Goal: Task Accomplishment & Management: Complete application form

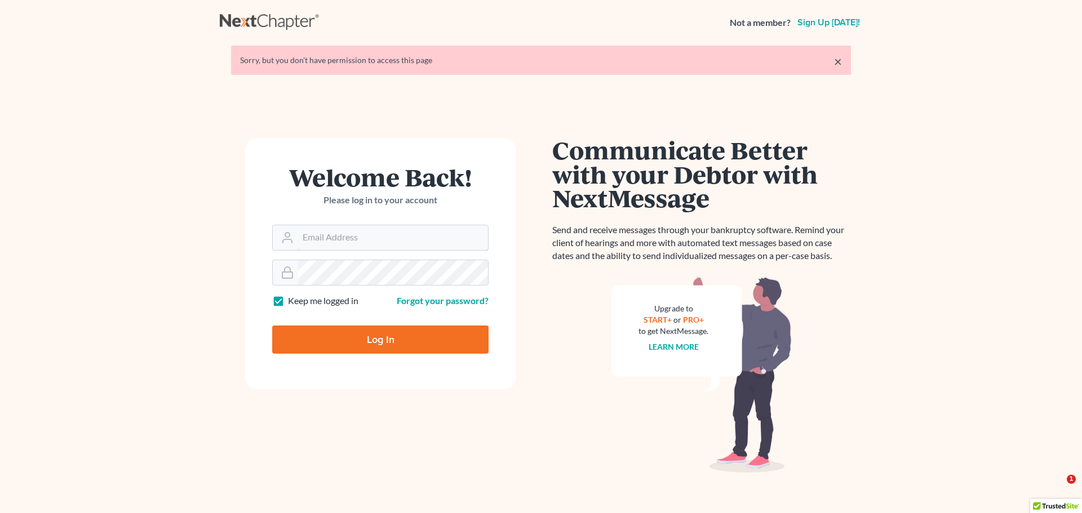
type input "[EMAIL_ADDRESS][DOMAIN_NAME]"
click at [350, 338] on input "Log In" at bounding box center [380, 340] width 216 height 28
type input "Thinking..."
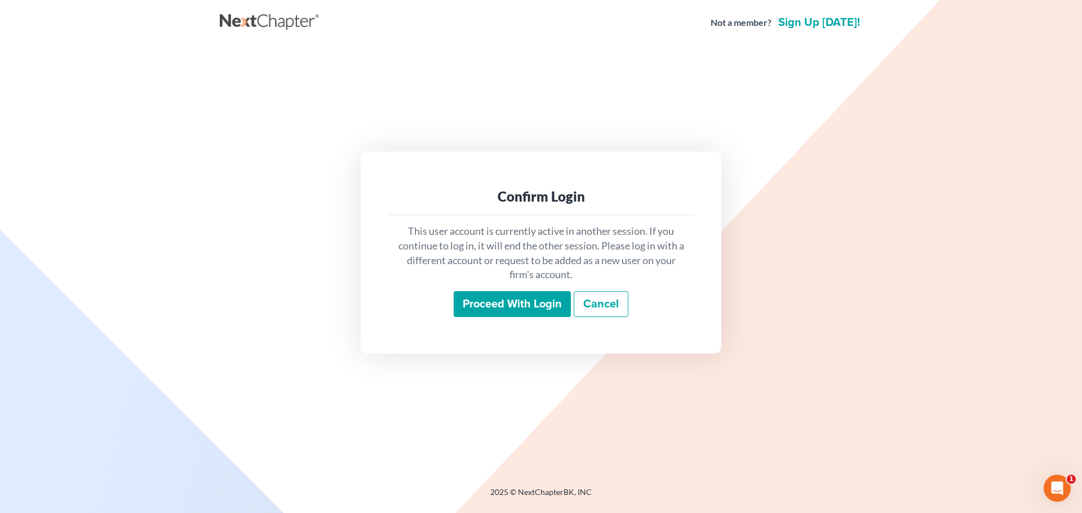
click at [489, 308] on input "Proceed with login" at bounding box center [512, 304] width 117 height 26
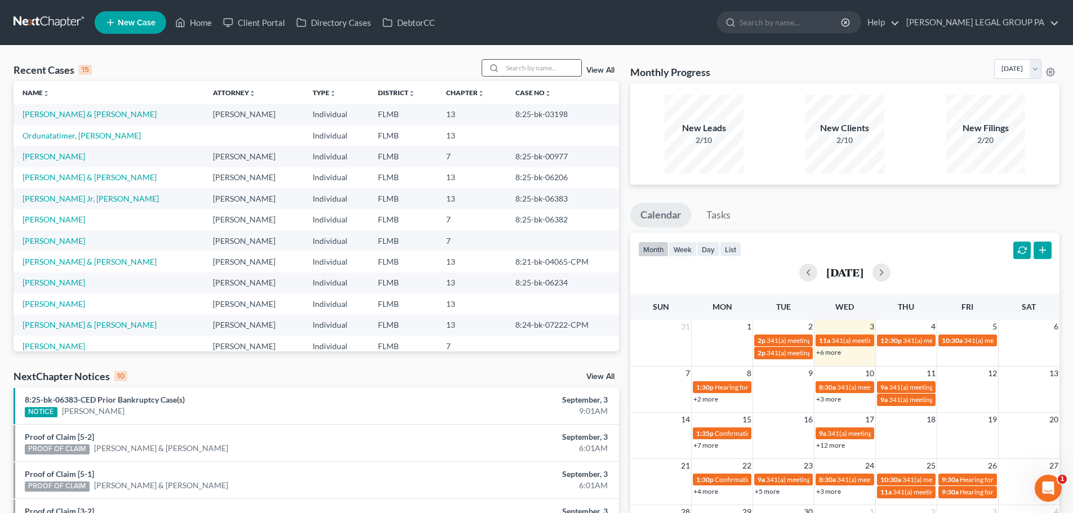
click at [520, 69] on input "search" at bounding box center [542, 68] width 79 height 16
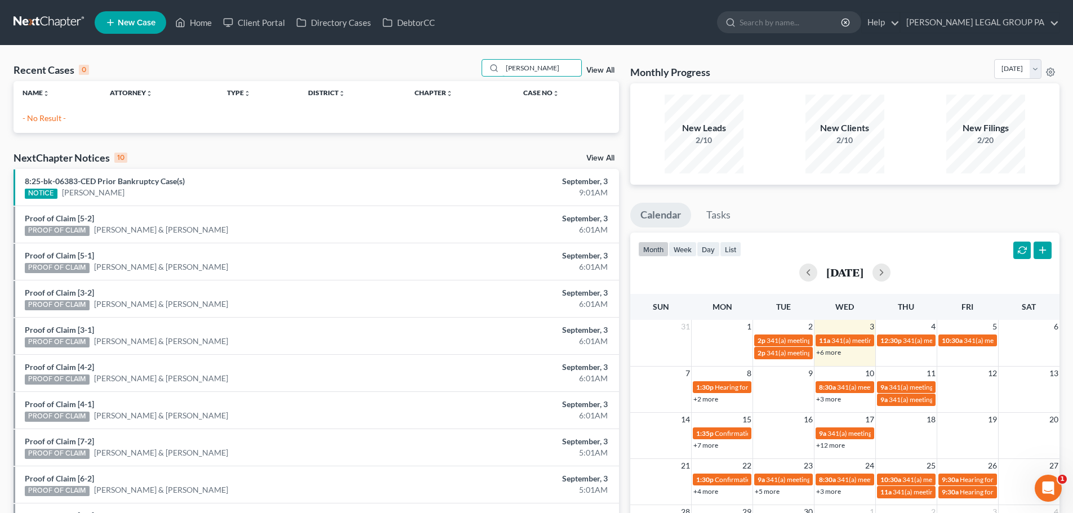
type input "ronald lockward"
drag, startPoint x: 565, startPoint y: 73, endPoint x: 480, endPoint y: 71, distance: 84.6
click at [480, 71] on div "Recent Cases 0 ronald lockward View All" at bounding box center [317, 70] width 606 height 22
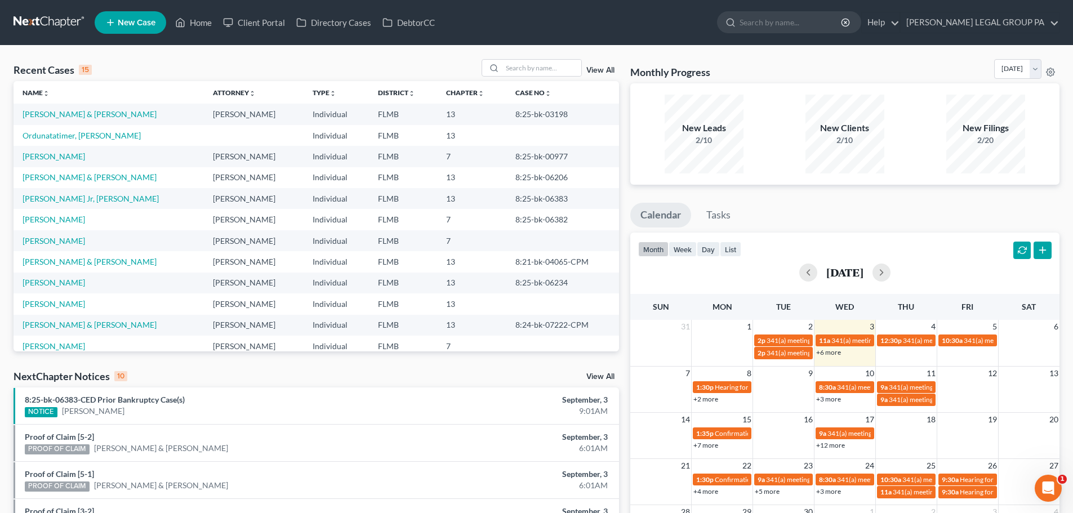
click at [136, 26] on span "New Case" at bounding box center [137, 23] width 38 height 8
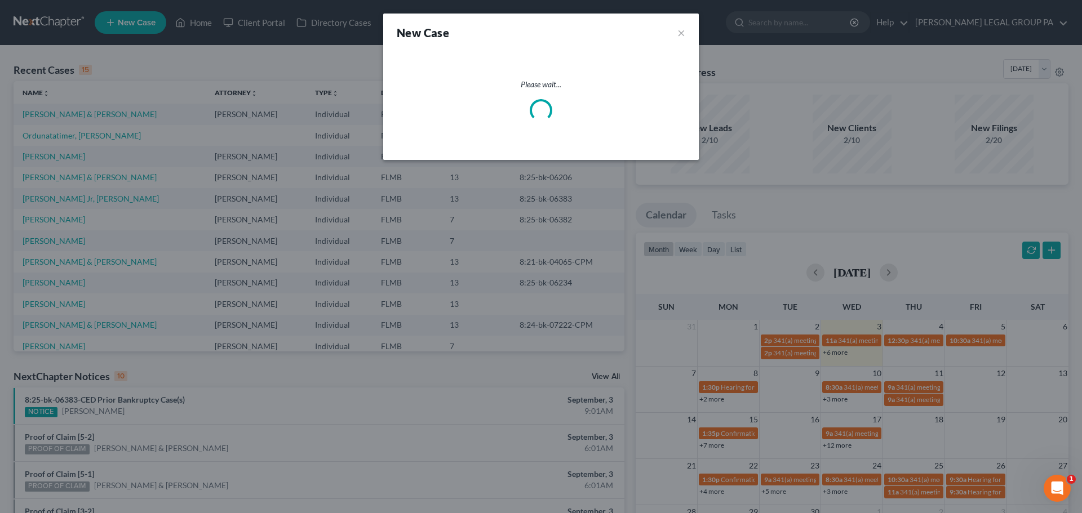
select select "15"
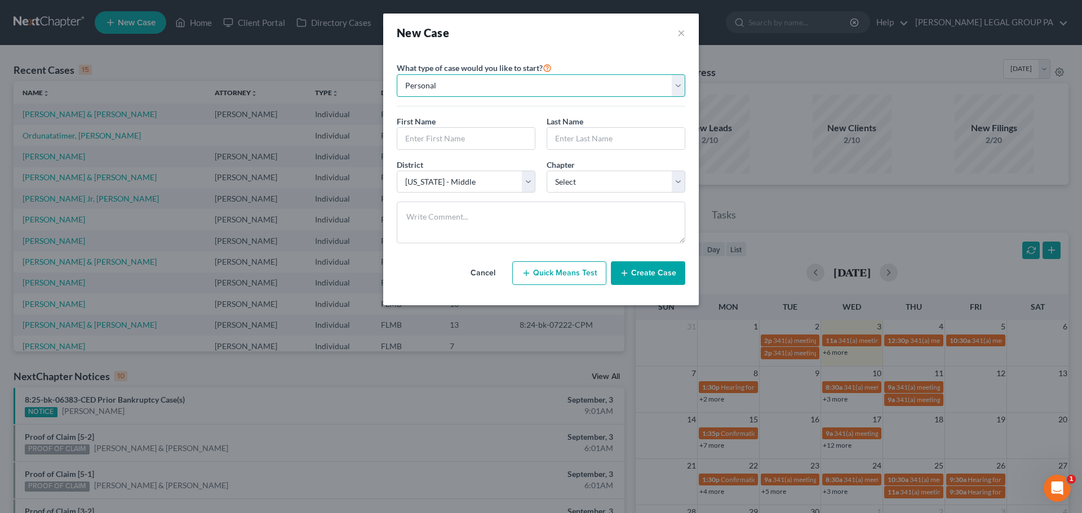
click at [570, 92] on select "Personal Business" at bounding box center [541, 85] width 289 height 23
click at [471, 137] on input "text" at bounding box center [465, 138] width 137 height 21
type input "Ronald"
click at [583, 136] on input "text" at bounding box center [615, 138] width 137 height 21
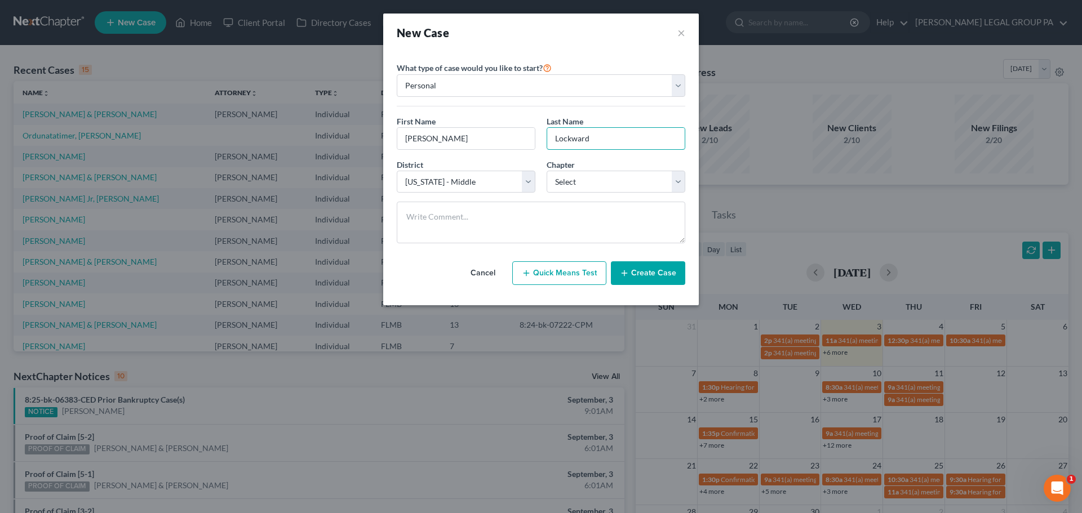
type input "Lockward"
click at [592, 165] on div "Chapter * Select 7 11 12 13" at bounding box center [616, 176] width 150 height 34
click at [588, 174] on select "Select 7 11 12 13" at bounding box center [616, 182] width 139 height 23
select select "0"
click at [547, 171] on select "Select 7 11 12 13" at bounding box center [616, 182] width 139 height 23
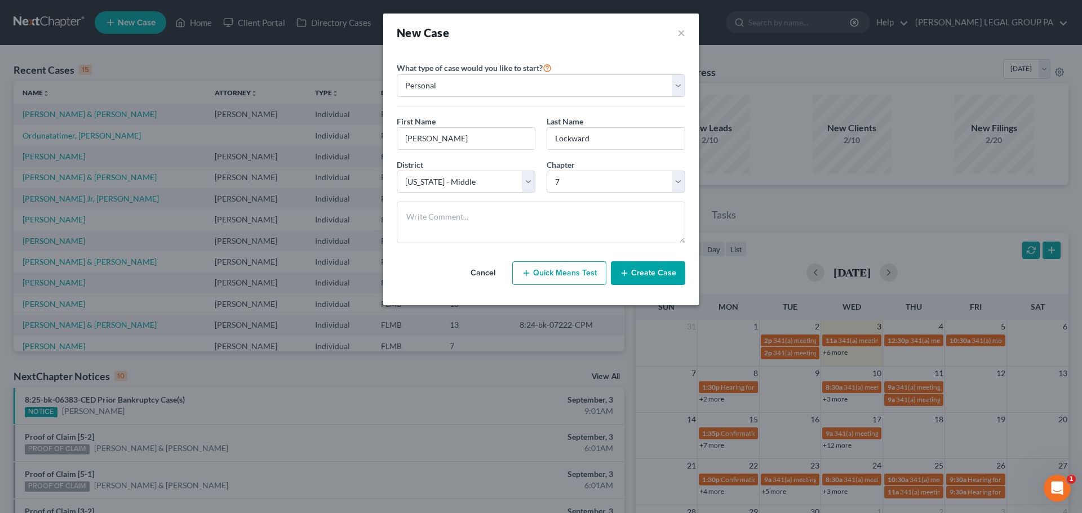
click at [660, 276] on button "Create Case" at bounding box center [648, 273] width 74 height 24
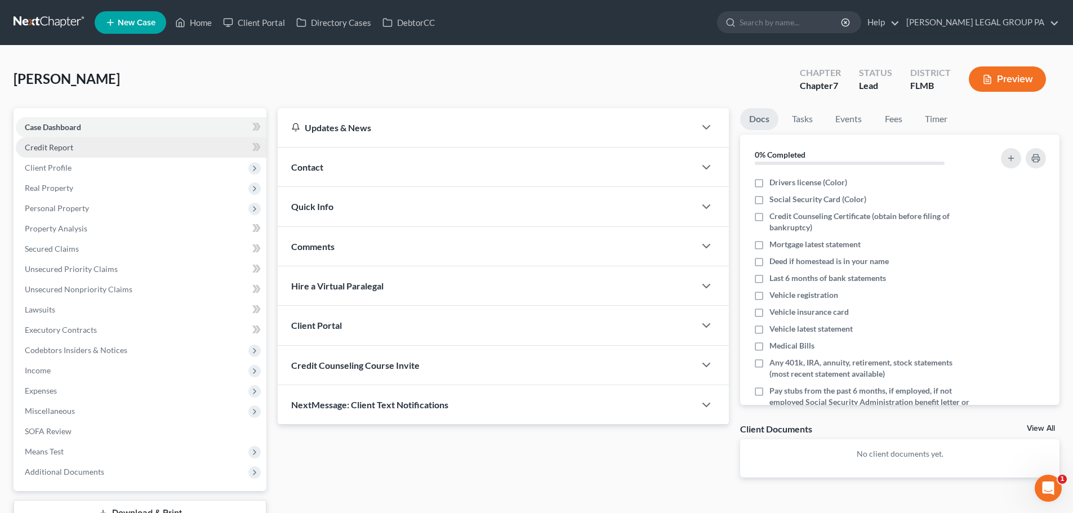
click at [64, 145] on span "Credit Report" at bounding box center [49, 148] width 48 height 10
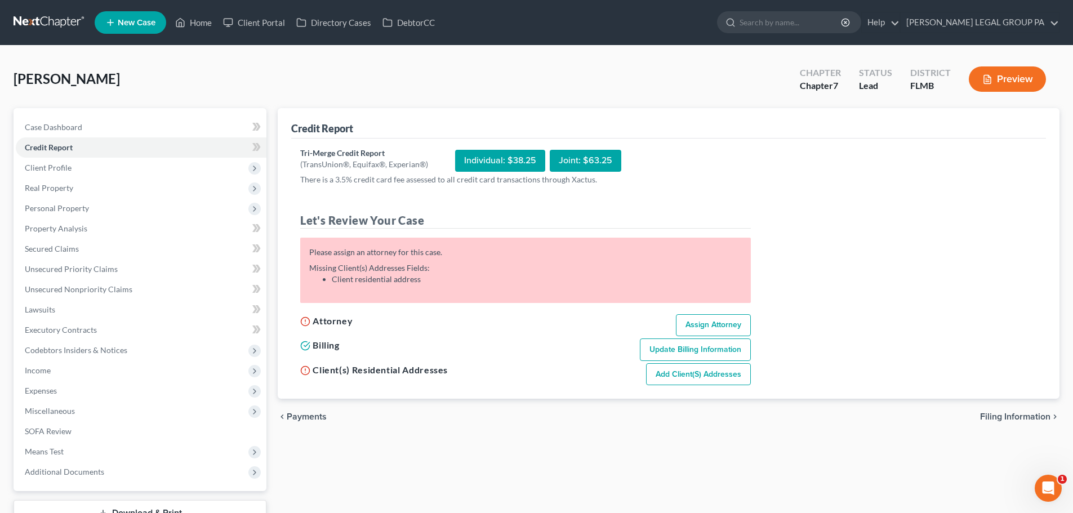
click at [715, 325] on link "Assign Attorney" at bounding box center [713, 325] width 75 height 23
select select "1"
select select "0"
select select "15"
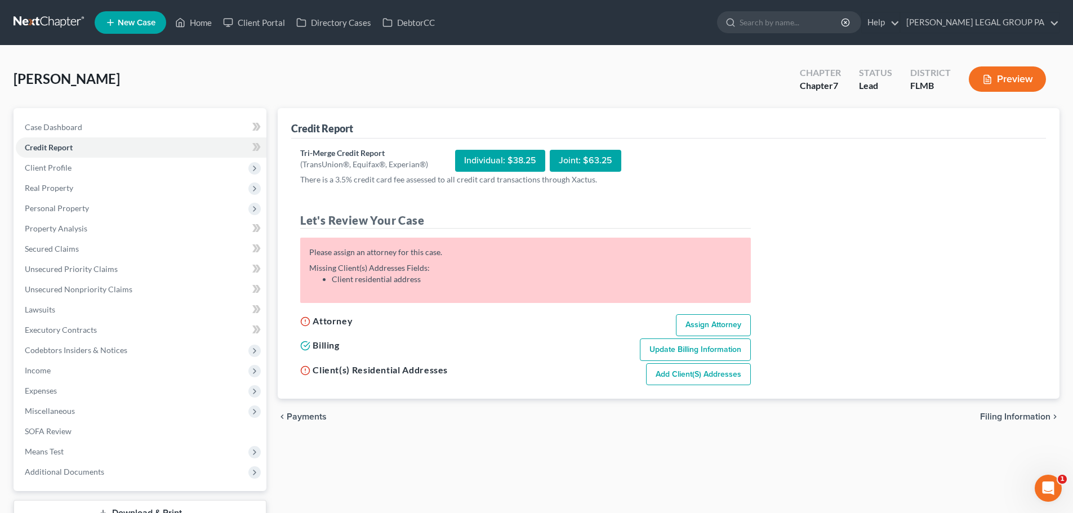
select select "9"
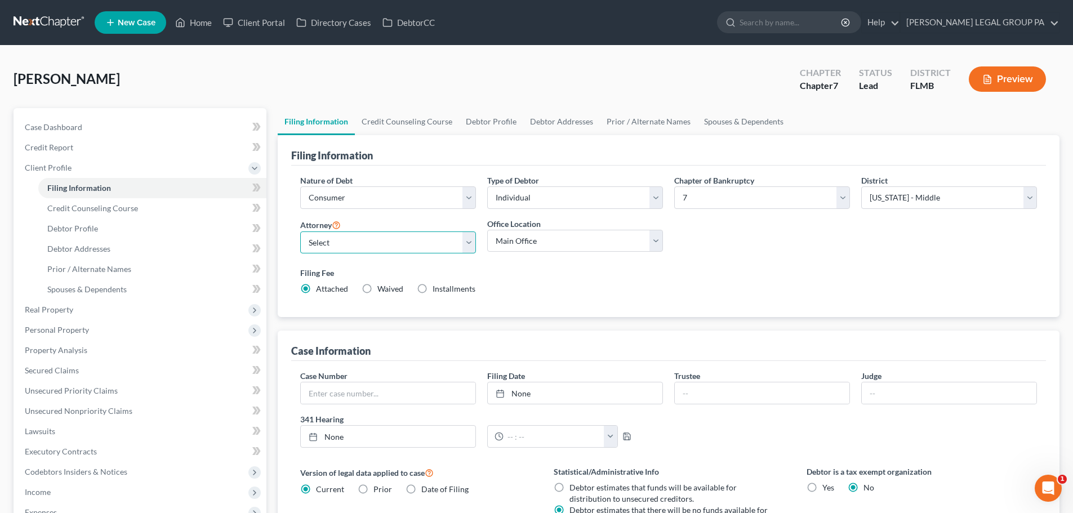
click at [419, 239] on select "Select JAY WELLER - FLMB JAY WELLER - FLMB" at bounding box center [388, 243] width 176 height 23
select select "0"
click at [300, 232] on select "Select JAY WELLER - FLMB JAY WELLER - FLMB" at bounding box center [388, 243] width 176 height 23
click at [611, 245] on select "Main Office Weller Legal Group, PA" at bounding box center [575, 241] width 176 height 23
select select "0"
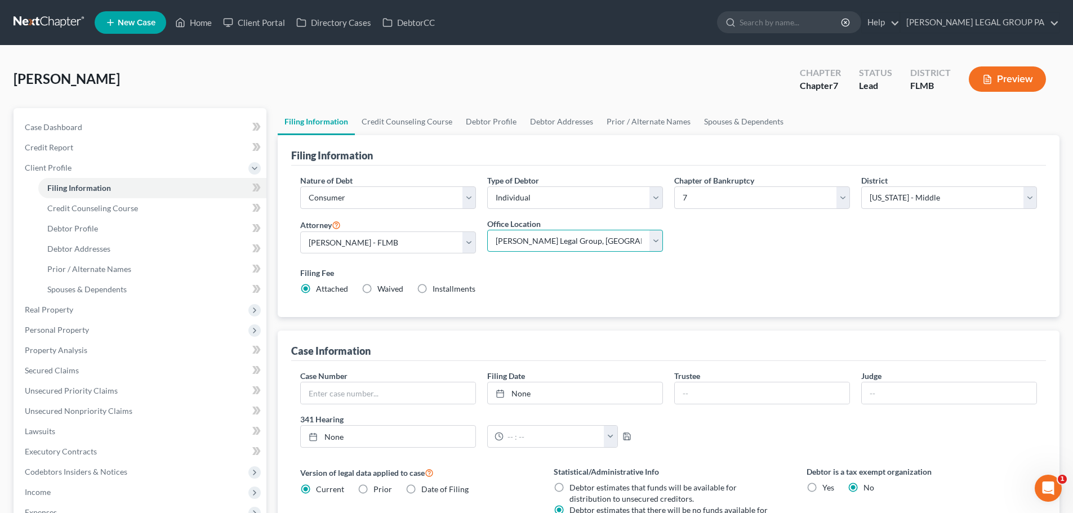
click at [487, 230] on select "Main Office Weller Legal Group, PA" at bounding box center [575, 241] width 176 height 23
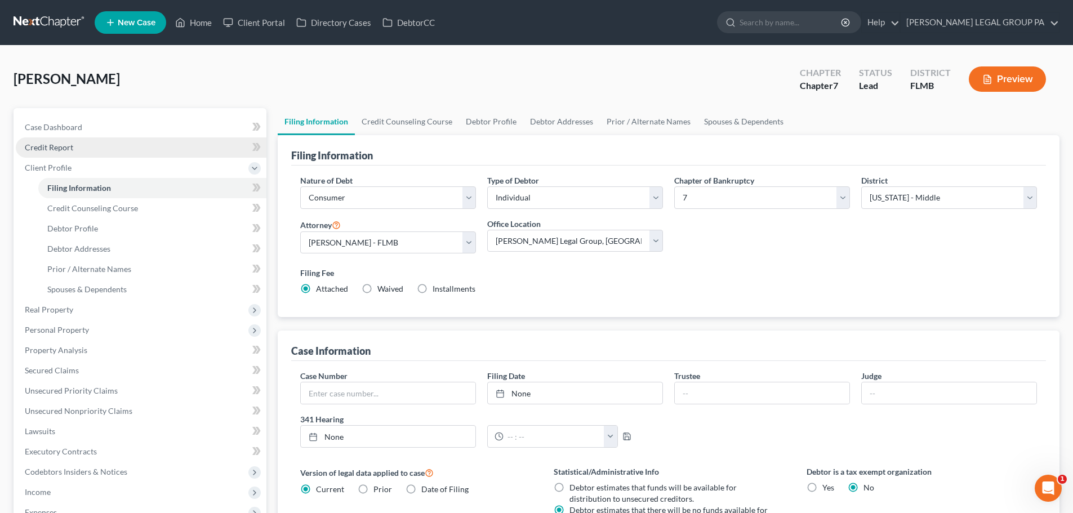
click at [65, 147] on span "Credit Report" at bounding box center [49, 148] width 48 height 10
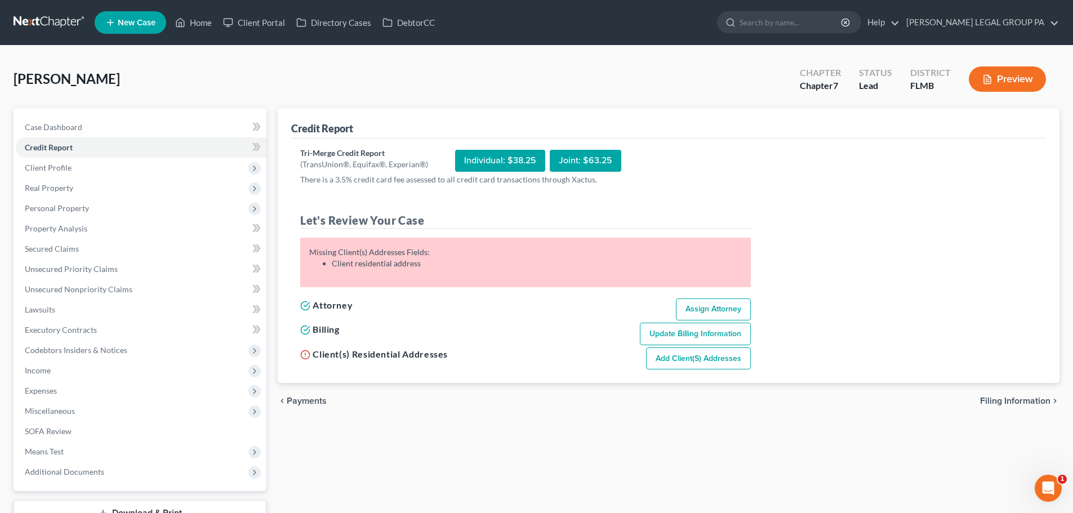
click at [694, 357] on link "Add Client(s) Addresses" at bounding box center [698, 359] width 105 height 23
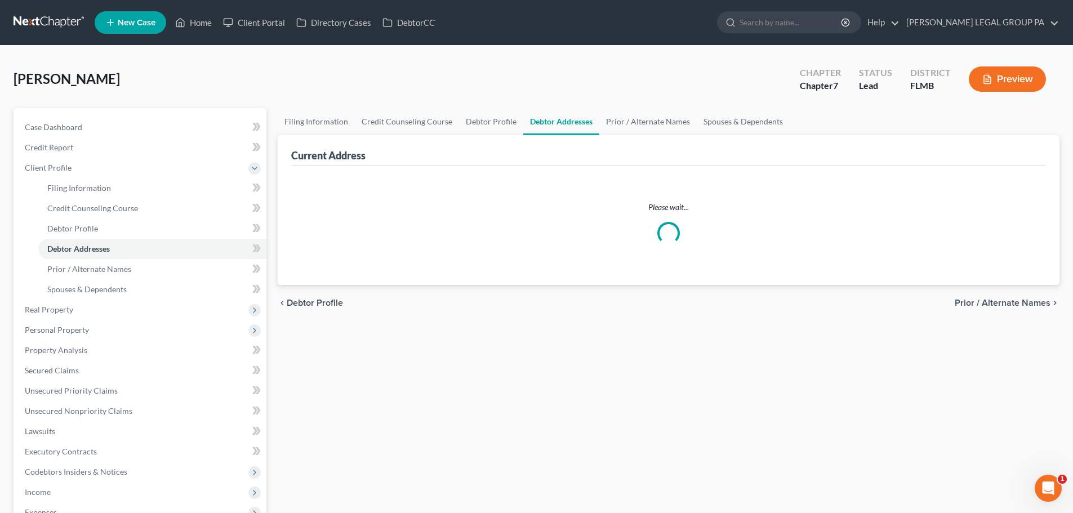
select select "0"
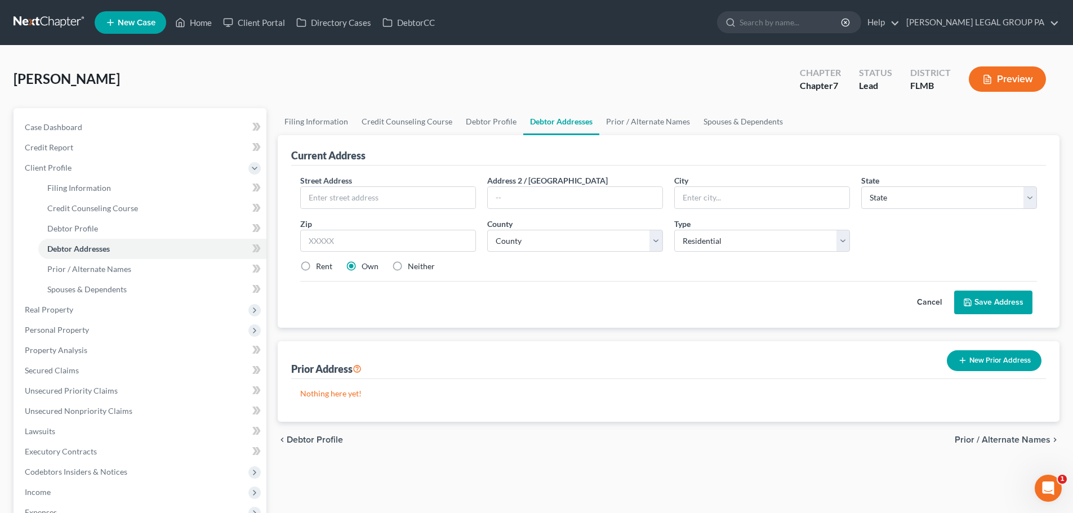
click at [445, 159] on div "Current Address" at bounding box center [668, 150] width 755 height 30
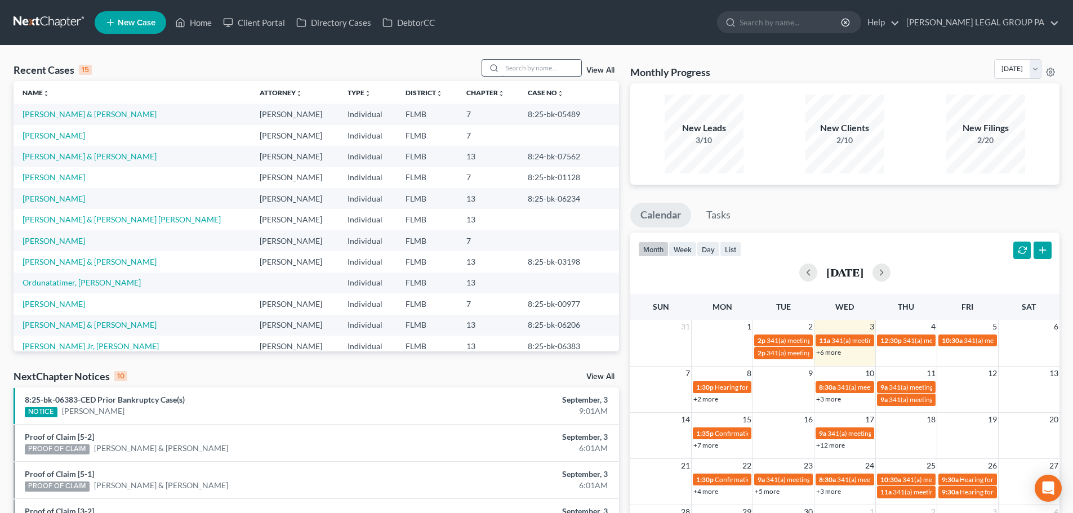
click at [537, 69] on input "search" at bounding box center [542, 68] width 79 height 16
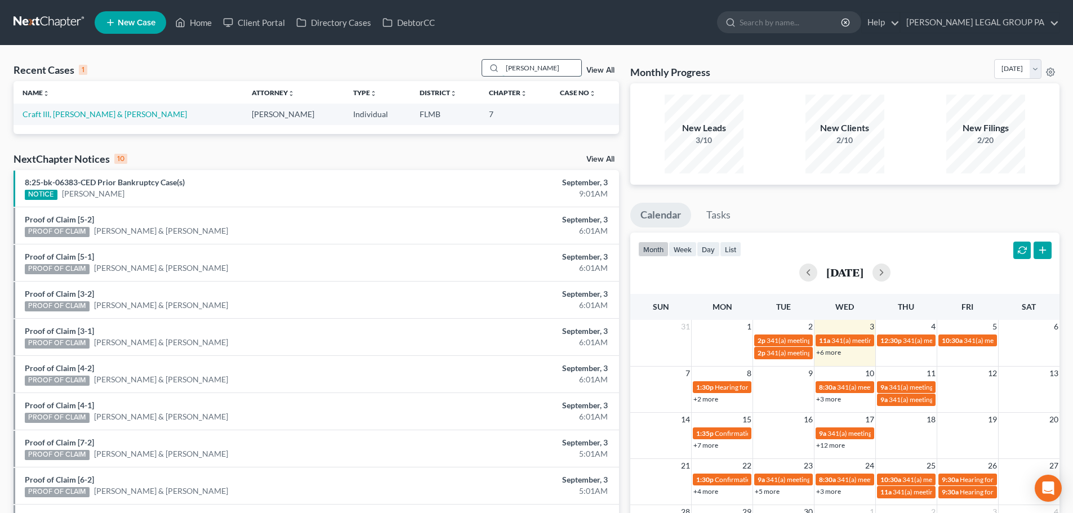
type input "chiquita craft"
click at [113, 109] on td "Craft III, [PERSON_NAME] & [PERSON_NAME]" at bounding box center [128, 114] width 229 height 21
click at [104, 123] on td "Craft III, [PERSON_NAME] & [PERSON_NAME]" at bounding box center [128, 114] width 229 height 21
click at [103, 112] on link "Craft III, [PERSON_NAME] & [PERSON_NAME]" at bounding box center [105, 114] width 165 height 10
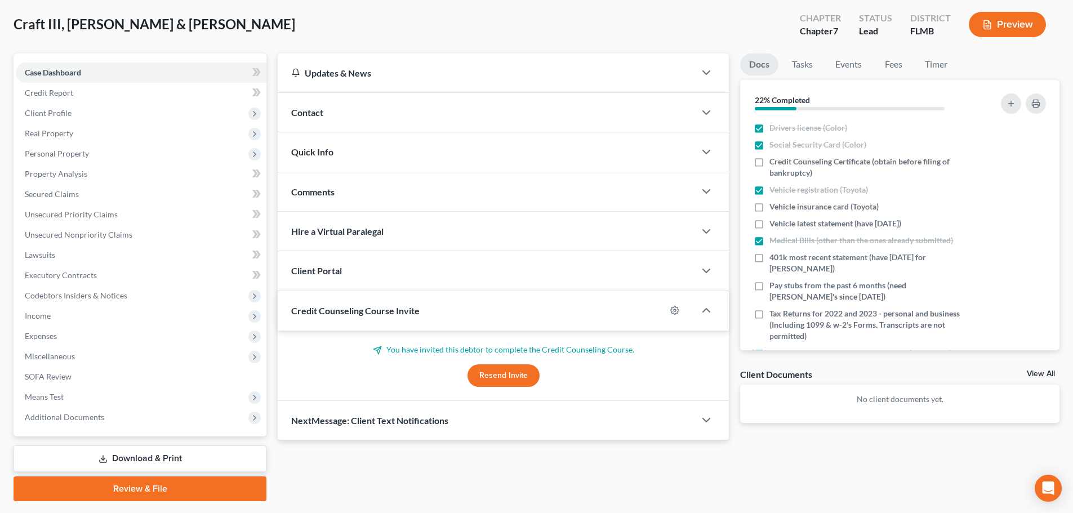
scroll to position [86, 0]
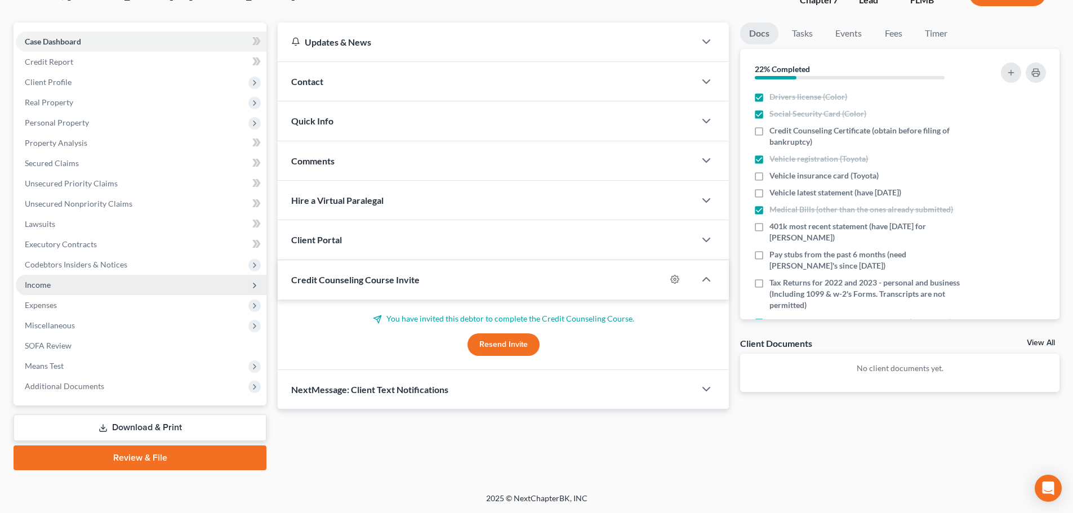
click at [58, 283] on span "Income" at bounding box center [141, 285] width 251 height 20
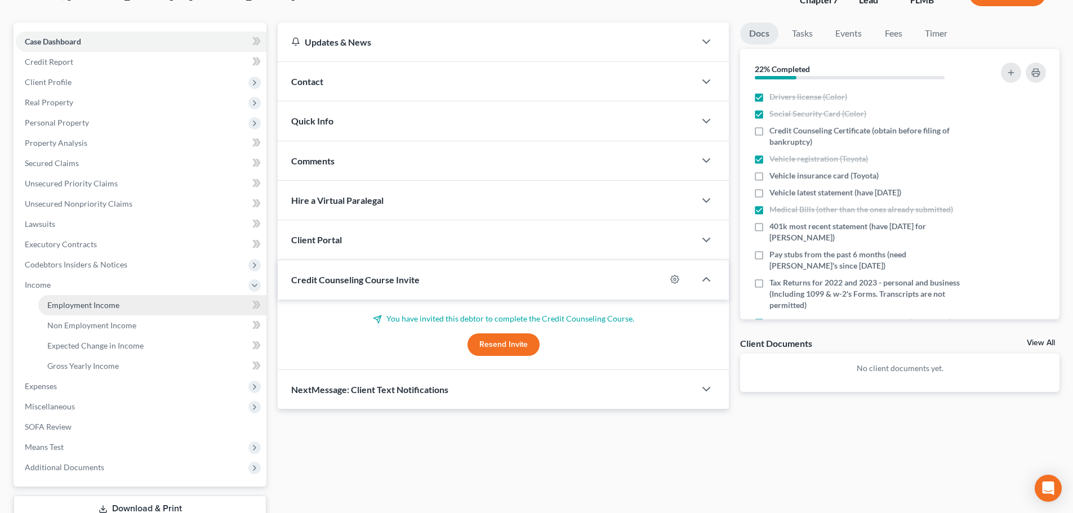
click at [94, 306] on span "Employment Income" at bounding box center [83, 305] width 72 height 10
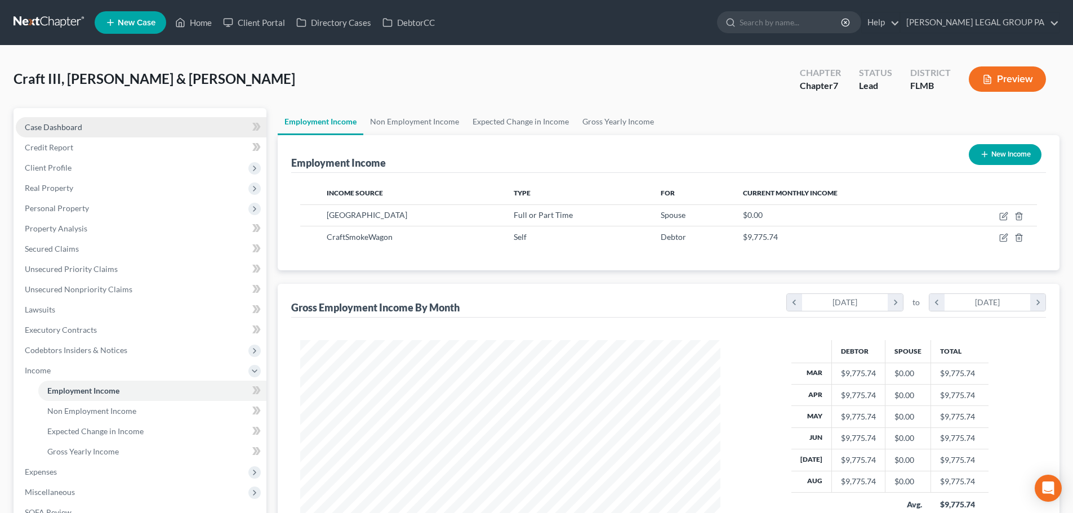
click at [63, 124] on span "Case Dashboard" at bounding box center [53, 127] width 57 height 10
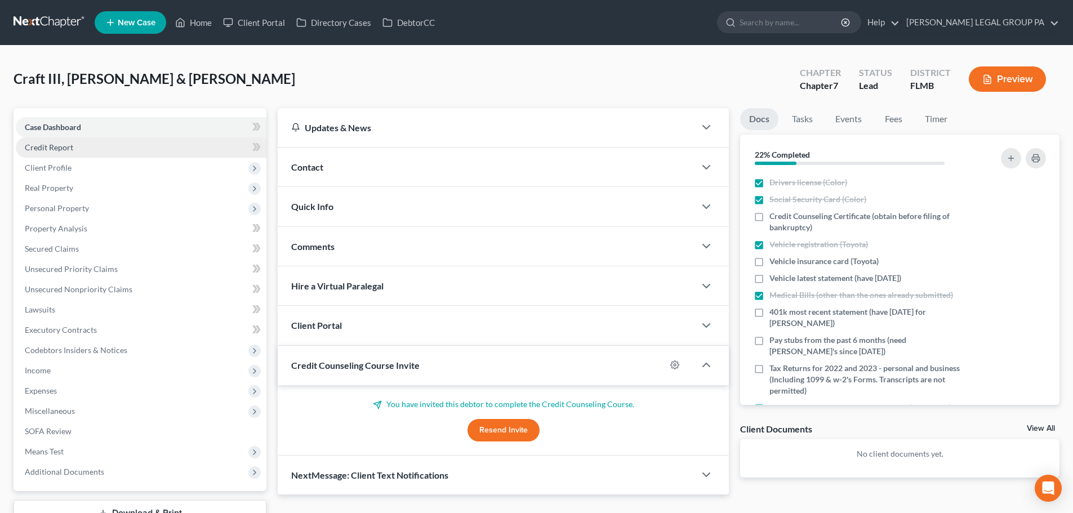
click at [75, 153] on link "Credit Report" at bounding box center [141, 147] width 251 height 20
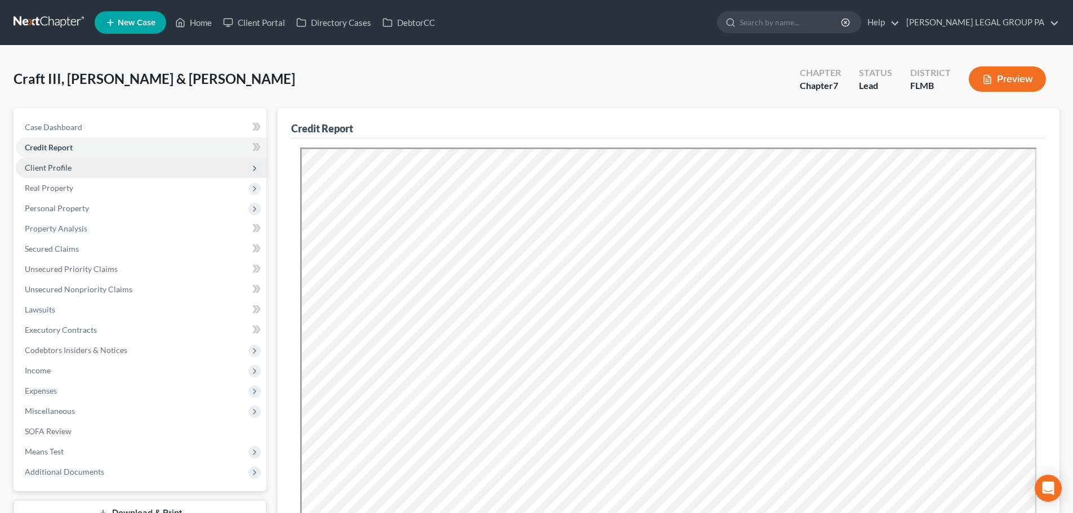
click at [67, 174] on span "Client Profile" at bounding box center [141, 168] width 251 height 20
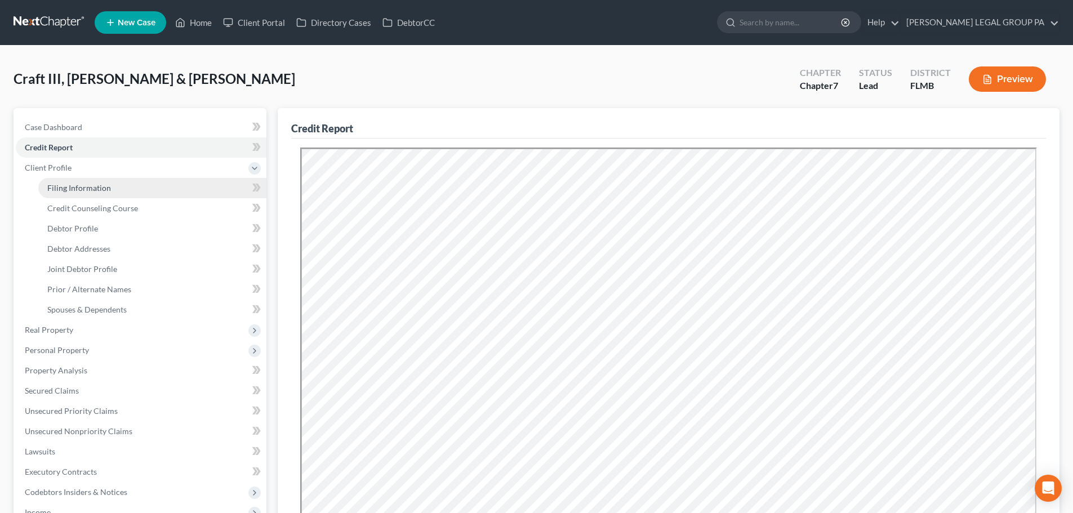
click at [77, 188] on span "Filing Information" at bounding box center [79, 188] width 64 height 10
select select "1"
select select "0"
select select "15"
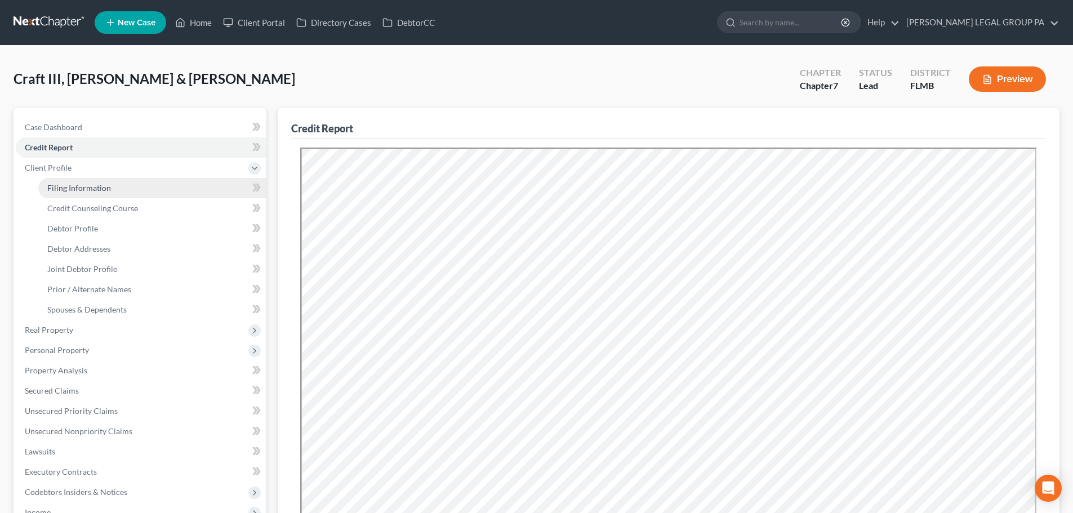
select select "9"
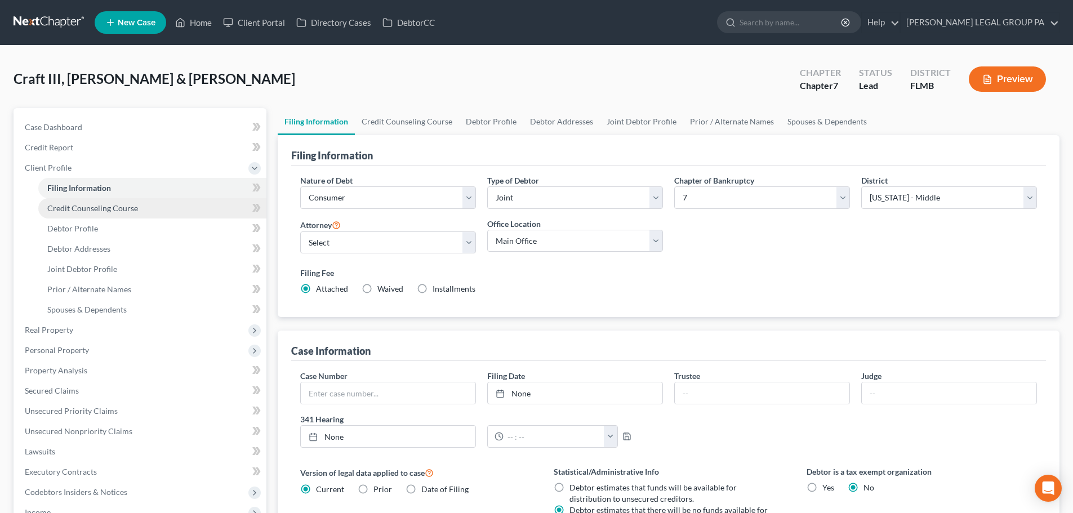
click at [106, 211] on span "Credit Counseling Course" at bounding box center [92, 208] width 91 height 10
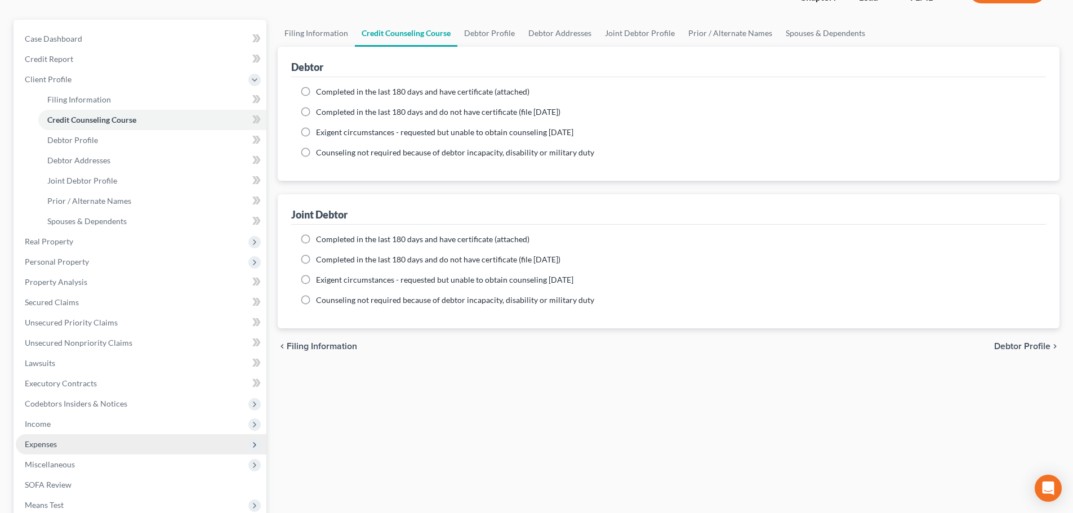
scroll to position [59, 0]
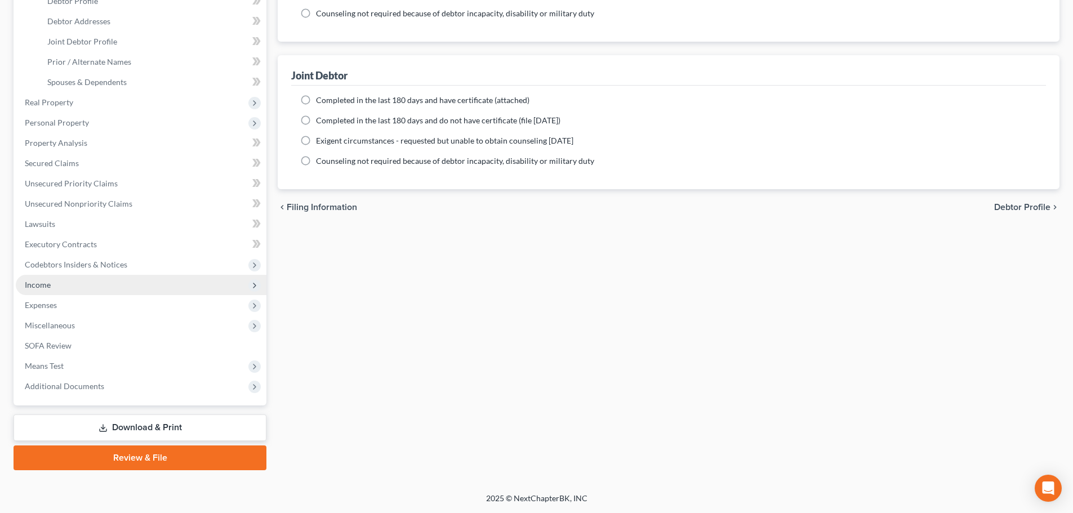
click at [45, 291] on span "Income" at bounding box center [141, 285] width 251 height 20
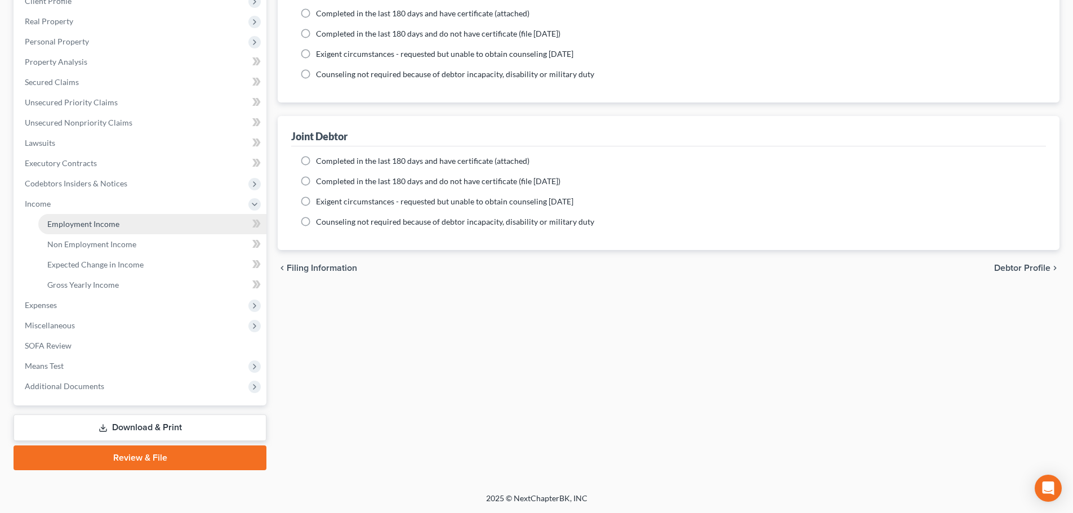
click at [71, 229] on link "Employment Income" at bounding box center [152, 224] width 228 height 20
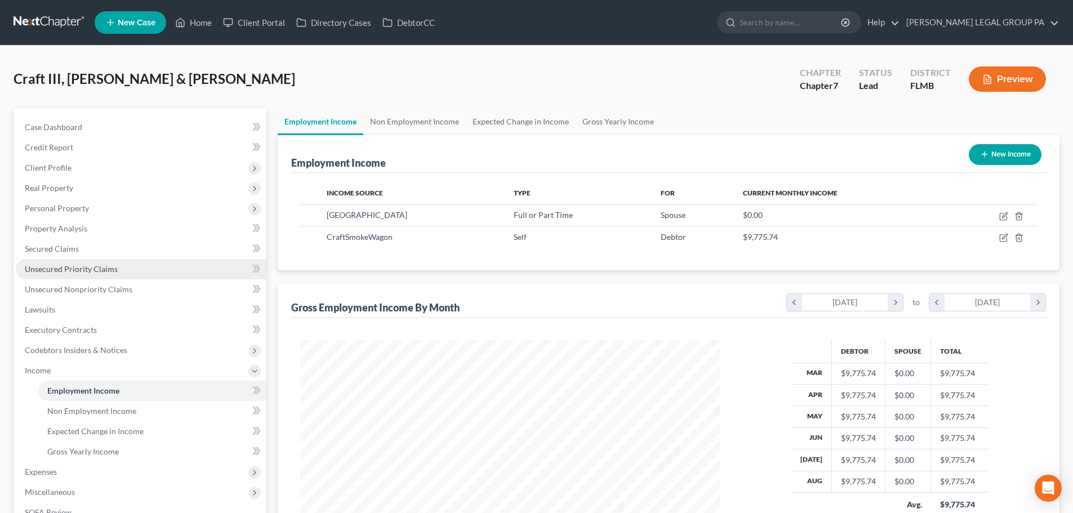
scroll to position [210, 443]
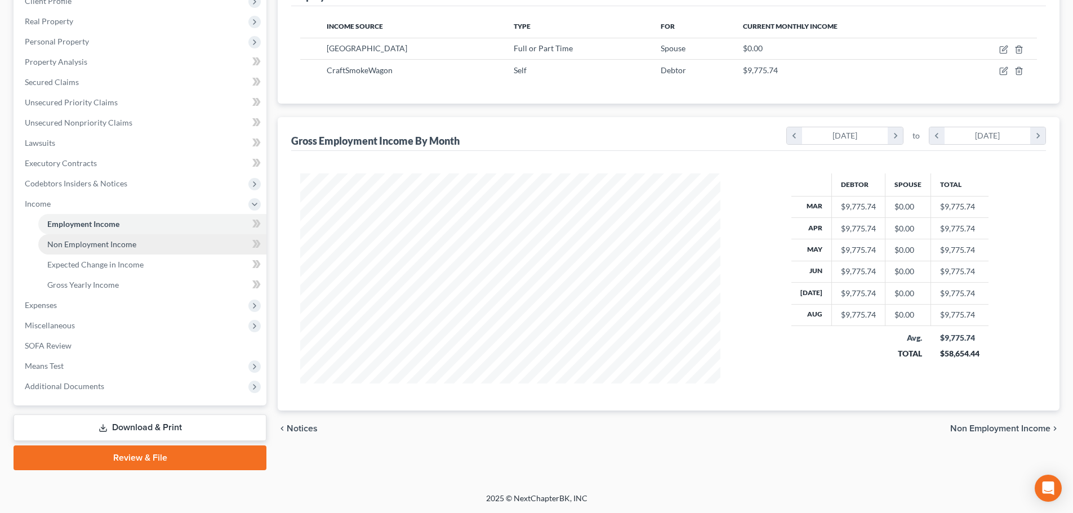
click at [118, 241] on span "Non Employment Income" at bounding box center [91, 244] width 89 height 10
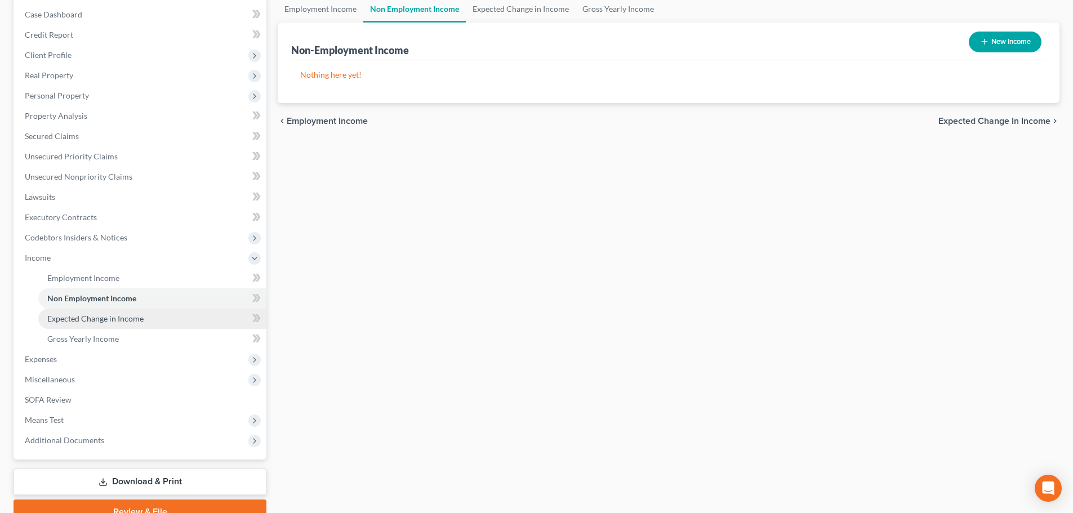
click at [108, 317] on span "Expected Change in Income" at bounding box center [95, 319] width 96 height 10
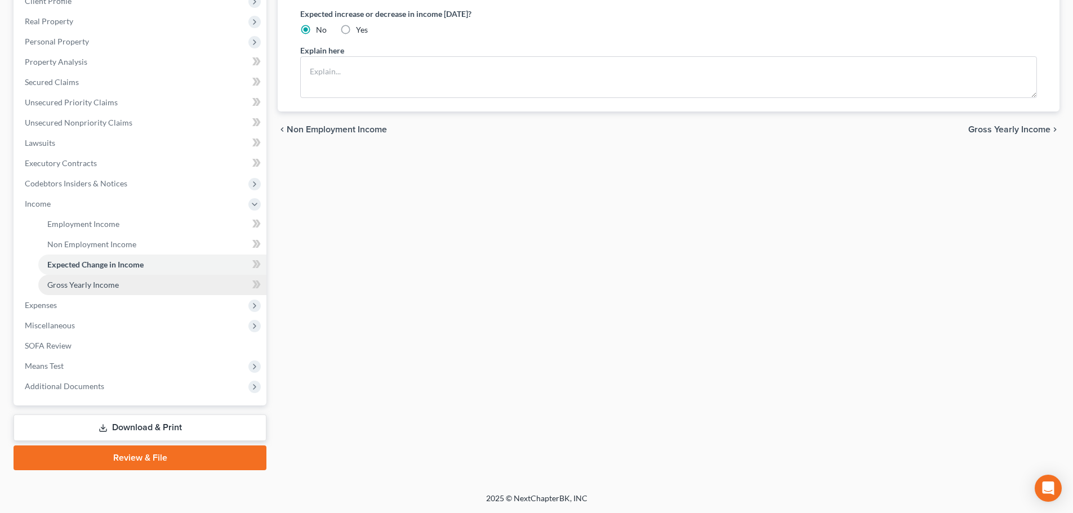
click at [92, 285] on span "Gross Yearly Income" at bounding box center [83, 285] width 72 height 10
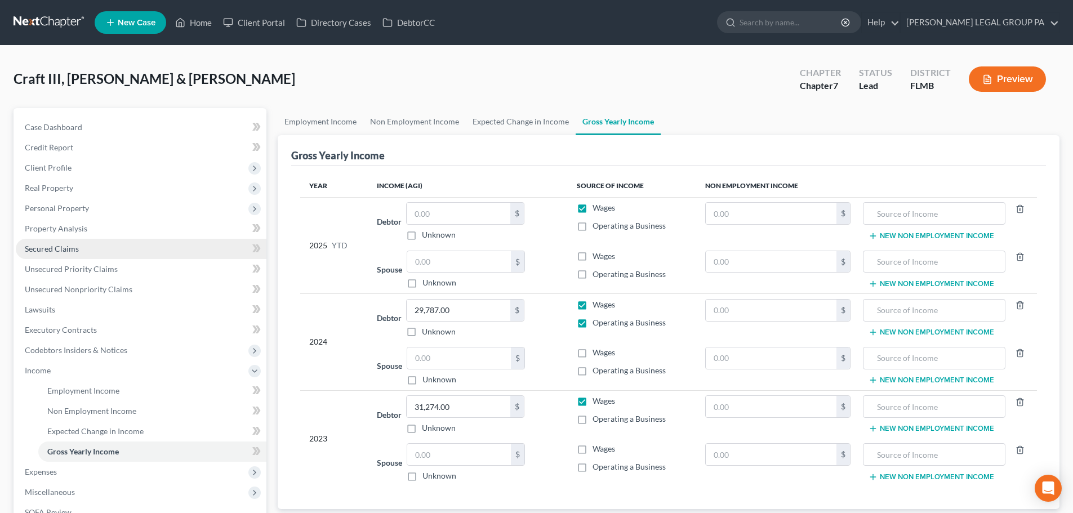
click at [98, 245] on link "Secured Claims" at bounding box center [141, 249] width 251 height 20
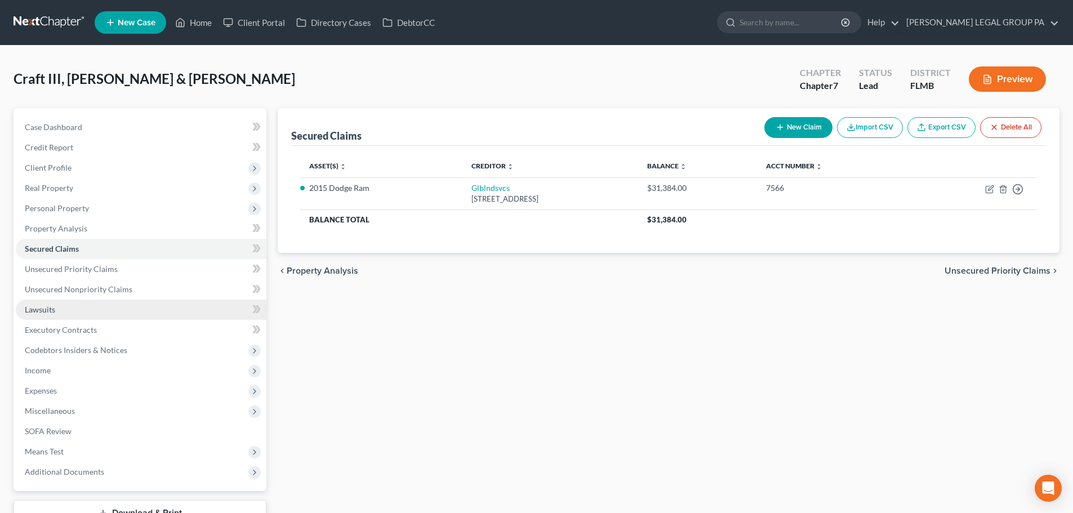
click at [56, 307] on link "Lawsuits" at bounding box center [141, 310] width 251 height 20
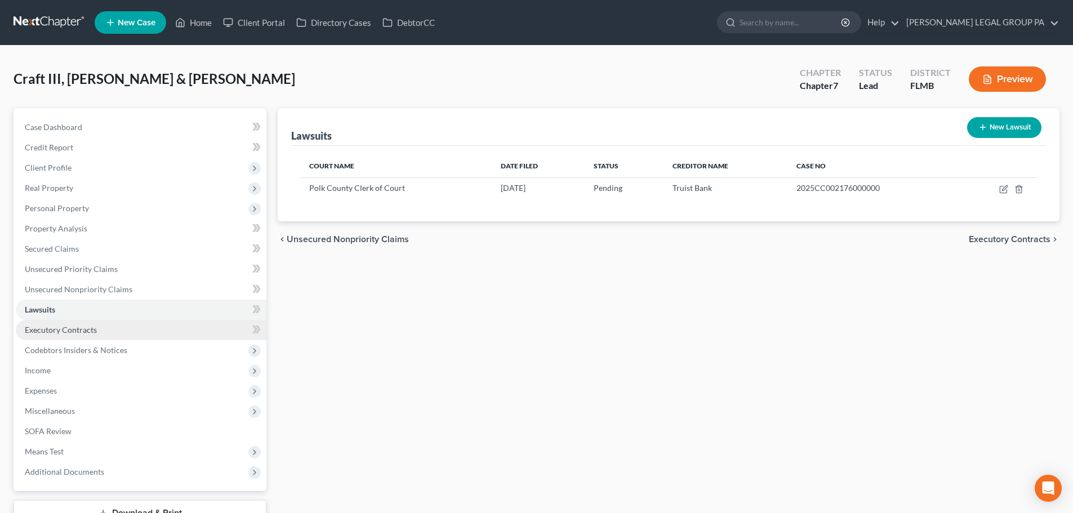
click at [95, 338] on link "Executory Contracts" at bounding box center [141, 330] width 251 height 20
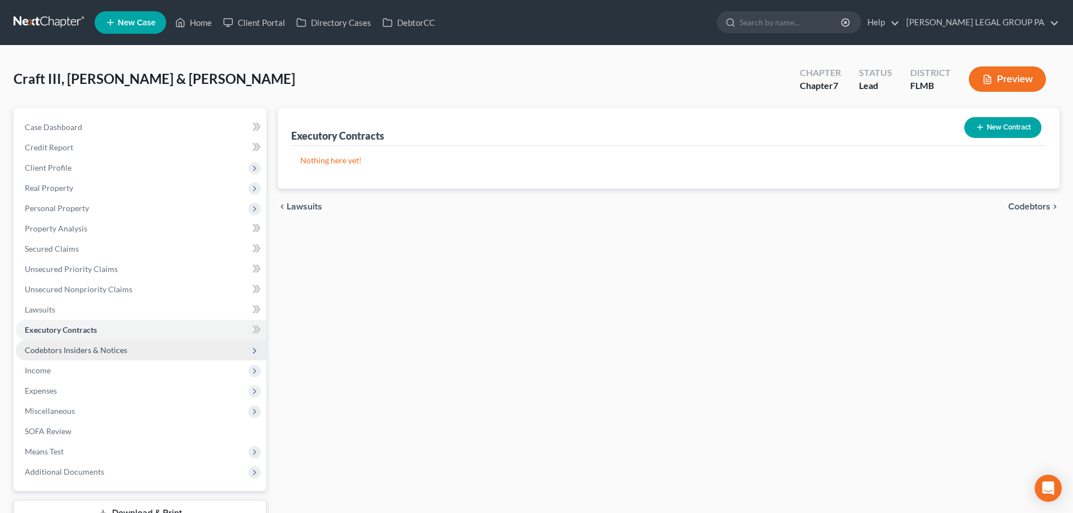
click at [94, 359] on span "Codebtors Insiders & Notices" at bounding box center [141, 350] width 251 height 20
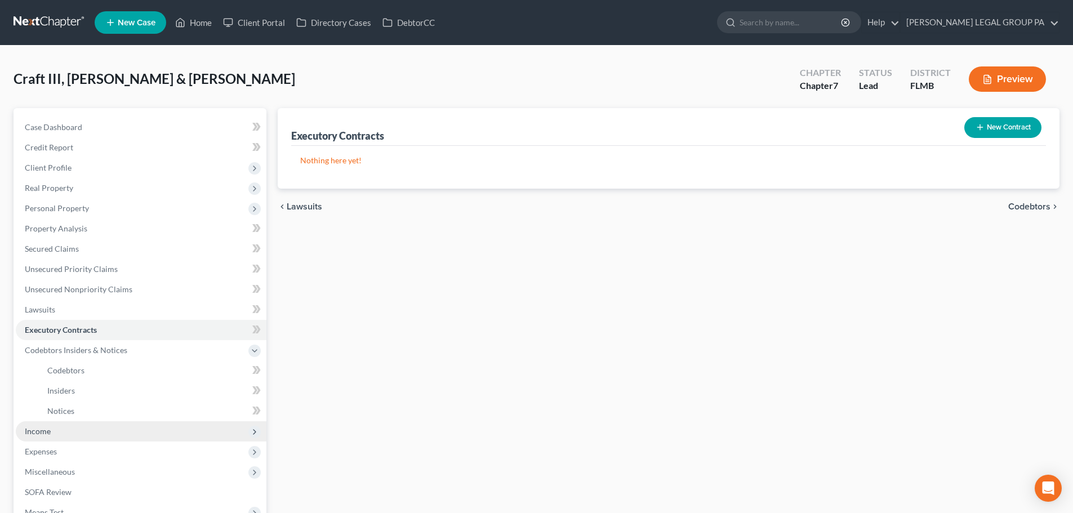
click at [69, 441] on span "Income" at bounding box center [141, 431] width 251 height 20
click at [52, 21] on link at bounding box center [50, 22] width 72 height 20
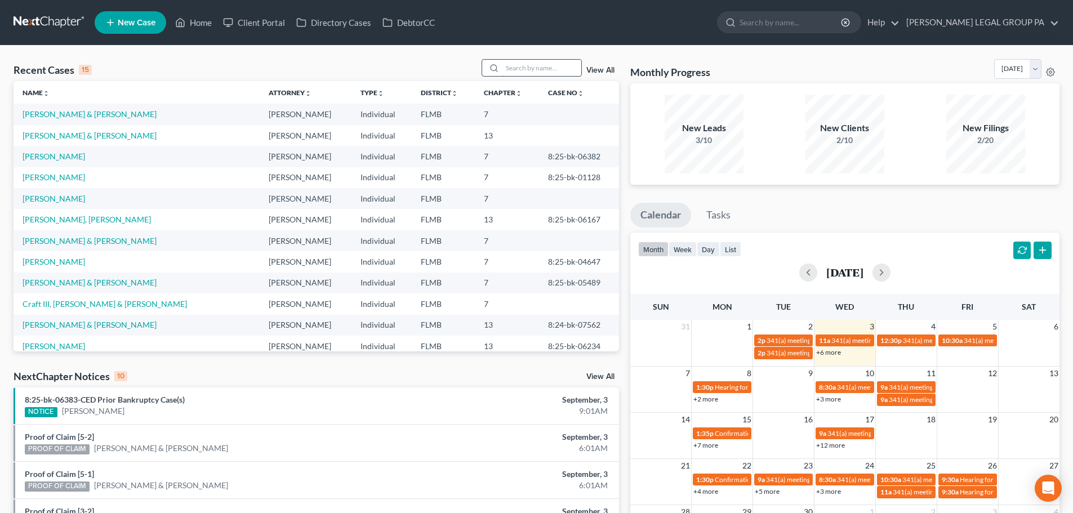
click at [530, 66] on input "search" at bounding box center [542, 68] width 79 height 16
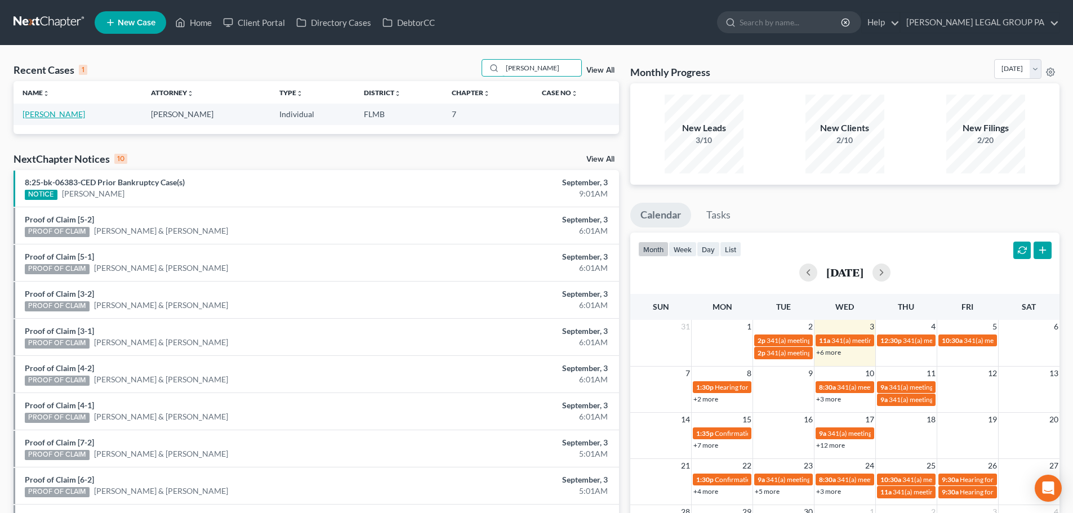
type input "[PERSON_NAME]"
click at [43, 117] on link "[PERSON_NAME]" at bounding box center [54, 114] width 63 height 10
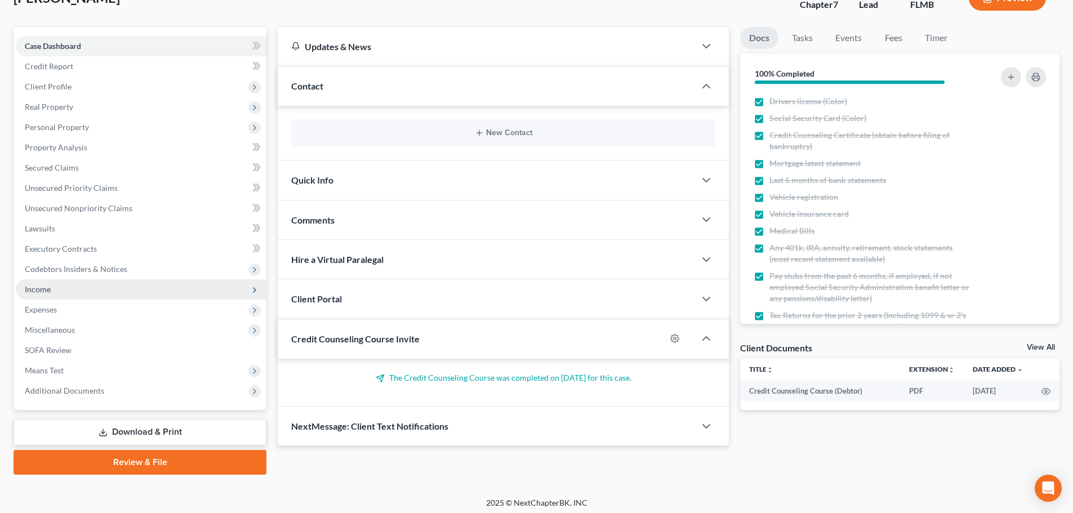
scroll to position [86, 0]
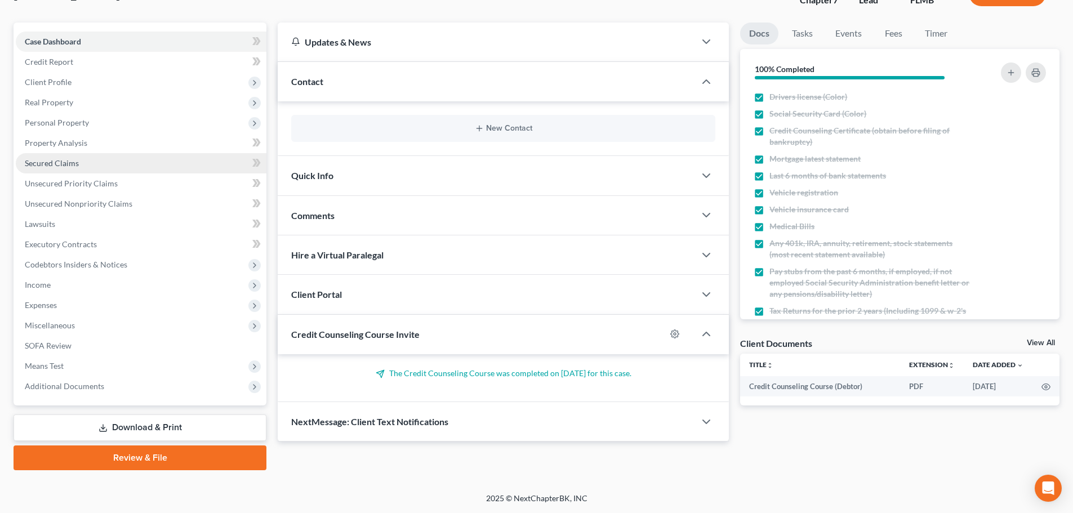
click at [64, 165] on span "Secured Claims" at bounding box center [52, 163] width 54 height 10
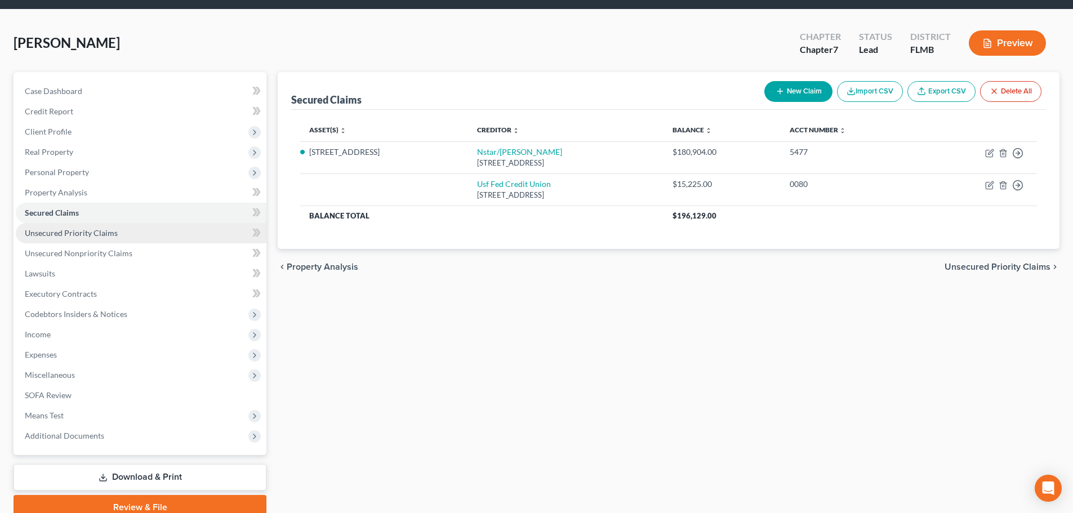
scroll to position [56, 0]
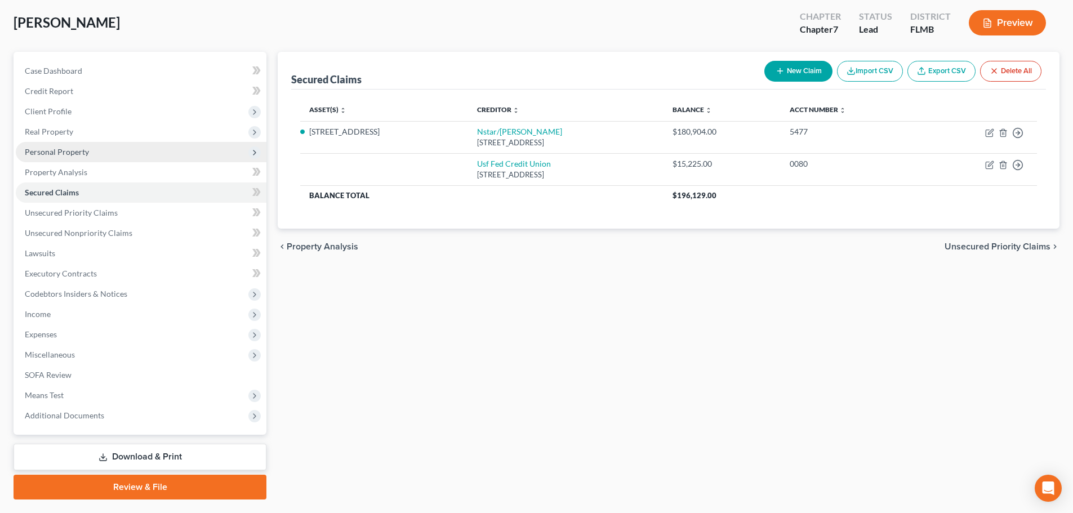
click at [60, 154] on span "Personal Property" at bounding box center [57, 152] width 64 height 10
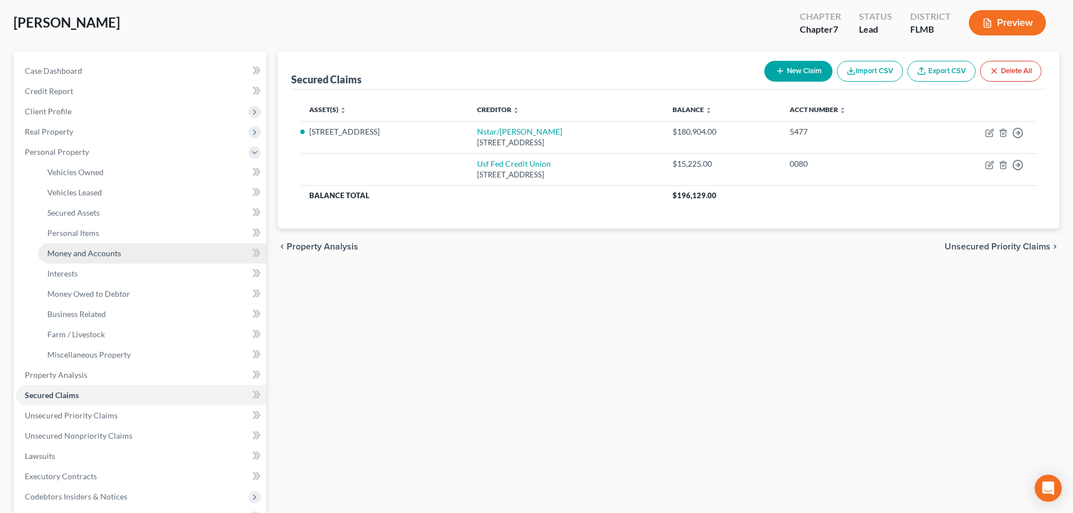
click at [82, 252] on span "Money and Accounts" at bounding box center [84, 253] width 74 height 10
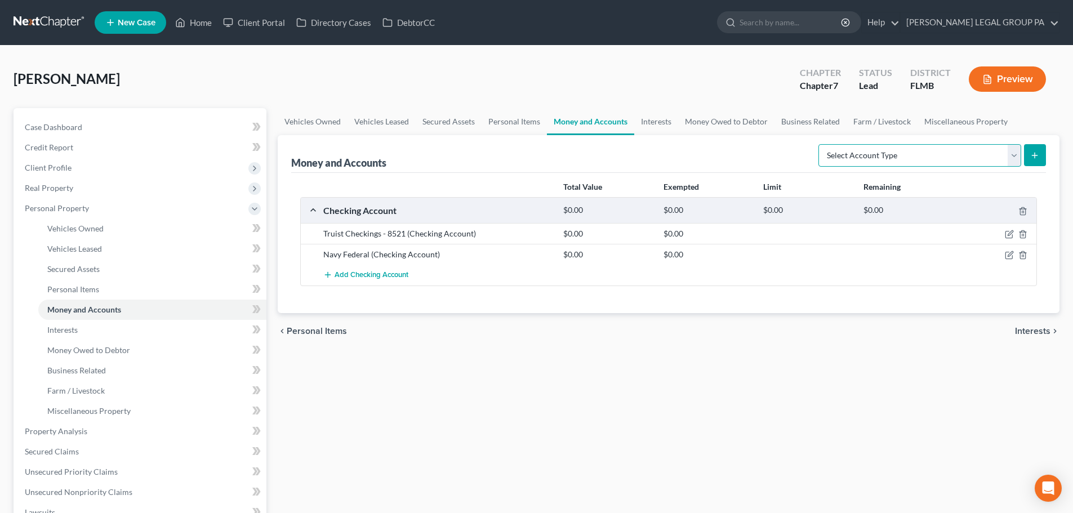
click at [885, 160] on select "Select Account Type Brokerage Cash on Hand Certificates of Deposit Checking Acc…" at bounding box center [920, 155] width 203 height 23
click at [1032, 151] on icon "submit" at bounding box center [1035, 155] width 9 height 9
click at [1040, 155] on icon "submit" at bounding box center [1035, 155] width 9 height 9
click at [949, 163] on select "Select Account Type Brokerage Cash on Hand Certificates of Deposit Checking Acc…" at bounding box center [920, 155] width 203 height 23
select select "savings"
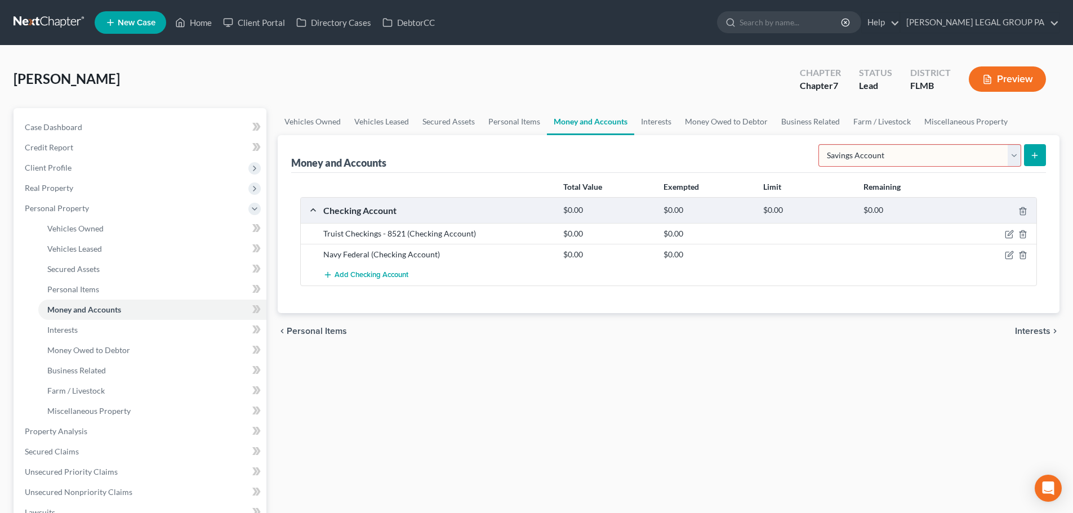
click at [821, 144] on select "Select Account Type Brokerage Cash on Hand Certificates of Deposit Checking Acc…" at bounding box center [920, 155] width 203 height 23
click at [1033, 155] on icon "submit" at bounding box center [1035, 155] width 9 height 9
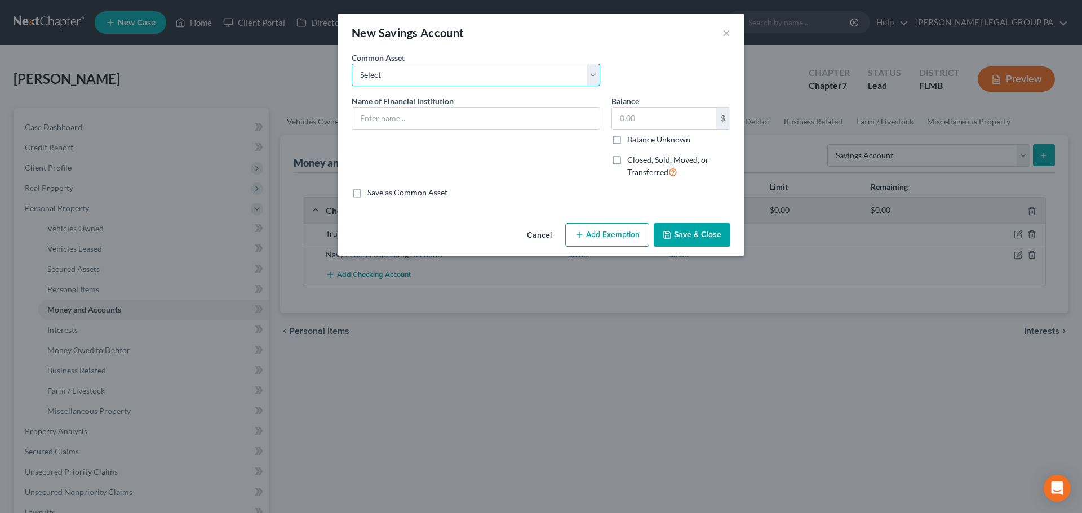
click at [418, 77] on select "Select Wells Fargo Grow financial xxx-4569 Suncoast CU Account Ending #0000 Mid…" at bounding box center [476, 75] width 248 height 23
click at [409, 234] on div "Cancel Add Exemption Save & Close" at bounding box center [541, 237] width 406 height 37
click at [410, 115] on input "text" at bounding box center [475, 118] width 247 height 21
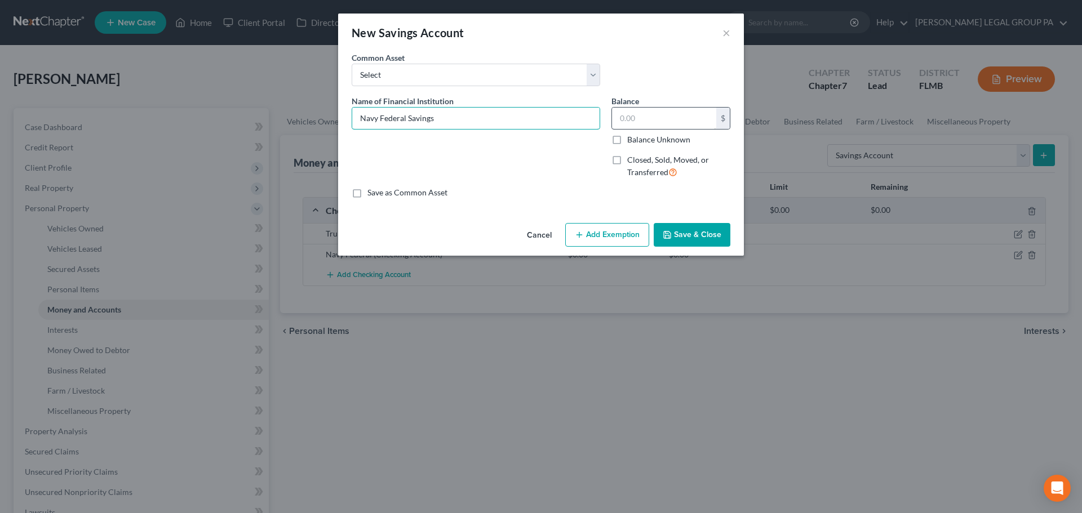
type input "Navy Federal Savings"
click at [638, 115] on input "text" at bounding box center [664, 118] width 104 height 21
type input "2,963"
click at [486, 119] on input "Navy Federal Savings" at bounding box center [475, 118] width 247 height 21
type input "Navy Federal Savings. 2567"
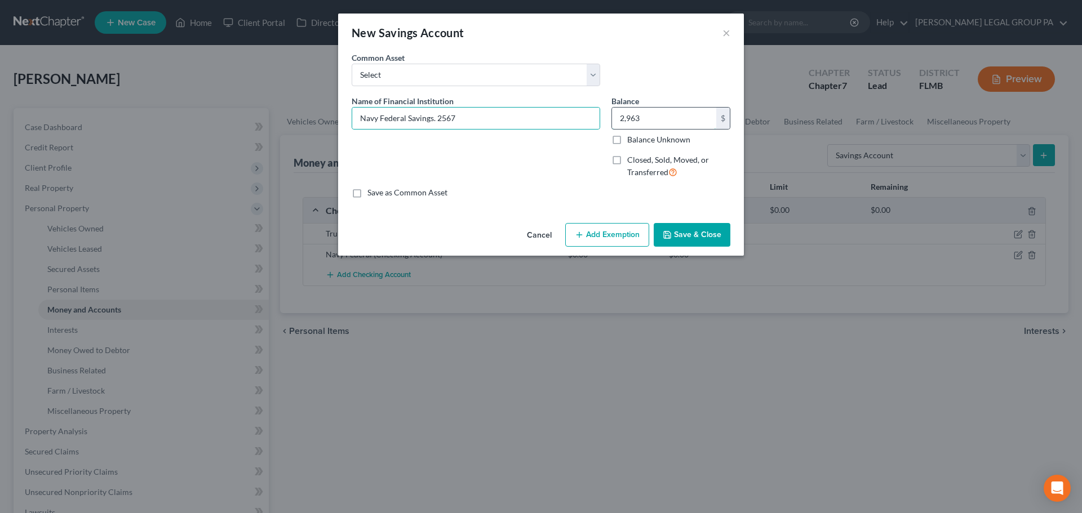
click at [657, 113] on input "2,963" at bounding box center [664, 118] width 104 height 21
type input "29.62"
click at [687, 236] on button "Save & Close" at bounding box center [692, 235] width 77 height 24
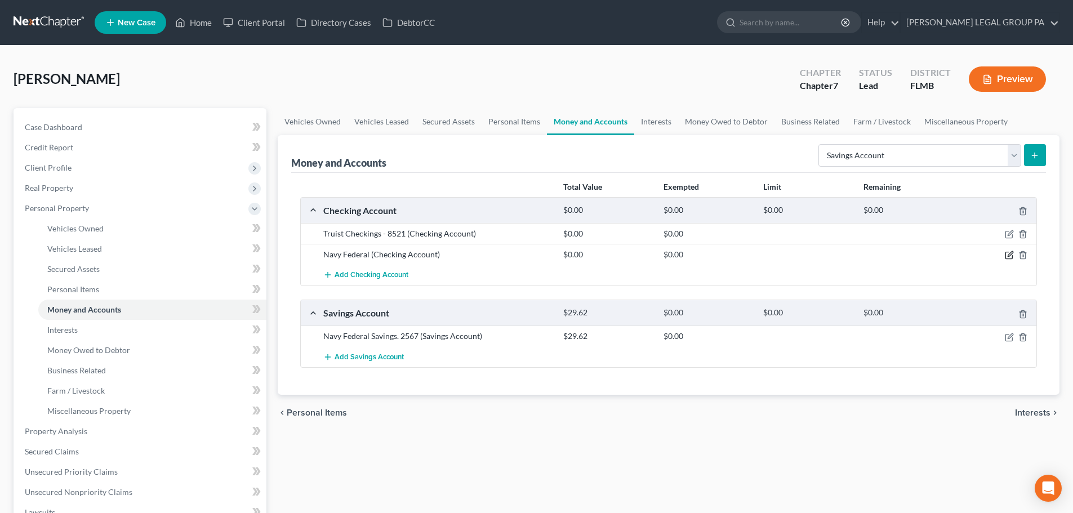
click at [1008, 256] on icon "button" at bounding box center [1009, 255] width 9 height 9
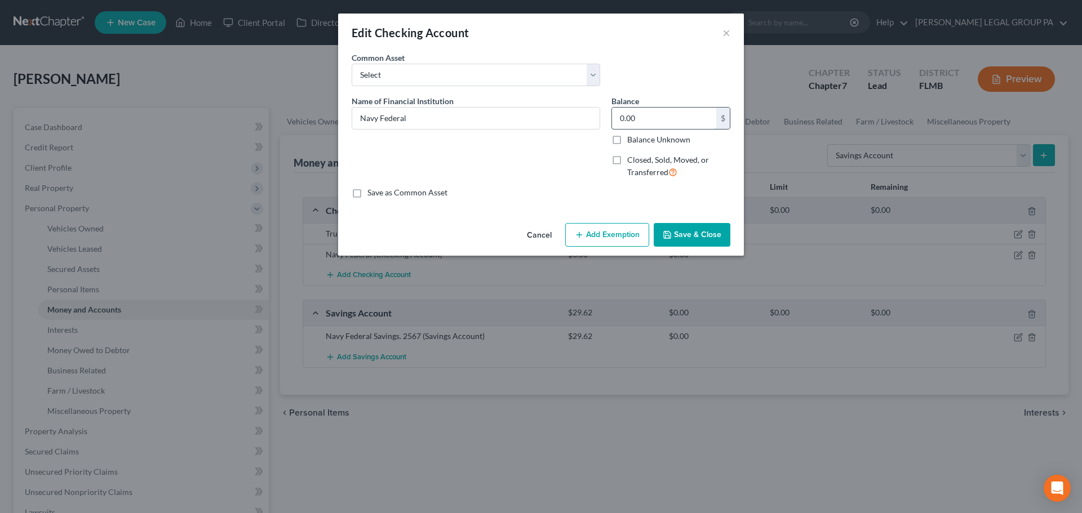
click at [665, 118] on input "0.00" at bounding box center [664, 118] width 104 height 21
click at [469, 117] on input "Navy Federal" at bounding box center [475, 118] width 247 height 21
type input "Navy Federal Checkings. 4919"
click at [660, 119] on input "0.00" at bounding box center [664, 118] width 104 height 21
type input "0.15"
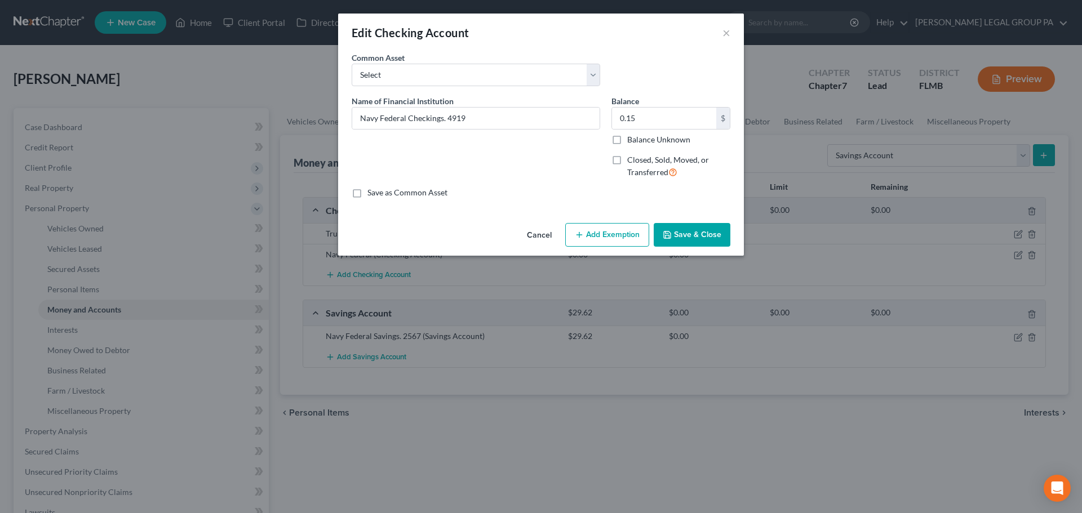
click at [694, 236] on button "Save & Close" at bounding box center [692, 235] width 77 height 24
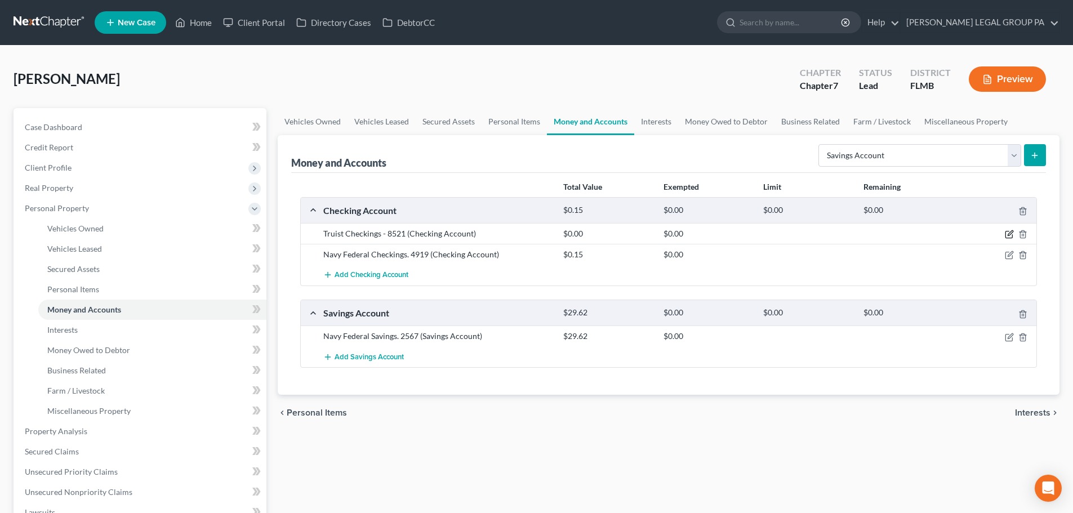
click at [1012, 234] on icon "button" at bounding box center [1009, 234] width 9 height 9
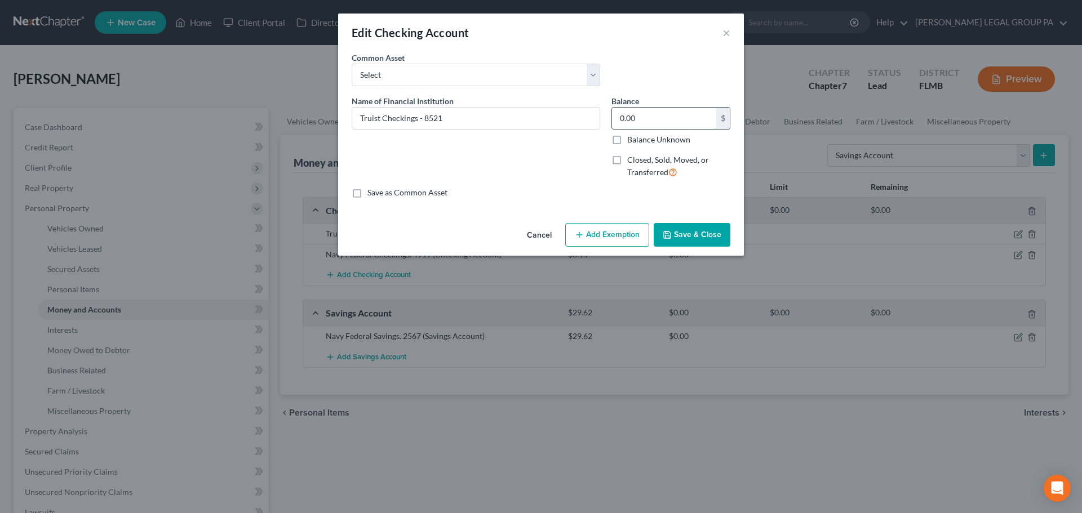
click at [667, 119] on input "0.00" at bounding box center [664, 118] width 104 height 21
type input "408.69"
click at [683, 232] on button "Save & Close" at bounding box center [692, 235] width 77 height 24
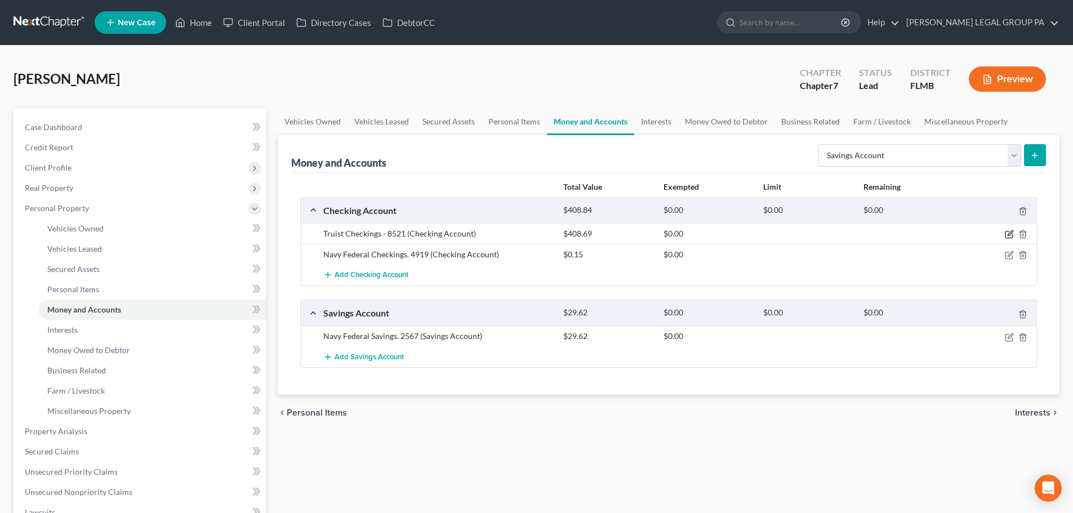
click at [1010, 237] on icon "button" at bounding box center [1009, 234] width 9 height 9
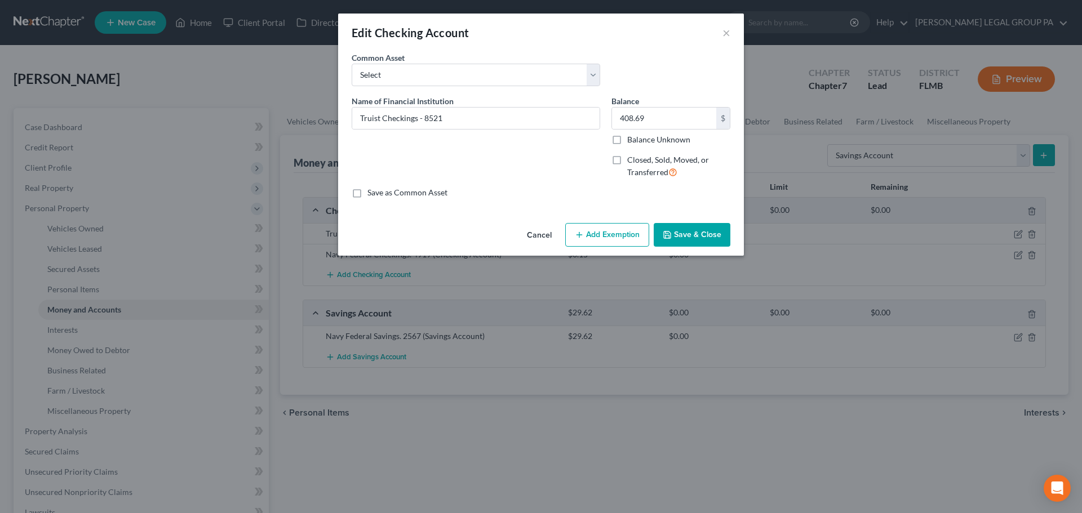
click at [584, 229] on button "Add Exemption" at bounding box center [607, 235] width 84 height 24
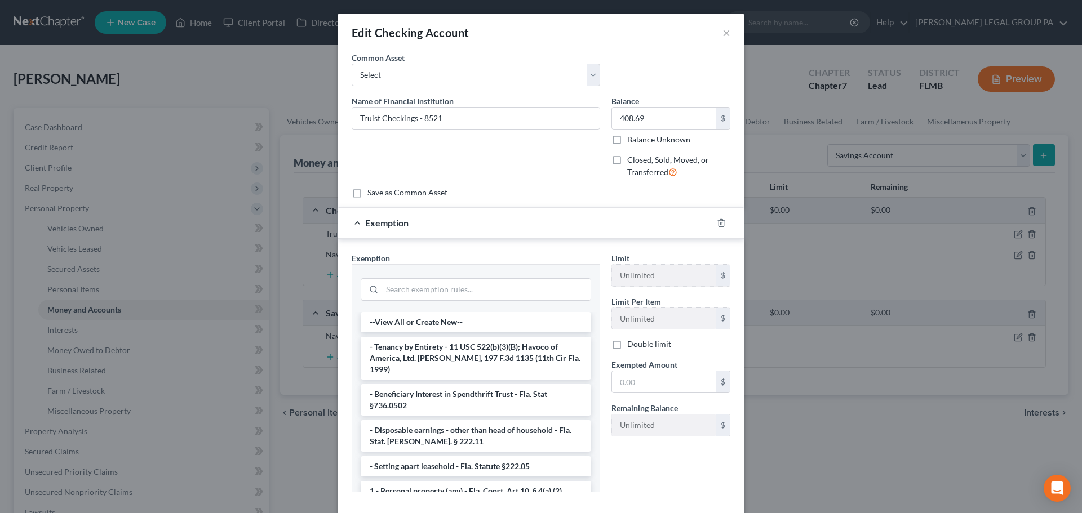
click at [494, 304] on div at bounding box center [476, 288] width 248 height 48
click at [490, 296] on input "search" at bounding box center [486, 289] width 208 height 21
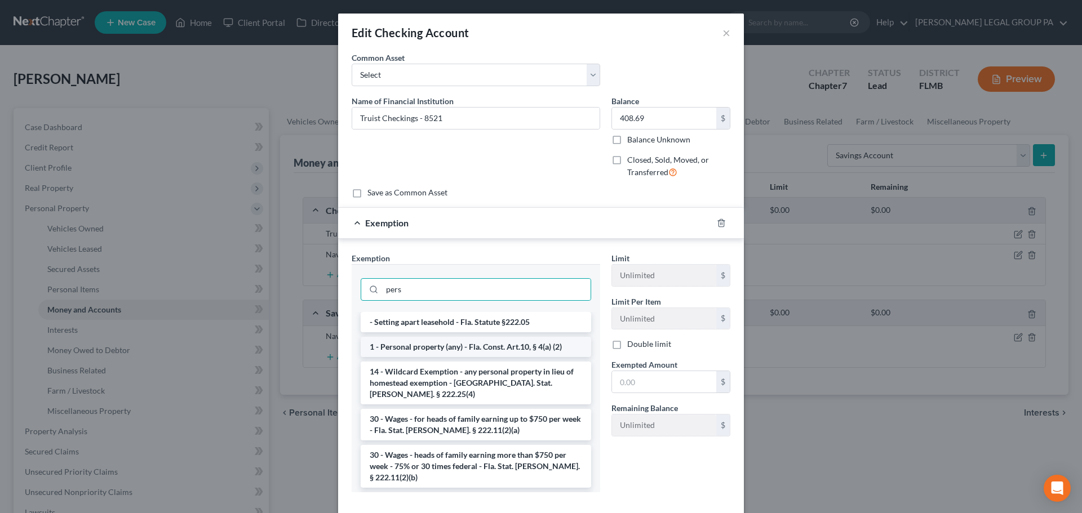
click at [530, 348] on li "1 - Personal property (any) - Fla. Const. Art.10, § 4(a) (2)" at bounding box center [476, 347] width 230 height 20
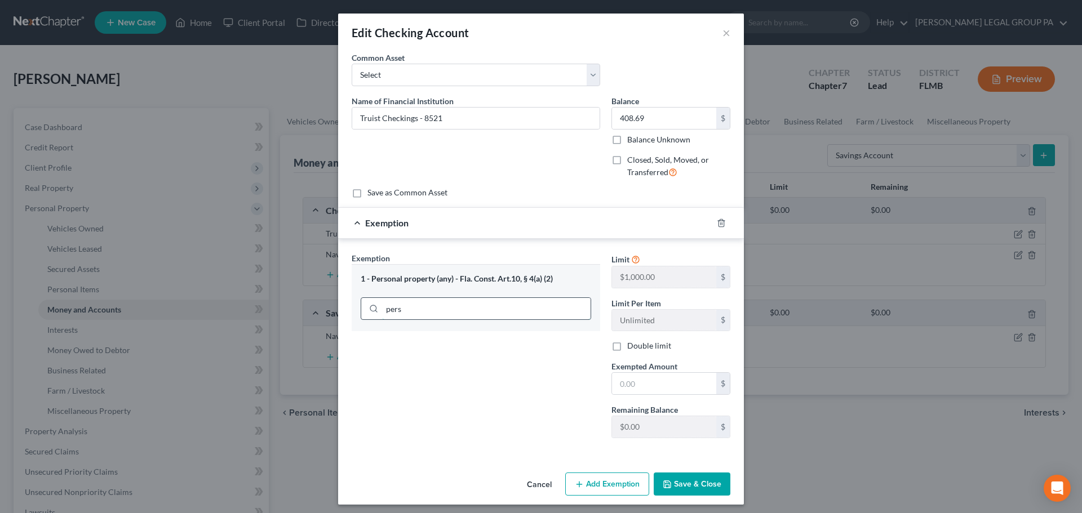
click at [451, 310] on input "pers" at bounding box center [486, 308] width 208 height 21
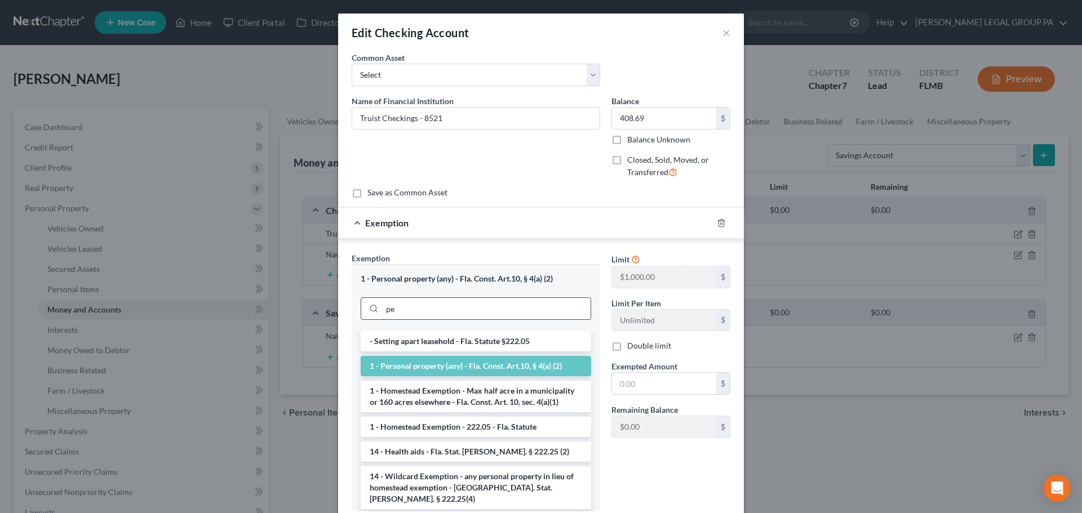
type input "p"
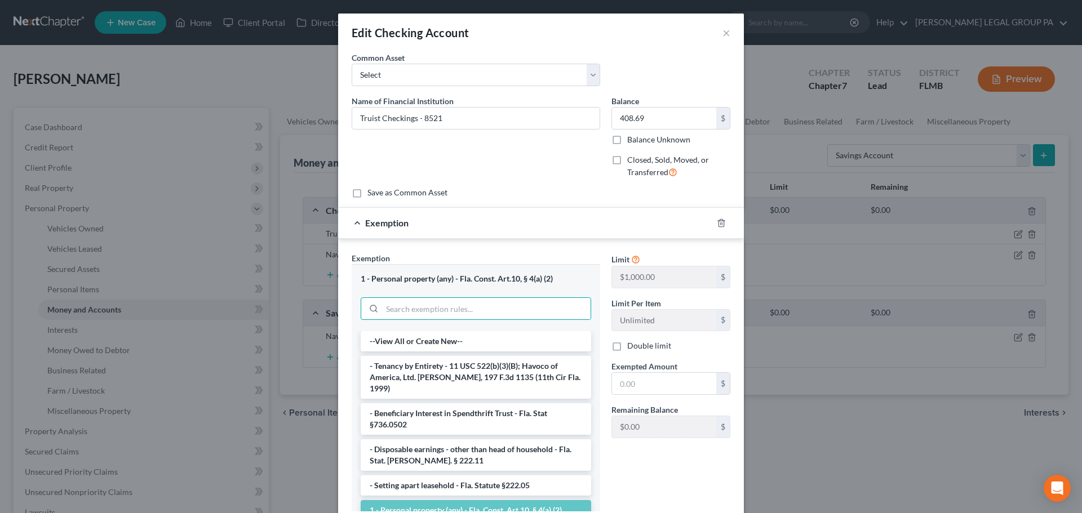
click at [650, 472] on div "Limit $1,000.00 $ Limit Per Item Unlimited $ Double limit Exempted Amount * $ R…" at bounding box center [671, 386] width 130 height 268
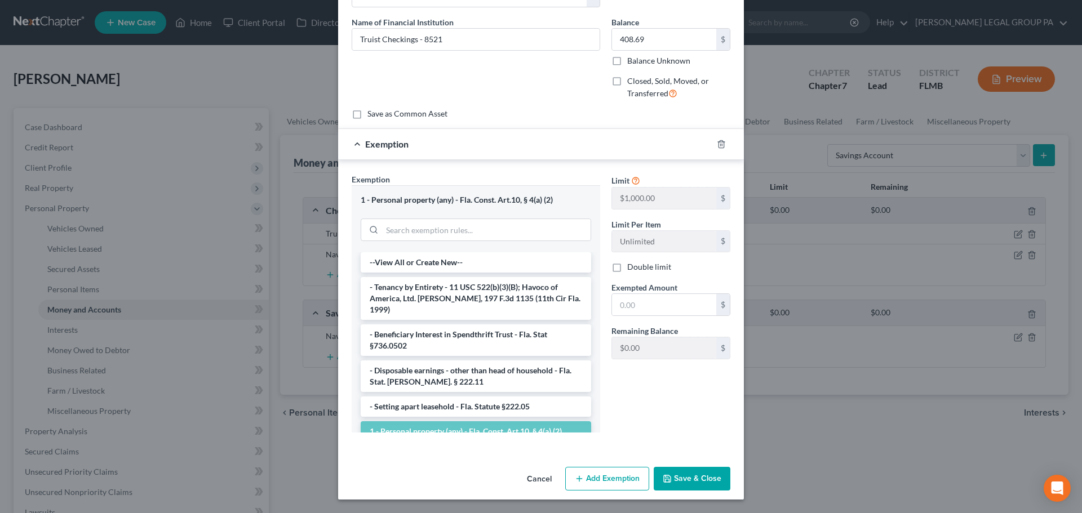
click at [711, 482] on button "Save & Close" at bounding box center [692, 479] width 77 height 24
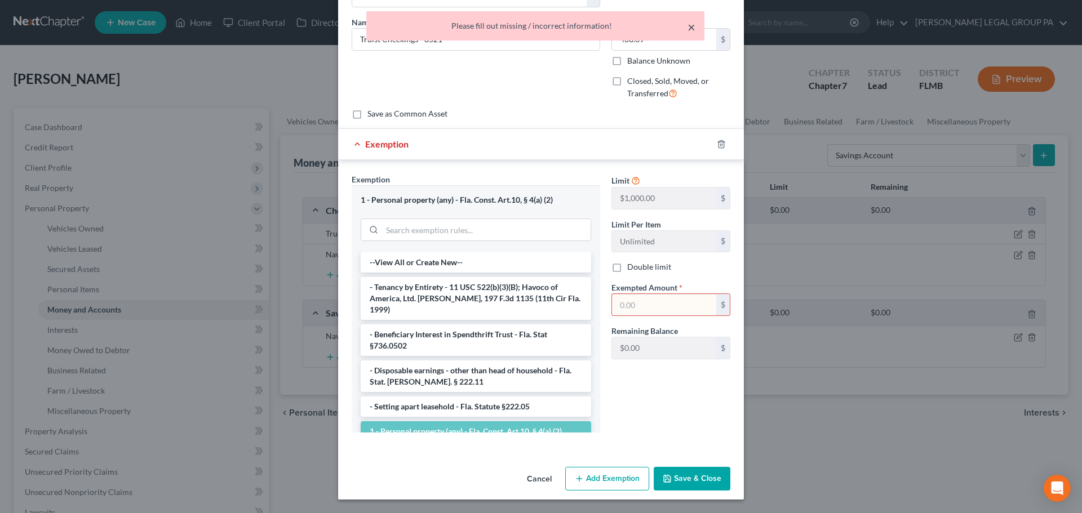
click at [691, 30] on button "×" at bounding box center [691, 27] width 8 height 14
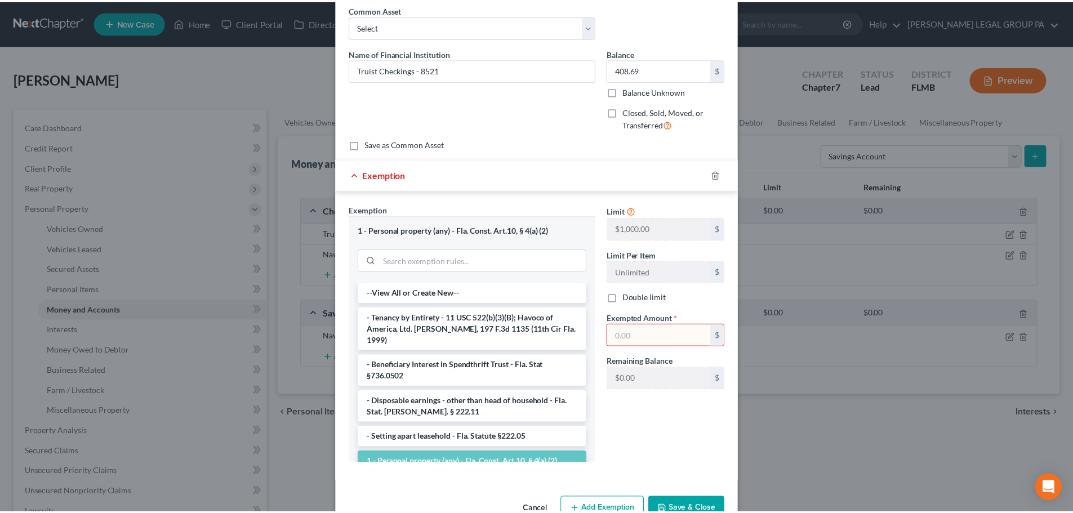
scroll to position [0, 0]
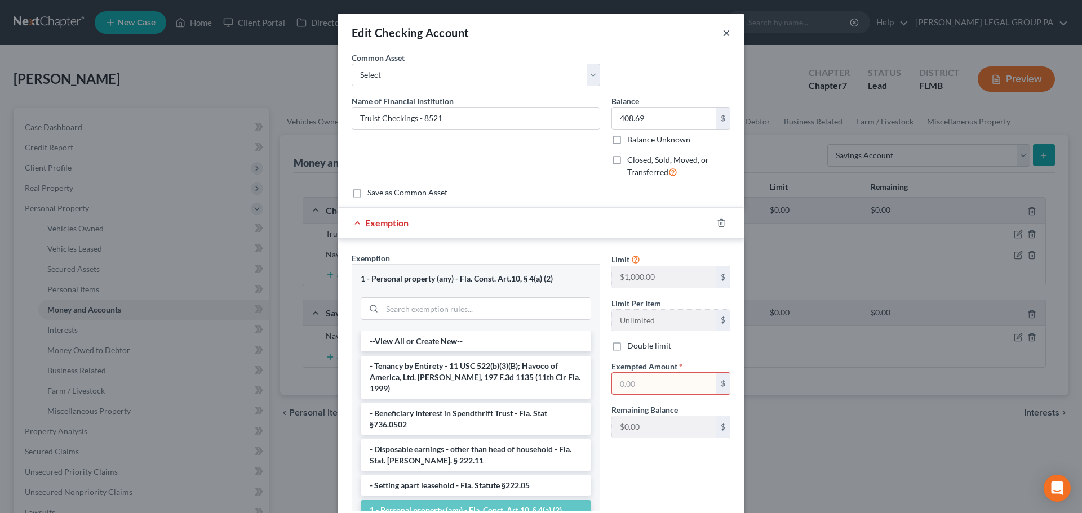
click at [722, 31] on button "×" at bounding box center [726, 33] width 8 height 14
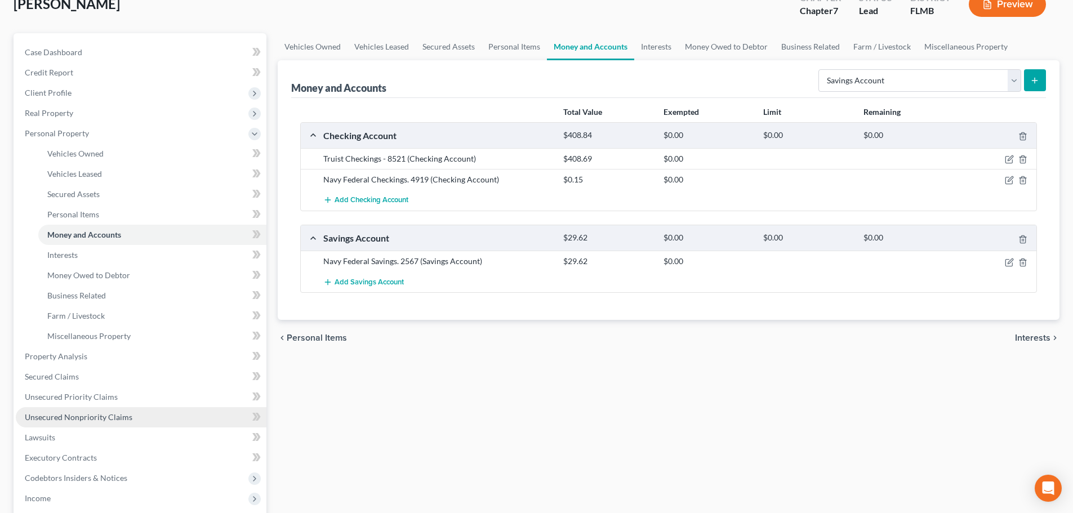
scroll to position [169, 0]
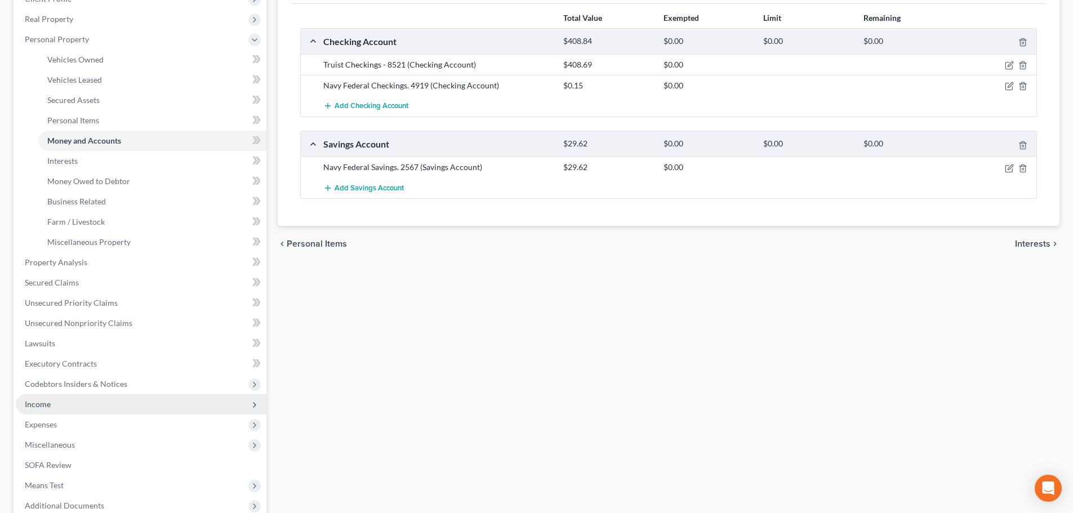
click at [48, 404] on span "Income" at bounding box center [38, 405] width 26 height 10
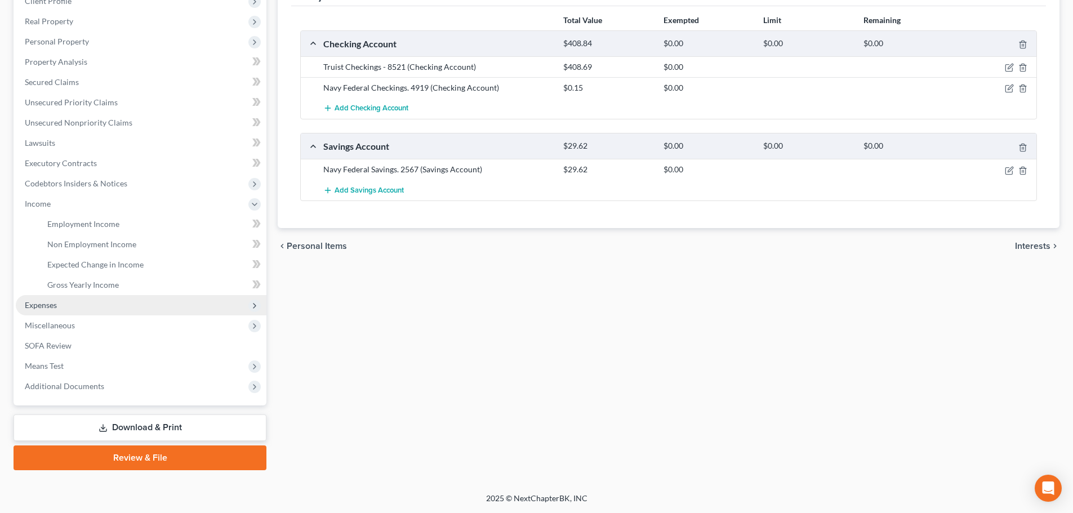
scroll to position [167, 0]
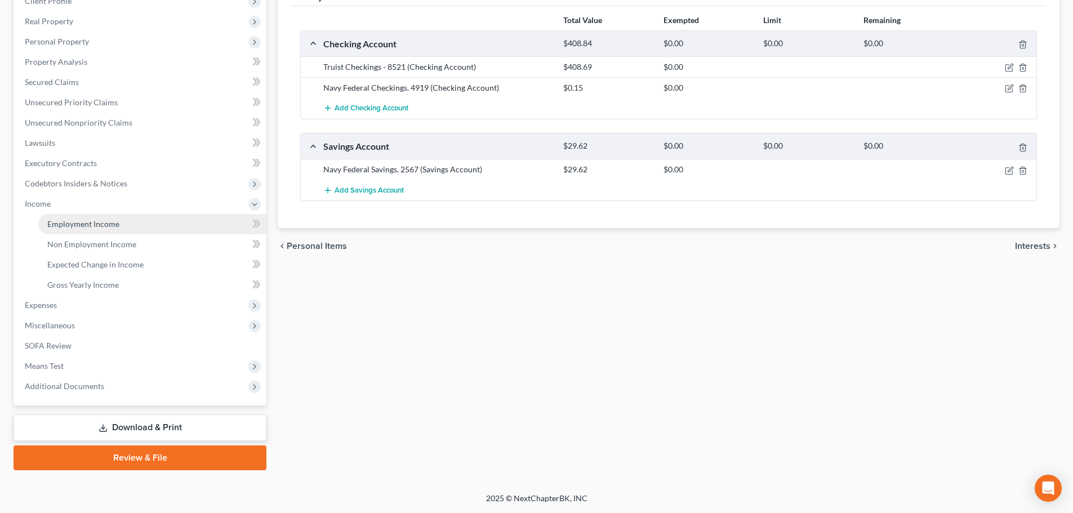
click at [81, 233] on link "Employment Income" at bounding box center [152, 224] width 228 height 20
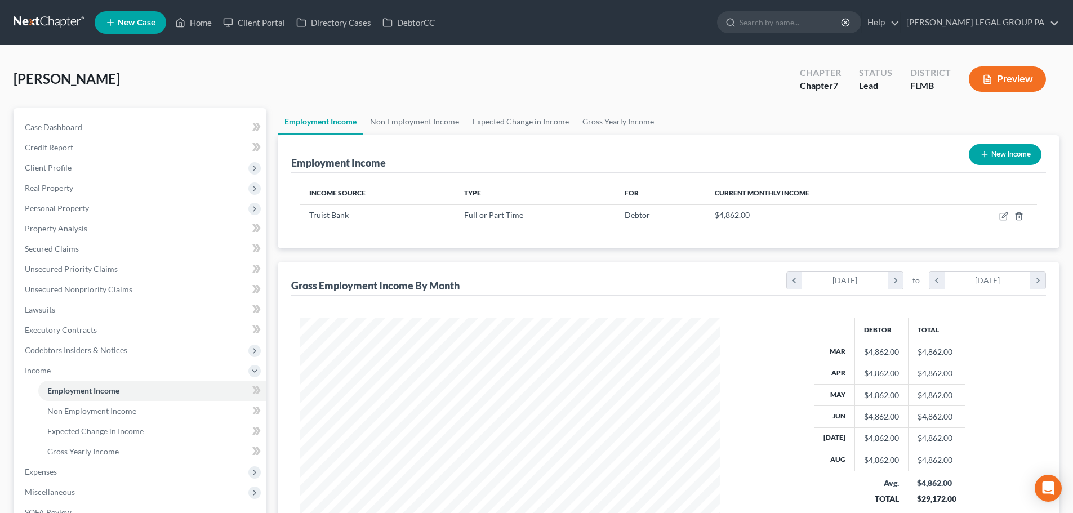
scroll to position [210, 443]
click at [103, 411] on span "Non Employment Income" at bounding box center [91, 411] width 89 height 10
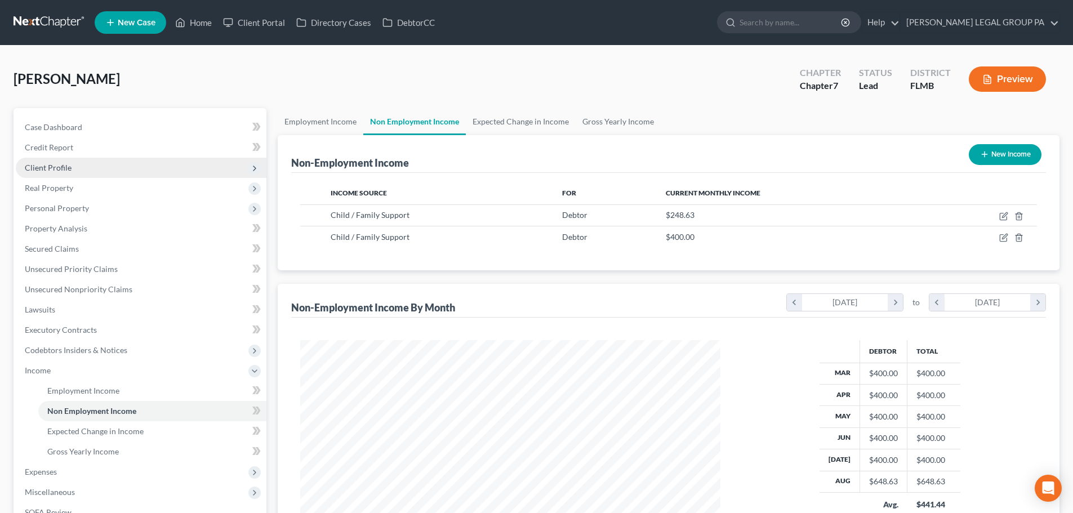
click at [50, 169] on span "Client Profile" at bounding box center [48, 168] width 47 height 10
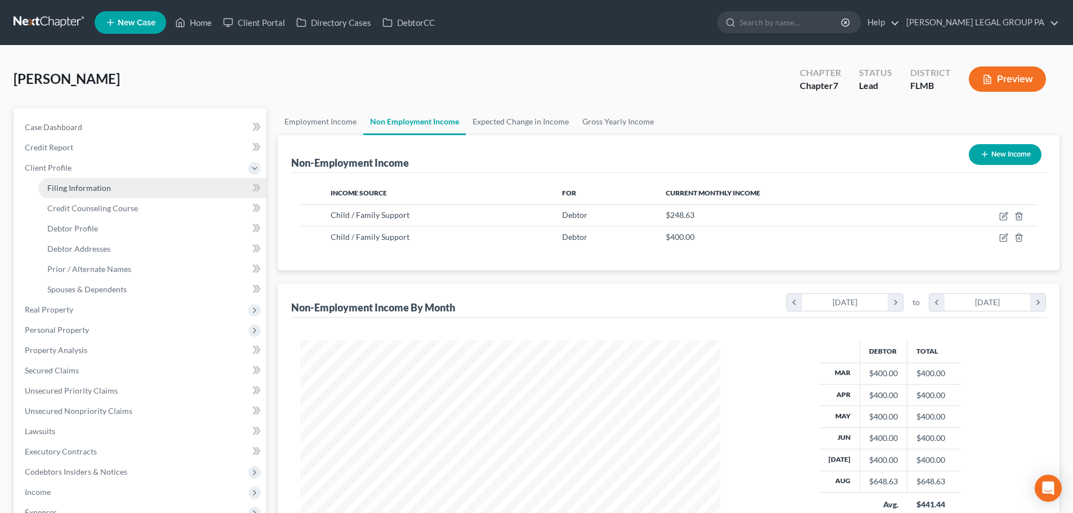
click at [83, 192] on span "Filing Information" at bounding box center [79, 188] width 64 height 10
select select "1"
select select "0"
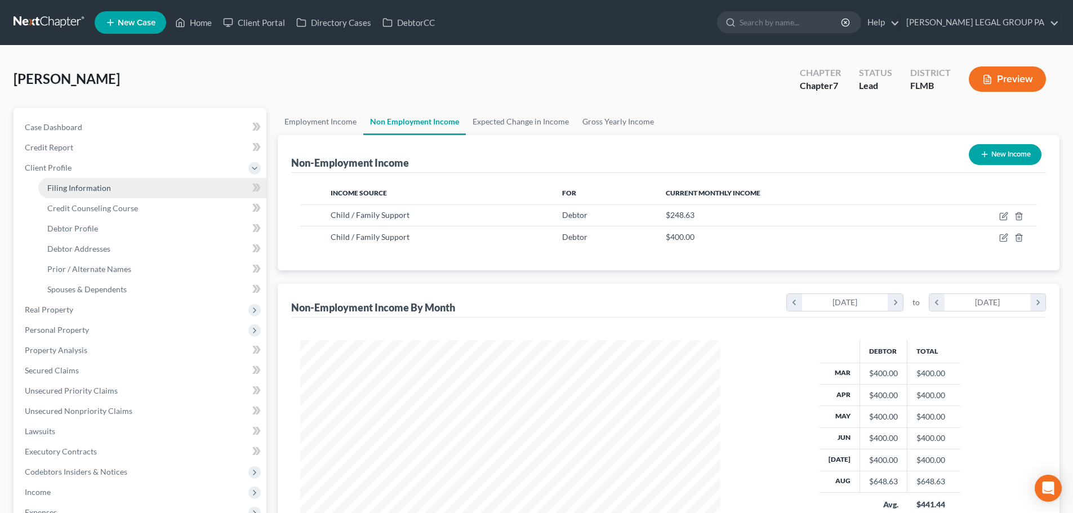
select select "9"
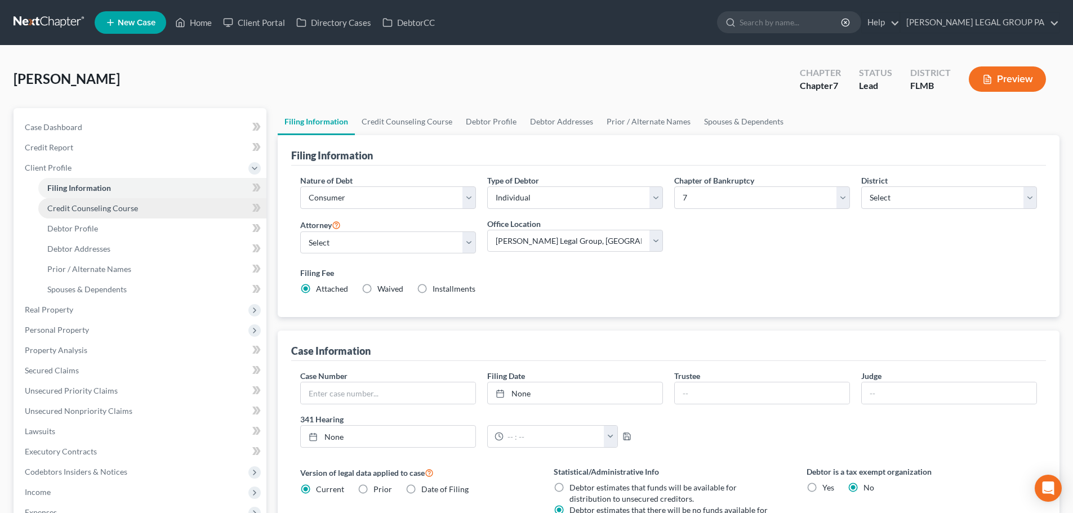
click at [88, 212] on span "Credit Counseling Course" at bounding box center [92, 208] width 91 height 10
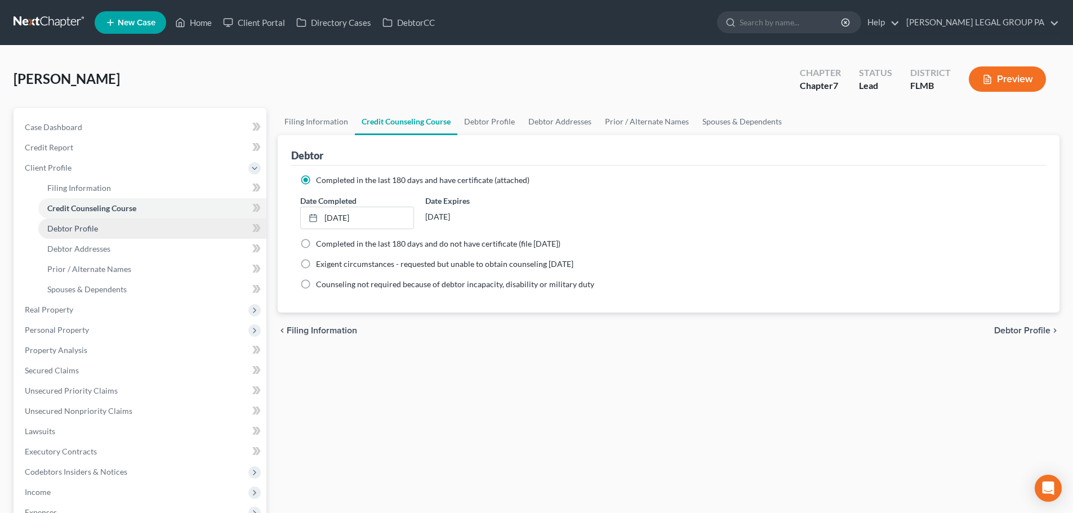
click at [88, 228] on span "Debtor Profile" at bounding box center [72, 229] width 51 height 10
select select "3"
select select "2"
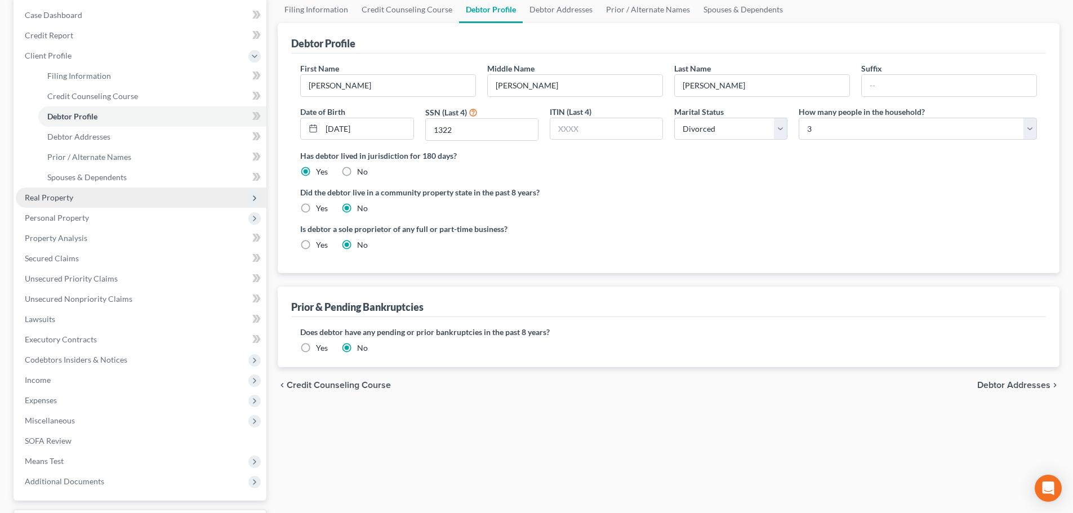
scroll to position [113, 0]
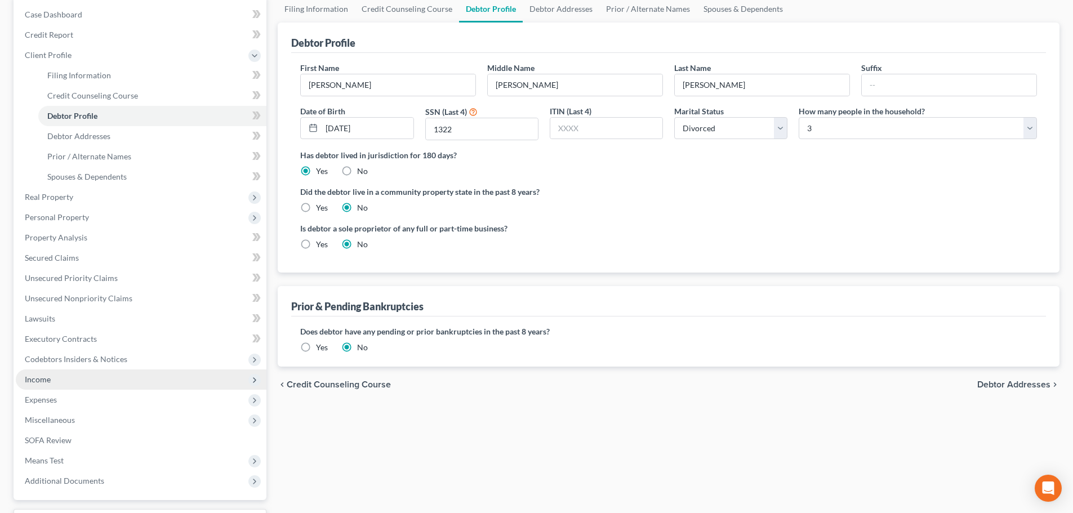
click at [58, 377] on span "Income" at bounding box center [141, 380] width 251 height 20
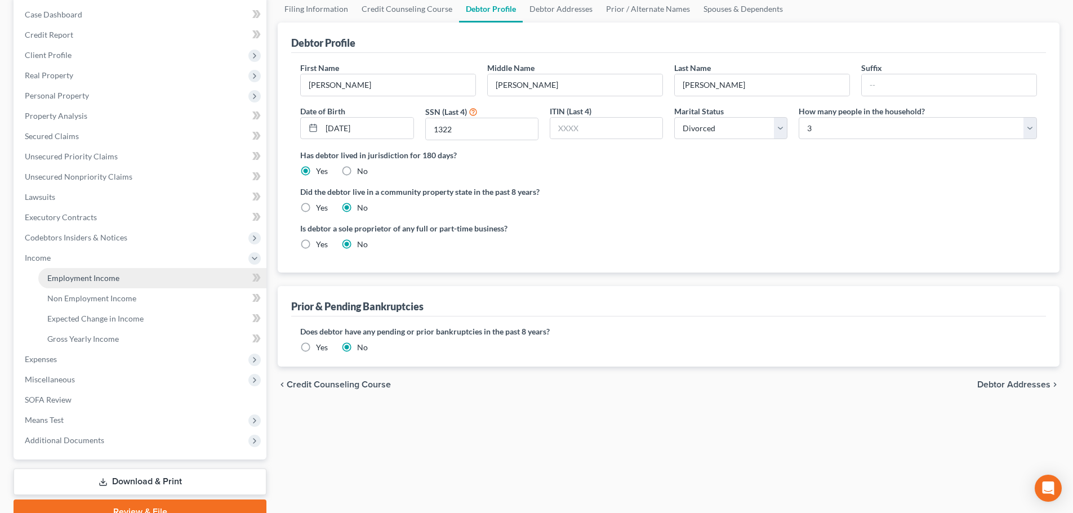
click at [87, 275] on span "Employment Income" at bounding box center [83, 278] width 72 height 10
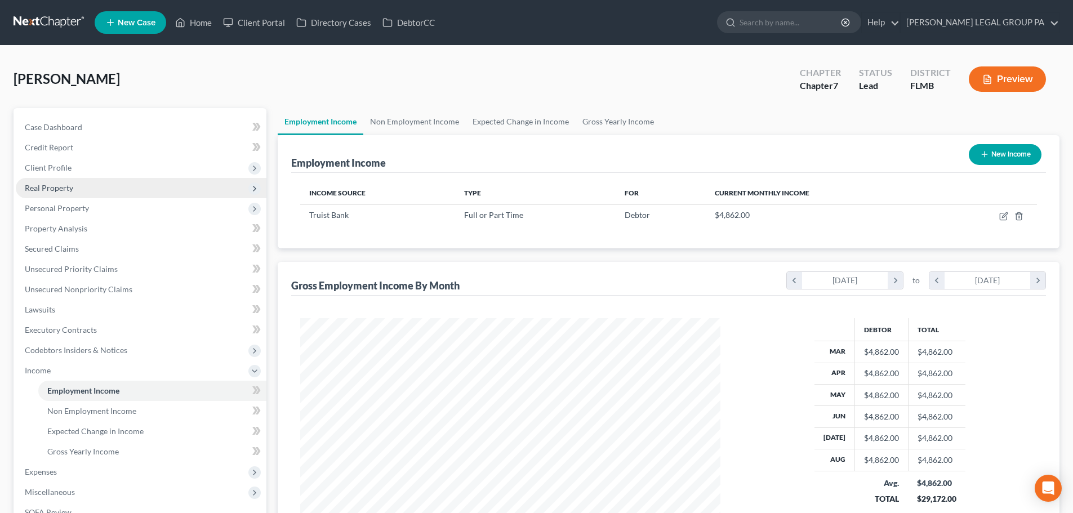
click at [56, 187] on span "Real Property" at bounding box center [49, 188] width 48 height 10
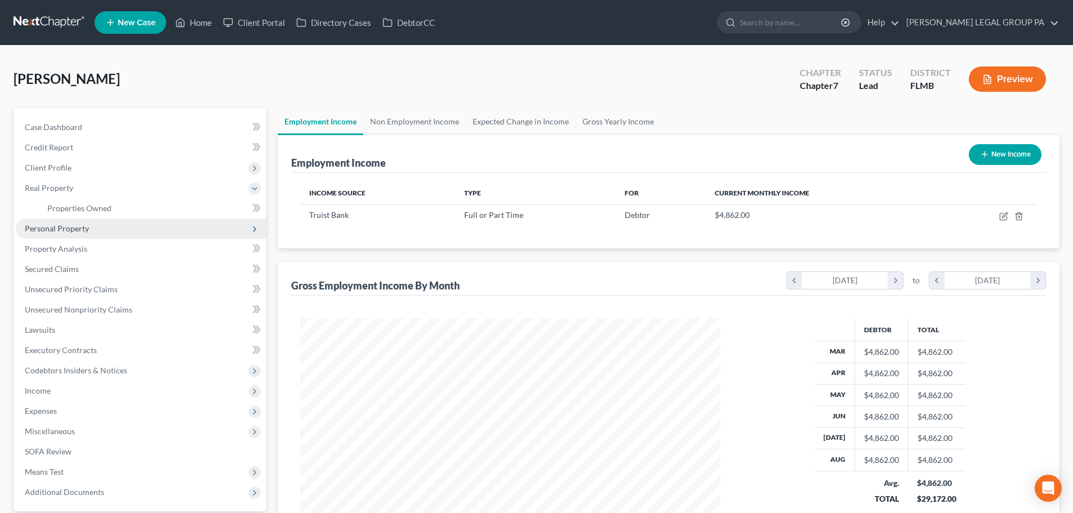
click at [59, 232] on span "Personal Property" at bounding box center [57, 229] width 64 height 10
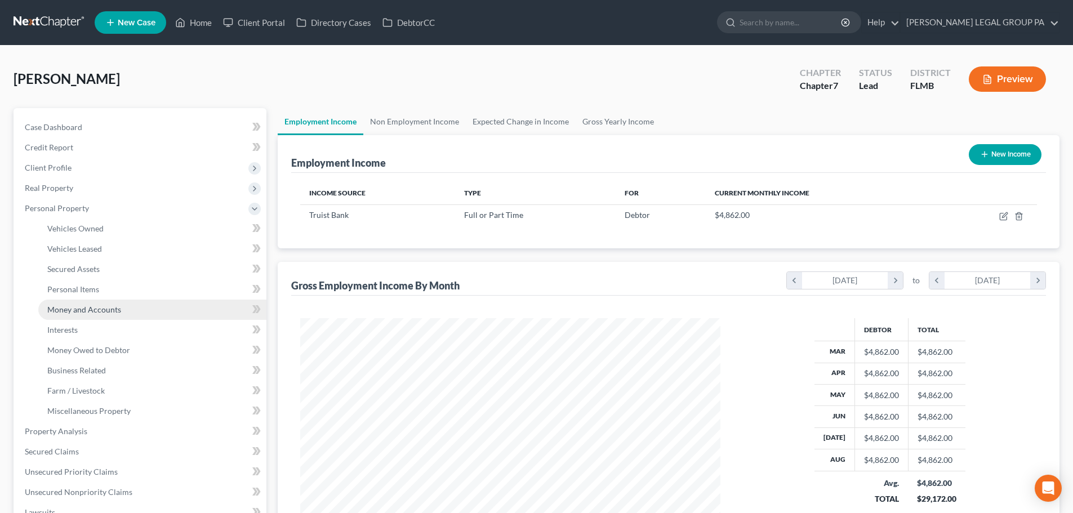
click at [82, 314] on span "Money and Accounts" at bounding box center [84, 310] width 74 height 10
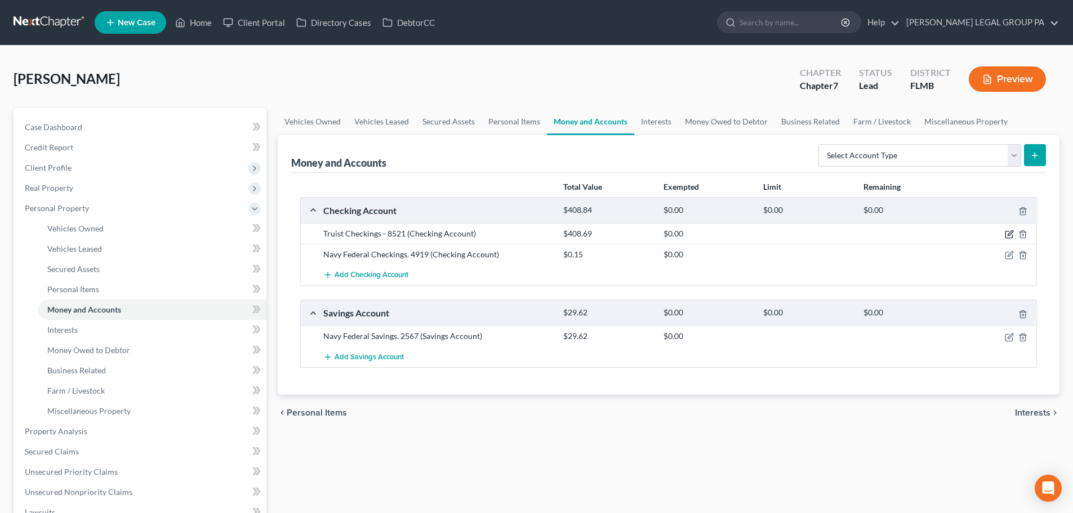
click at [1008, 233] on icon "button" at bounding box center [1009, 234] width 9 height 9
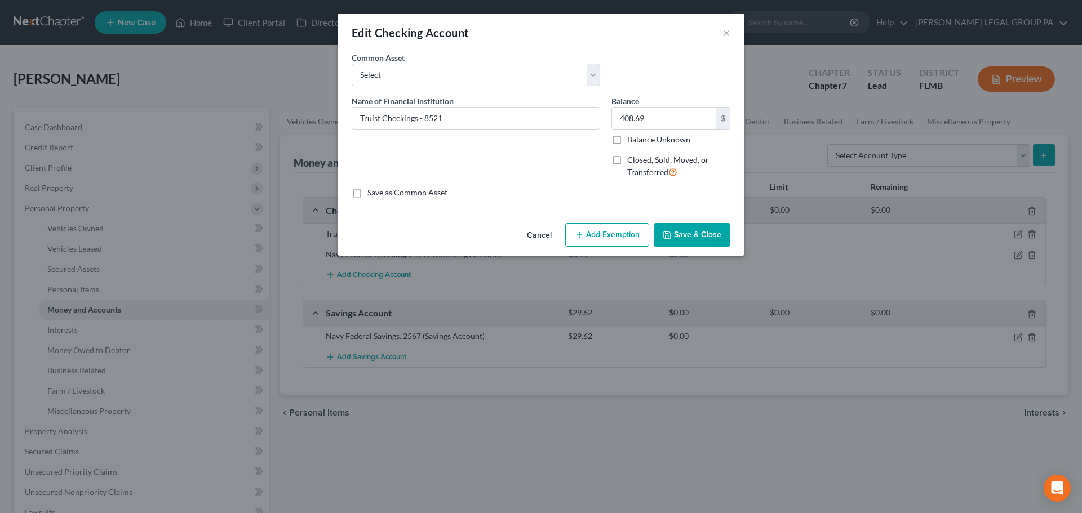
click at [600, 237] on button "Add Exemption" at bounding box center [607, 235] width 84 height 24
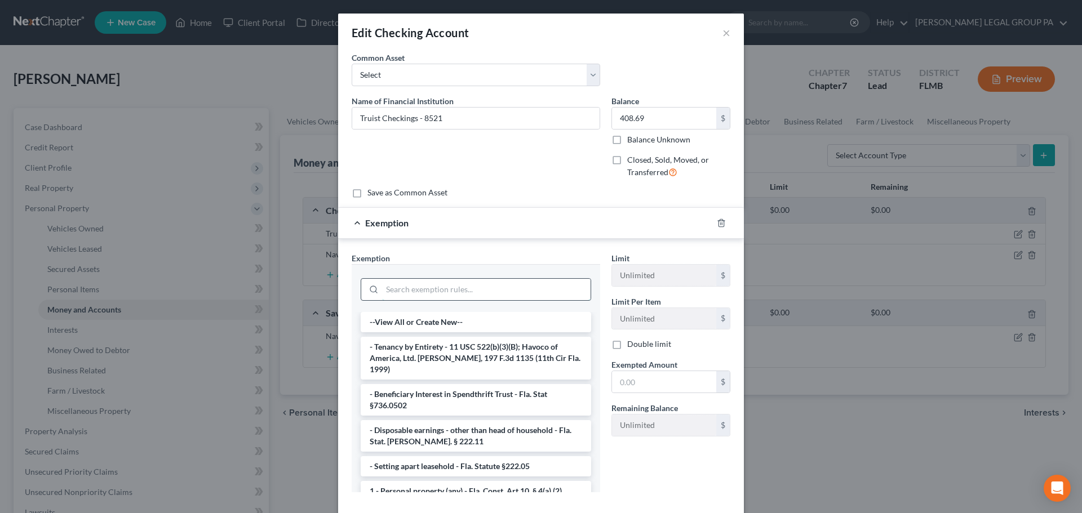
click at [503, 286] on input "search" at bounding box center [486, 289] width 208 height 21
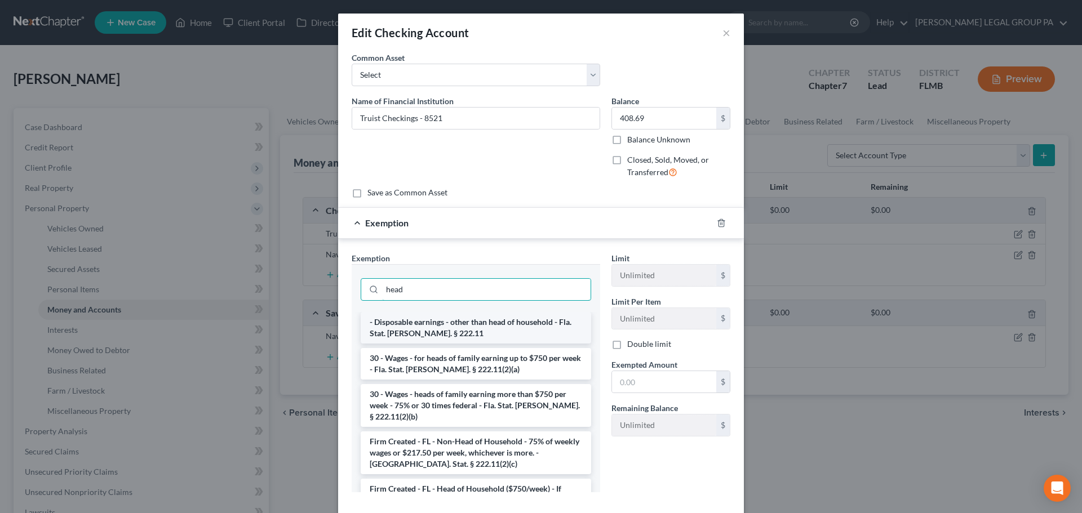
type input "head"
click at [487, 325] on li "- Disposable earnings - other than head of household - Fla. Stat. Ann. § 222.11" at bounding box center [476, 328] width 230 height 32
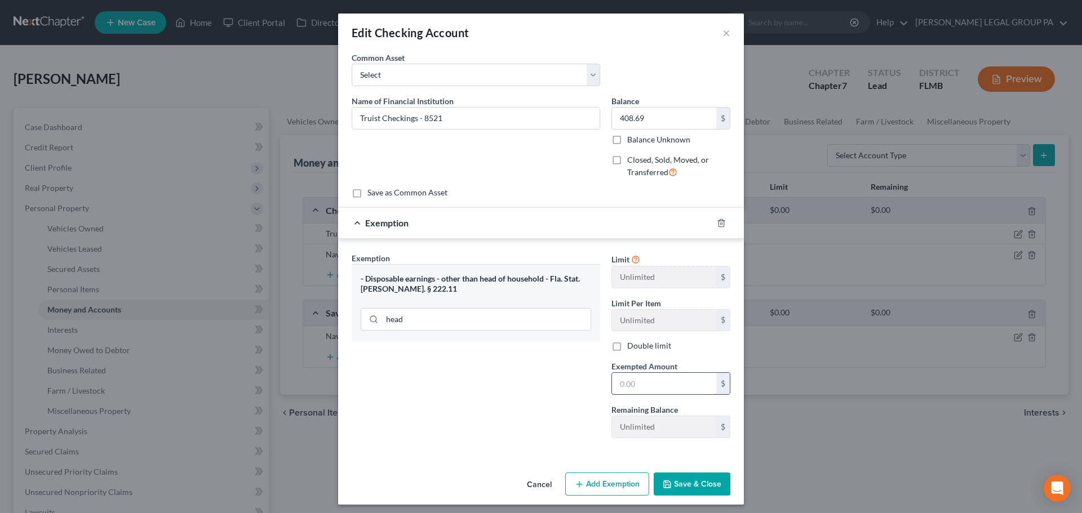
click at [671, 383] on input "text" at bounding box center [664, 383] width 104 height 21
type input "408.69"
click at [687, 483] on button "Save & Close" at bounding box center [692, 485] width 77 height 24
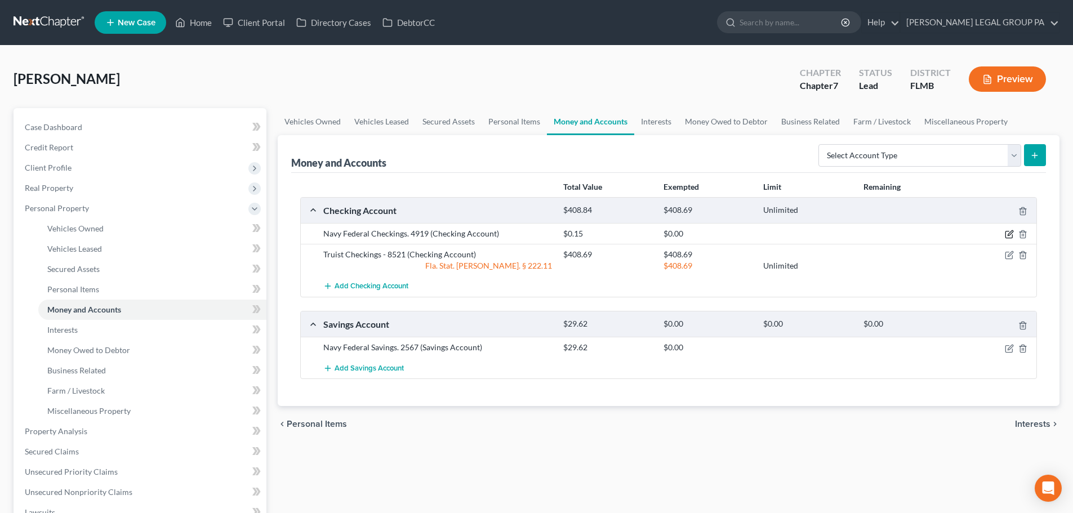
click at [1009, 236] on icon "button" at bounding box center [1010, 233] width 5 height 5
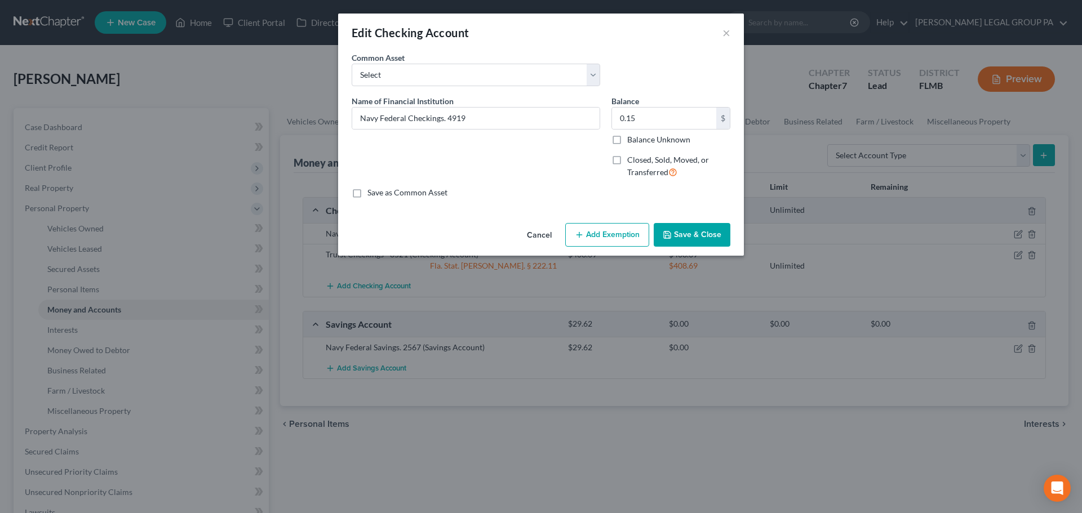
click at [609, 243] on button "Add Exemption" at bounding box center [607, 235] width 84 height 24
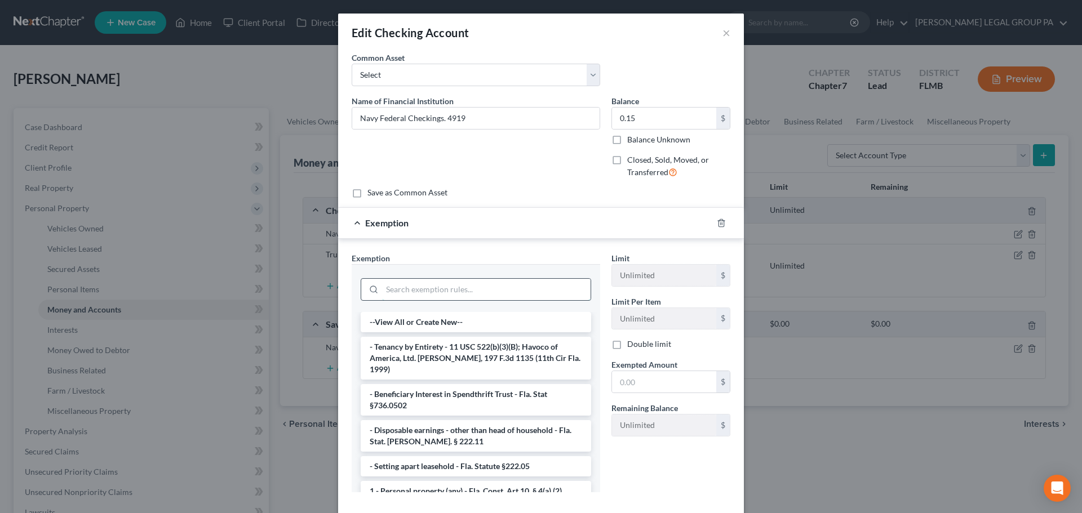
click at [449, 287] on input "search" at bounding box center [486, 289] width 208 height 21
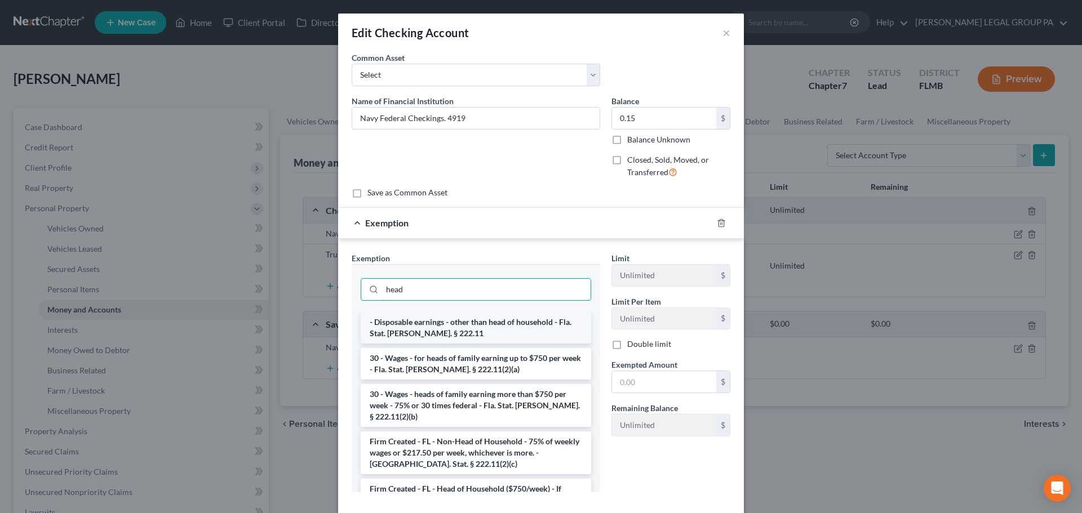
type input "head"
click at [486, 329] on li "- Disposable earnings - other than head of household - Fla. Stat. Ann. § 222.11" at bounding box center [476, 328] width 230 height 32
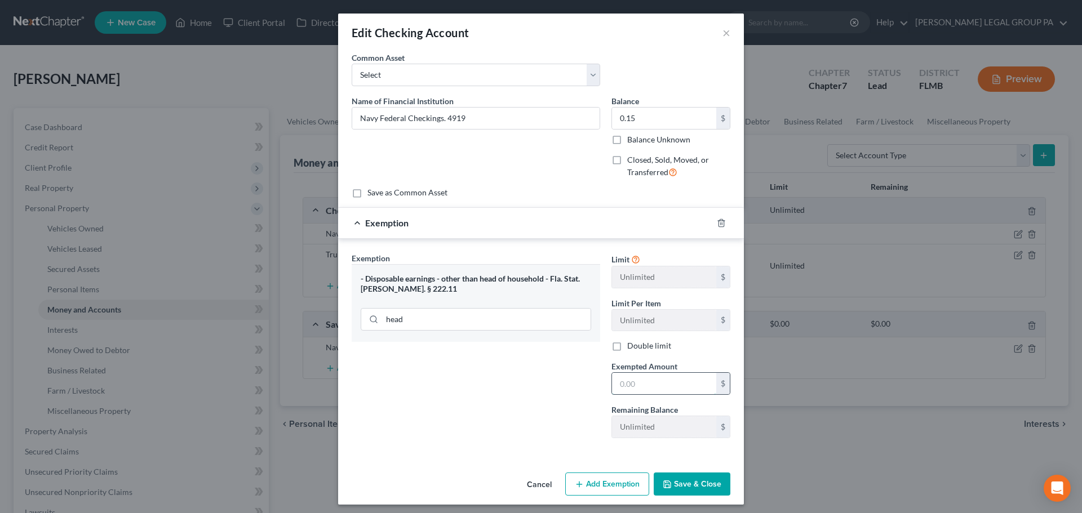
click at [663, 381] on input "text" at bounding box center [664, 383] width 104 height 21
type input "0.15"
click at [691, 488] on button "Save & Close" at bounding box center [692, 485] width 77 height 24
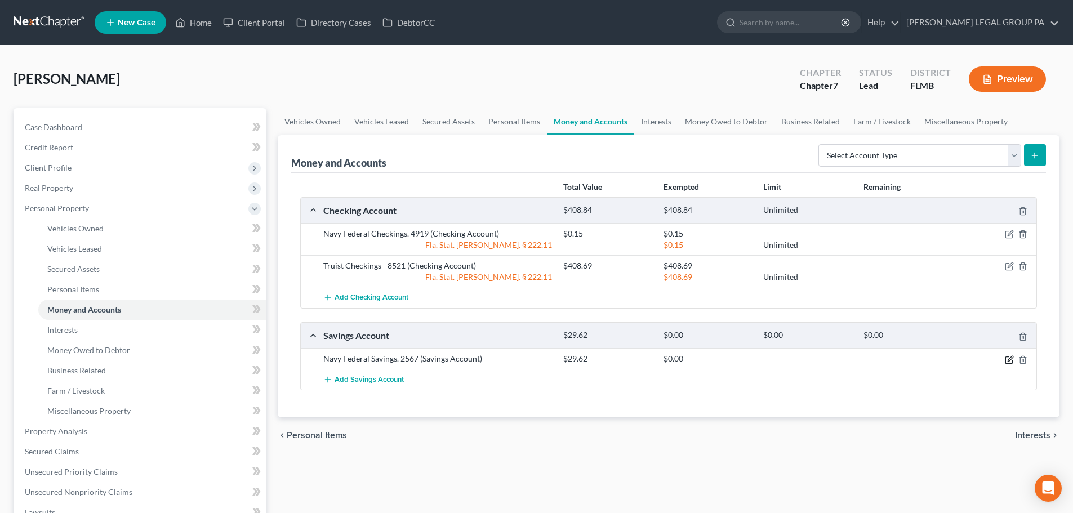
click at [1013, 357] on icon "button" at bounding box center [1010, 358] width 5 height 5
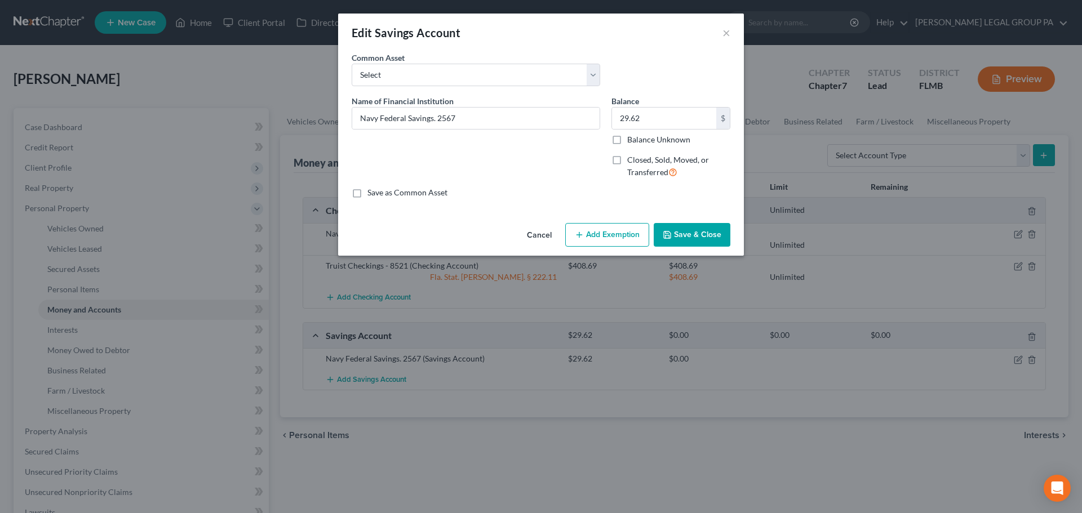
click at [594, 233] on button "Add Exemption" at bounding box center [607, 235] width 84 height 24
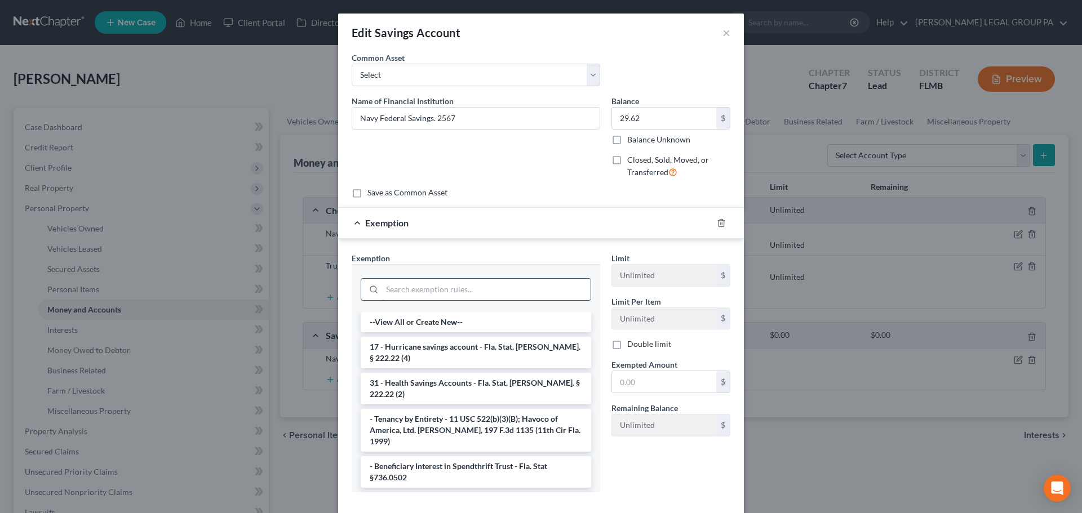
click at [441, 288] on input "search" at bounding box center [486, 289] width 208 height 21
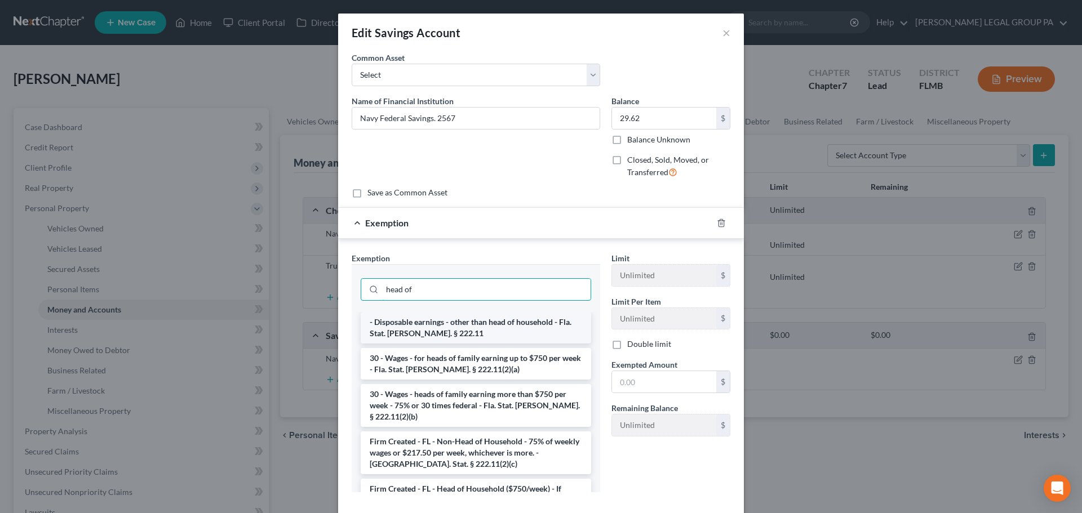
type input "head of"
click at [420, 330] on li "- Disposable earnings - other than head of household - Fla. Stat. Ann. § 222.11" at bounding box center [476, 328] width 230 height 32
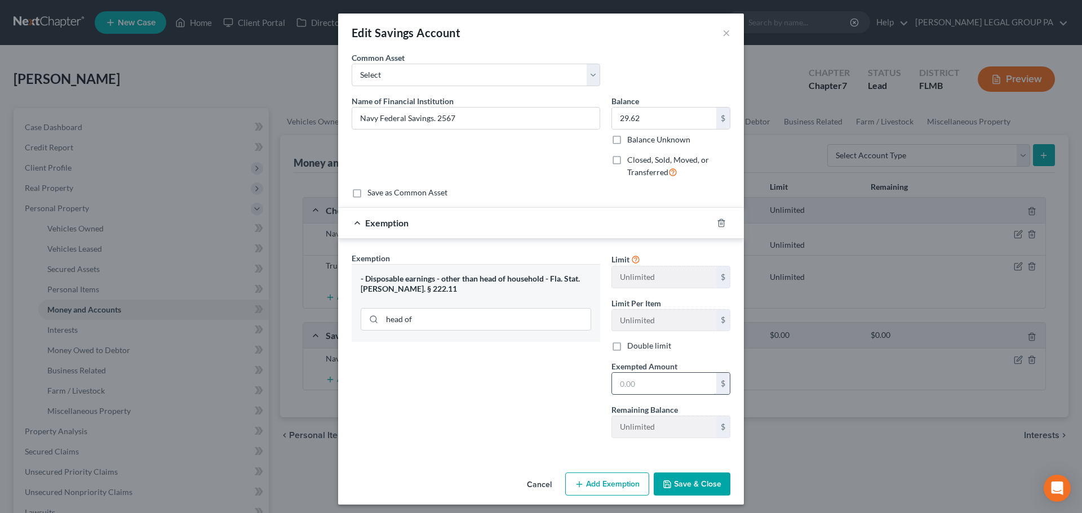
click at [667, 386] on input "text" at bounding box center [664, 383] width 104 height 21
type input "29.62"
click at [711, 508] on div "Edit Savings Account × An exemption set must first be selected from the Filing …" at bounding box center [541, 256] width 1082 height 513
click at [693, 486] on button "Save & Close" at bounding box center [692, 485] width 77 height 24
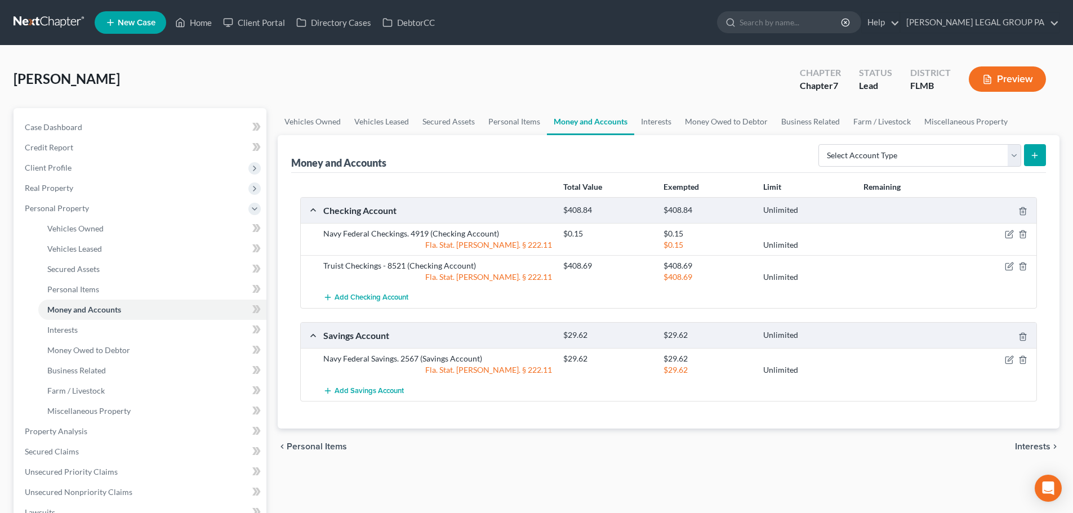
click at [48, 20] on link at bounding box center [50, 22] width 72 height 20
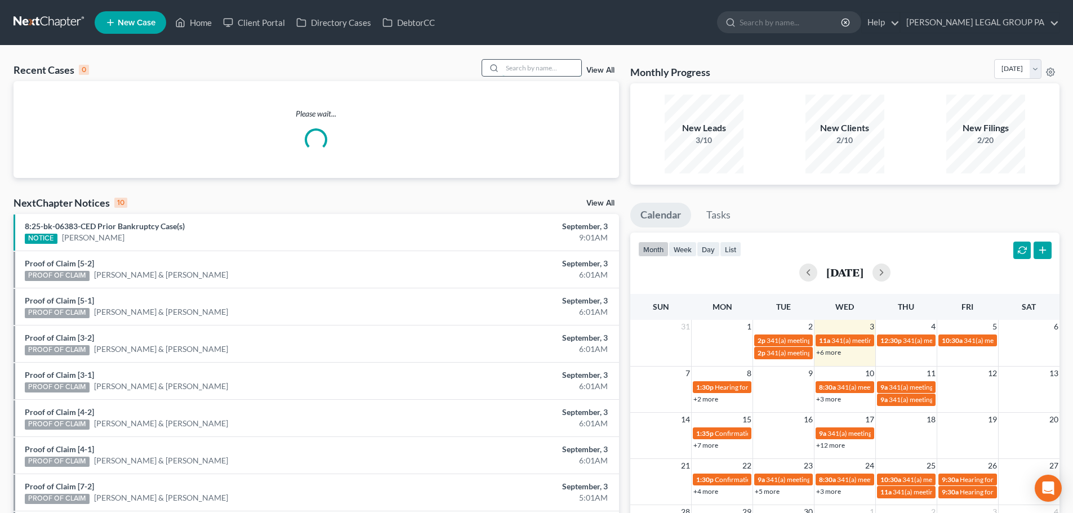
click at [561, 62] on input "search" at bounding box center [542, 68] width 79 height 16
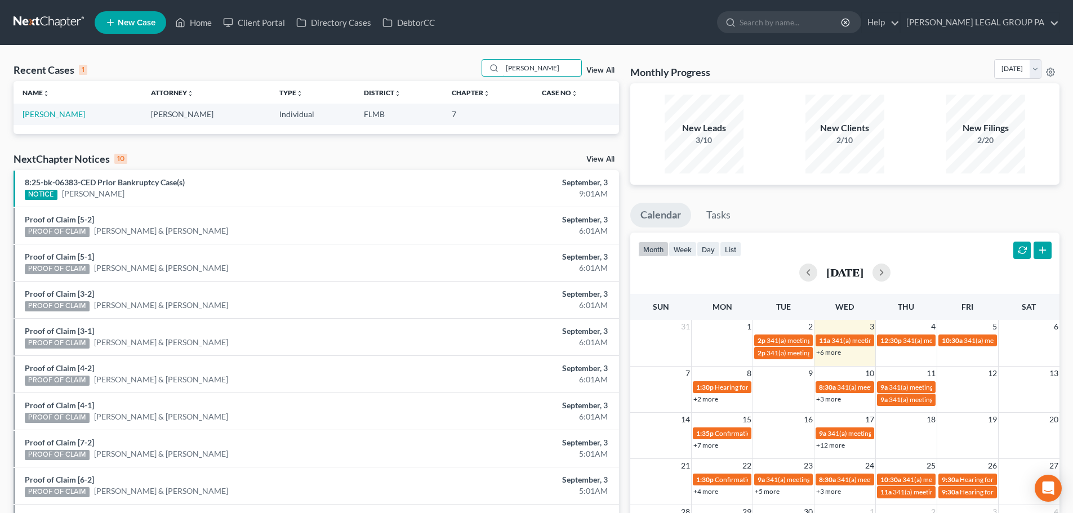
type input "[PERSON_NAME]"
click at [58, 110] on link "[PERSON_NAME]" at bounding box center [54, 114] width 63 height 10
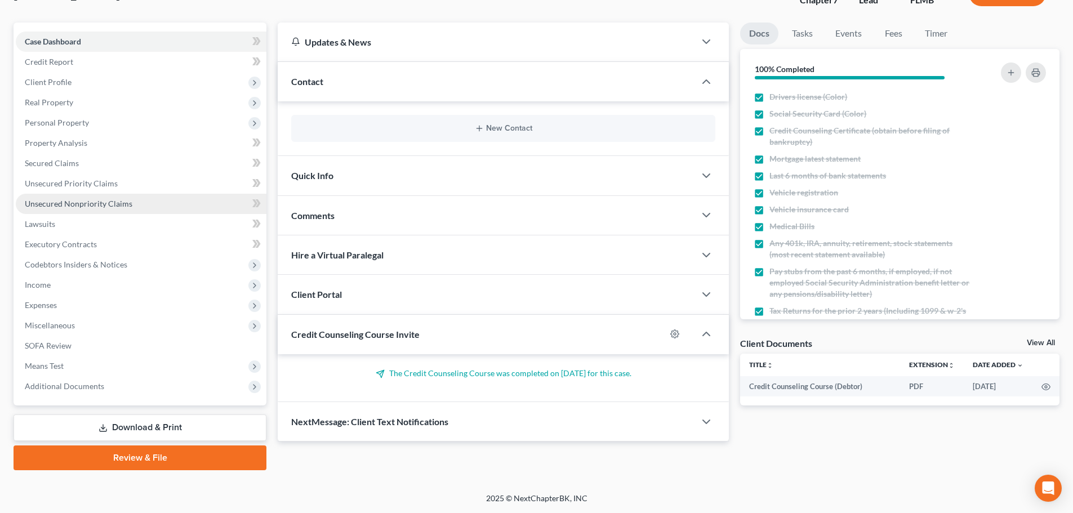
click at [92, 208] on link "Unsecured Nonpriority Claims" at bounding box center [141, 204] width 251 height 20
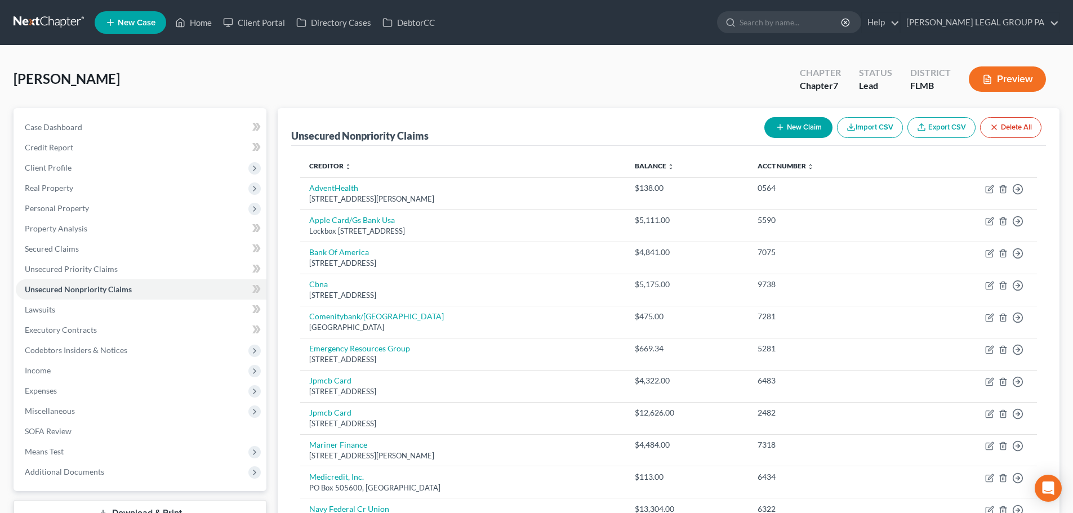
click at [803, 135] on button "New Claim" at bounding box center [799, 127] width 68 height 21
select select "0"
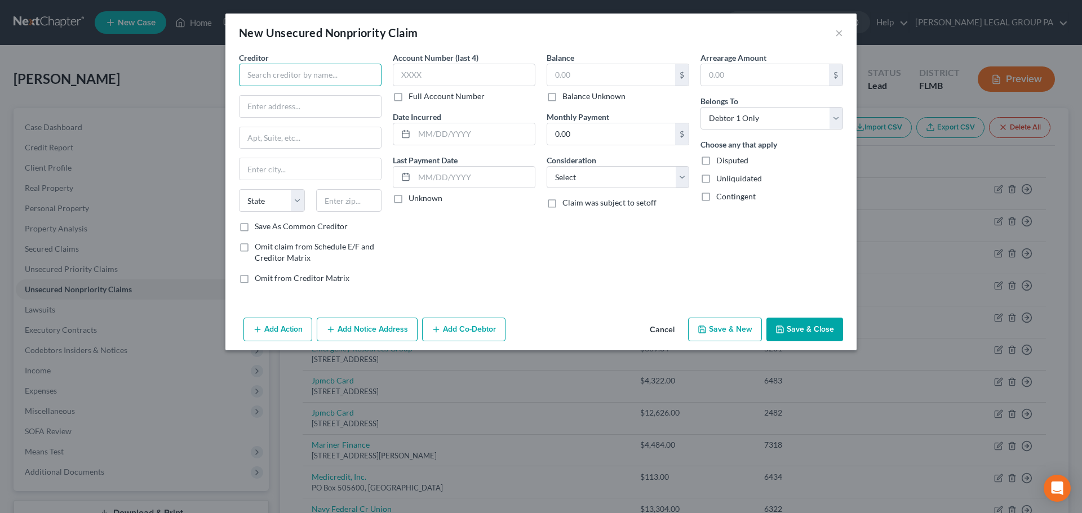
click at [332, 79] on input "text" at bounding box center [310, 75] width 143 height 23
drag, startPoint x: 333, startPoint y: 78, endPoint x: 207, endPoint y: 69, distance: 126.5
click at [207, 69] on div "New Unsecured Nonpriority Claim × Creditor * ASC Surgery State AL AK AR AZ CA C…" at bounding box center [541, 256] width 1082 height 513
type input "LRHS Pablo Gastroenterology"
click at [267, 100] on input "text" at bounding box center [309, 106] width 141 height 21
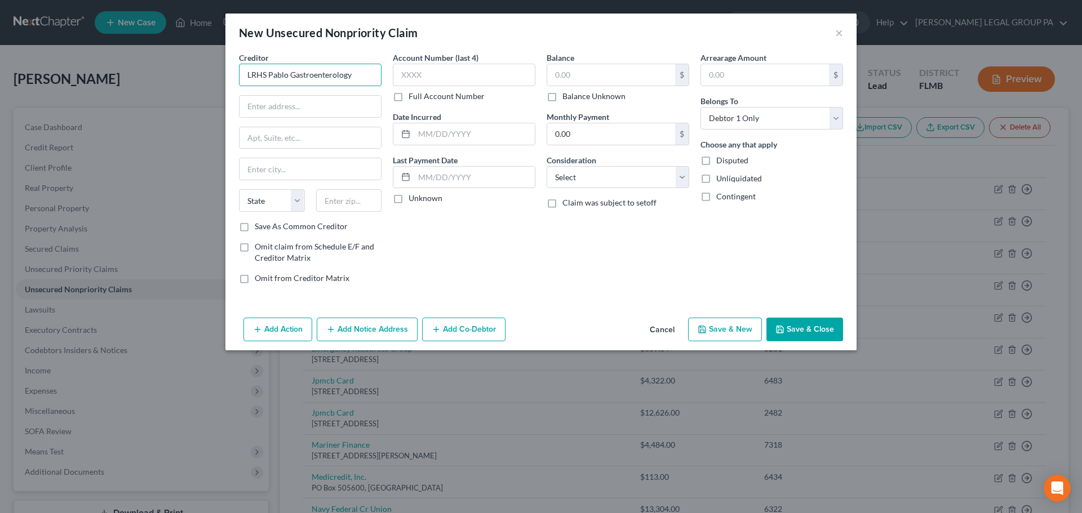
drag, startPoint x: 363, startPoint y: 76, endPoint x: 229, endPoint y: 69, distance: 134.3
click at [229, 69] on div "Creditor * LRHS Pablo Gastroenterology State AL AK AR AZ CA CO CT DE DC FL GA G…" at bounding box center [540, 182] width 631 height 261
click at [330, 103] on input "text" at bounding box center [309, 106] width 141 height 21
type input "130 Pablo St"
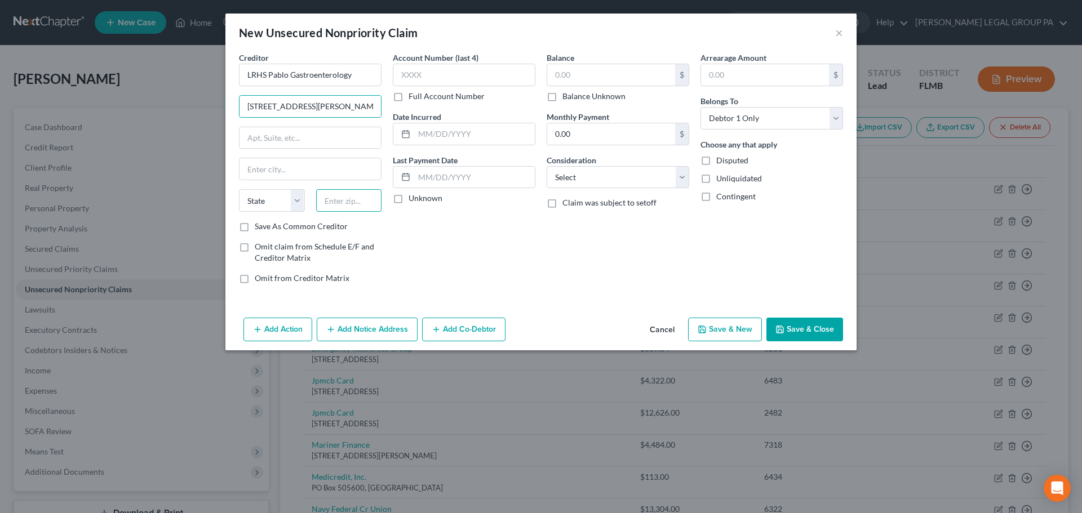
click at [349, 196] on input "text" at bounding box center [349, 200] width 66 height 23
type input "33803"
type input "Lakeland"
select select "9"
click at [330, 167] on input "Lakeland" at bounding box center [309, 168] width 141 height 21
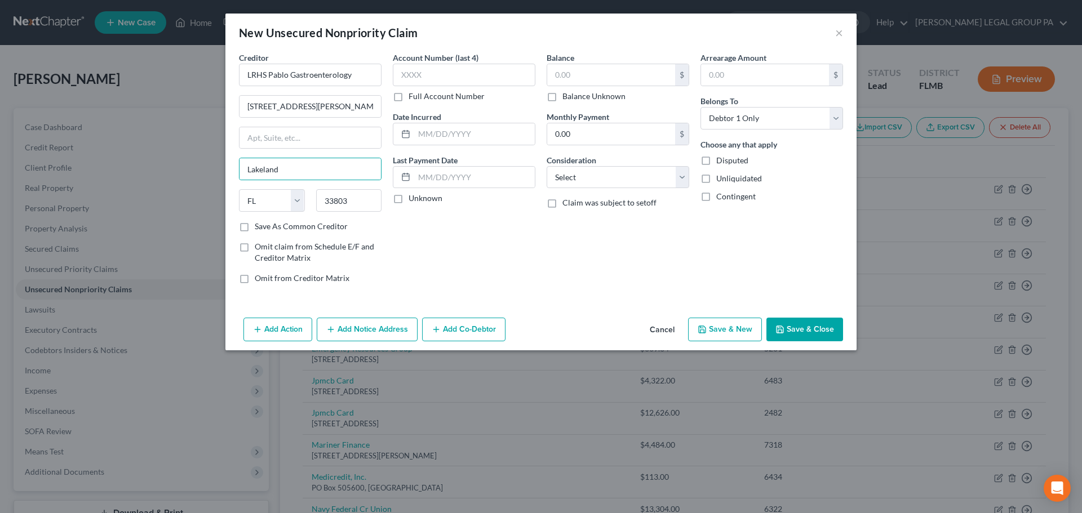
click at [497, 259] on div "Account Number (last 4) Full Account Number Date Incurred Last Payment Date Unk…" at bounding box center [464, 172] width 154 height 241
click at [427, 73] on input "text" at bounding box center [464, 75] width 143 height 23
click at [563, 70] on input "text" at bounding box center [611, 74] width 128 height 21
type input "1,094"
click at [610, 30] on div "New Unsecured Nonpriority Claim ×" at bounding box center [540, 33] width 631 height 38
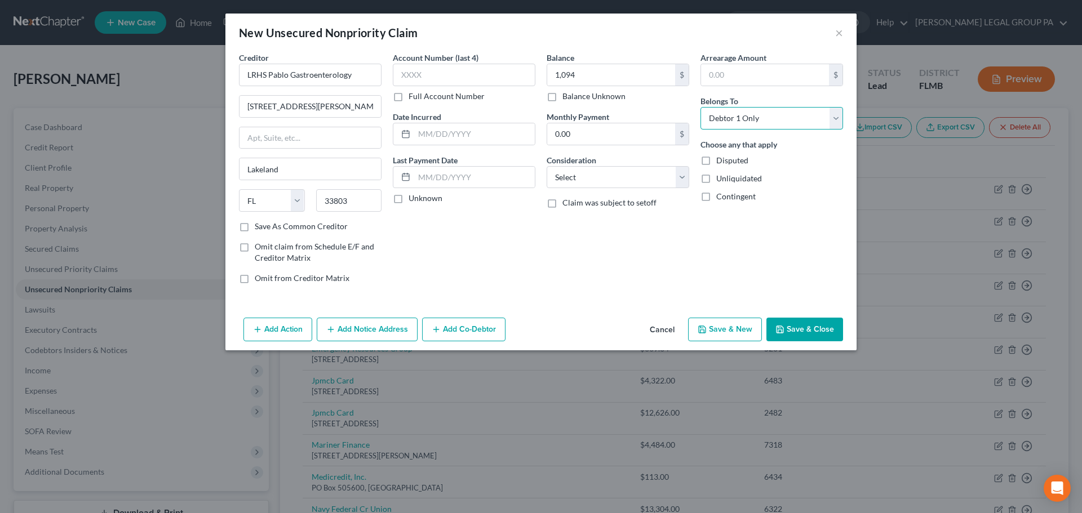
click at [745, 113] on select "Select Debtor 1 Only Debtor 2 Only Debtor 1 And Debtor 2 Only At Least One Of T…" at bounding box center [771, 118] width 143 height 23
click at [700, 107] on select "Select Debtor 1 Only Debtor 2 Only Debtor 1 And Debtor 2 Only At Least One Of T…" at bounding box center [771, 118] width 143 height 23
click at [672, 329] on button "Cancel" at bounding box center [662, 330] width 43 height 23
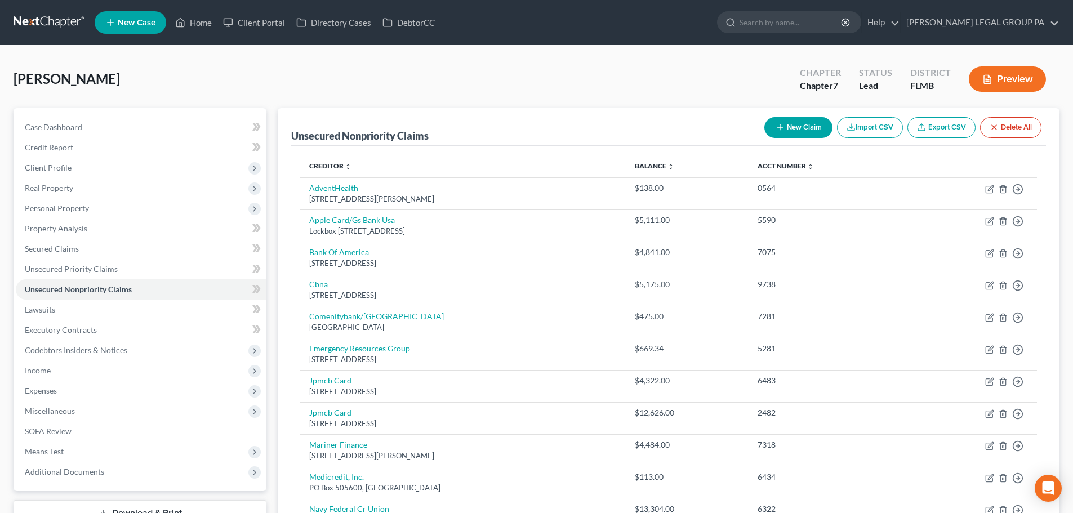
click at [63, 22] on link at bounding box center [50, 22] width 72 height 20
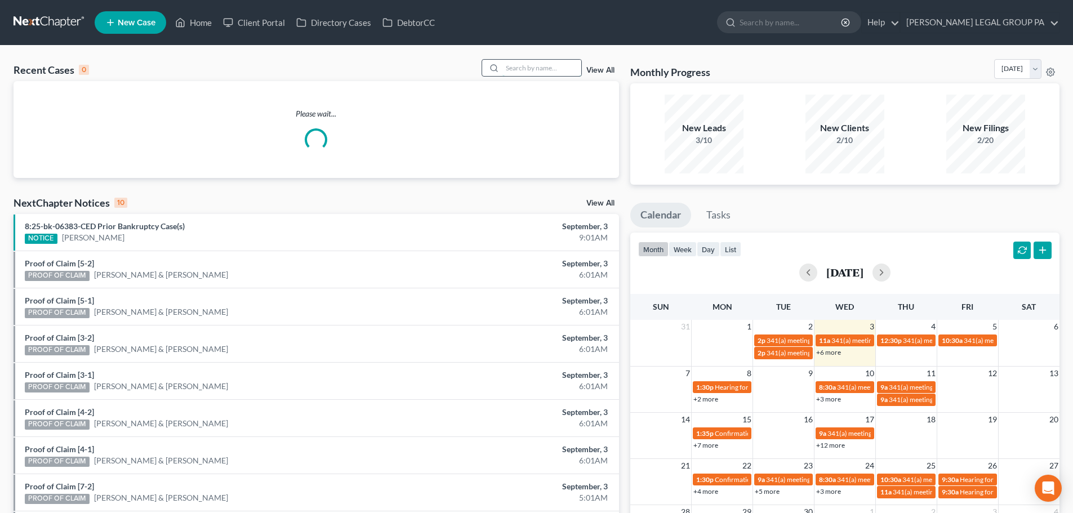
click at [554, 63] on input "search" at bounding box center [542, 68] width 79 height 16
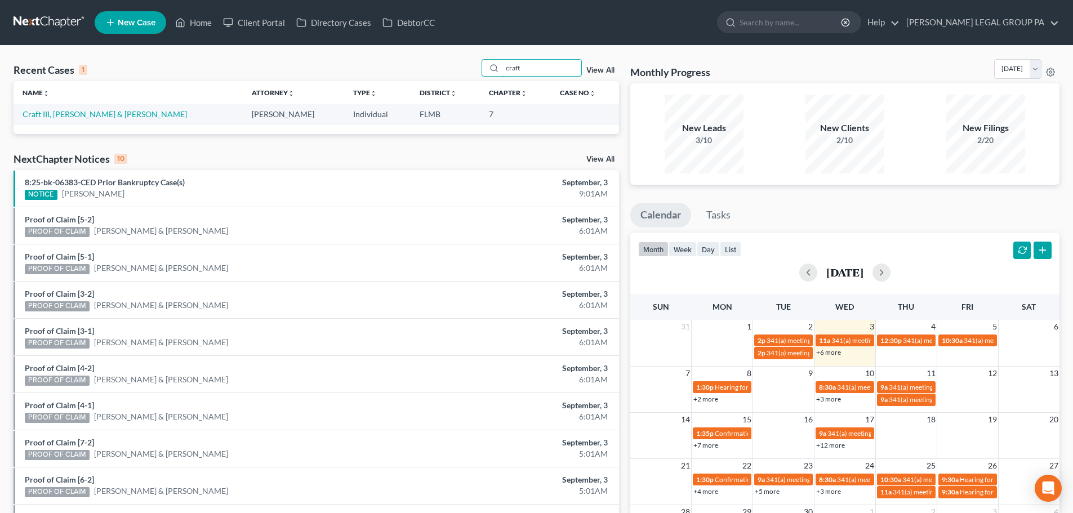
type input "craft"
click at [60, 112] on link "Craft III, [PERSON_NAME] & [PERSON_NAME]" at bounding box center [105, 114] width 165 height 10
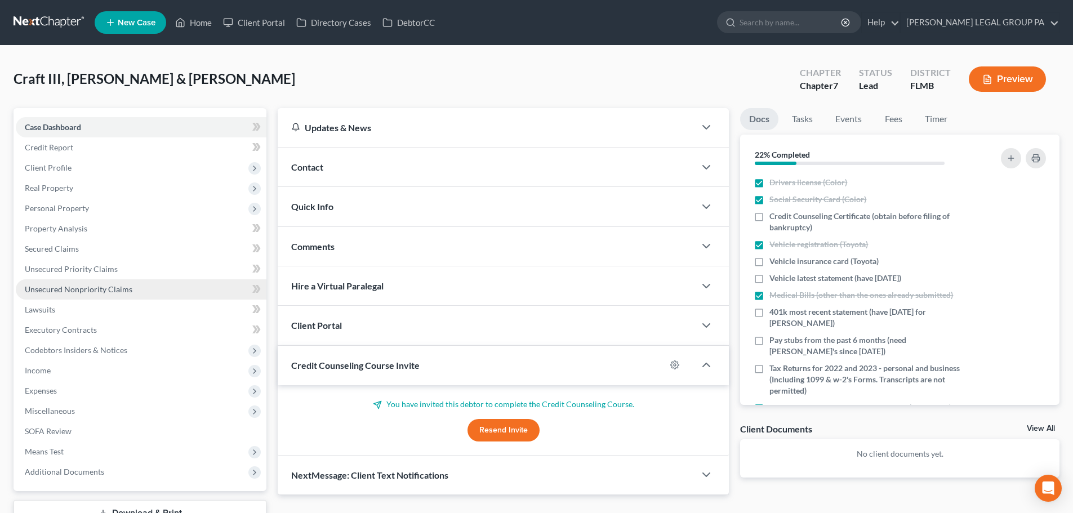
click at [76, 283] on link "Unsecured Nonpriority Claims" at bounding box center [141, 289] width 251 height 20
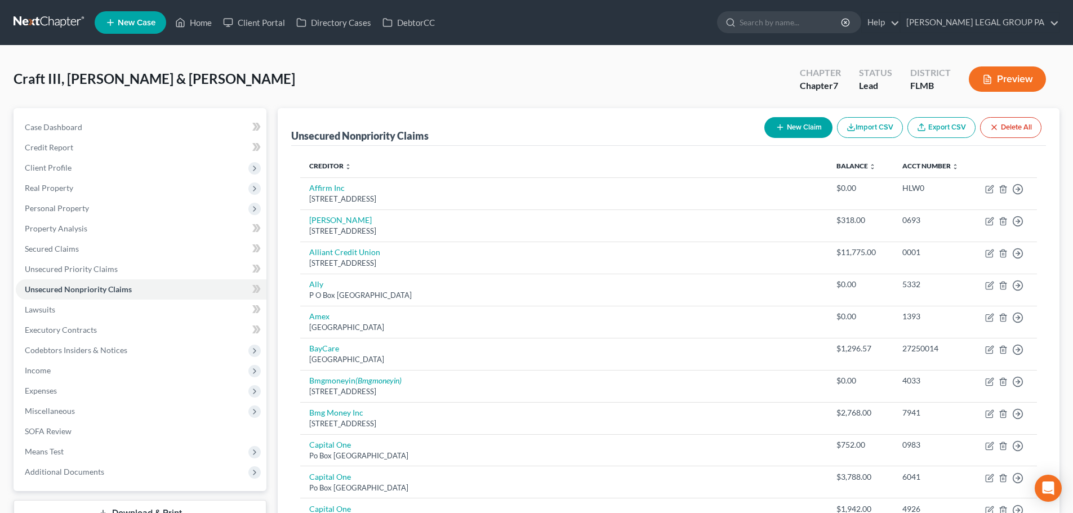
click at [805, 122] on button "New Claim" at bounding box center [799, 127] width 68 height 21
select select "2"
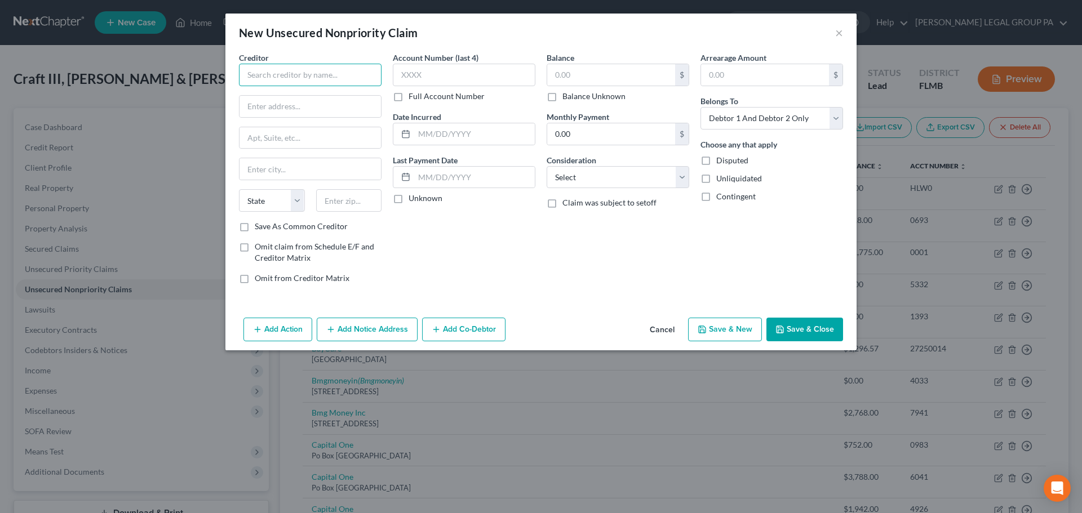
click at [306, 79] on input "text" at bounding box center [310, 75] width 143 height 23
type input "P"
type input "A"
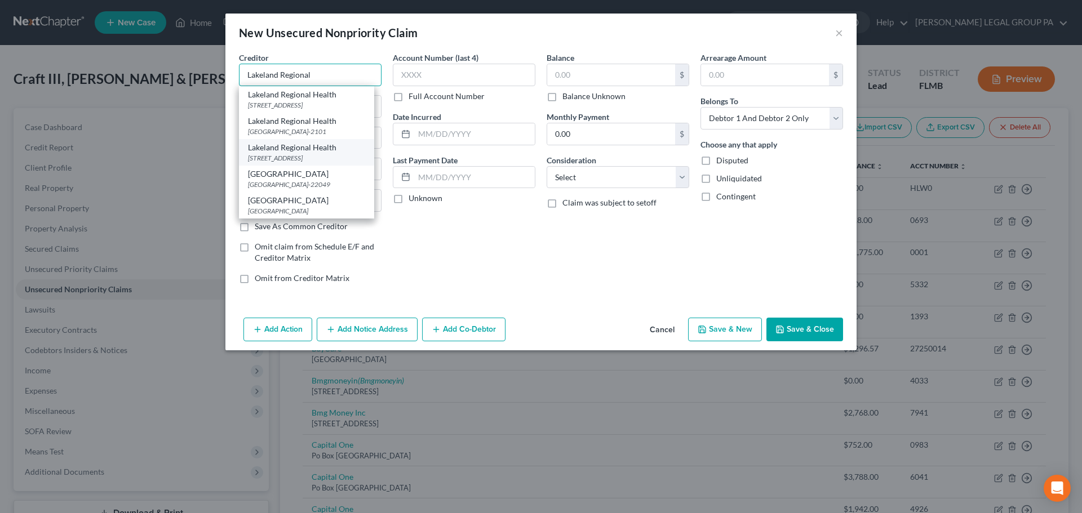
scroll to position [38, 0]
click at [312, 153] on div "PO Box 1259 Dept. 157744, Oaks, PA 19456" at bounding box center [306, 158] width 117 height 10
type input "Lakeland Regional Health"
type input "PO Box 1259"
type input "Dept. 157744"
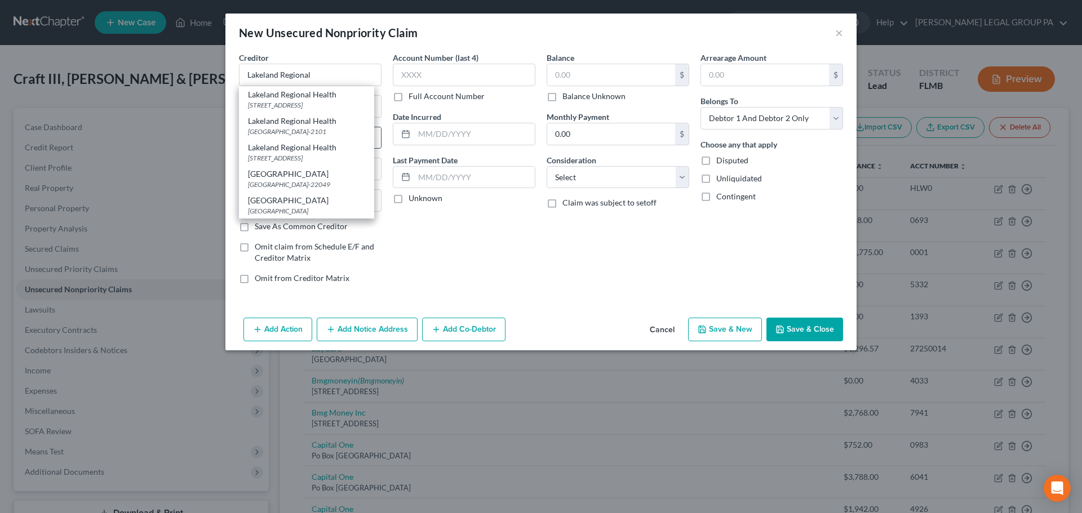
type input "Oaks"
select select "39"
type input "19456"
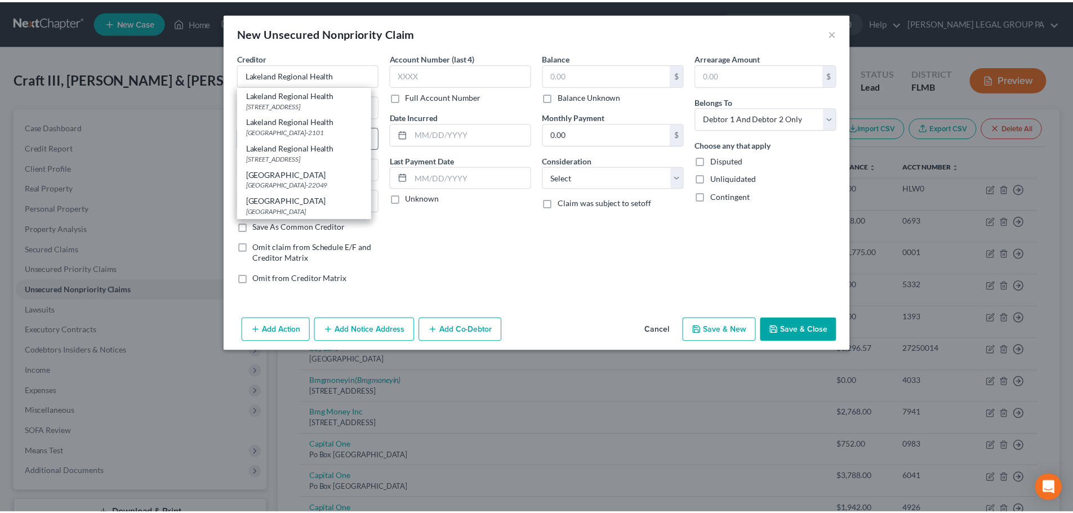
scroll to position [0, 0]
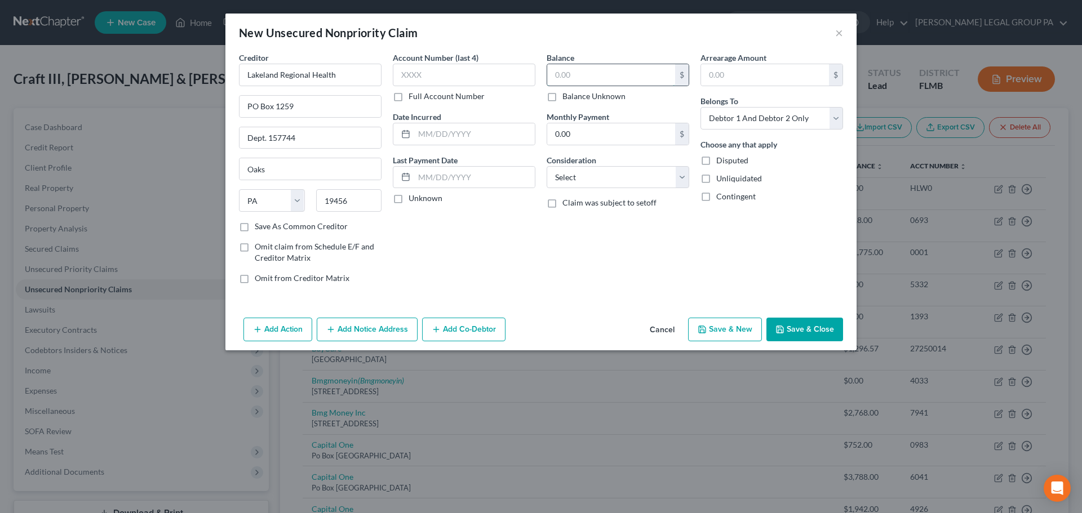
click at [571, 82] on input "text" at bounding box center [611, 74] width 128 height 21
type input "1,094"
click at [770, 117] on select "Select Debtor 1 Only Debtor 2 Only Debtor 1 And Debtor 2 Only At Least One Of T…" at bounding box center [771, 118] width 143 height 23
select select "0"
click at [700, 107] on select "Select Debtor 1 Only Debtor 2 Only Debtor 1 And Debtor 2 Only At Least One Of T…" at bounding box center [771, 118] width 143 height 23
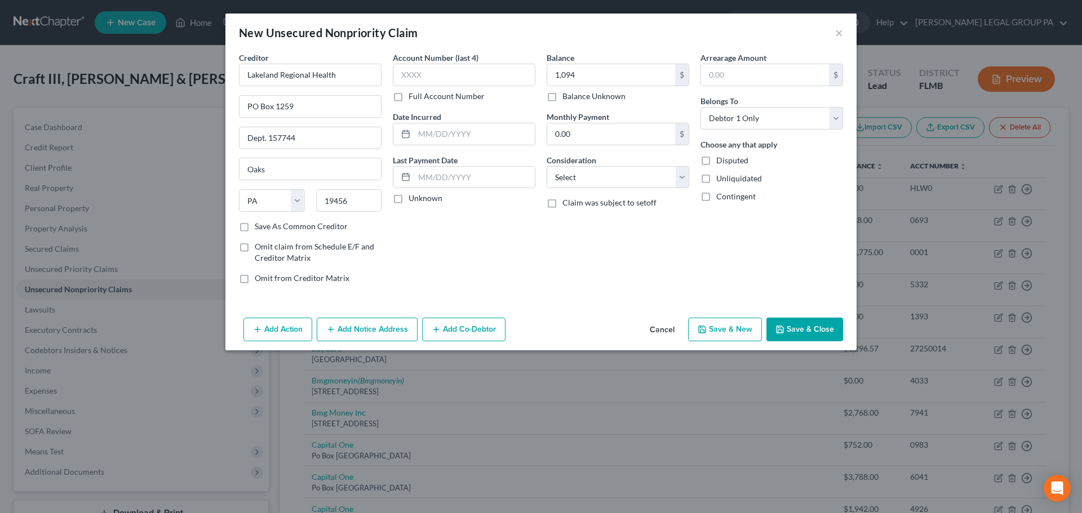
click at [805, 341] on div "Add Action Add Notice Address Add Co-Debtor Cancel Save & New Save & Close" at bounding box center [540, 331] width 631 height 37
click at [800, 332] on button "Save & Close" at bounding box center [804, 330] width 77 height 24
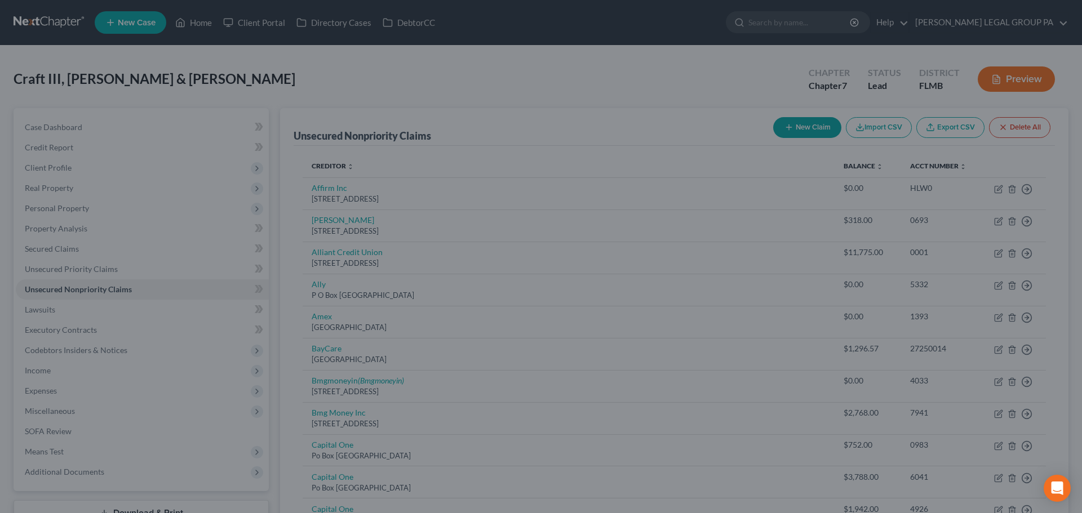
type input "1,094.00"
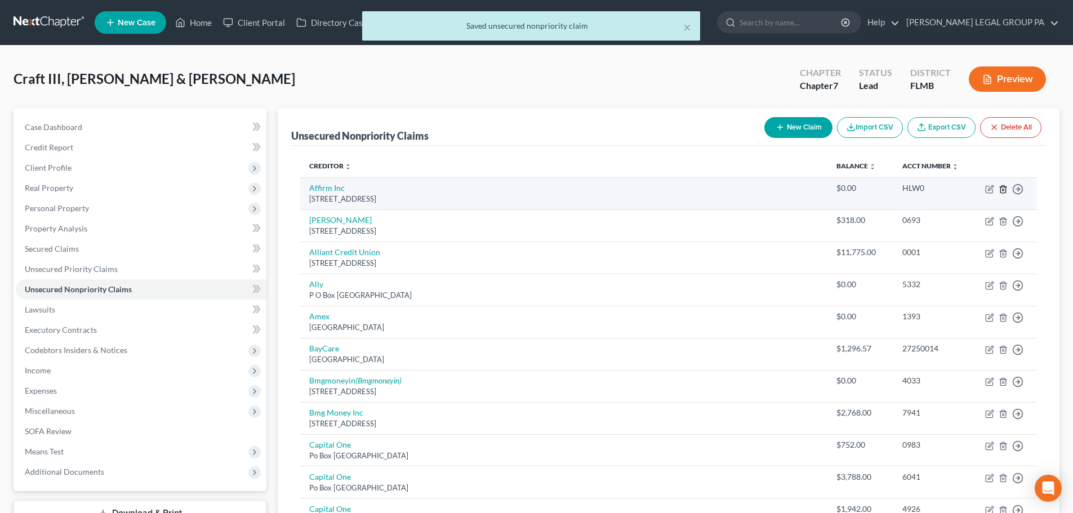
click at [1004, 189] on icon "button" at bounding box center [1003, 189] width 9 height 9
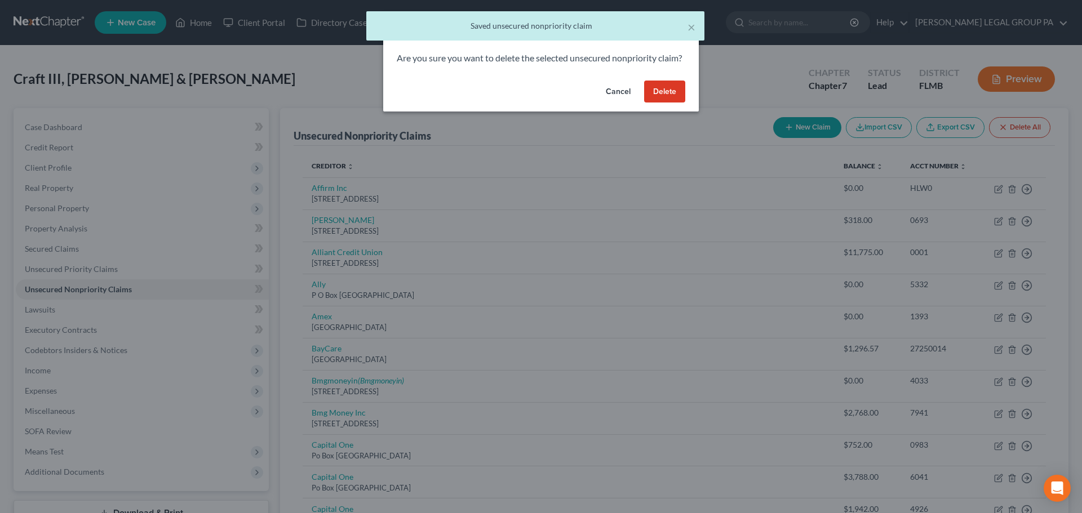
click at [663, 103] on button "Delete" at bounding box center [664, 92] width 41 height 23
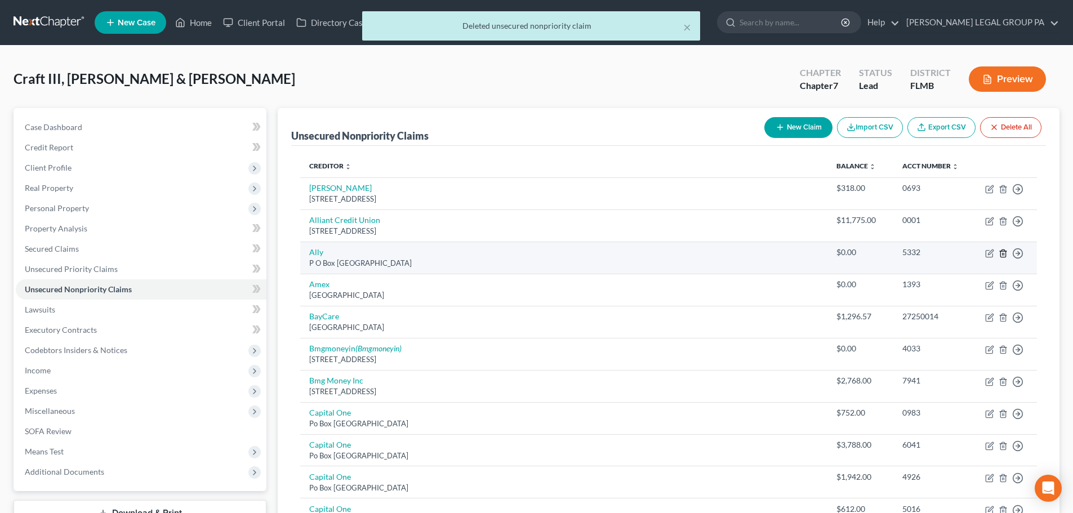
click at [1004, 254] on line "button" at bounding box center [1004, 254] width 0 height 2
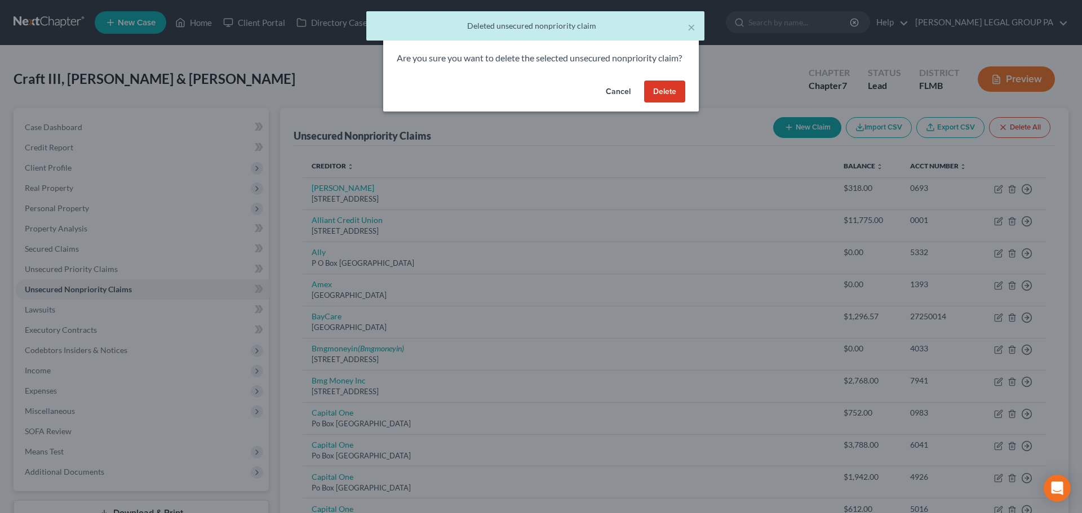
click at [651, 103] on button "Delete" at bounding box center [664, 92] width 41 height 23
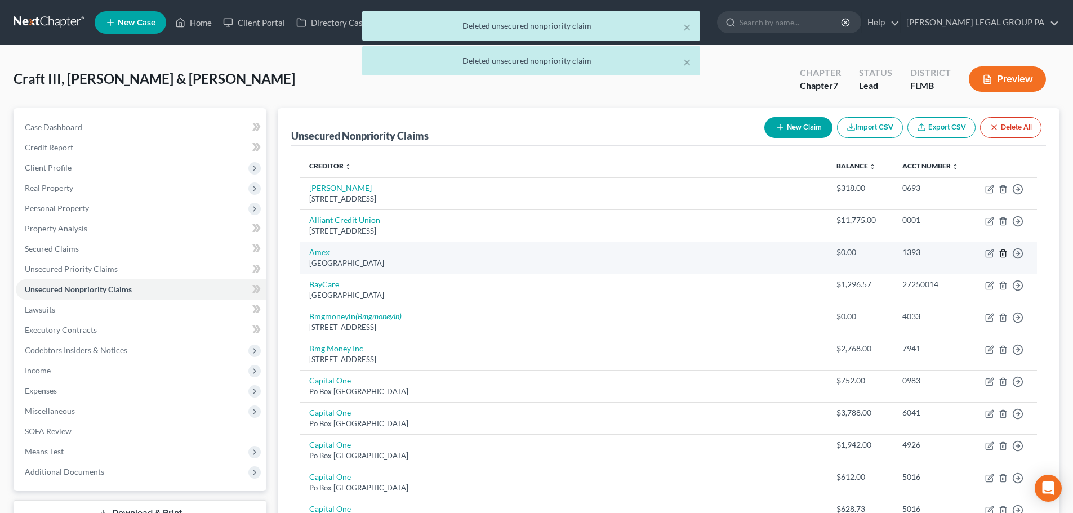
click at [1001, 253] on icon "button" at bounding box center [1003, 253] width 5 height 7
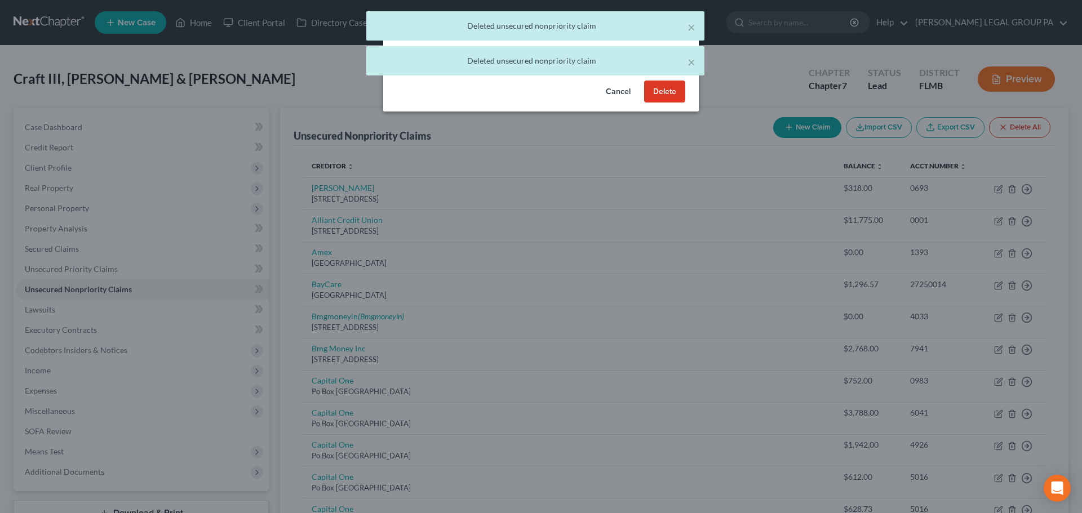
click at [666, 101] on button "Delete" at bounding box center [664, 92] width 41 height 23
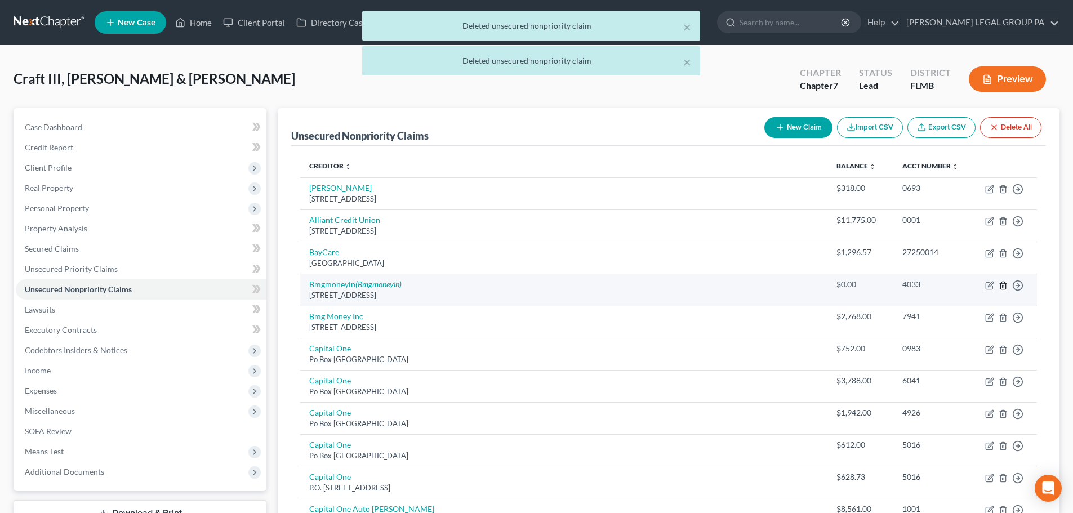
click at [1001, 287] on icon "button" at bounding box center [1003, 285] width 5 height 7
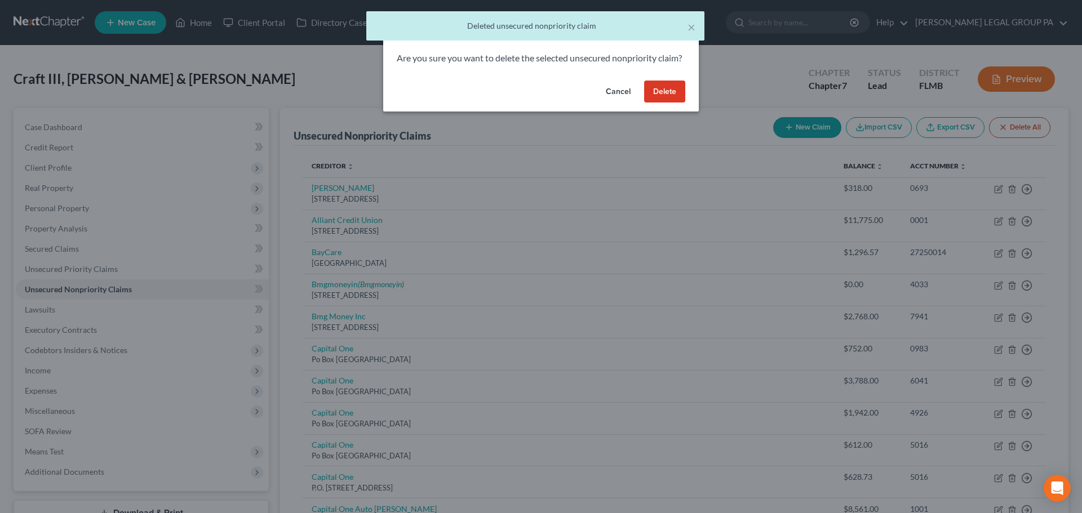
click at [672, 103] on button "Delete" at bounding box center [664, 92] width 41 height 23
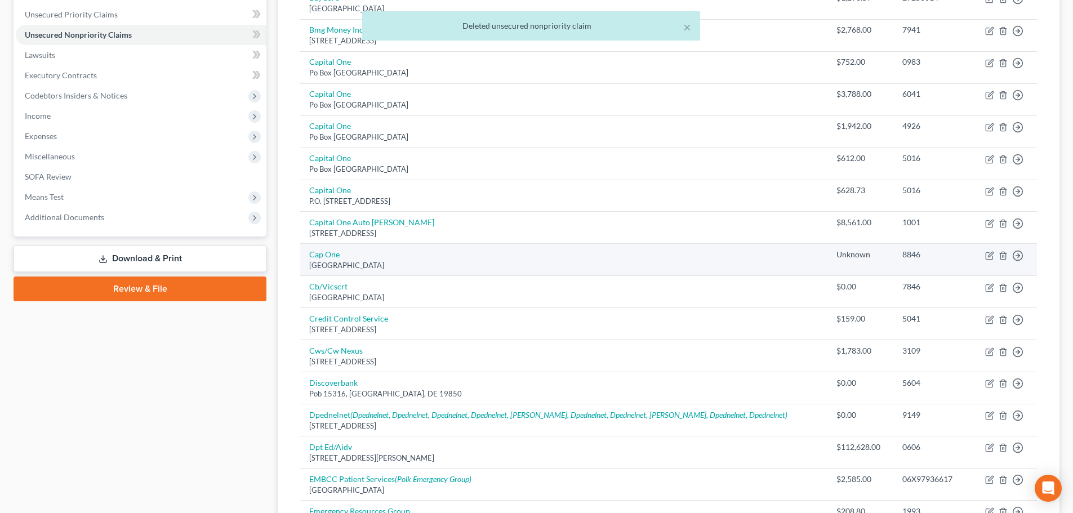
scroll to position [282, 0]
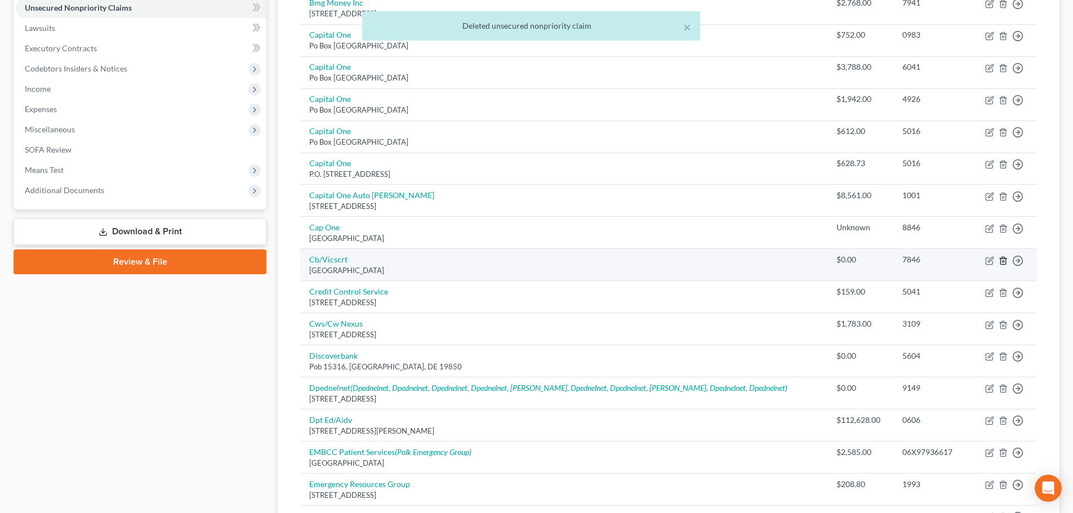
click at [1006, 261] on icon "button" at bounding box center [1003, 260] width 5 height 7
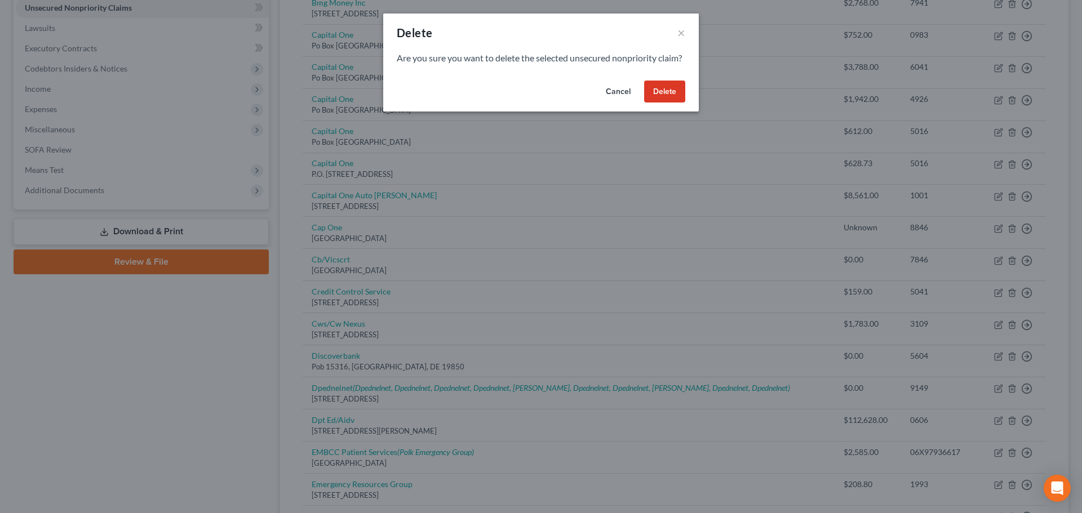
click at [667, 101] on button "Delete" at bounding box center [664, 92] width 41 height 23
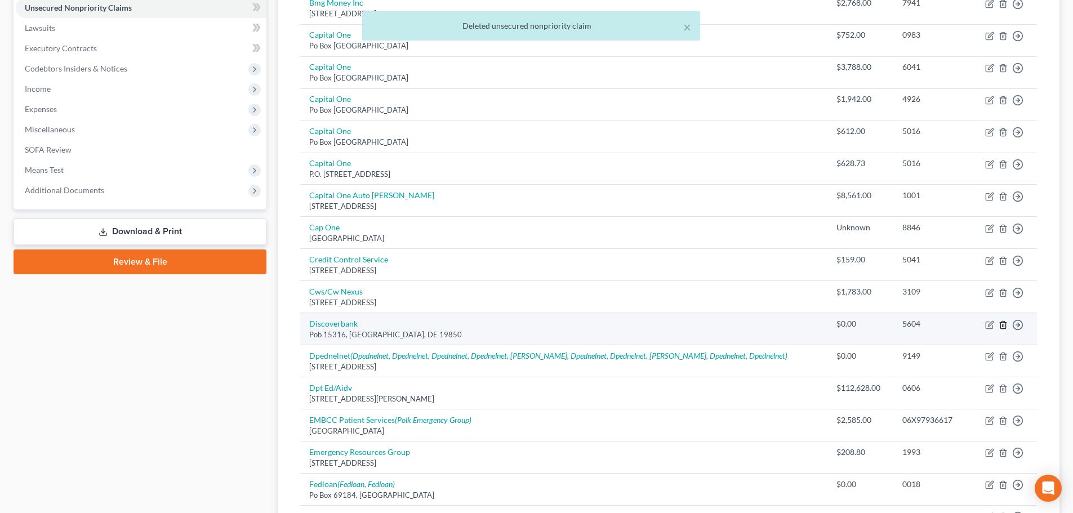
click at [1007, 324] on icon "button" at bounding box center [1003, 325] width 9 height 9
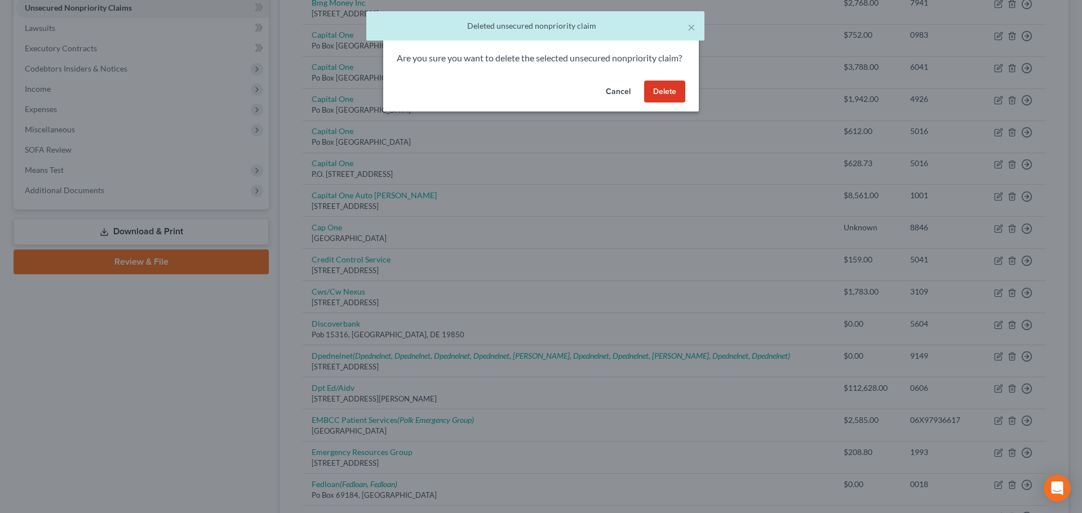
click at [667, 103] on button "Delete" at bounding box center [664, 92] width 41 height 23
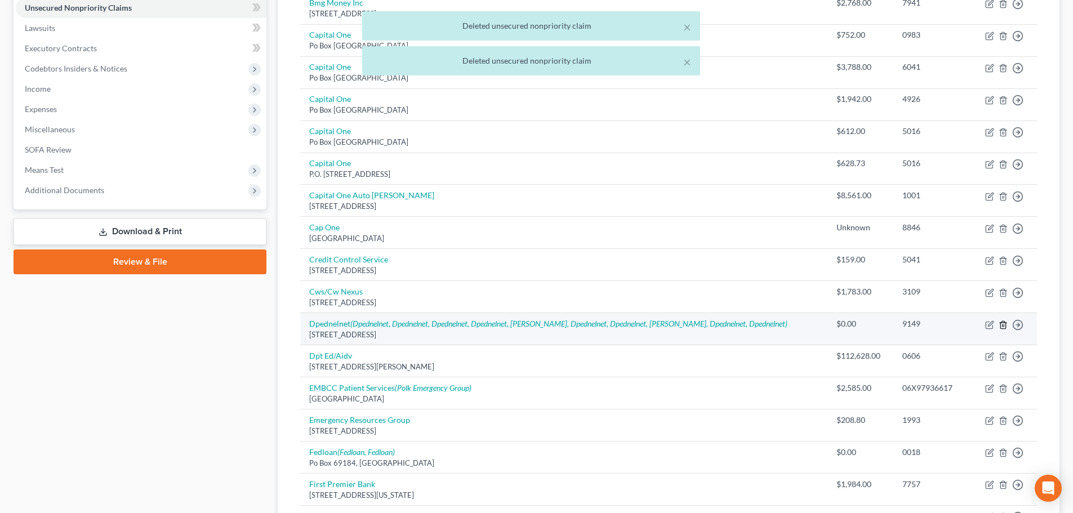
click at [1003, 326] on line "button" at bounding box center [1003, 326] width 0 height 2
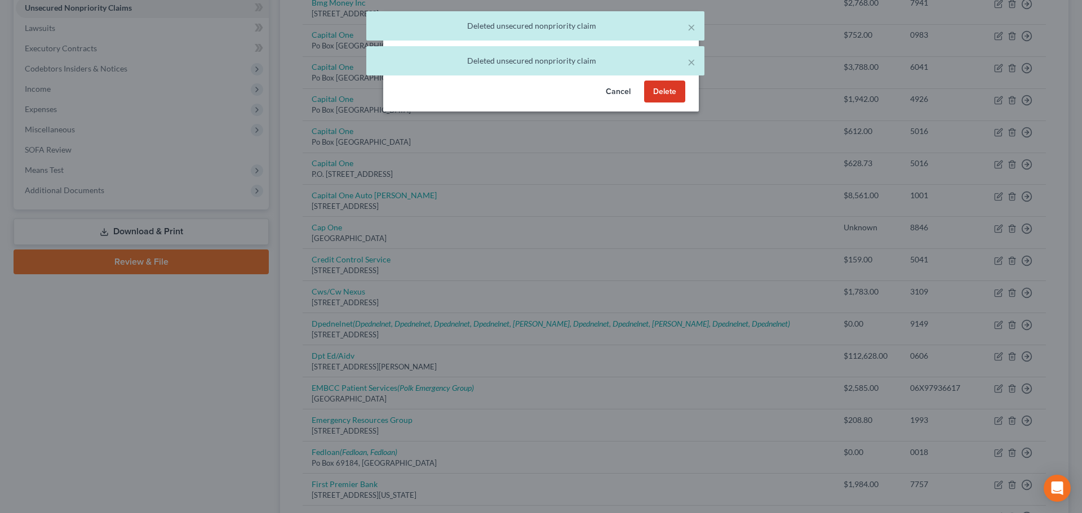
click at [660, 99] on button "Delete" at bounding box center [664, 92] width 41 height 23
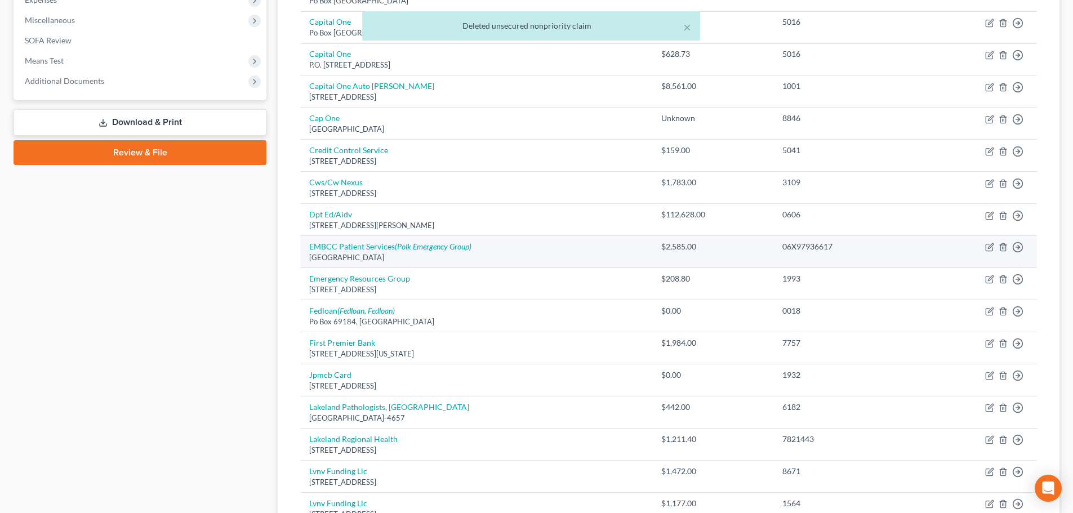
scroll to position [394, 0]
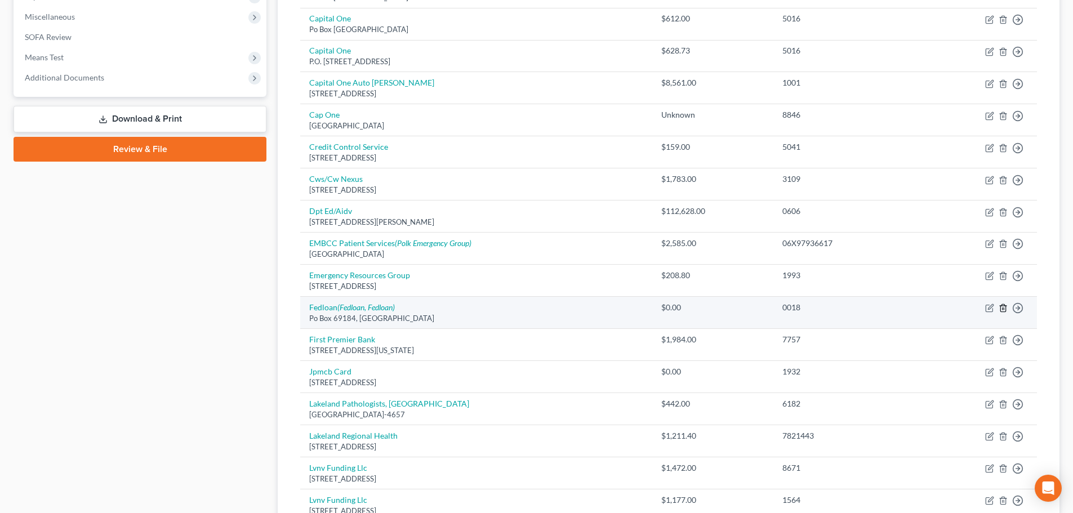
click at [1007, 309] on icon "button" at bounding box center [1003, 308] width 9 height 9
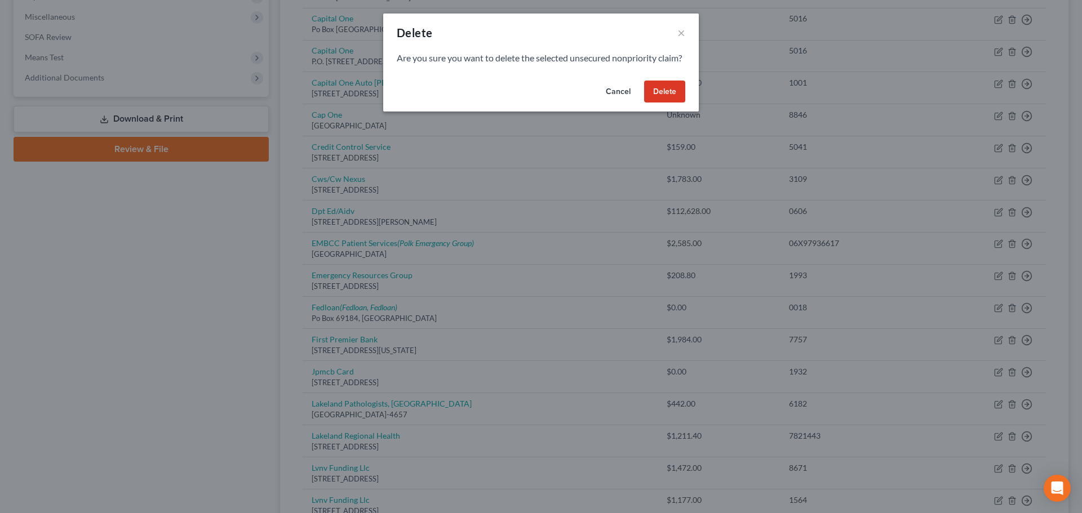
click at [662, 99] on button "Delete" at bounding box center [664, 92] width 41 height 23
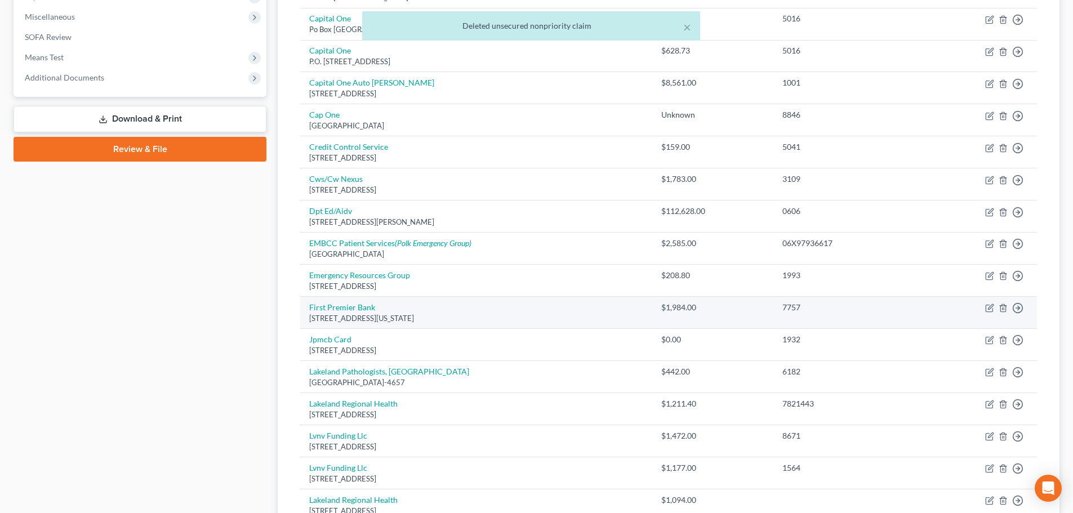
scroll to position [451, 0]
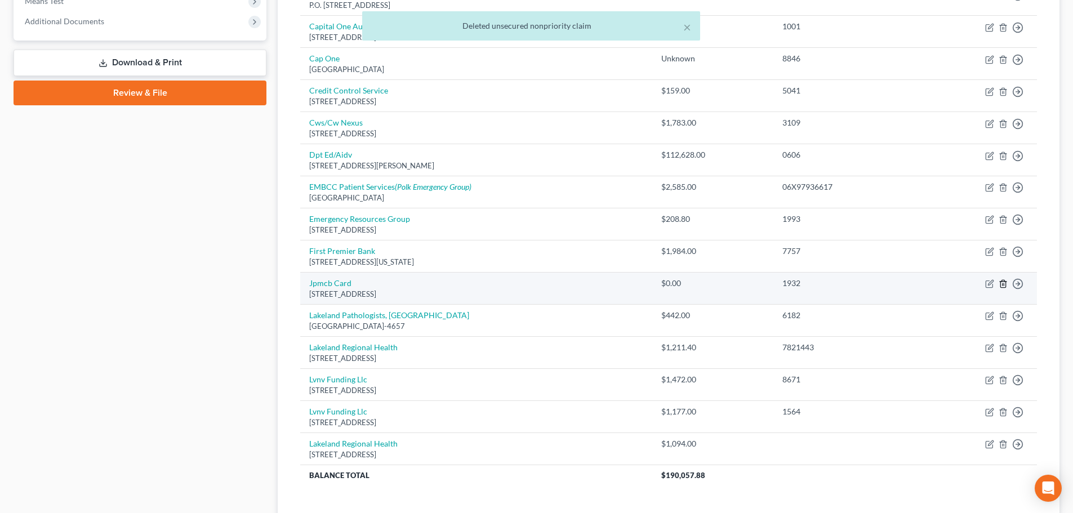
click at [1002, 283] on icon "button" at bounding box center [1003, 283] width 9 height 9
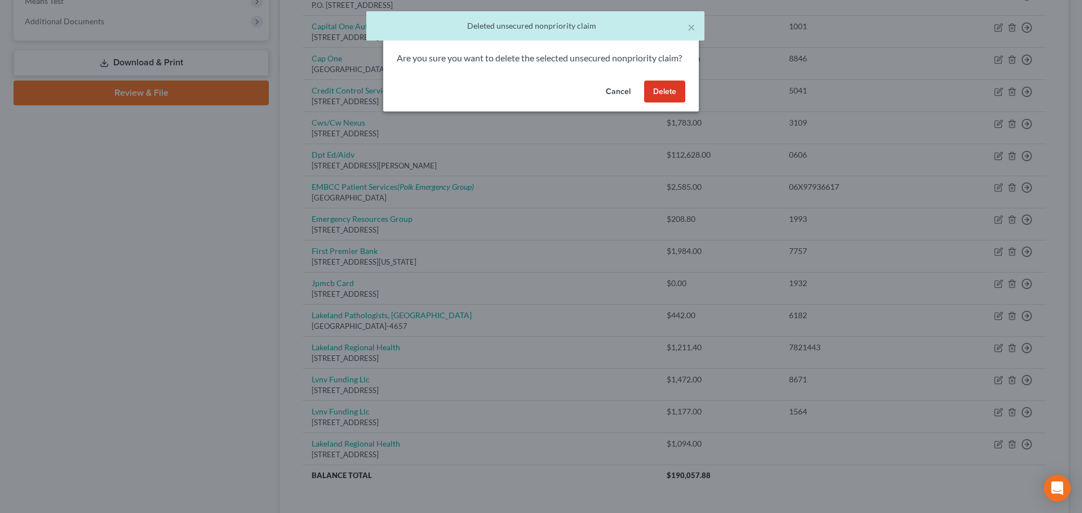
click at [657, 99] on button "Delete" at bounding box center [664, 92] width 41 height 23
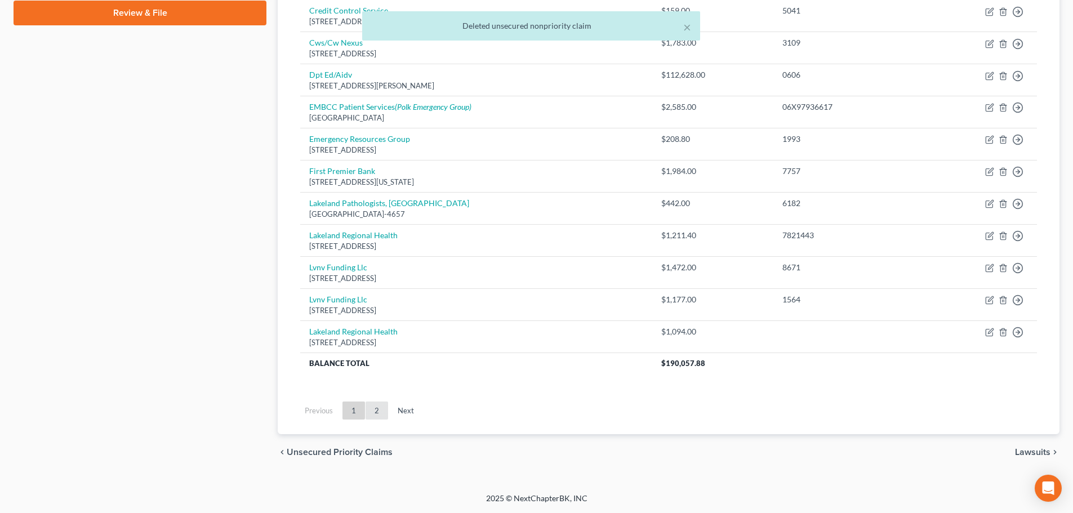
click at [378, 406] on link "2" at bounding box center [377, 411] width 23 height 18
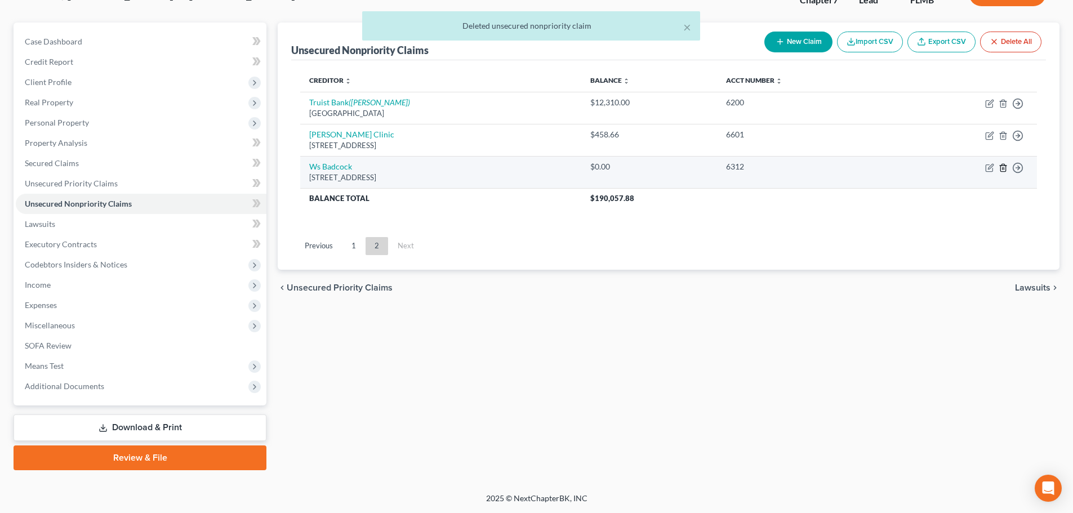
click at [1004, 170] on line "button" at bounding box center [1004, 168] width 0 height 2
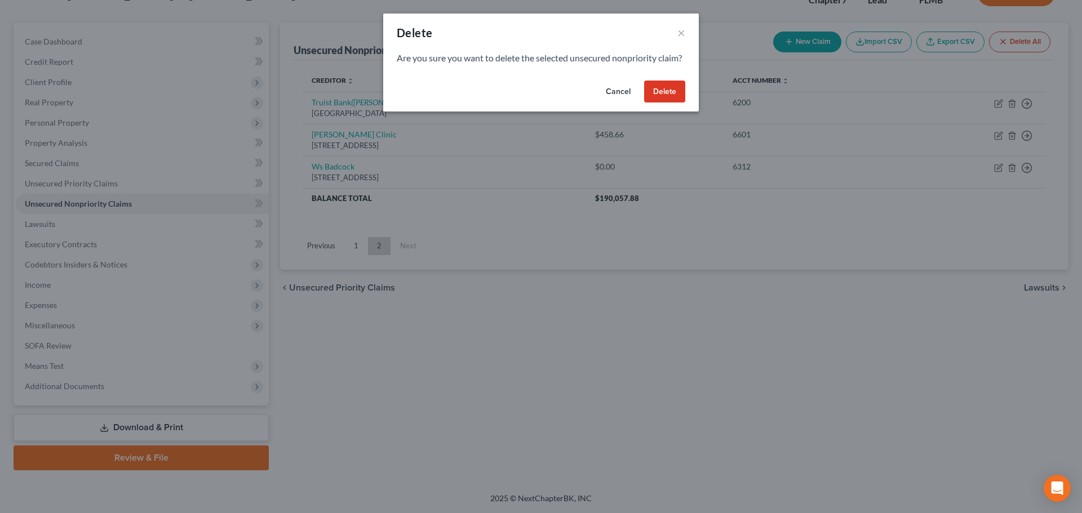
click at [672, 103] on button "Delete" at bounding box center [664, 92] width 41 height 23
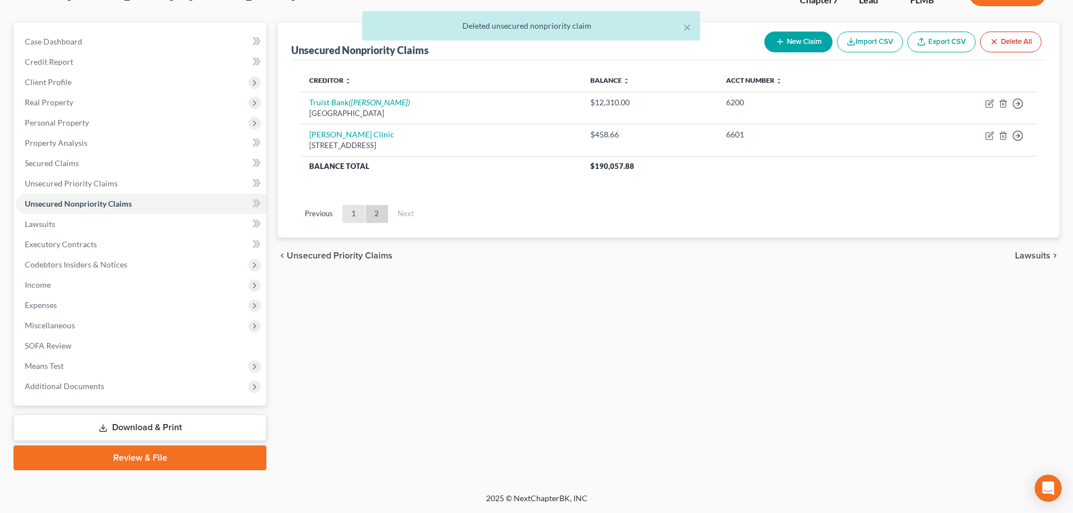
click at [357, 212] on link "1" at bounding box center [354, 214] width 23 height 18
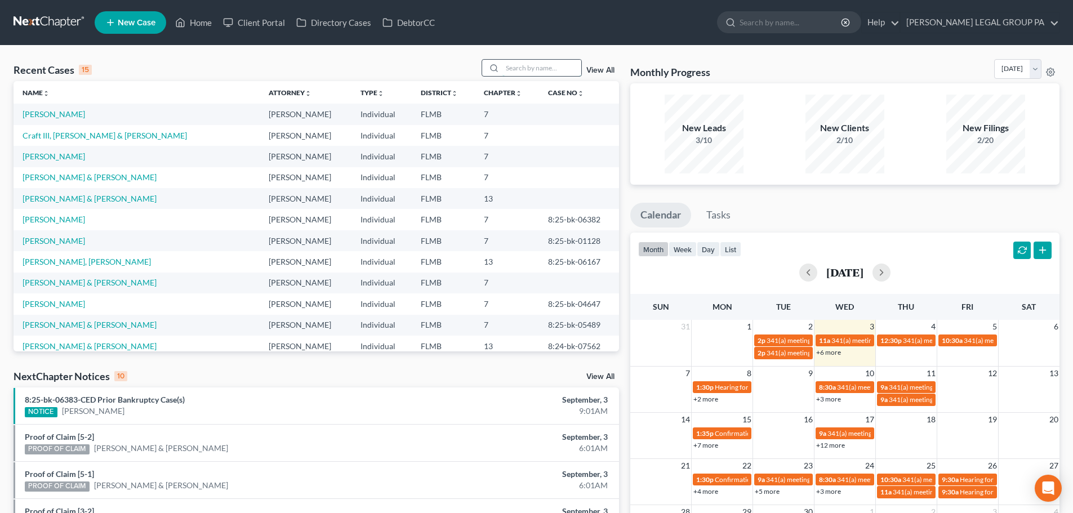
click at [527, 72] on input "search" at bounding box center [542, 68] width 79 height 16
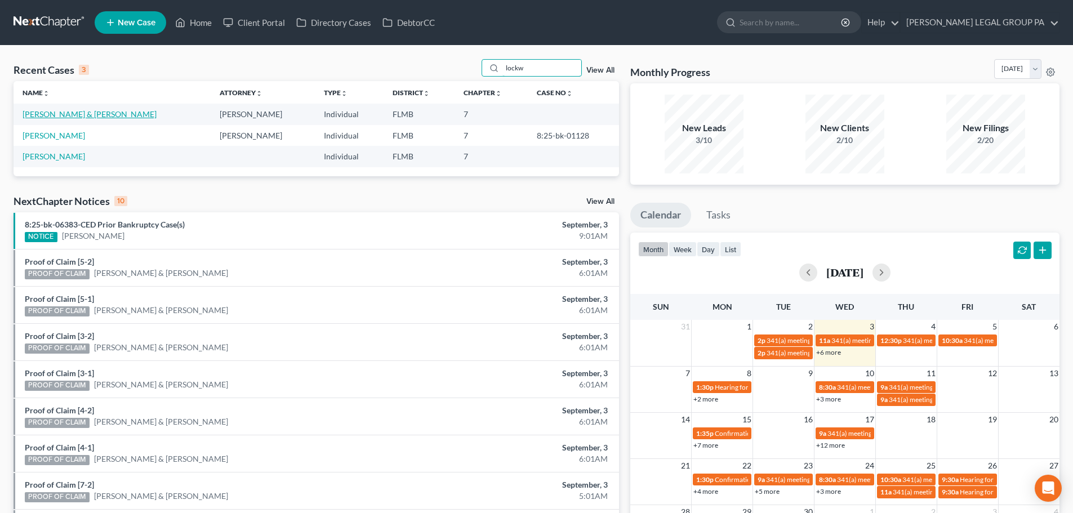
type input "lockw"
click at [103, 117] on link "[PERSON_NAME] & [PERSON_NAME]" at bounding box center [90, 114] width 134 height 10
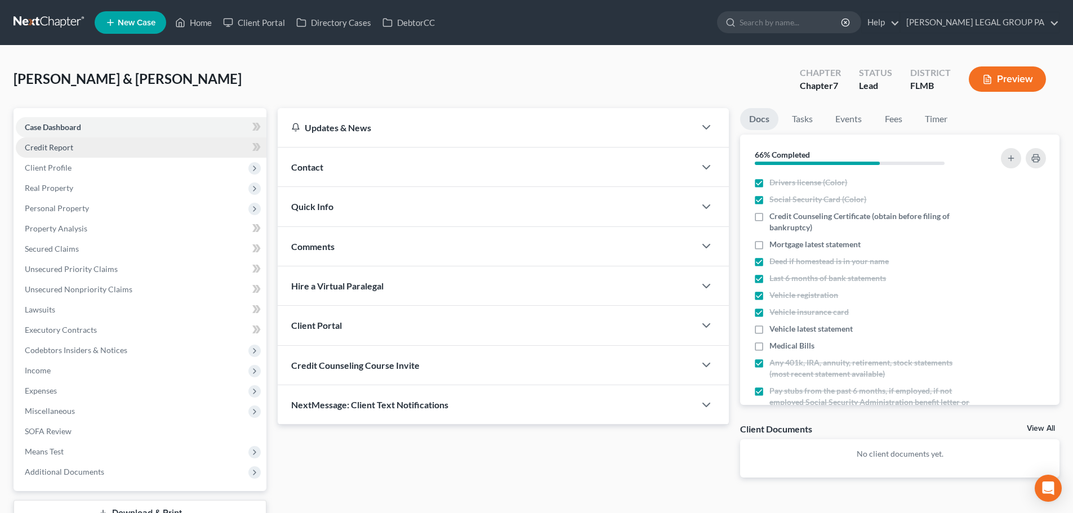
click at [51, 152] on link "Credit Report" at bounding box center [141, 147] width 251 height 20
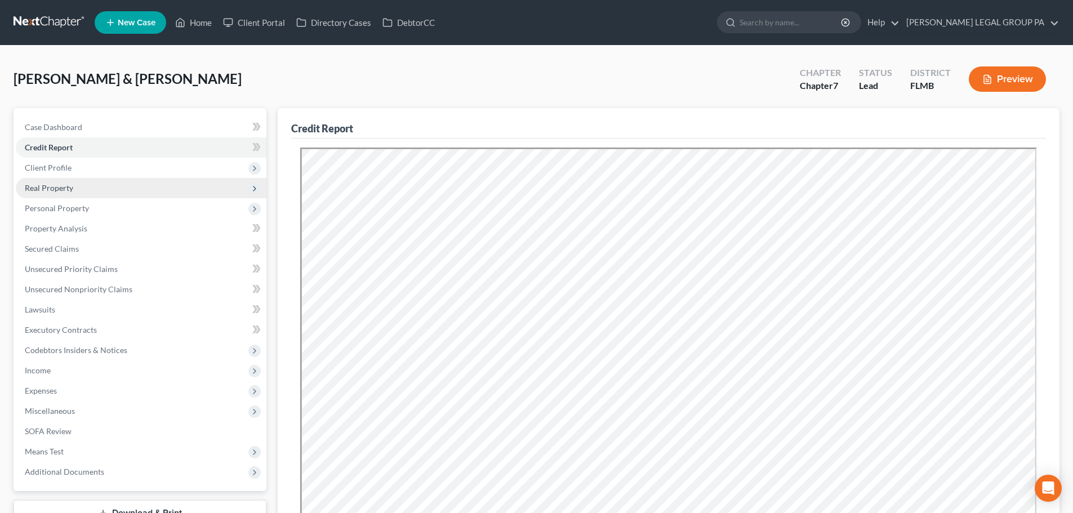
click at [69, 180] on span "Real Property" at bounding box center [141, 188] width 251 height 20
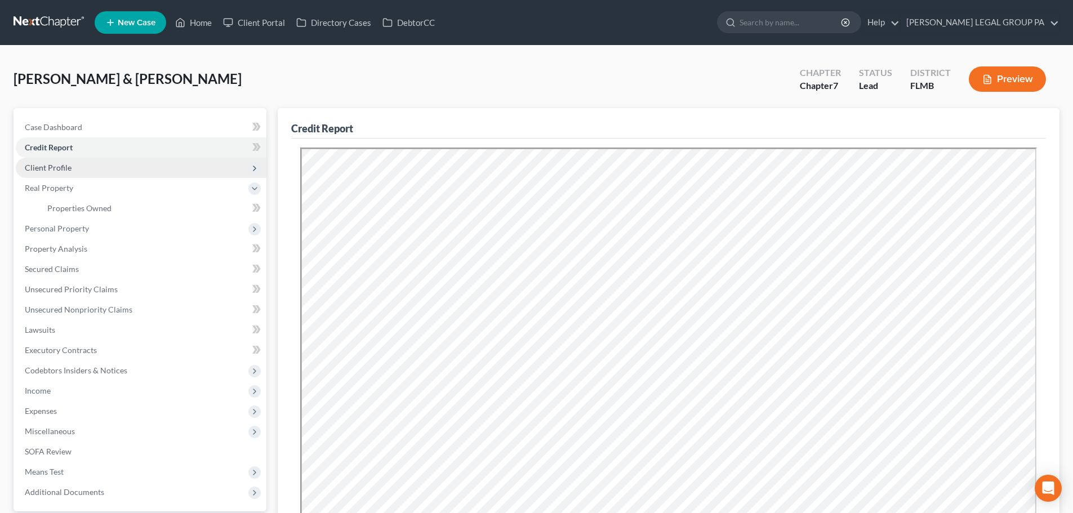
click at [54, 167] on span "Client Profile" at bounding box center [48, 168] width 47 height 10
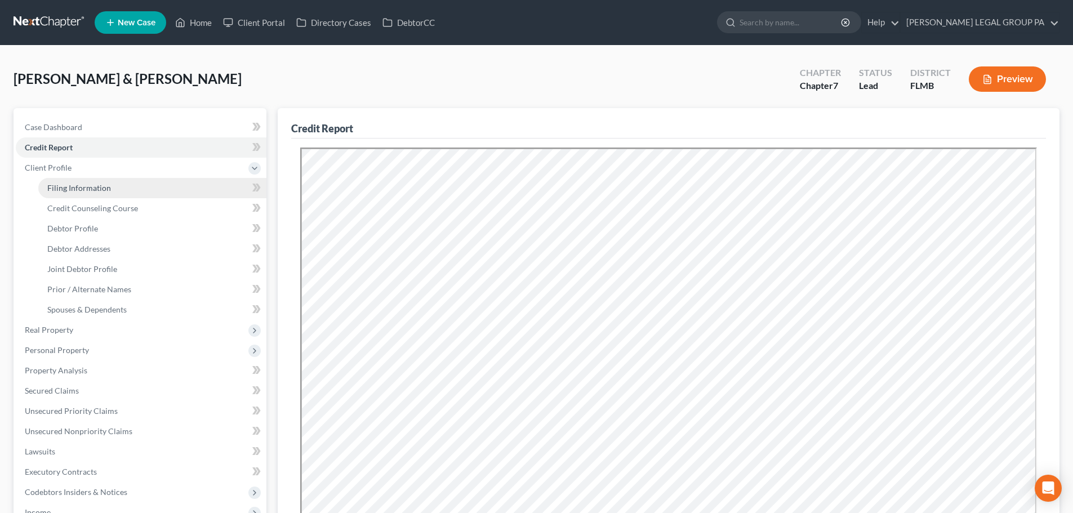
click at [87, 194] on link "Filing Information" at bounding box center [152, 188] width 228 height 20
select select "1"
select select "0"
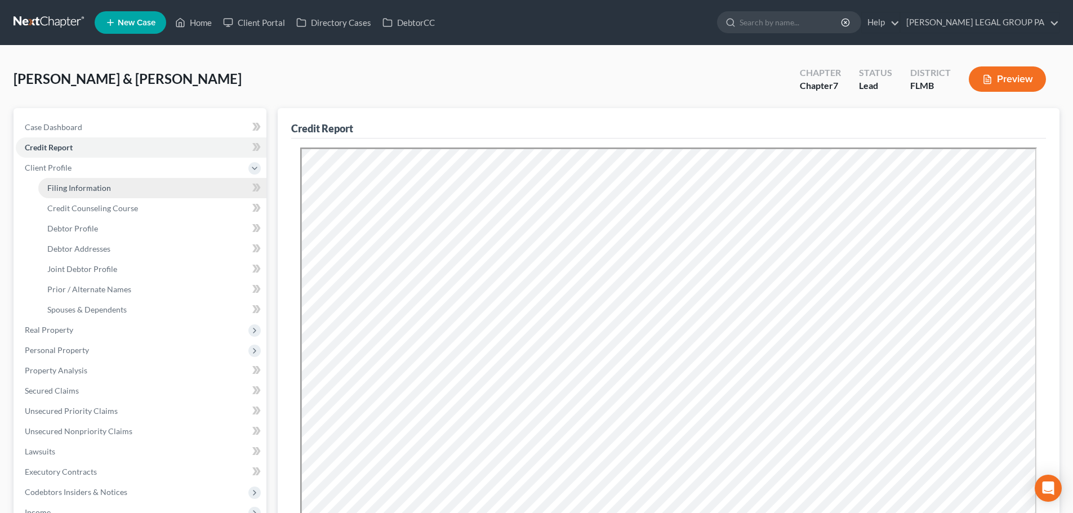
select select "9"
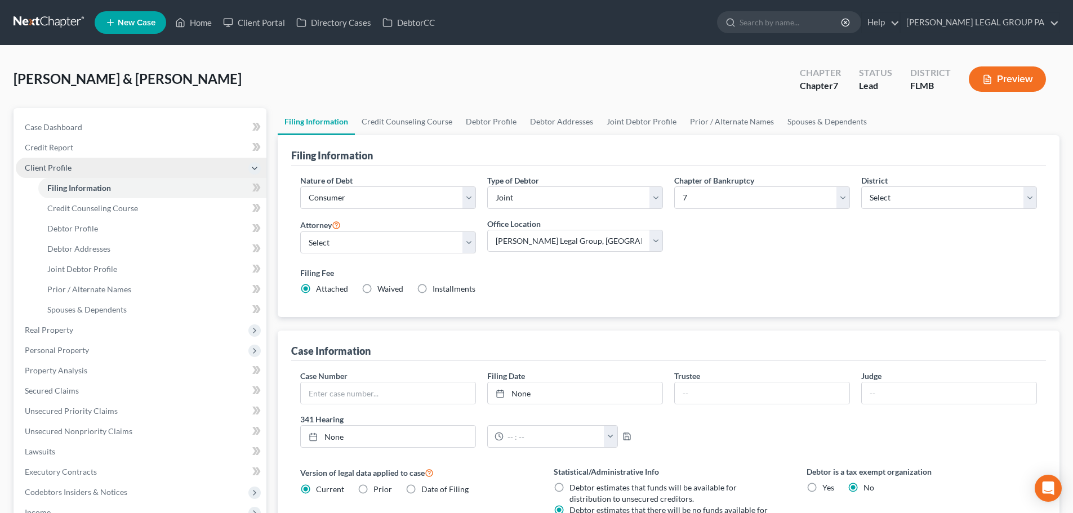
click at [66, 171] on span "Client Profile" at bounding box center [48, 168] width 47 height 10
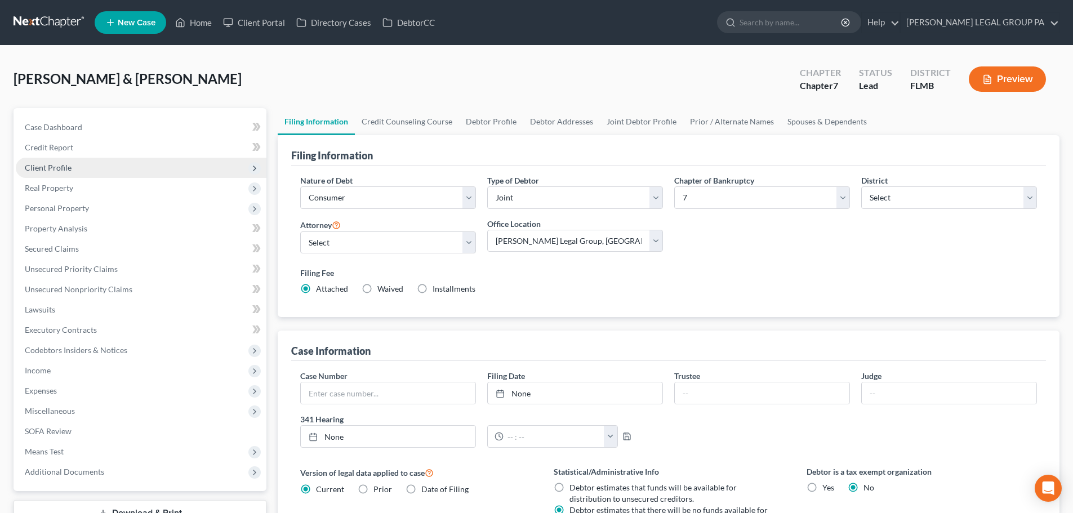
click at [66, 167] on span "Client Profile" at bounding box center [48, 168] width 47 height 10
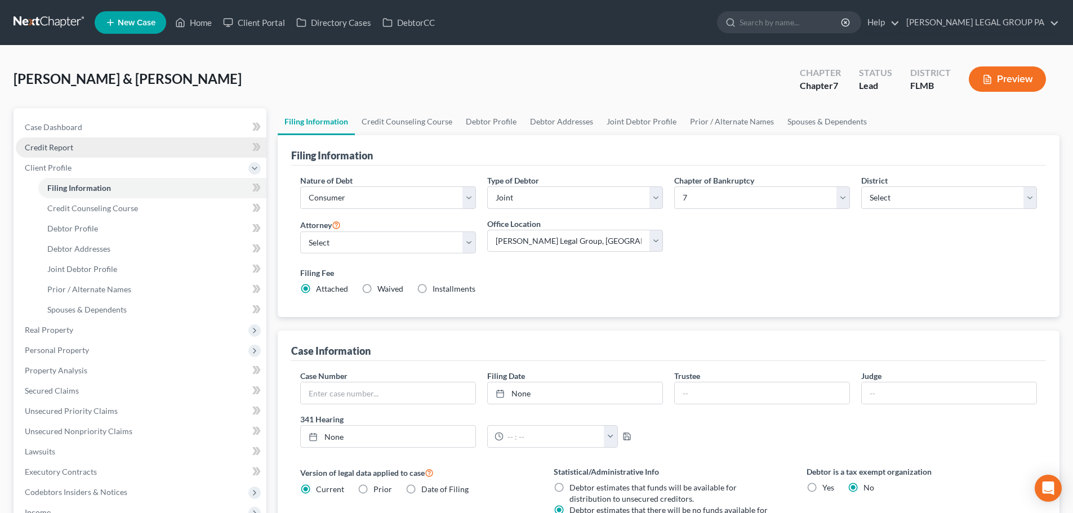
click at [63, 144] on span "Credit Report" at bounding box center [49, 148] width 48 height 10
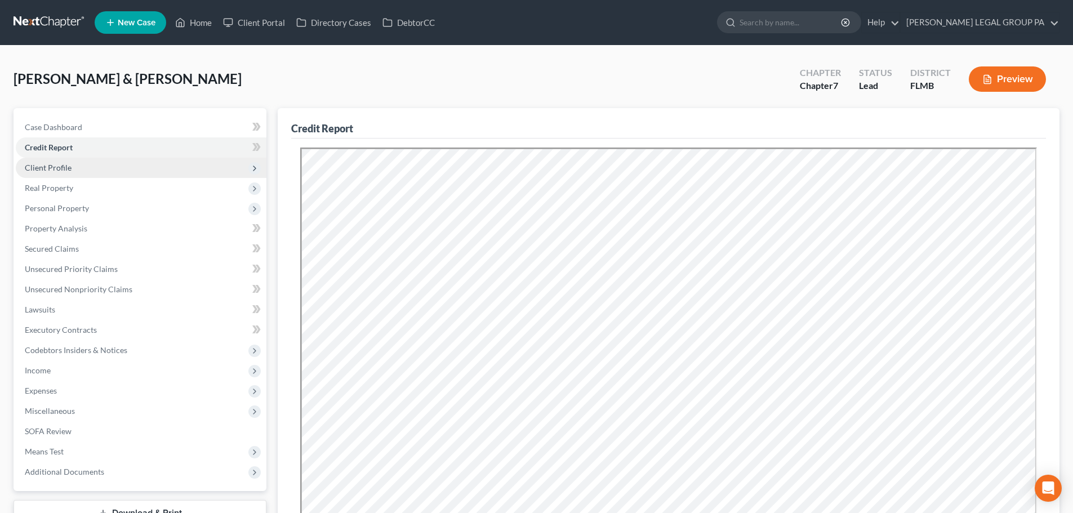
click at [43, 167] on span "Client Profile" at bounding box center [48, 168] width 47 height 10
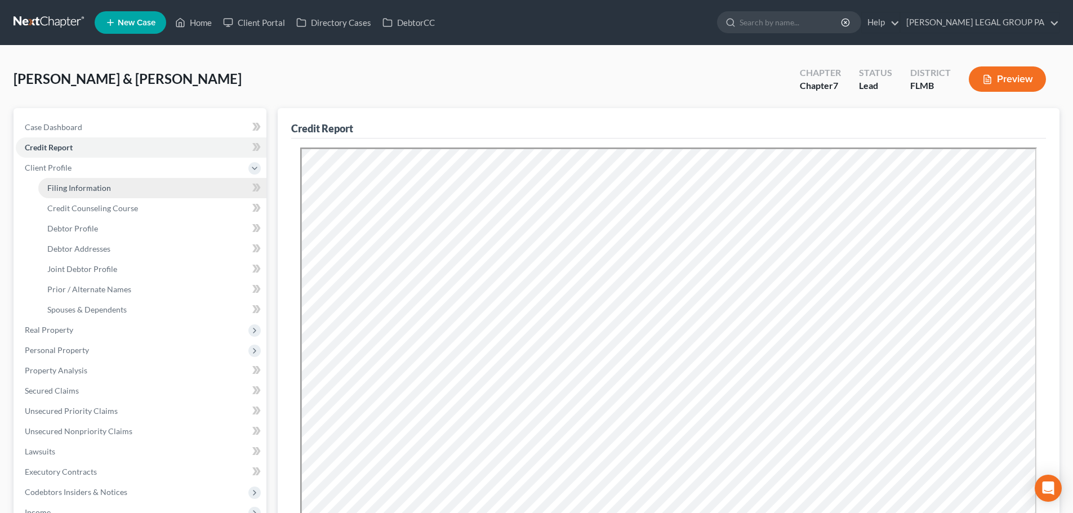
click at [64, 184] on span "Filing Information" at bounding box center [79, 188] width 64 height 10
select select "1"
select select "0"
select select "15"
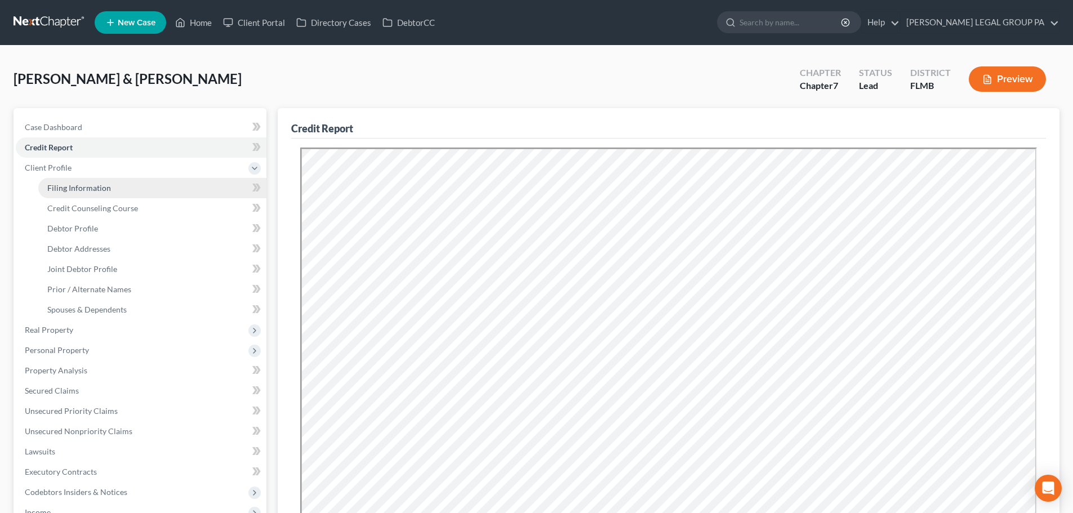
select select "0"
select select "9"
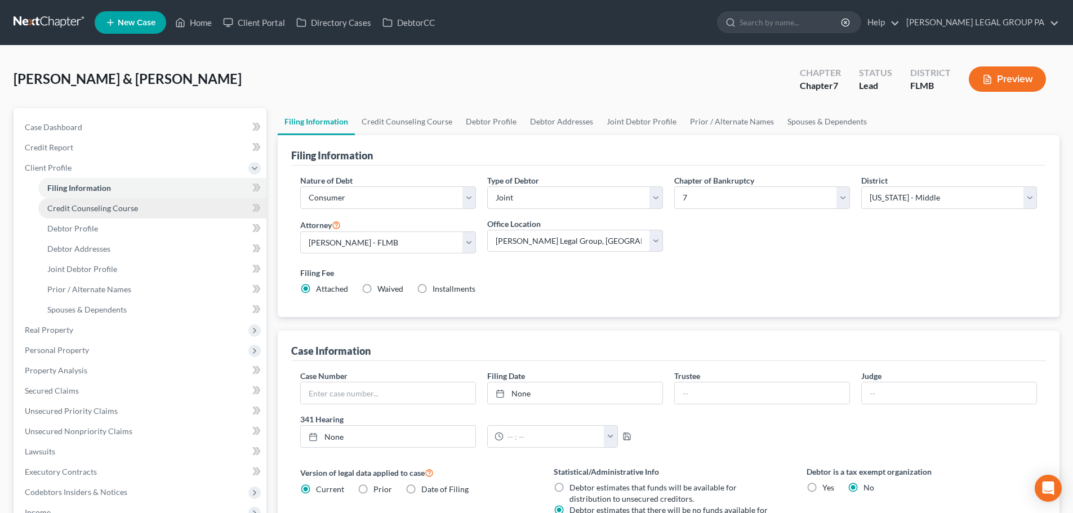
click at [109, 202] on link "Credit Counseling Course" at bounding box center [152, 208] width 228 height 20
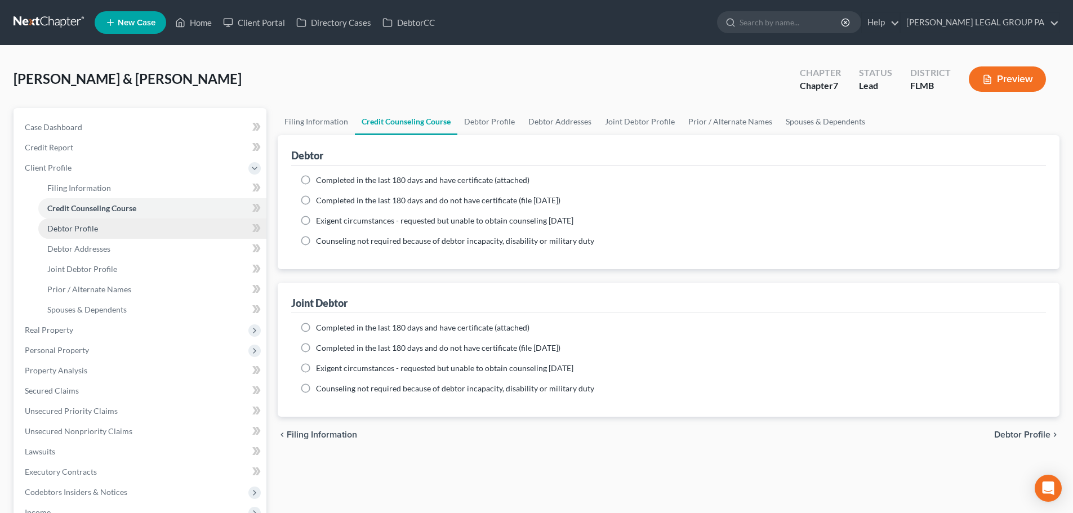
click at [114, 229] on link "Debtor Profile" at bounding box center [152, 229] width 228 height 20
select select "1"
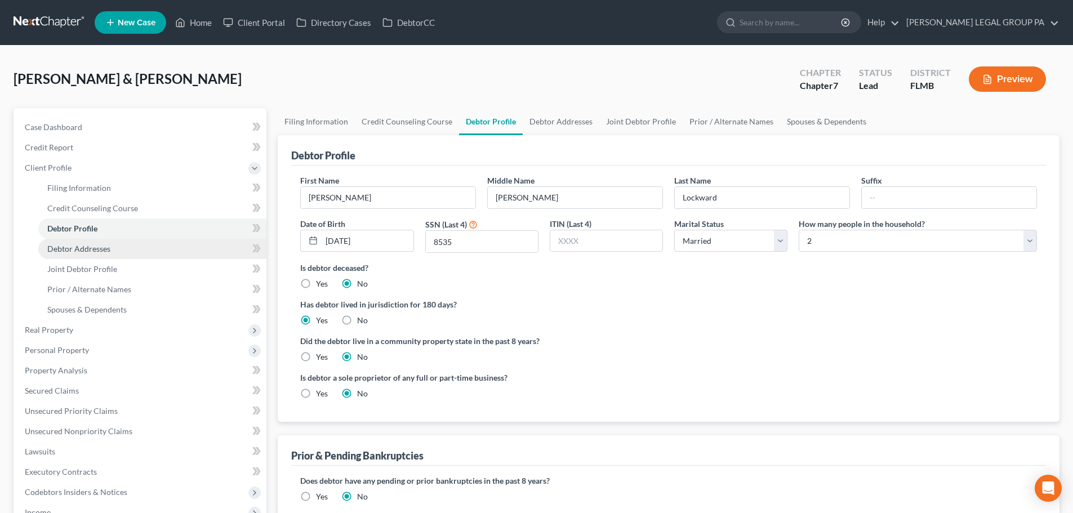
click at [103, 249] on span "Debtor Addresses" at bounding box center [78, 249] width 63 height 10
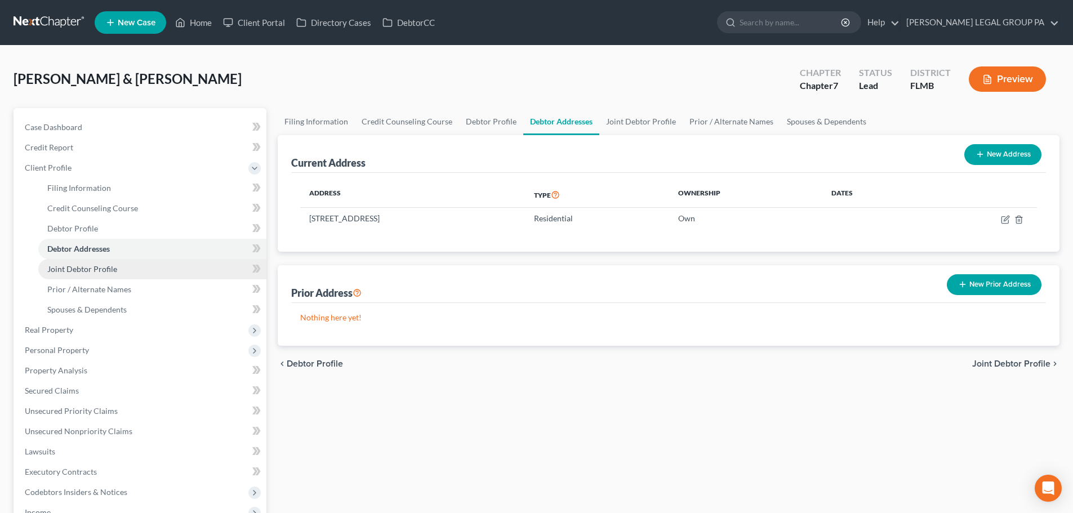
click at [110, 265] on span "Joint Debtor Profile" at bounding box center [82, 269] width 70 height 10
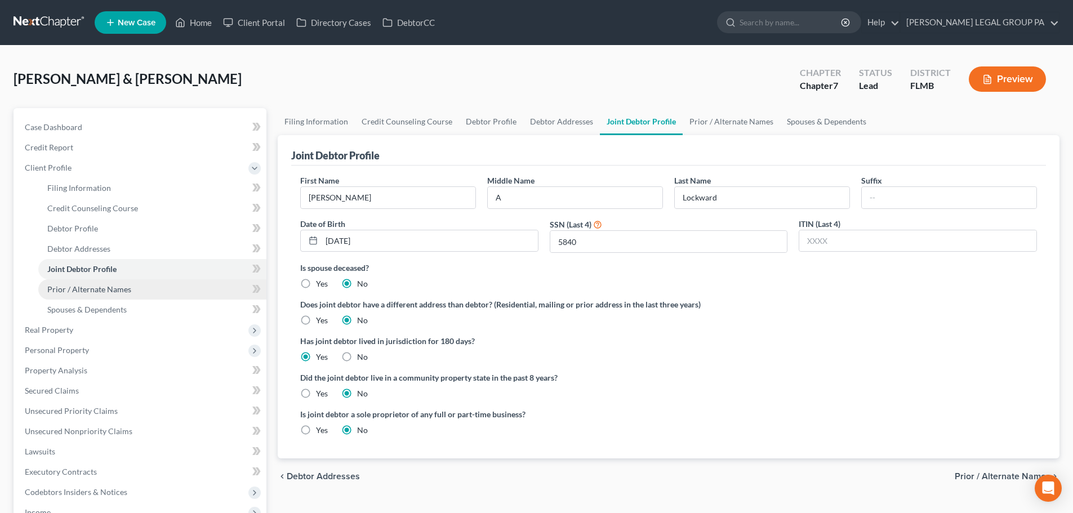
click at [112, 285] on span "Prior / Alternate Names" at bounding box center [89, 290] width 84 height 10
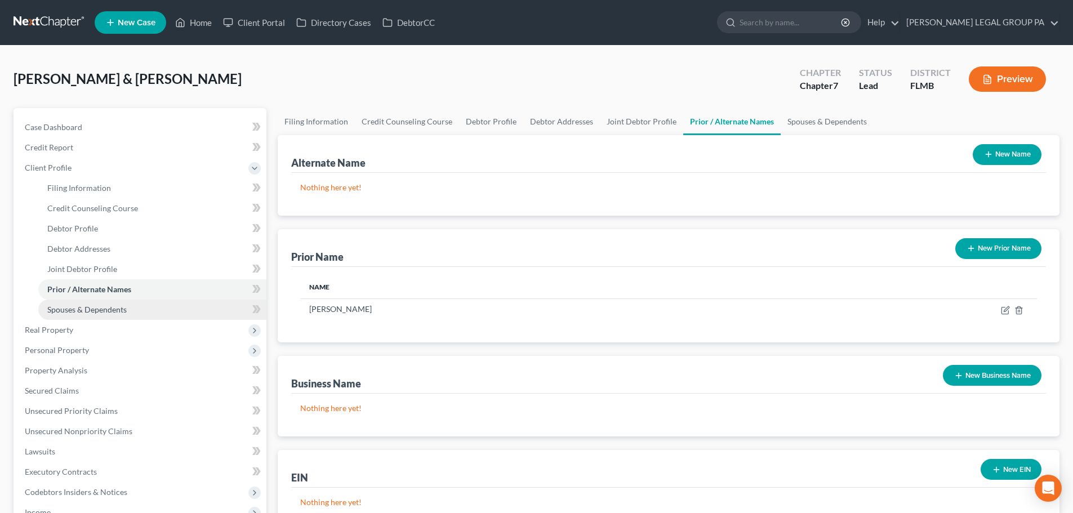
click at [113, 310] on span "Spouses & Dependents" at bounding box center [86, 310] width 79 height 10
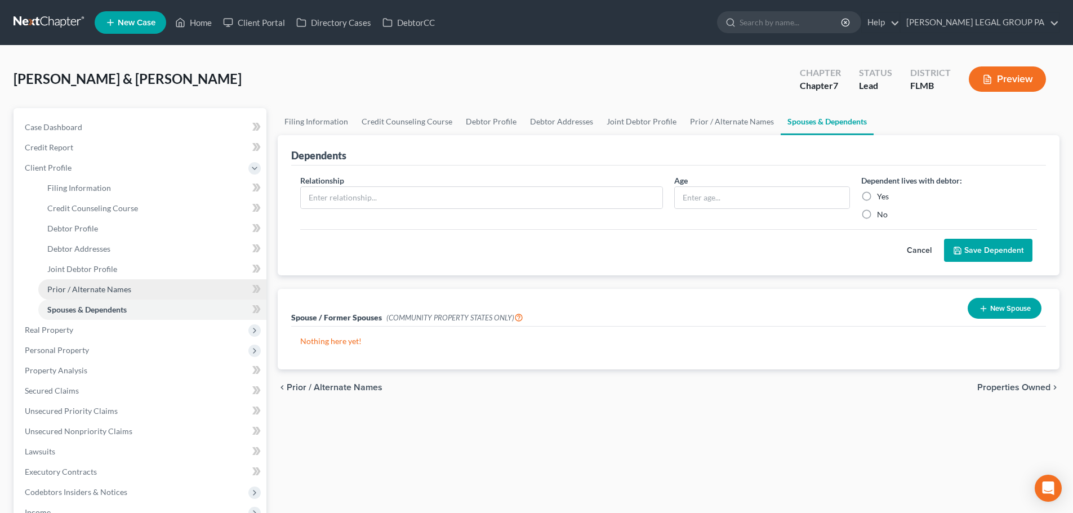
click at [108, 289] on span "Prior / Alternate Names" at bounding box center [89, 290] width 84 height 10
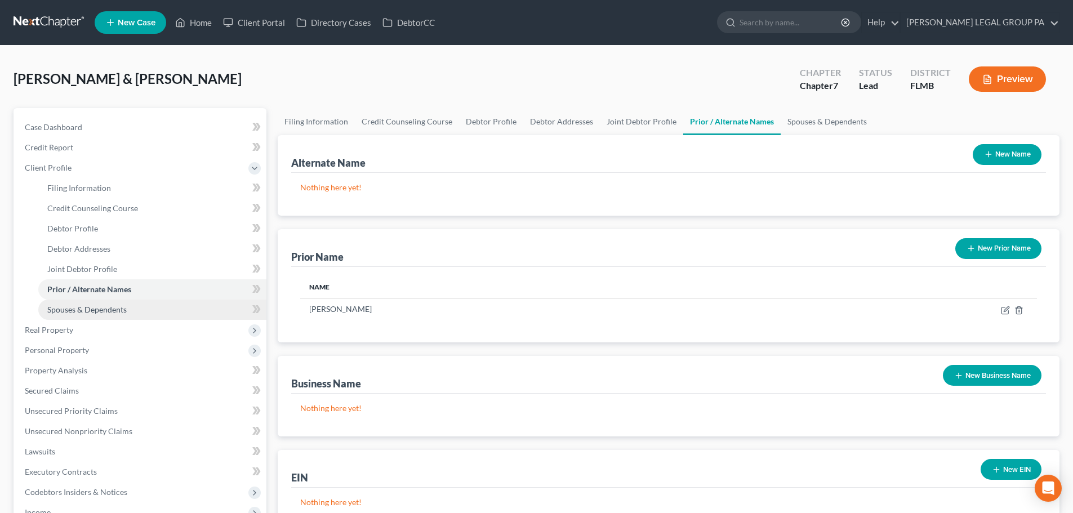
click at [110, 315] on link "Spouses & Dependents" at bounding box center [152, 310] width 228 height 20
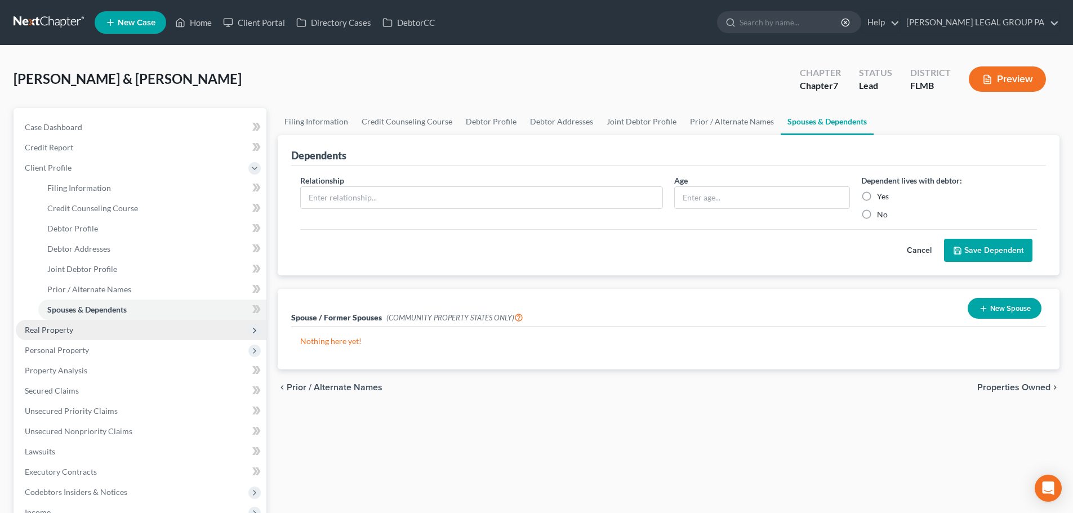
click at [37, 329] on span "Real Property" at bounding box center [49, 330] width 48 height 10
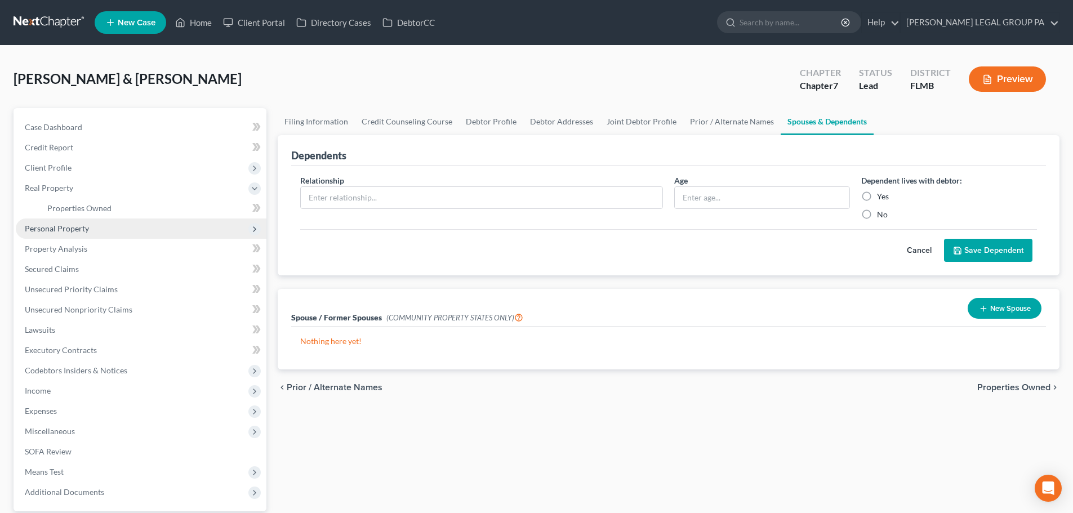
click at [68, 230] on span "Personal Property" at bounding box center [57, 229] width 64 height 10
click at [72, 229] on span "Vehicles Owned" at bounding box center [75, 229] width 56 height 10
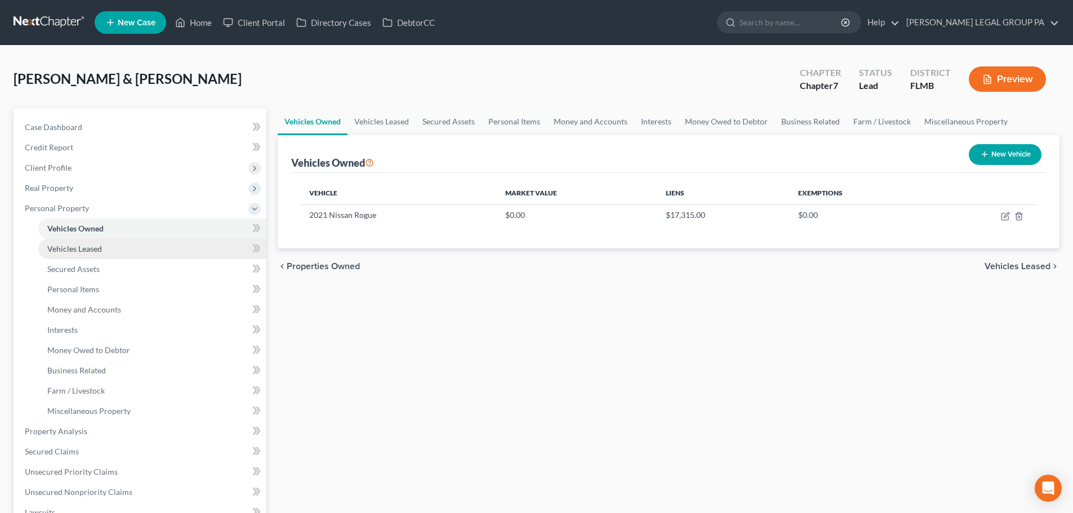
click at [118, 250] on link "Vehicles Leased" at bounding box center [152, 249] width 228 height 20
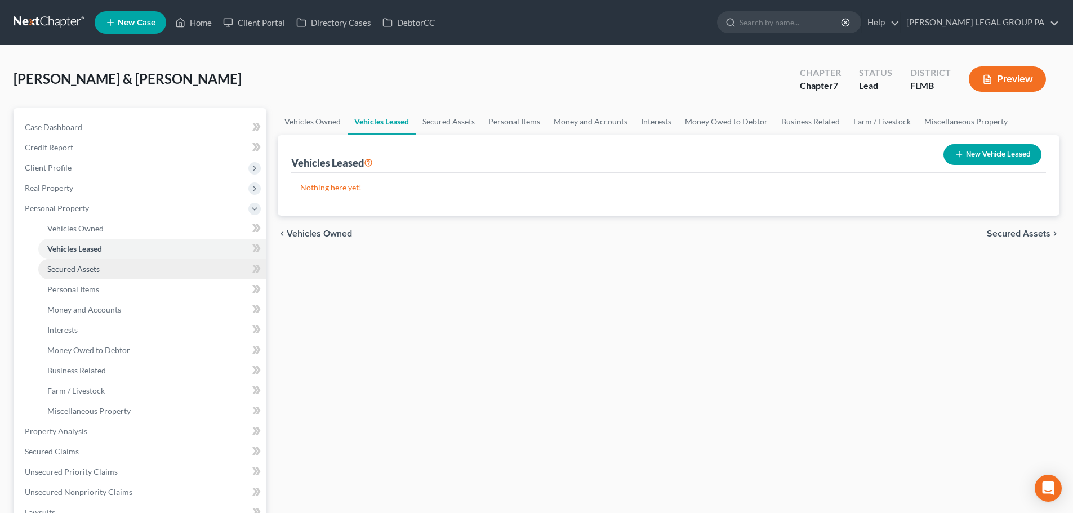
click at [84, 269] on span "Secured Assets" at bounding box center [73, 269] width 52 height 10
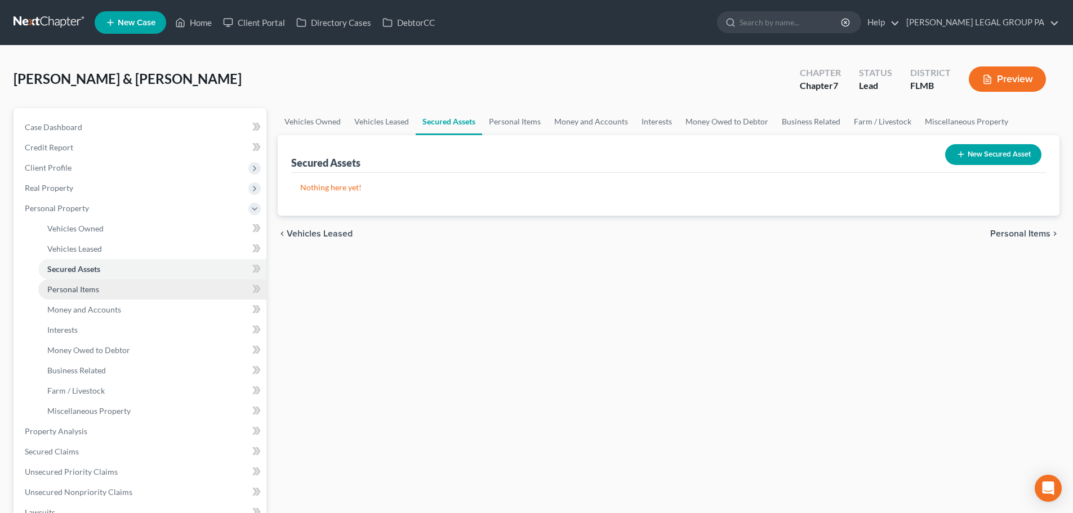
click at [82, 290] on span "Personal Items" at bounding box center [73, 290] width 52 height 10
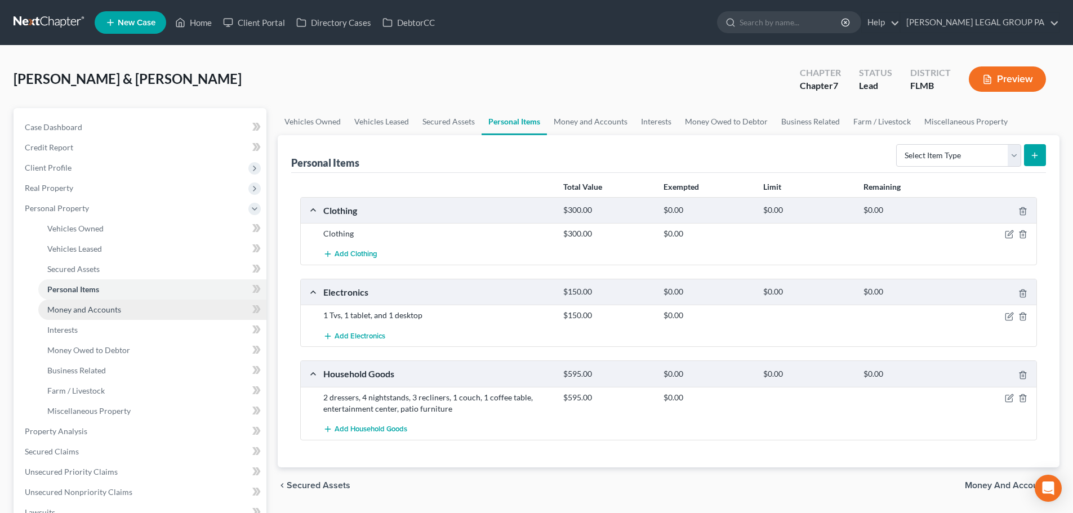
click at [114, 318] on link "Money and Accounts" at bounding box center [152, 310] width 228 height 20
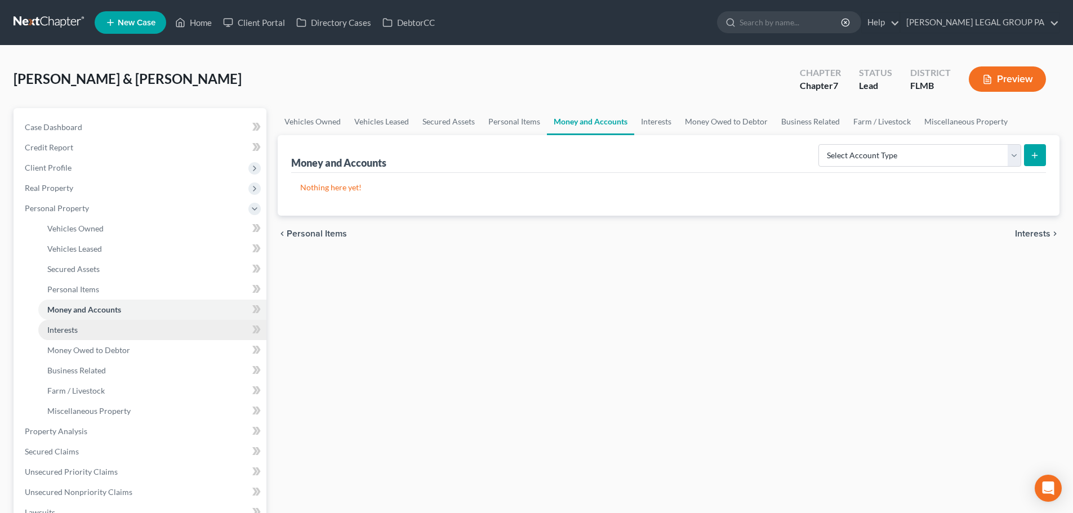
click at [82, 329] on link "Interests" at bounding box center [152, 330] width 228 height 20
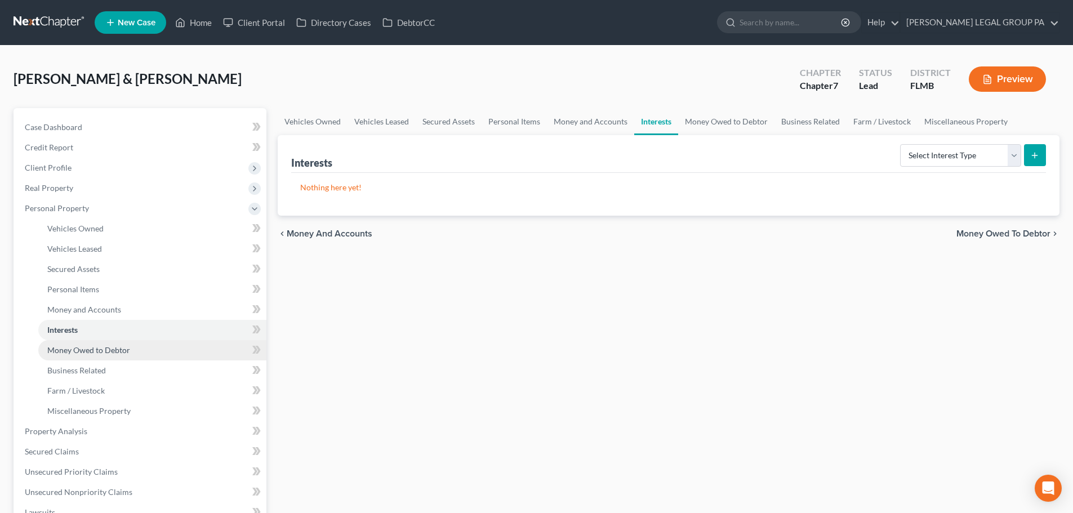
click at [97, 347] on span "Money Owed to Debtor" at bounding box center [88, 350] width 83 height 10
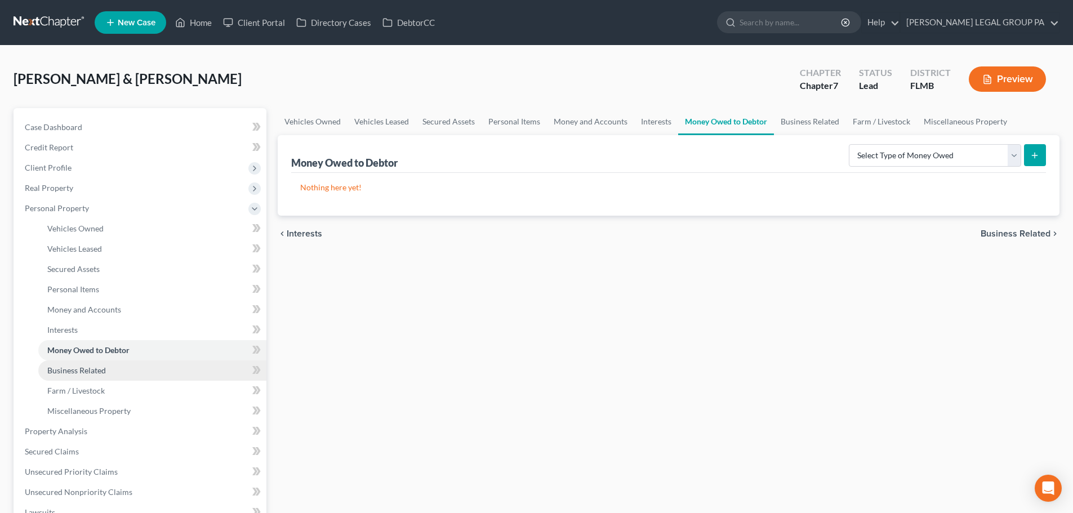
click at [108, 366] on link "Business Related" at bounding box center [152, 371] width 228 height 20
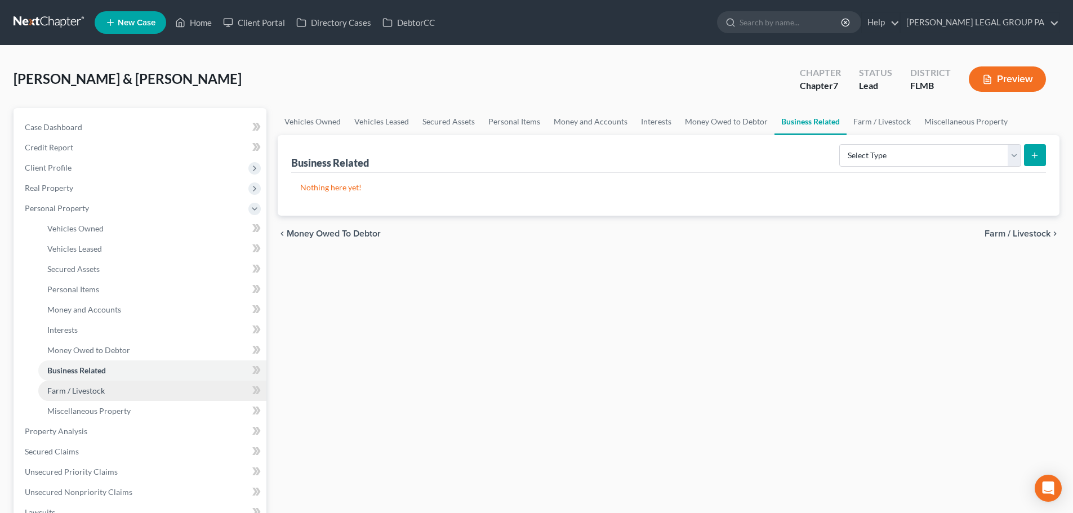
click at [119, 389] on link "Farm / Livestock" at bounding box center [152, 391] width 228 height 20
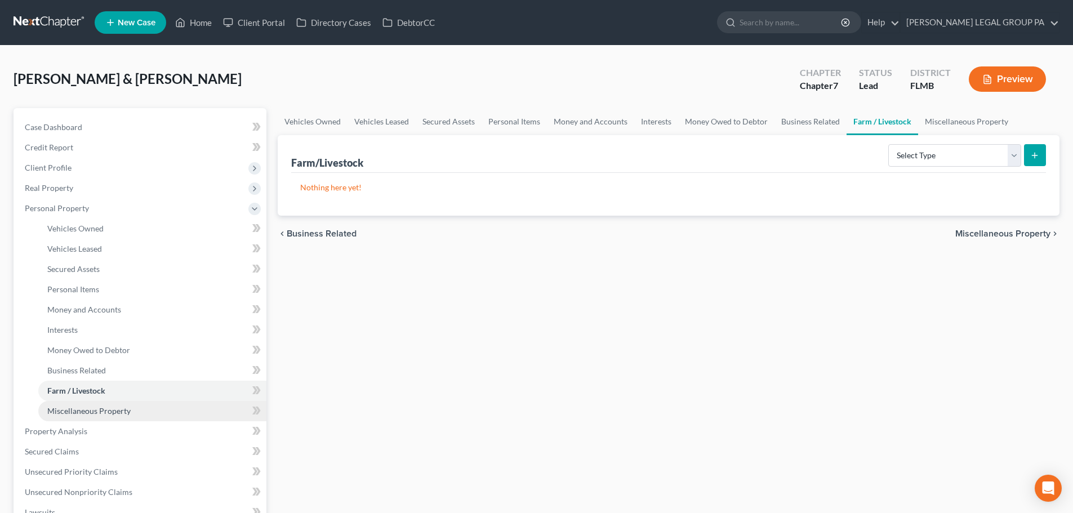
click at [112, 414] on span "Miscellaneous Property" at bounding box center [88, 411] width 83 height 10
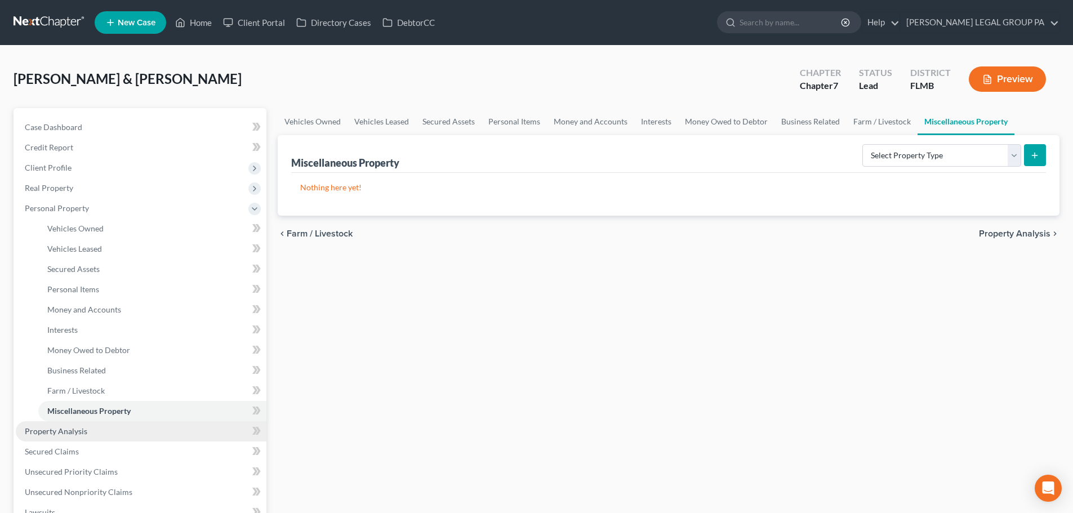
click at [90, 433] on link "Property Analysis" at bounding box center [141, 431] width 251 height 20
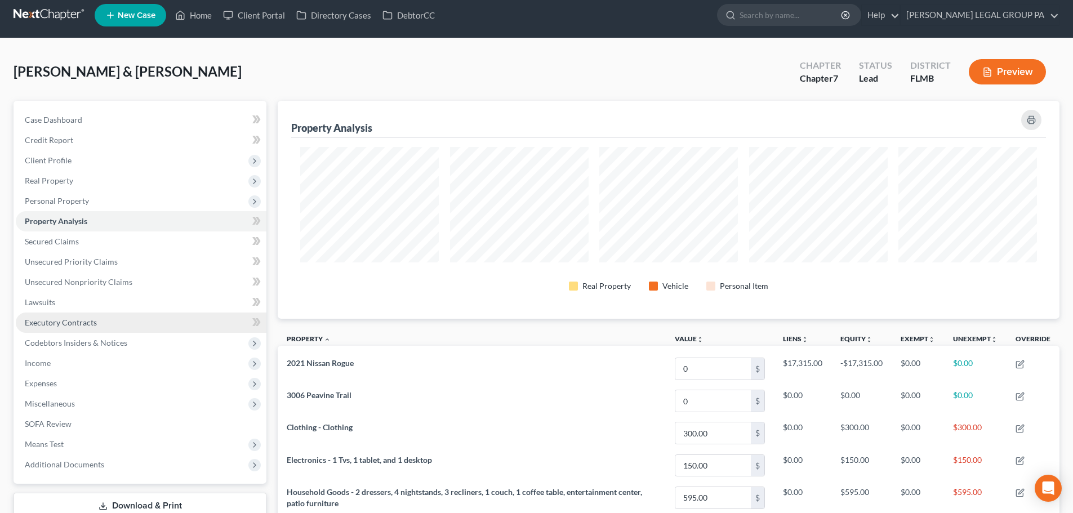
scroll to position [6, 0]
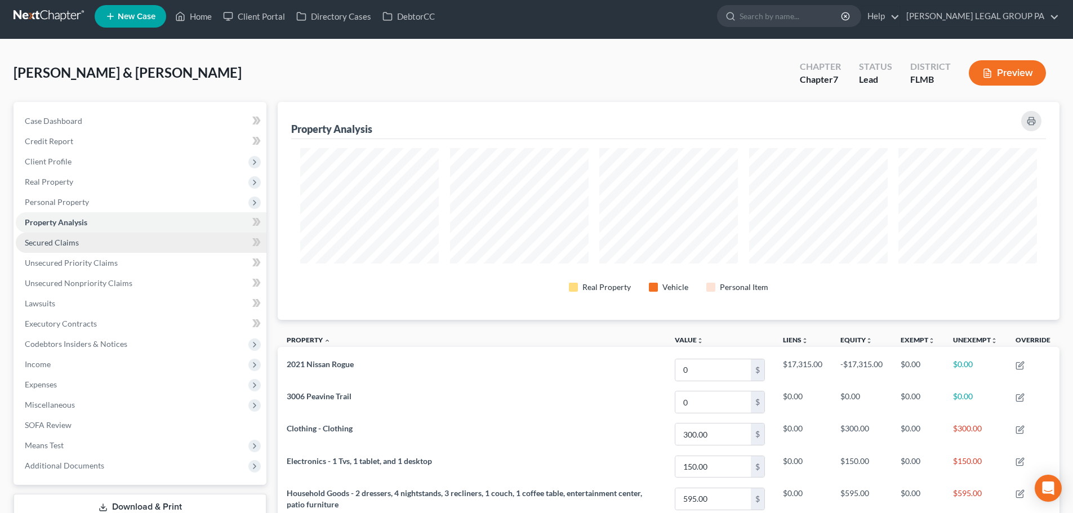
click at [74, 239] on span "Secured Claims" at bounding box center [52, 243] width 54 height 10
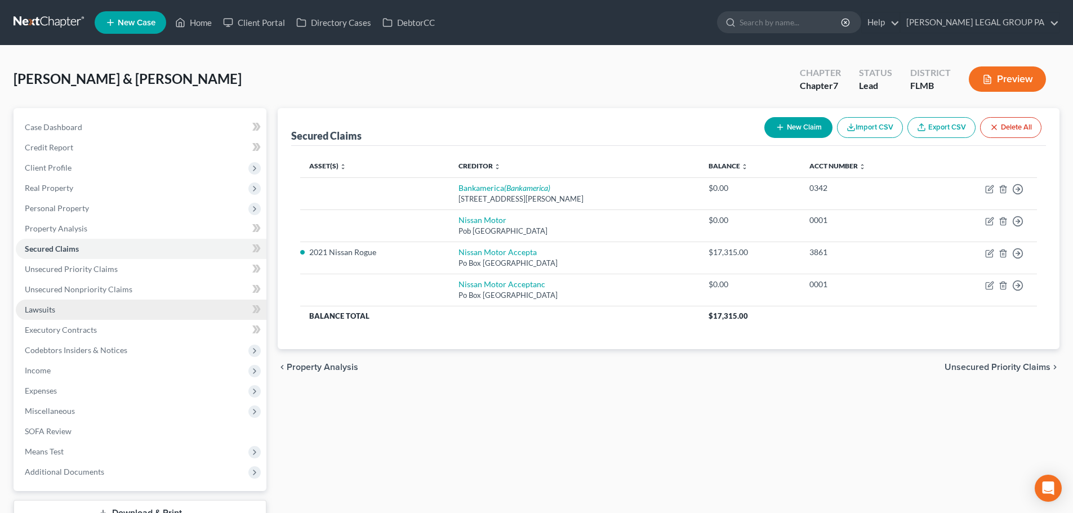
click at [70, 306] on link "Lawsuits" at bounding box center [141, 310] width 251 height 20
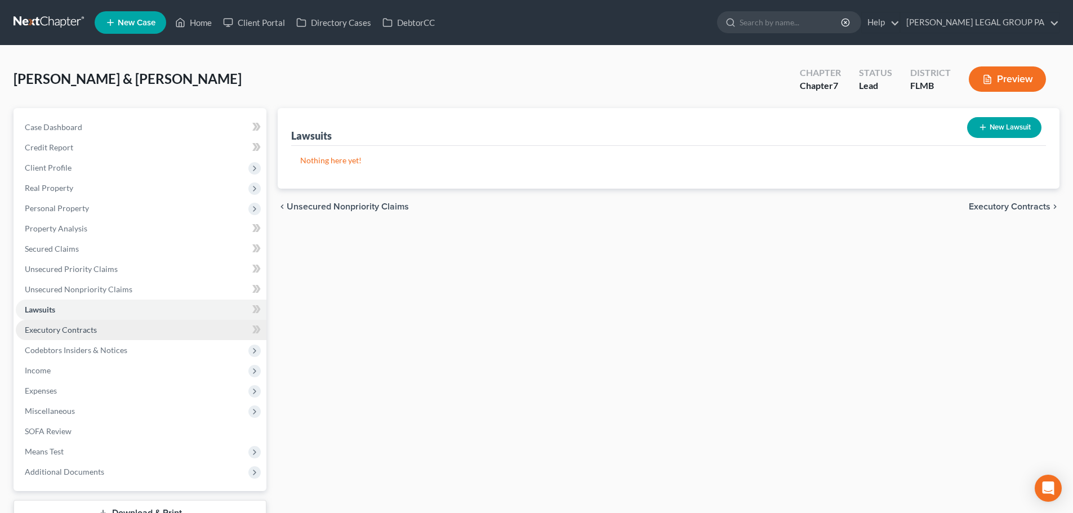
click at [89, 330] on span "Executory Contracts" at bounding box center [61, 330] width 72 height 10
click at [47, 310] on span "Lawsuits" at bounding box center [40, 310] width 30 height 10
click at [984, 133] on button "New Lawsuit" at bounding box center [1005, 127] width 74 height 21
select select "0"
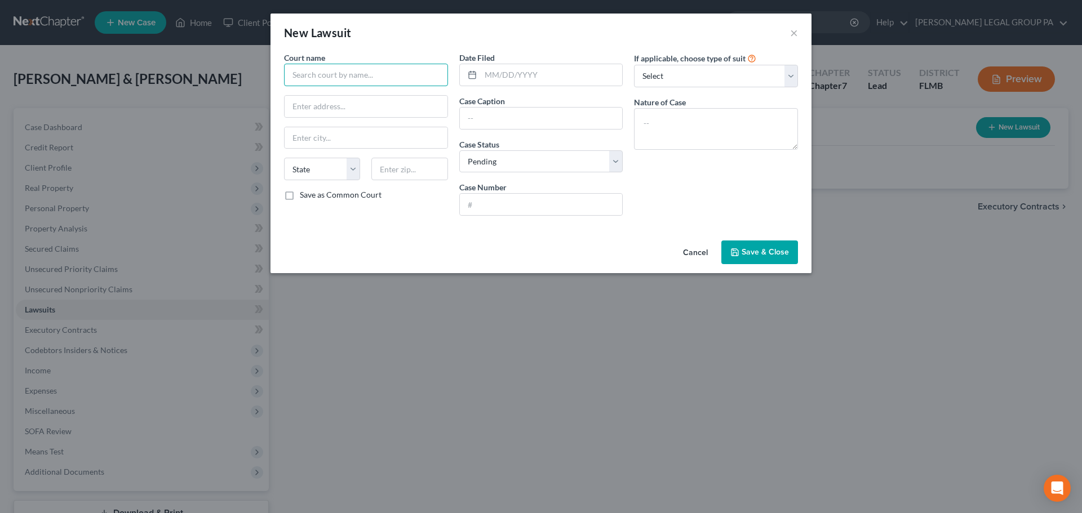
click at [383, 74] on input "text" at bounding box center [366, 75] width 164 height 23
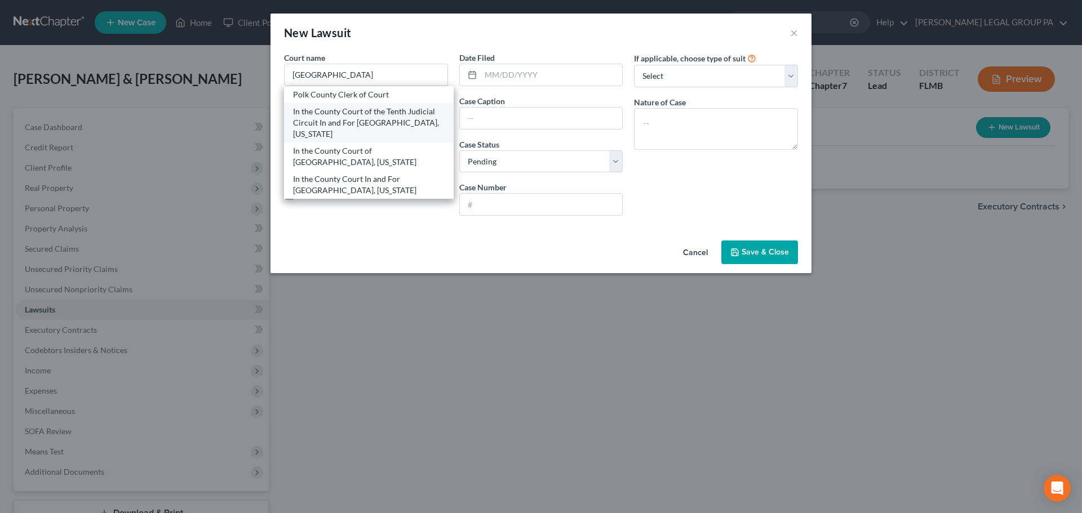
click at [385, 108] on div "In the County Court of the Tenth Judicial Circuit In and For Polk County, Flori…" at bounding box center [369, 123] width 152 height 34
type input "In the County Court of the Tenth Judicial Circuit In and For Polk County, Flori…"
type input "255 N Broadway Ave"
type input "Bartow"
select select "9"
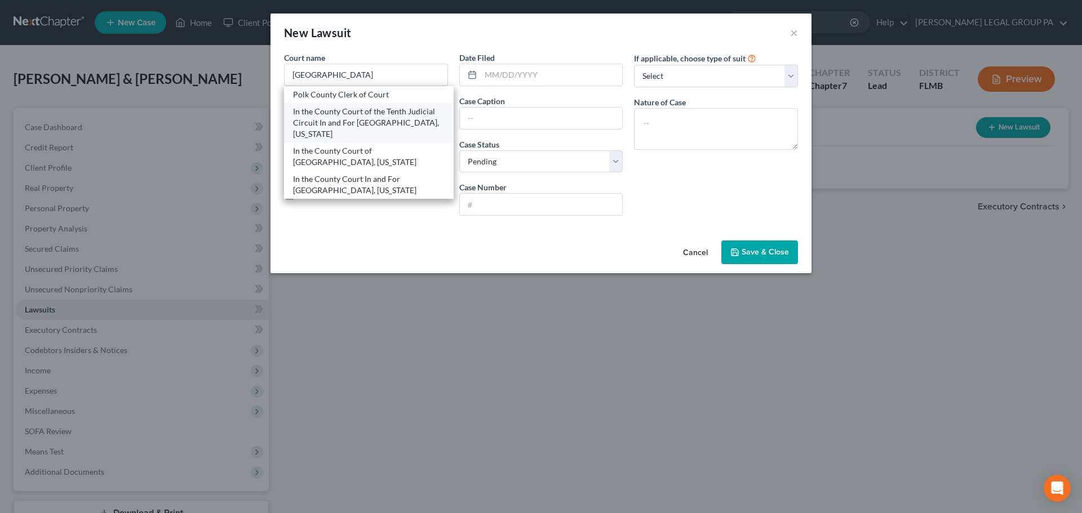
type input "33830"
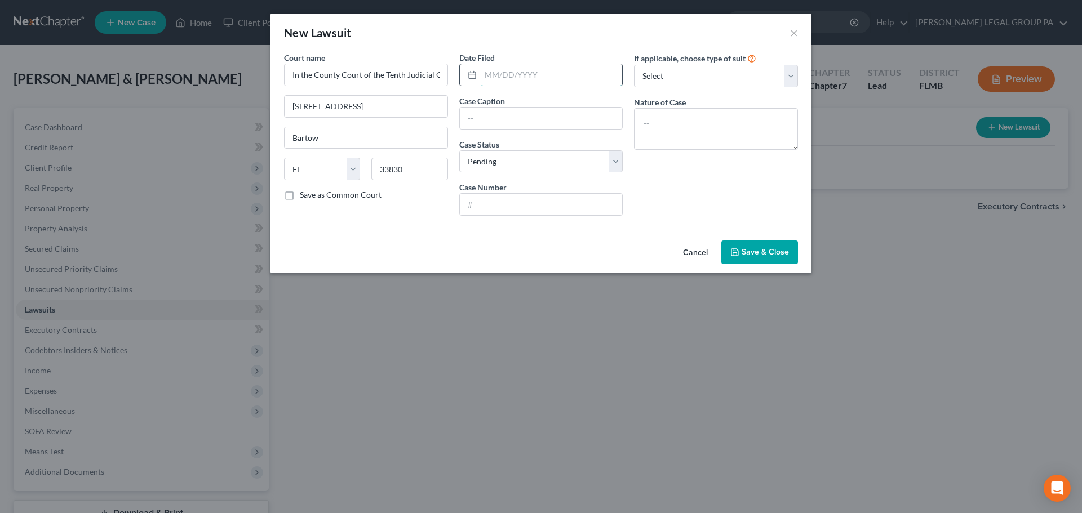
click at [552, 71] on input "text" at bounding box center [552, 74] width 142 height 21
type input "08/20/2025"
click at [536, 117] on input "text" at bounding box center [541, 118] width 163 height 21
click at [512, 119] on input "text" at bounding box center [541, 118] width 163 height 21
paste input "SYNCHRONY BANK vs. LOCKWARD, RONALD"
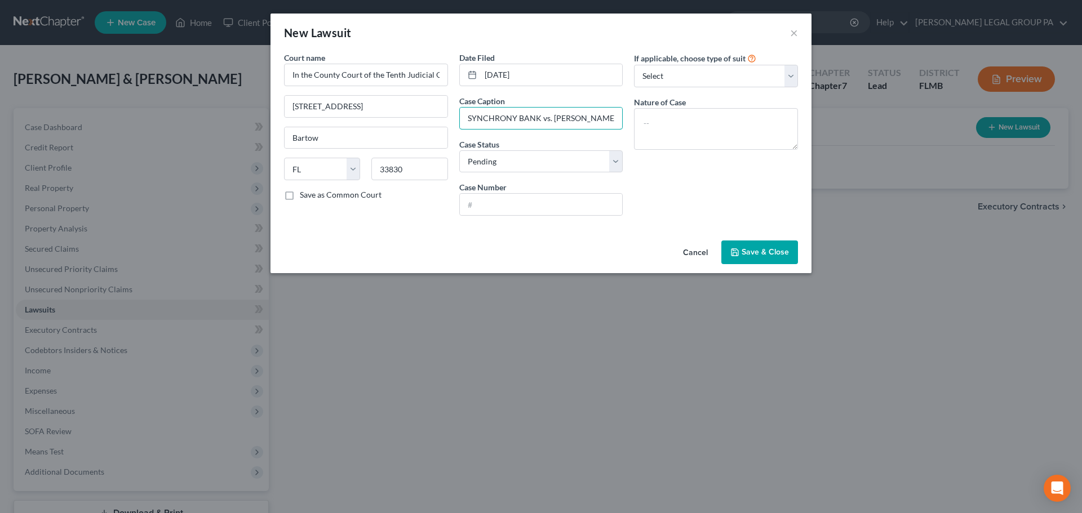
scroll to position [0, 17]
type input "SYNCHRONY BANK vs. LOCKWARD, RONALD"
click at [669, 123] on textarea at bounding box center [716, 129] width 164 height 42
click at [640, 121] on textarea "DAMAGES" at bounding box center [716, 129] width 164 height 42
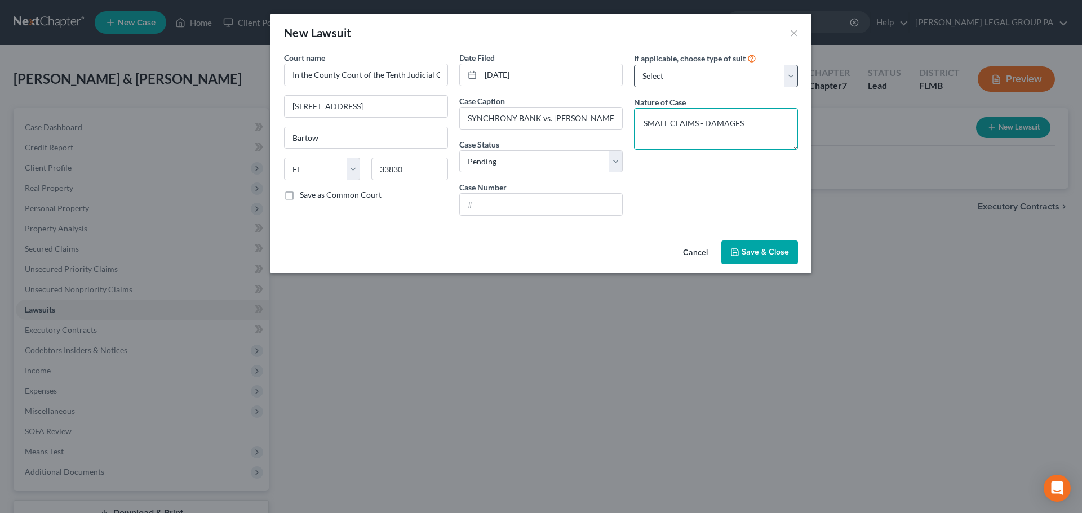
type textarea "SMALL CLAIMS - DAMAGES"
click at [668, 85] on select "Select Repossession Garnishment Foreclosure Attached, Seized, Or Levied Other" at bounding box center [716, 76] width 164 height 23
click at [529, 205] on input "text" at bounding box center [541, 204] width 163 height 21
click at [502, 204] on input "2025-SC-12371" at bounding box center [541, 204] width 163 height 21
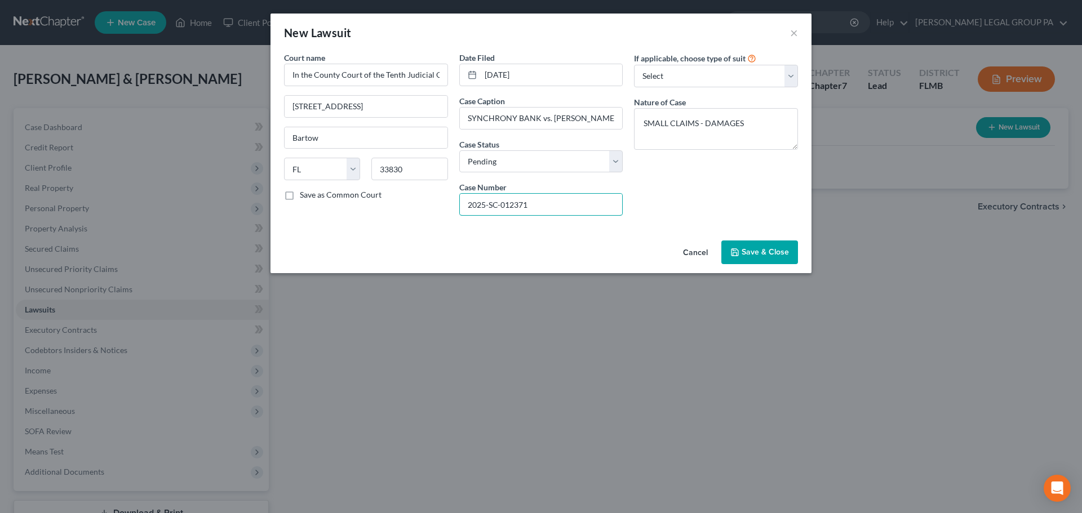
type input "2025-SC-012371"
click at [735, 248] on icon "button" at bounding box center [734, 252] width 9 height 9
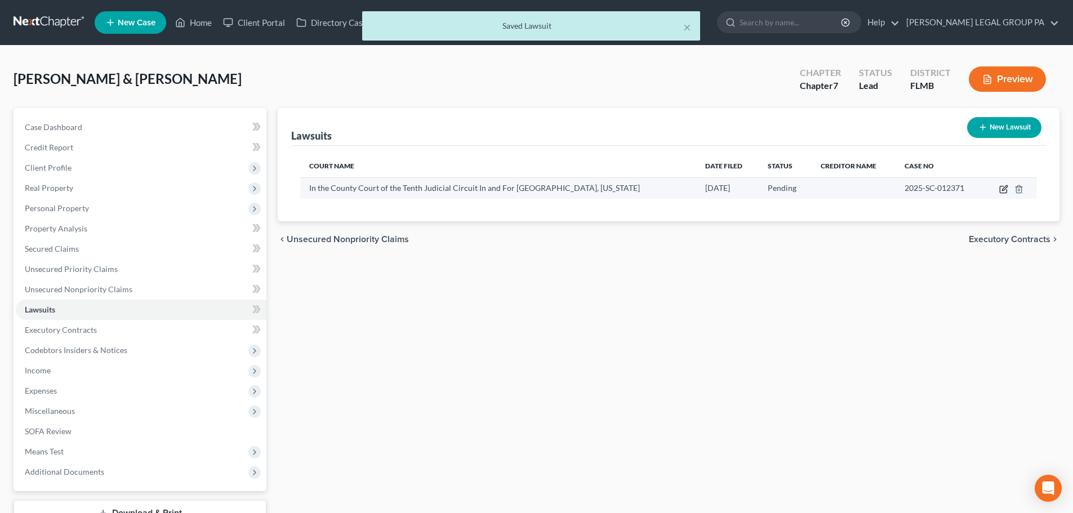
click at [1008, 187] on icon "button" at bounding box center [1004, 187] width 5 height 5
select select "9"
select select "0"
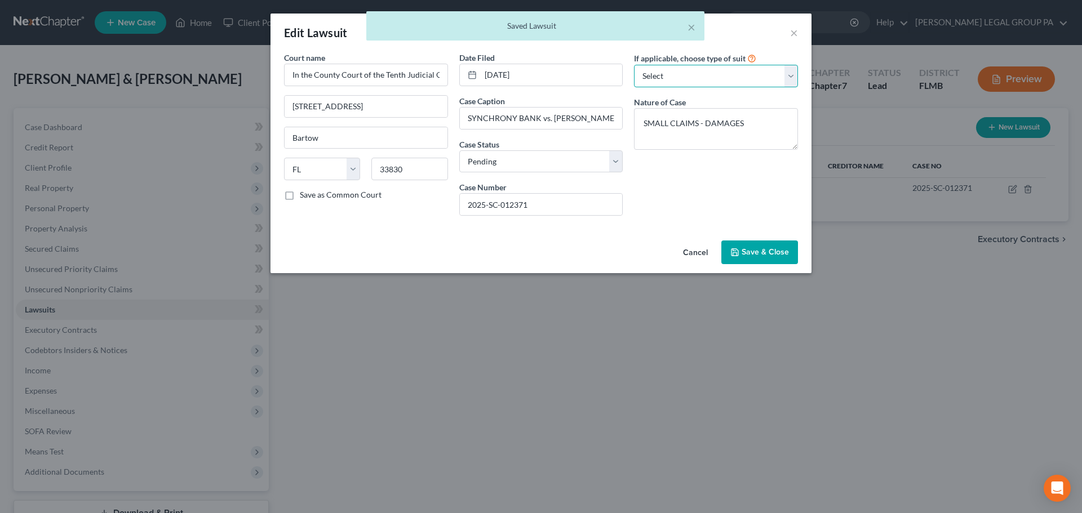
click at [708, 79] on select "Select Repossession Garnishment Foreclosure Attached, Seized, Or Levied Other" at bounding box center [716, 76] width 164 height 23
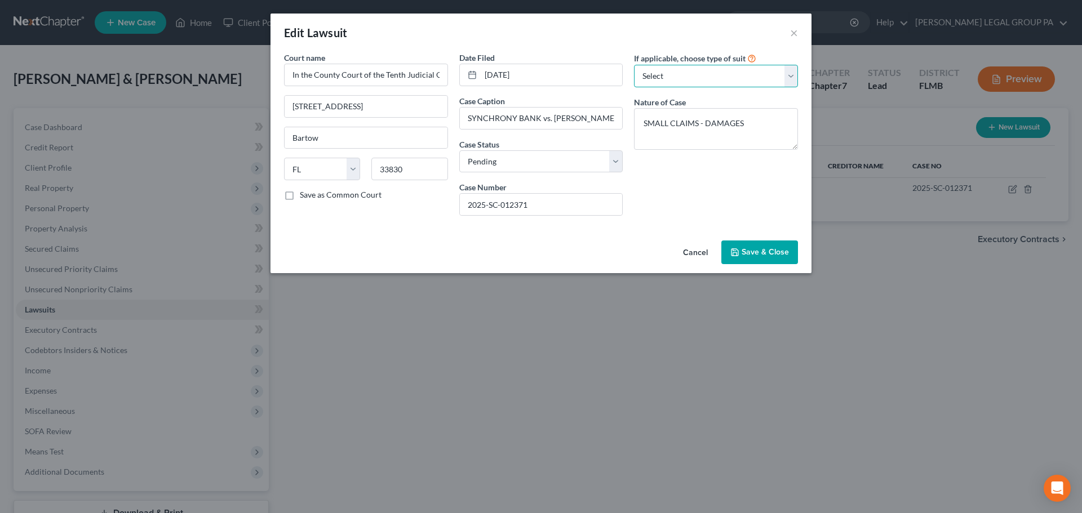
select select "4"
click at [634, 65] on select "Select Repossession Garnishment Foreclosure Attached, Seized, Or Levied Other" at bounding box center [716, 76] width 164 height 23
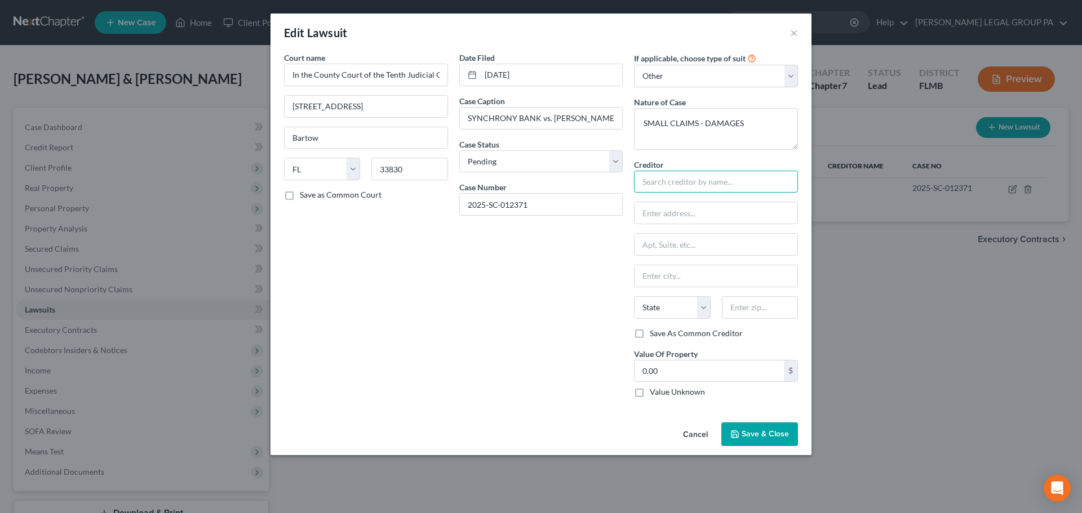
click at [677, 176] on input "text" at bounding box center [716, 182] width 164 height 23
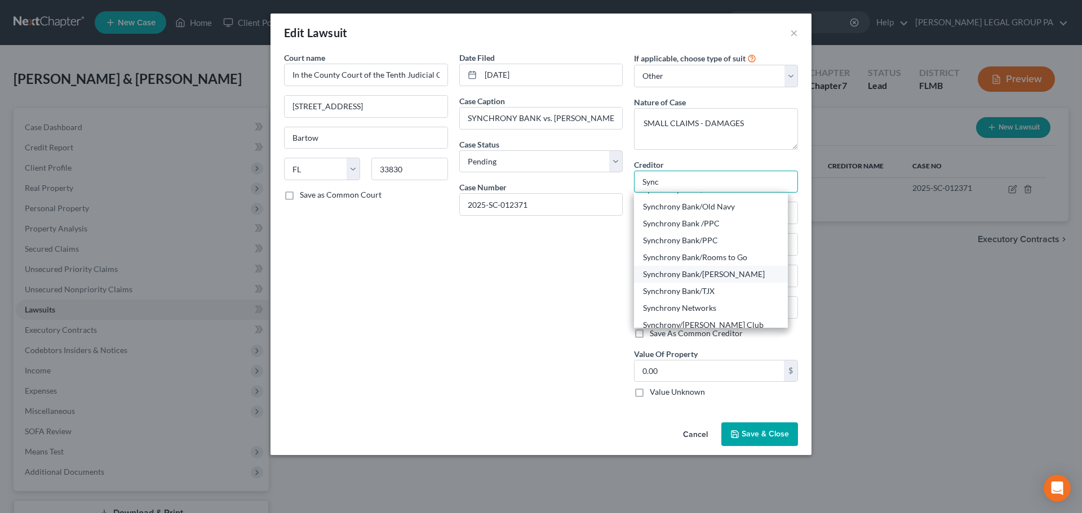
scroll to position [473, 0]
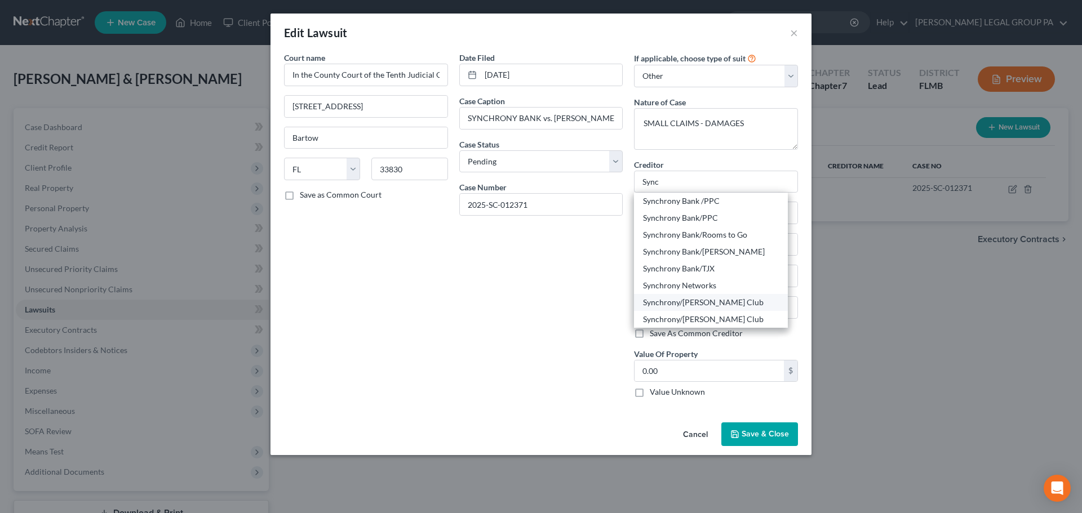
click at [715, 304] on div "Synchrony/Sams Club" at bounding box center [711, 302] width 136 height 11
type input "Synchrony/Sams Club"
type input "PO Box 965060"
type input "Orlando"
select select "9"
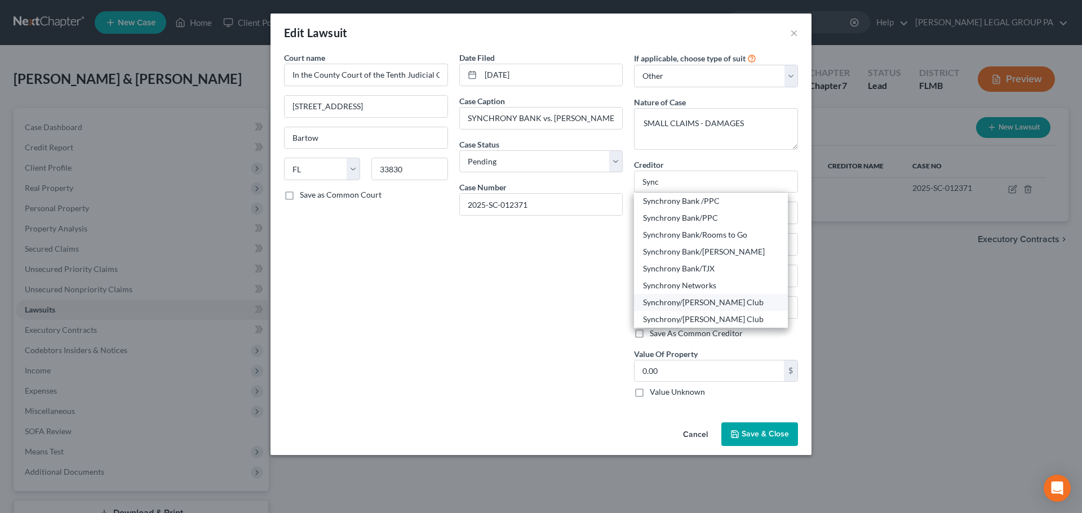
type input "32896-5060"
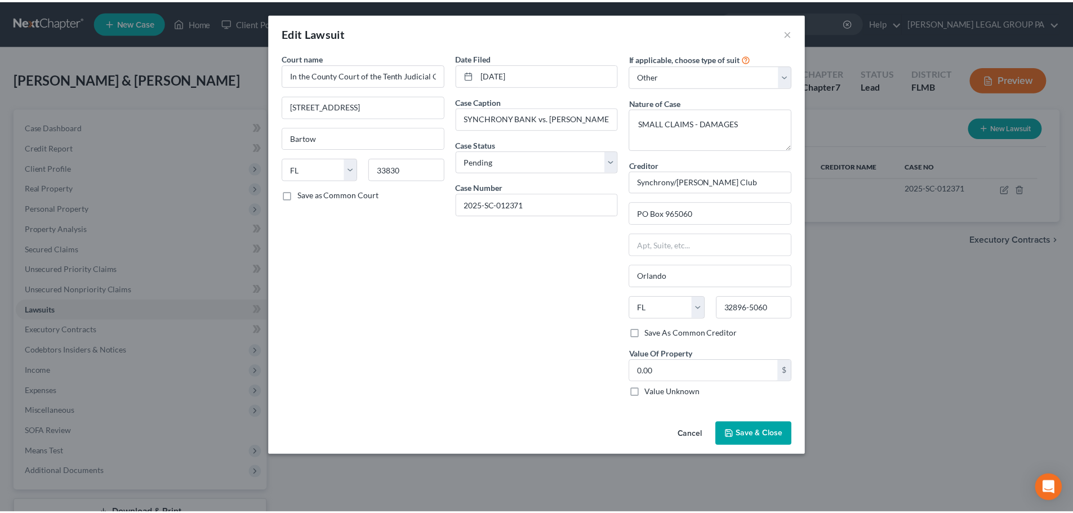
scroll to position [0, 0]
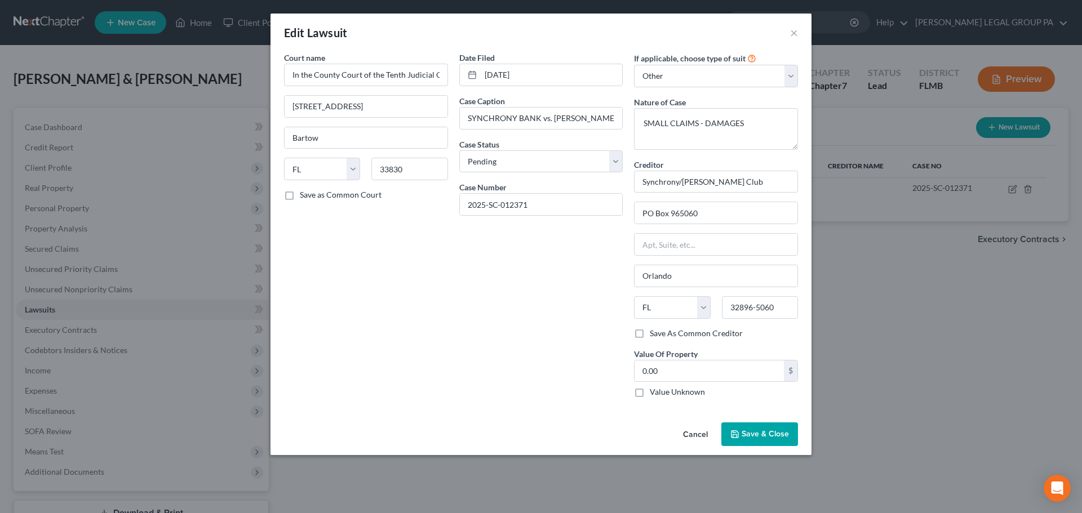
click at [569, 268] on div "Date Filed 08/20/2025 Case Caption SYNCHRONY BANK vs. LOCKWARD, RONALD Case Sta…" at bounding box center [541, 229] width 175 height 355
click at [752, 435] on span "Save & Close" at bounding box center [765, 434] width 47 height 10
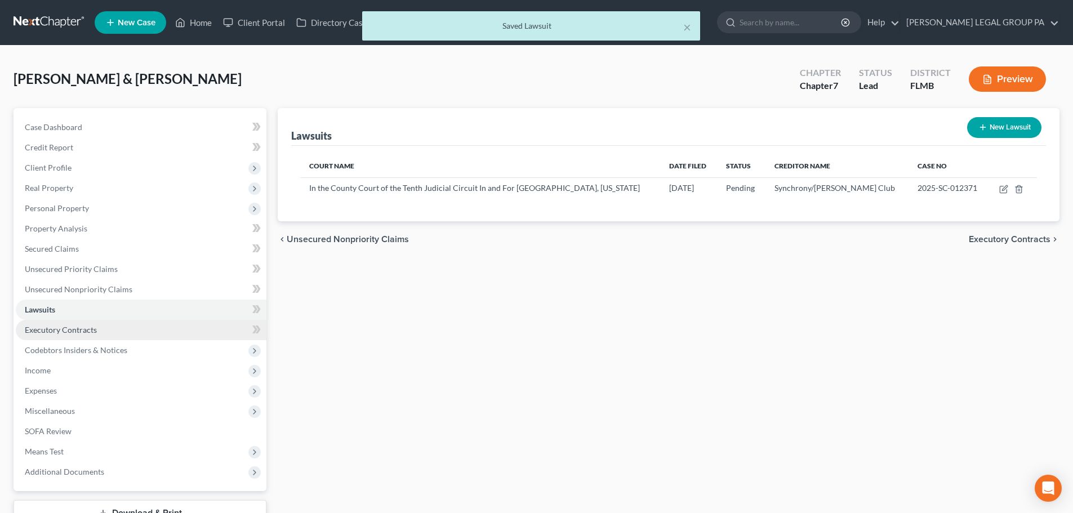
click at [36, 331] on span "Executory Contracts" at bounding box center [61, 330] width 72 height 10
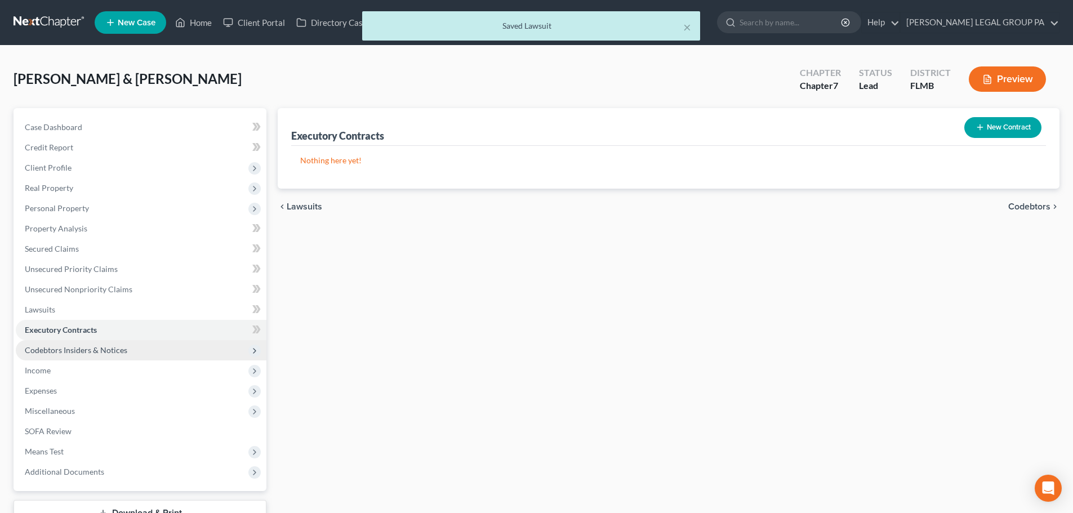
click at [56, 350] on span "Codebtors Insiders & Notices" at bounding box center [76, 350] width 103 height 10
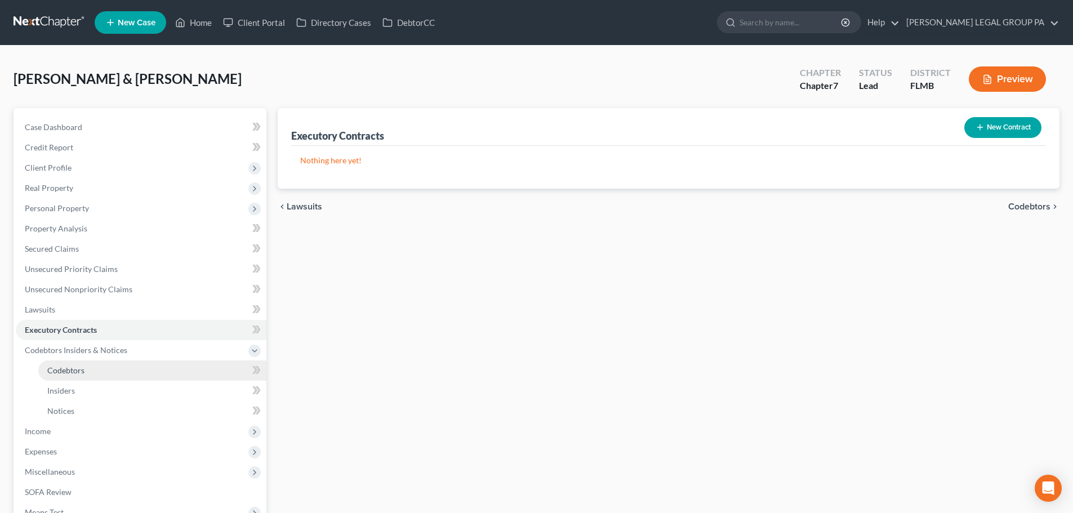
click at [82, 369] on span "Codebtors" at bounding box center [65, 371] width 37 height 10
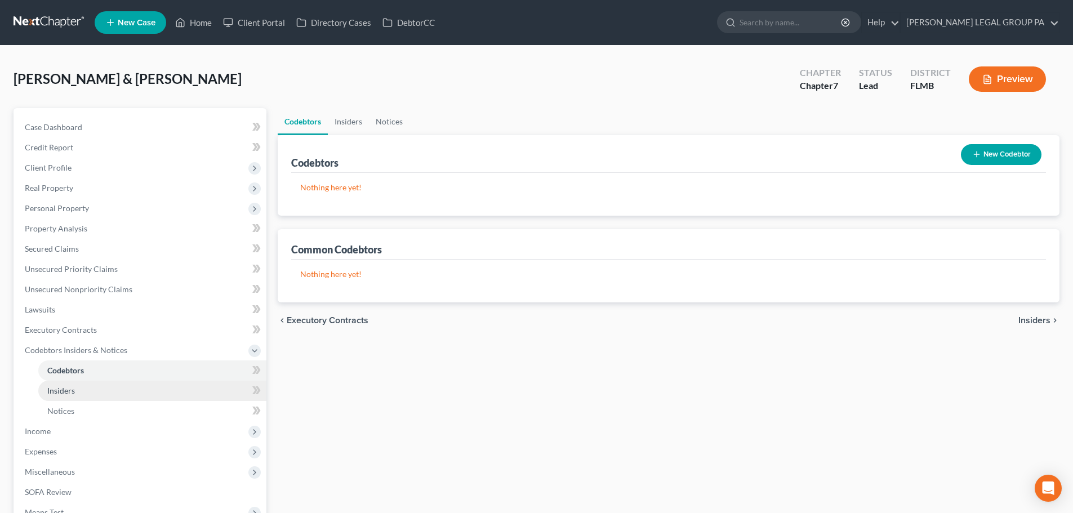
click at [79, 392] on link "Insiders" at bounding box center [152, 391] width 228 height 20
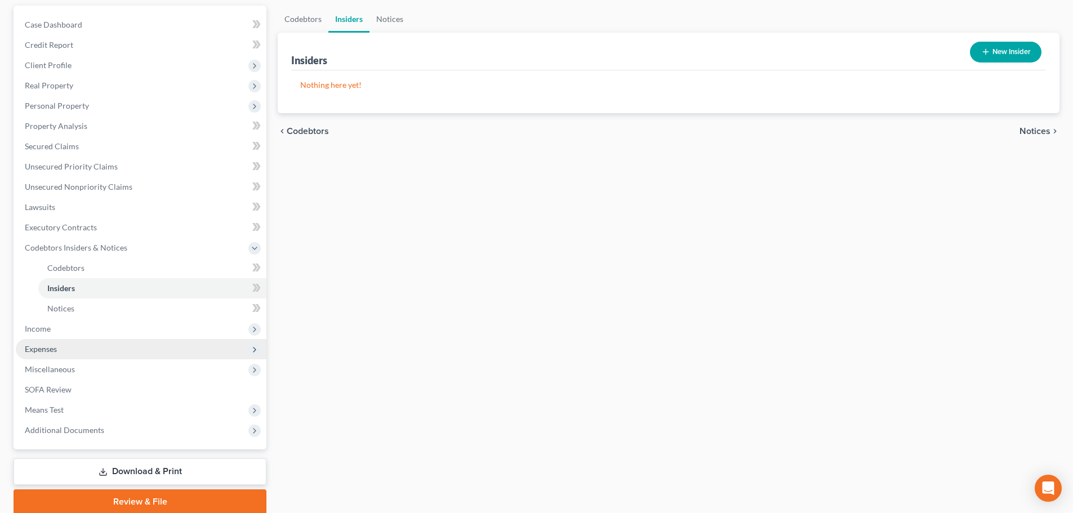
scroll to position [113, 0]
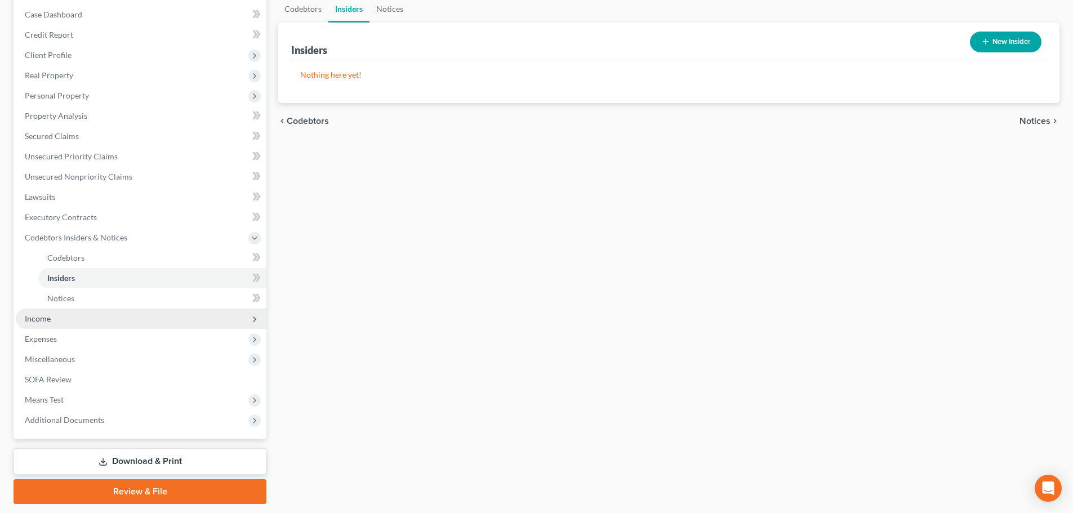
click at [54, 318] on span "Income" at bounding box center [141, 319] width 251 height 20
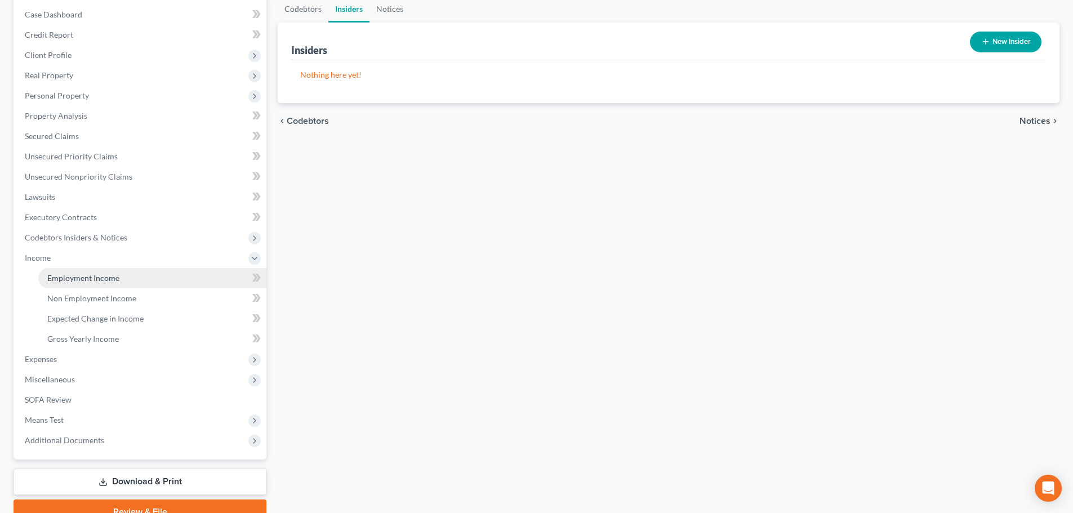
click at [98, 281] on span "Employment Income" at bounding box center [83, 278] width 72 height 10
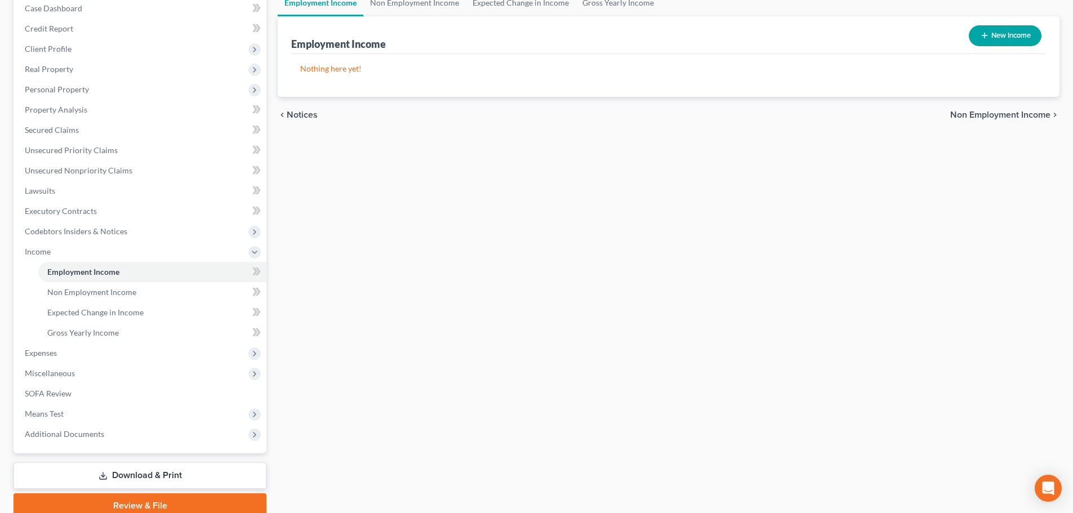
scroll to position [54, 0]
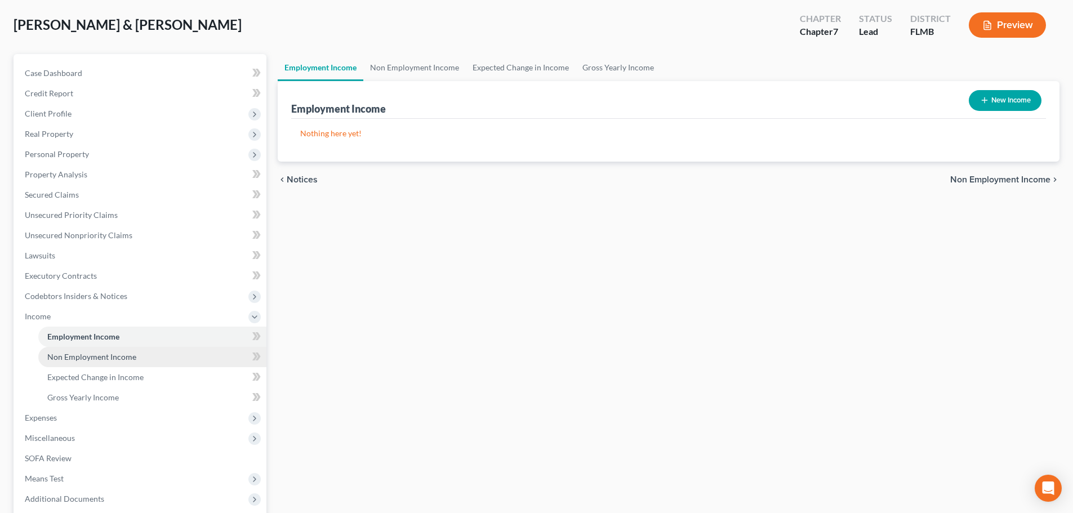
click at [93, 361] on span "Non Employment Income" at bounding box center [91, 357] width 89 height 10
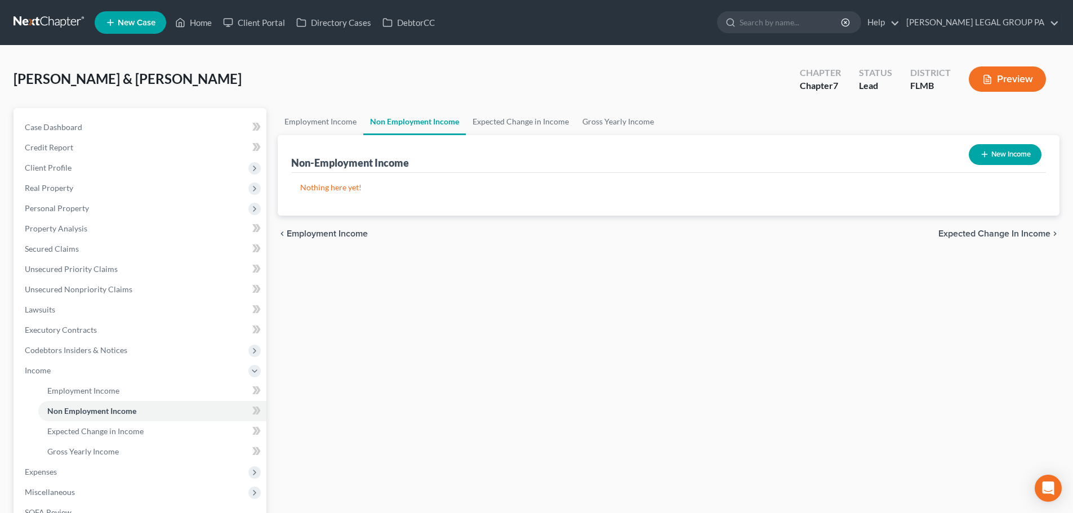
click at [1015, 145] on button "New Income" at bounding box center [1005, 154] width 73 height 21
select select "0"
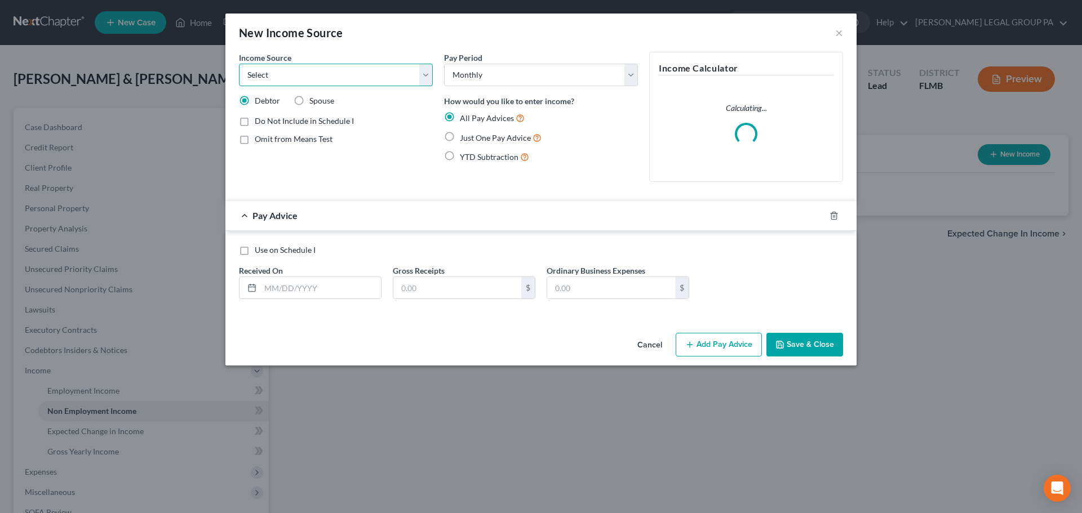
click at [346, 74] on select "Select Unemployment Disability (from employer) Pension Retirement Social Securi…" at bounding box center [336, 75] width 194 height 23
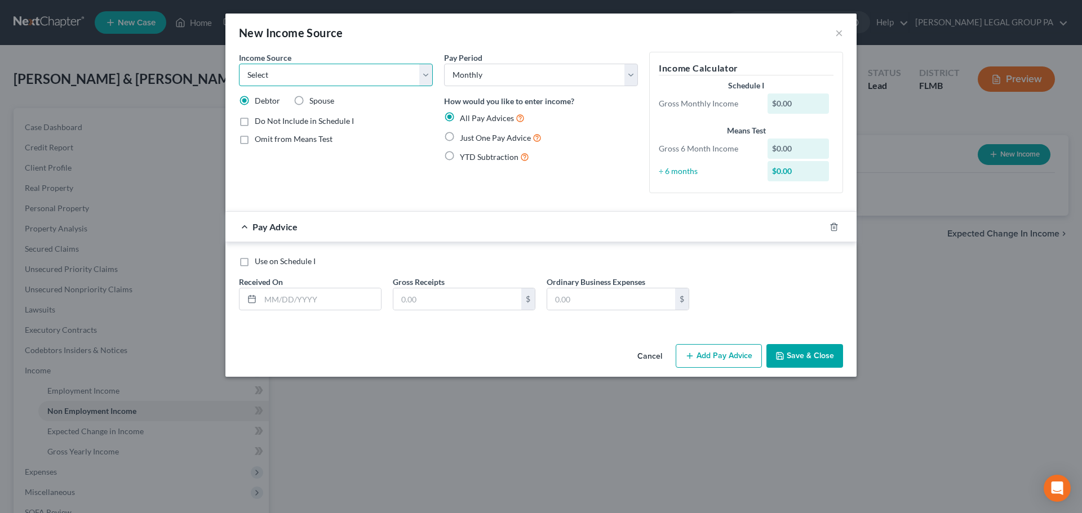
select select "4"
click at [239, 64] on select "Select Unemployment Disability (from employer) Pension Retirement Social Securi…" at bounding box center [336, 75] width 194 height 23
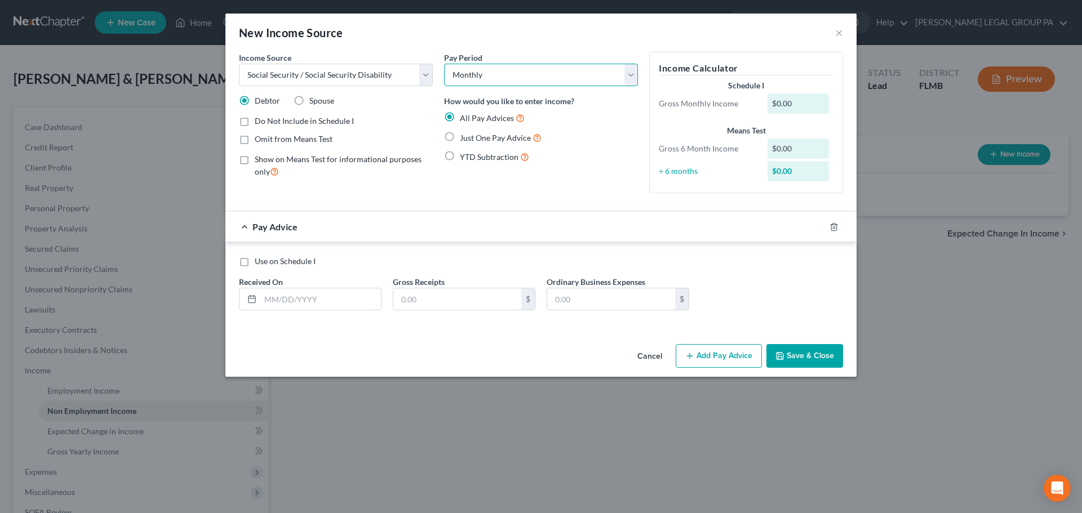
click at [487, 73] on select "Select Monthly Twice Monthly Every Other Week Weekly" at bounding box center [541, 75] width 194 height 23
click at [444, 64] on select "Select Monthly Twice Monthly Every Other Week Weekly" at bounding box center [541, 75] width 194 height 23
click at [472, 135] on span "Just One Pay Advice" at bounding box center [495, 138] width 71 height 10
click at [472, 135] on input "Just One Pay Advice" at bounding box center [467, 134] width 7 height 7
radio input "true"
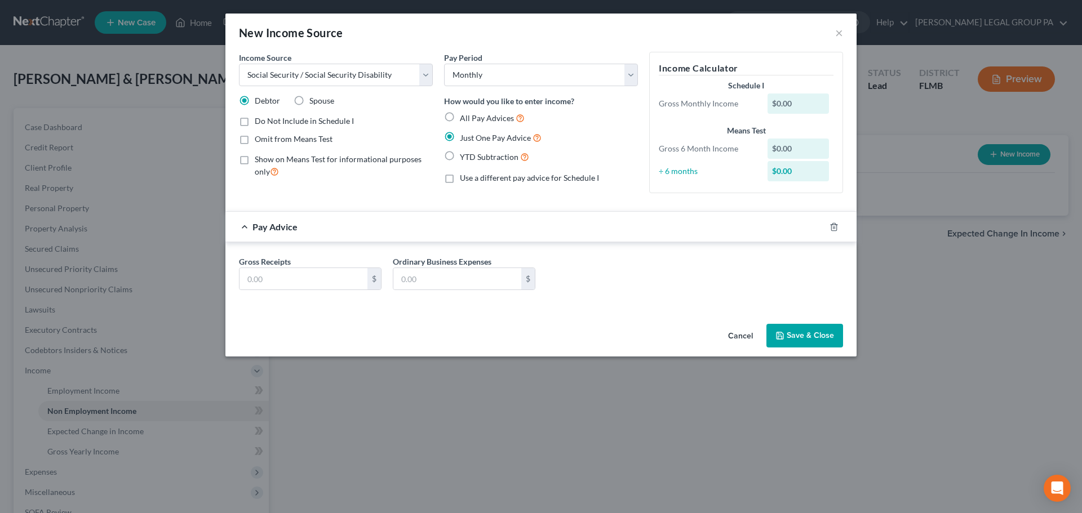
click at [782, 331] on icon "button" at bounding box center [779, 335] width 9 height 9
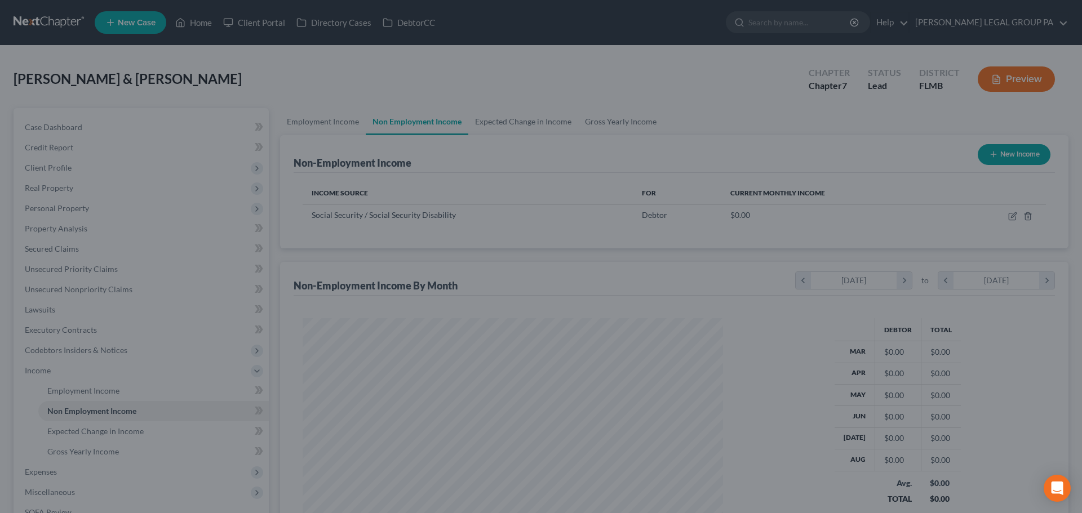
scroll to position [563279, 563046]
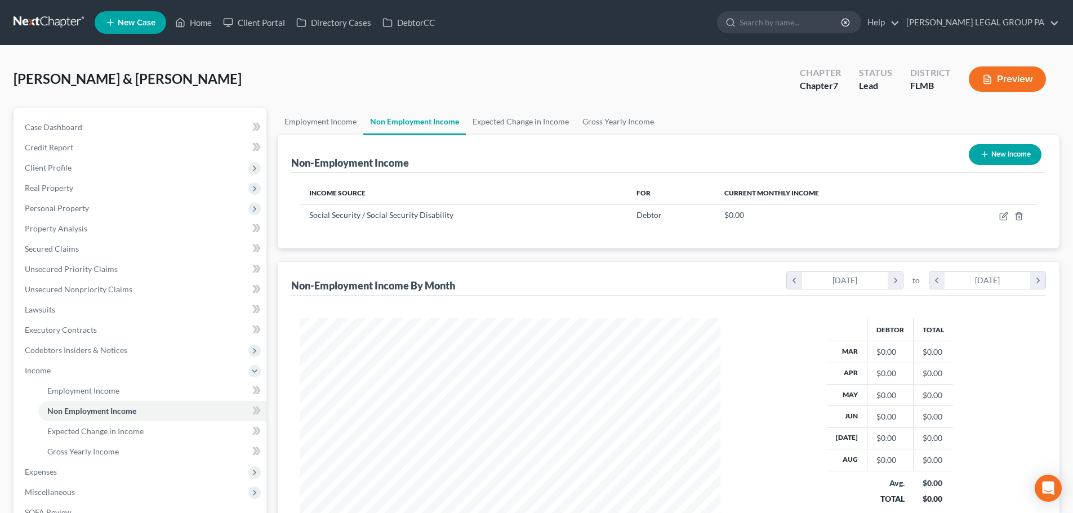
click at [1013, 153] on button "New Income" at bounding box center [1005, 154] width 73 height 21
select select "0"
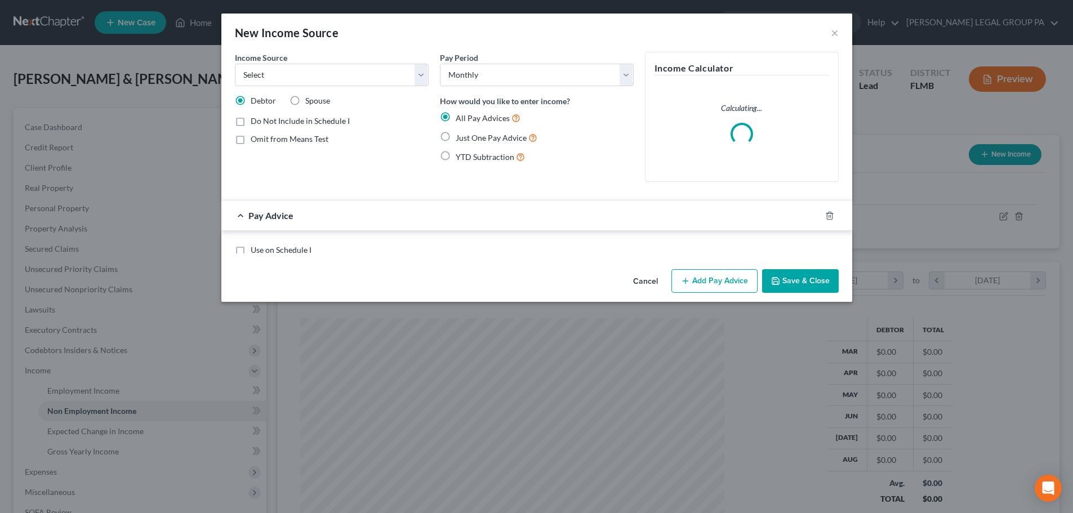
scroll to position [212, 447]
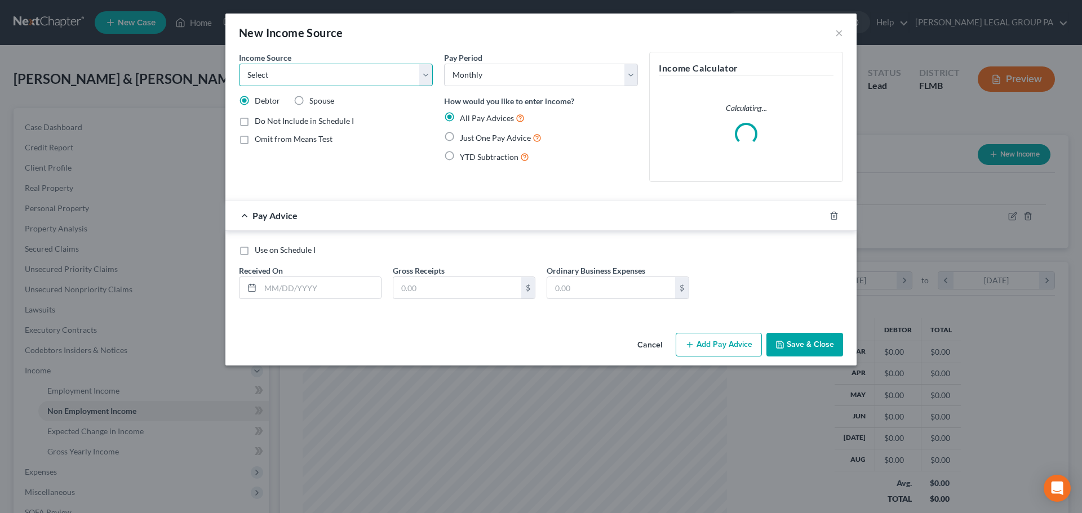
click at [374, 80] on select "Select Unemployment Disability (from employer) Pension Retirement Social Securi…" at bounding box center [336, 75] width 194 height 23
select select "4"
click at [239, 64] on select "Select Unemployment Disability (from employer) Pension Retirement Social Securi…" at bounding box center [336, 75] width 194 height 23
click at [473, 133] on span "Just One Pay Advice" at bounding box center [495, 138] width 71 height 10
click at [472, 133] on input "Just One Pay Advice" at bounding box center [467, 134] width 7 height 7
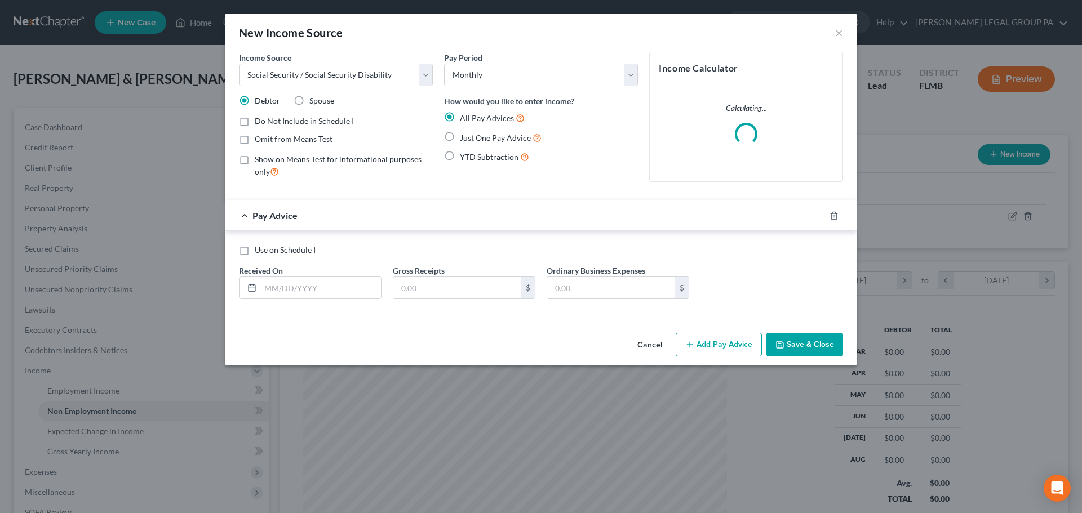
radio input "true"
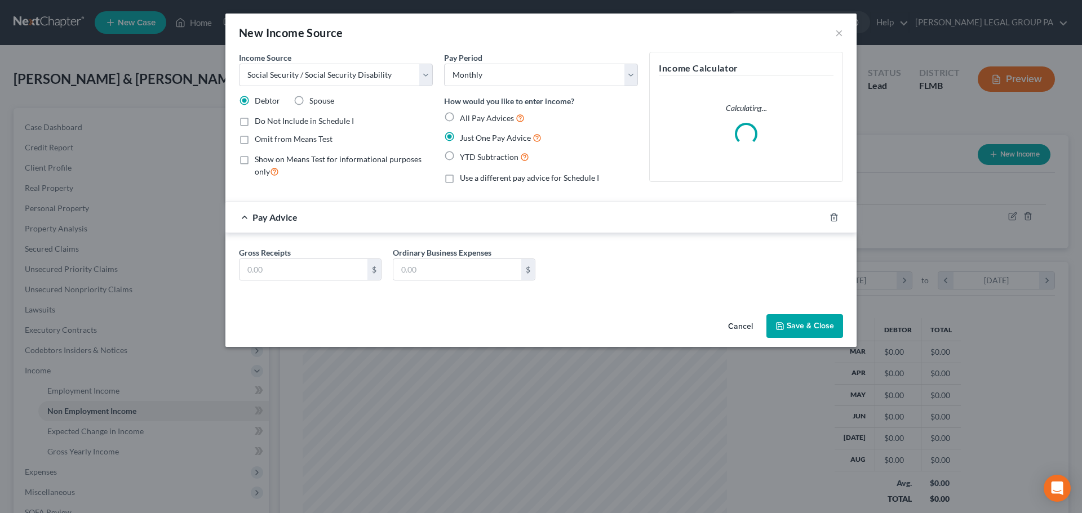
click at [815, 338] on button "Save & Close" at bounding box center [804, 326] width 77 height 24
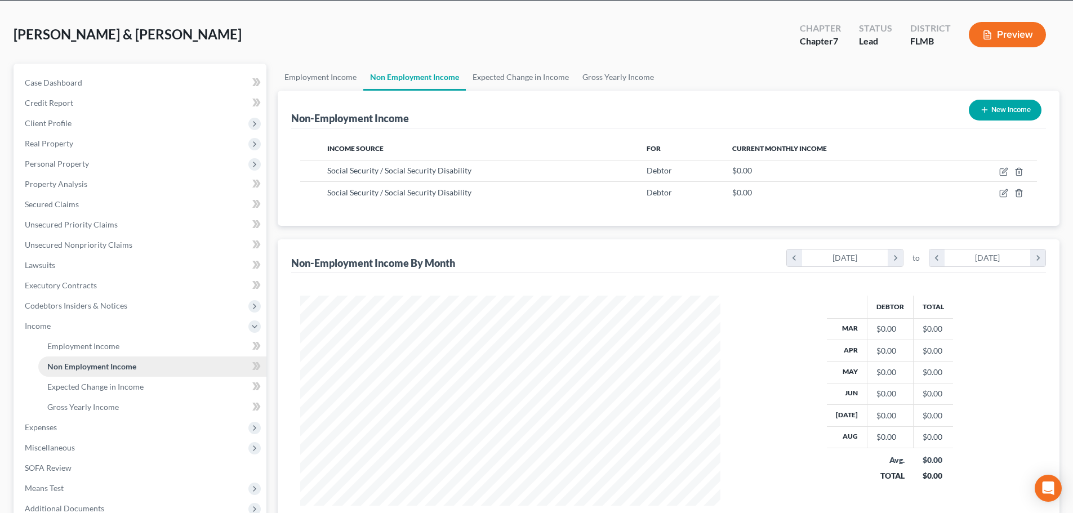
scroll to position [113, 0]
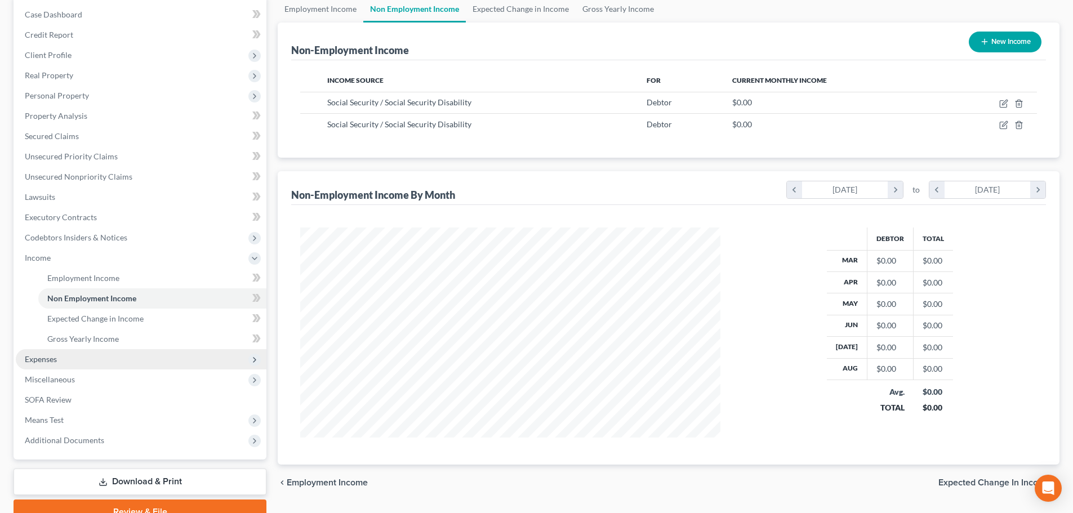
click at [63, 363] on span "Expenses" at bounding box center [141, 359] width 251 height 20
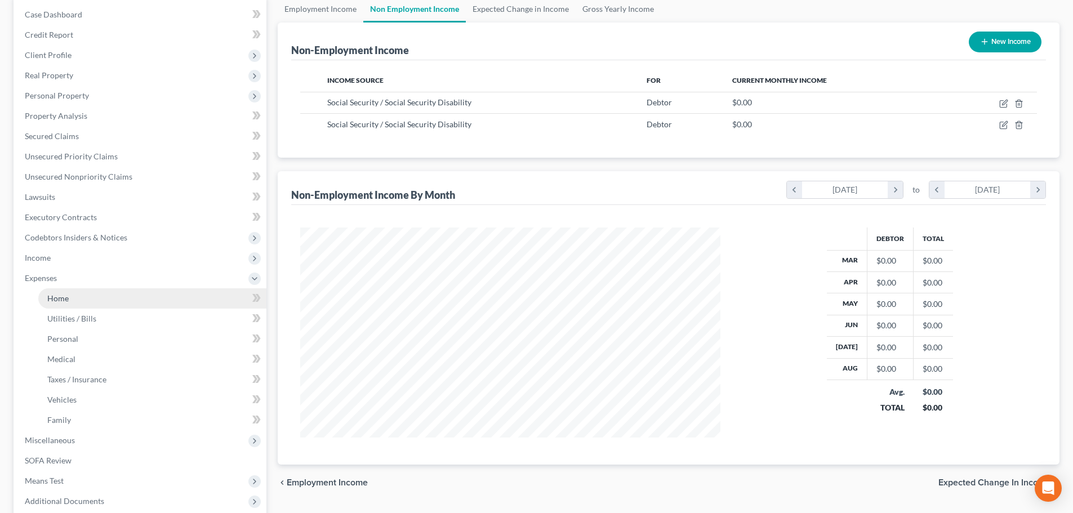
click at [100, 297] on link "Home" at bounding box center [152, 299] width 228 height 20
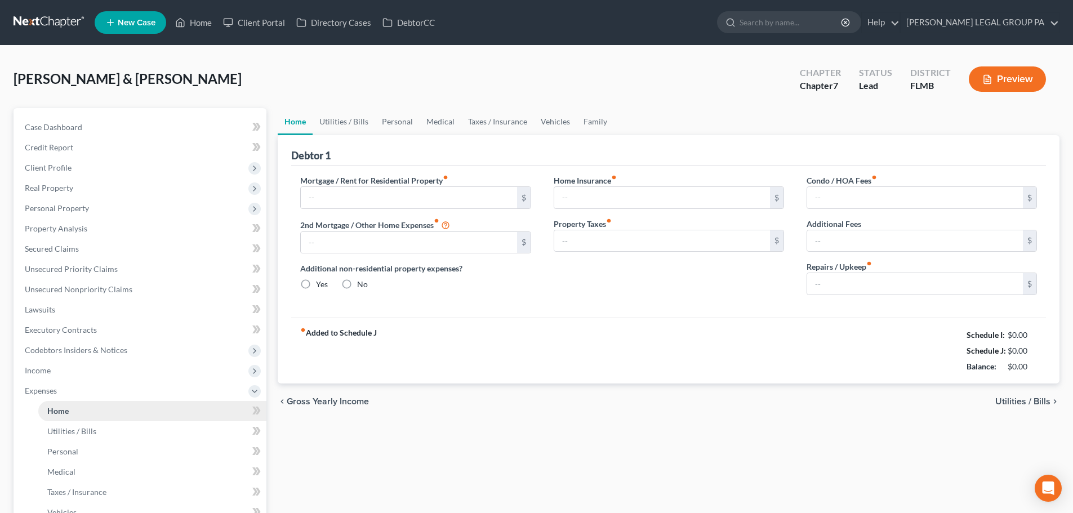
type input "0.00"
radio input "true"
type input "0.00"
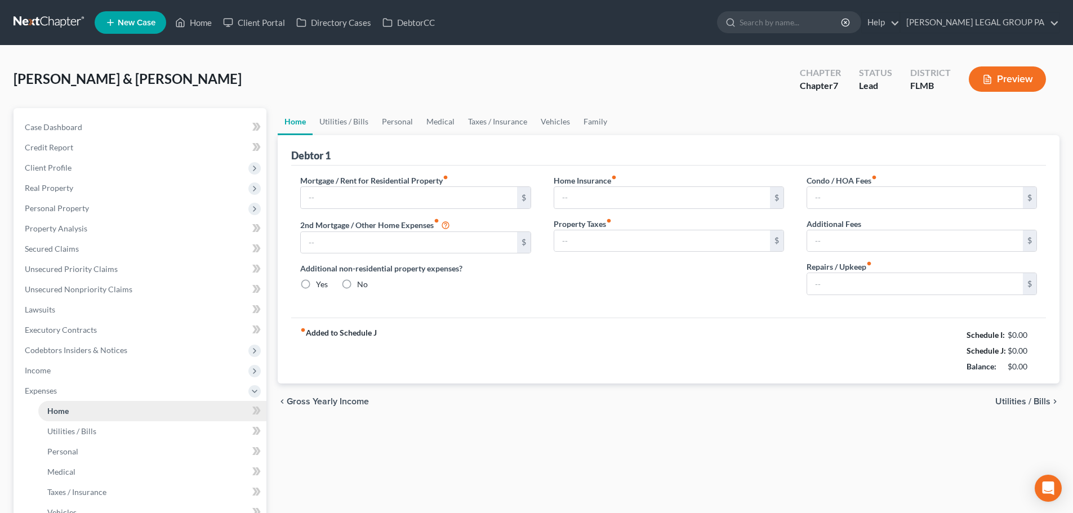
type input "0.00"
click at [339, 201] on input "text" at bounding box center [409, 197] width 216 height 21
type input "974.18"
click at [370, 159] on div "Debtor 1" at bounding box center [668, 150] width 755 height 30
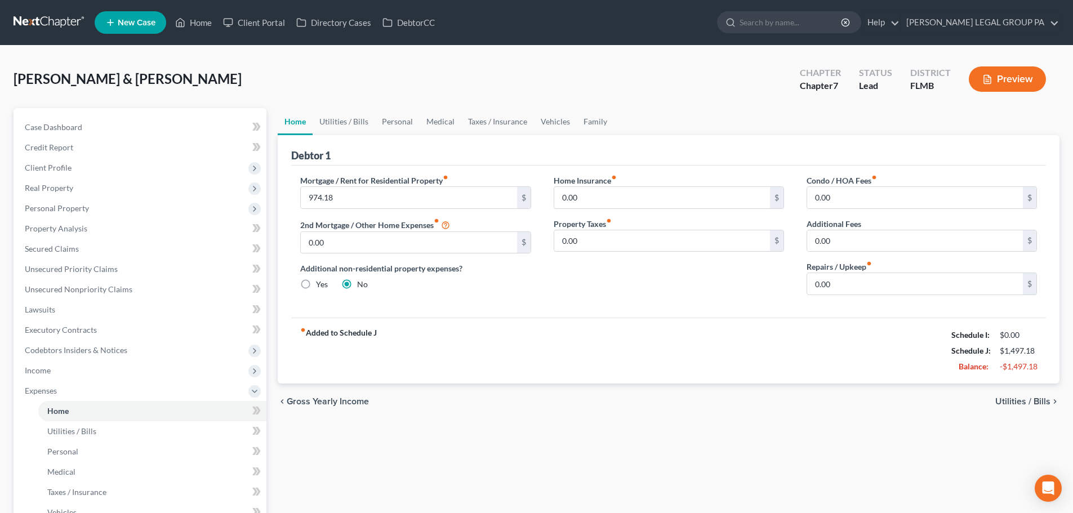
click at [412, 172] on div "Mortgage / Rent for Residential Property fiber_manual_record 974.18 $ 2nd Mortg…" at bounding box center [668, 242] width 755 height 152
click at [587, 199] on input "0.00" at bounding box center [662, 197] width 216 height 21
drag, startPoint x: 594, startPoint y: 197, endPoint x: 552, endPoint y: 197, distance: 42.3
click at [552, 197] on div "Home Insurance fiber_manual_record 1,100 $ Property Taxes fiber_manual_record 0…" at bounding box center [669, 240] width 253 height 130
click at [592, 195] on input "1,100" at bounding box center [662, 197] width 216 height 21
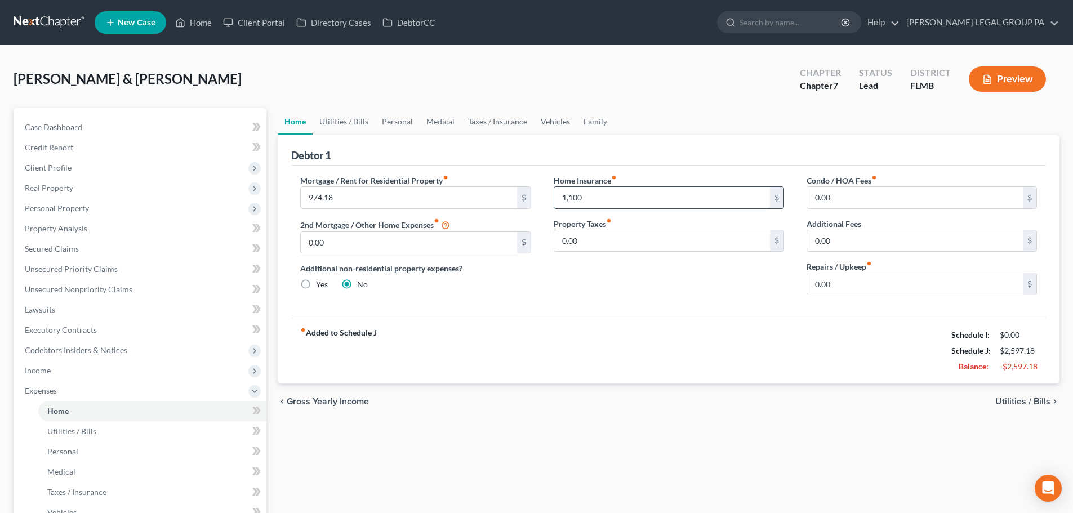
click at [592, 195] on input "1,100" at bounding box center [662, 197] width 216 height 21
type input "275"
click at [645, 156] on div "Debtor 1" at bounding box center [668, 150] width 755 height 30
click at [855, 202] on input "0.00" at bounding box center [915, 197] width 216 height 21
click at [670, 287] on div "Home Insurance fiber_manual_record 275 $ Property Taxes fiber_manual_record 0.0…" at bounding box center [669, 240] width 253 height 130
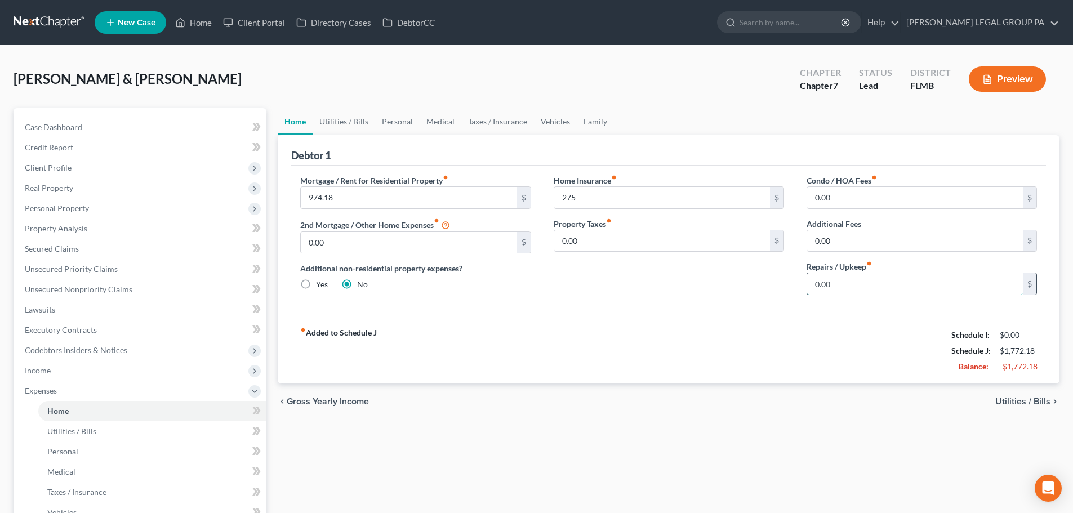
click at [853, 287] on input "0.00" at bounding box center [915, 283] width 216 height 21
type input "60"
click at [691, 308] on div "Mortgage / Rent for Residential Property fiber_manual_record 974.18 $ 2nd Mortg…" at bounding box center [668, 242] width 755 height 152
click at [347, 123] on link "Utilities / Bills" at bounding box center [344, 121] width 63 height 27
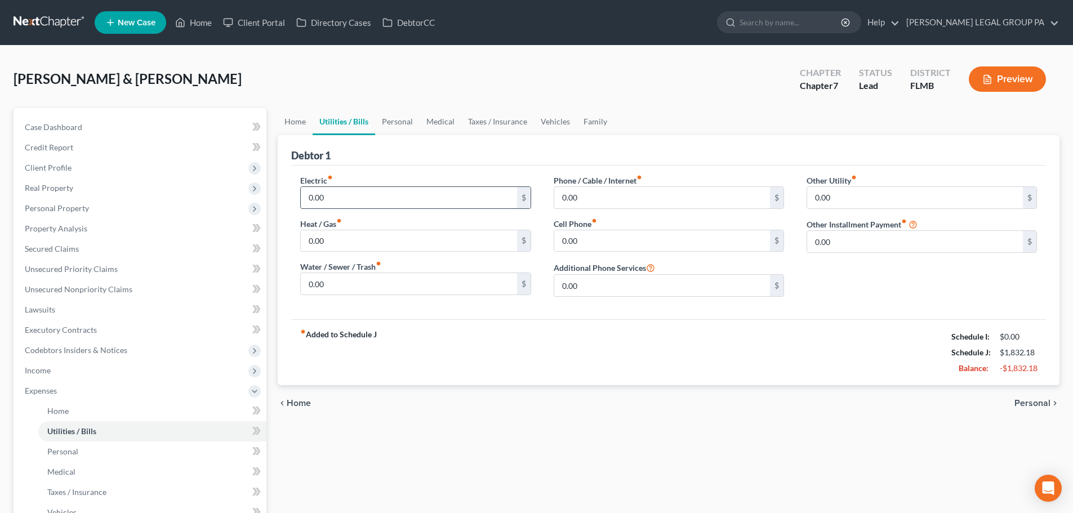
click at [349, 197] on input "0.00" at bounding box center [409, 197] width 216 height 21
type input "200"
click at [377, 180] on div "Electric fiber_manual_record 200 $" at bounding box center [415, 192] width 230 height 34
click at [387, 287] on input "0.00" at bounding box center [409, 283] width 216 height 21
type input "115"
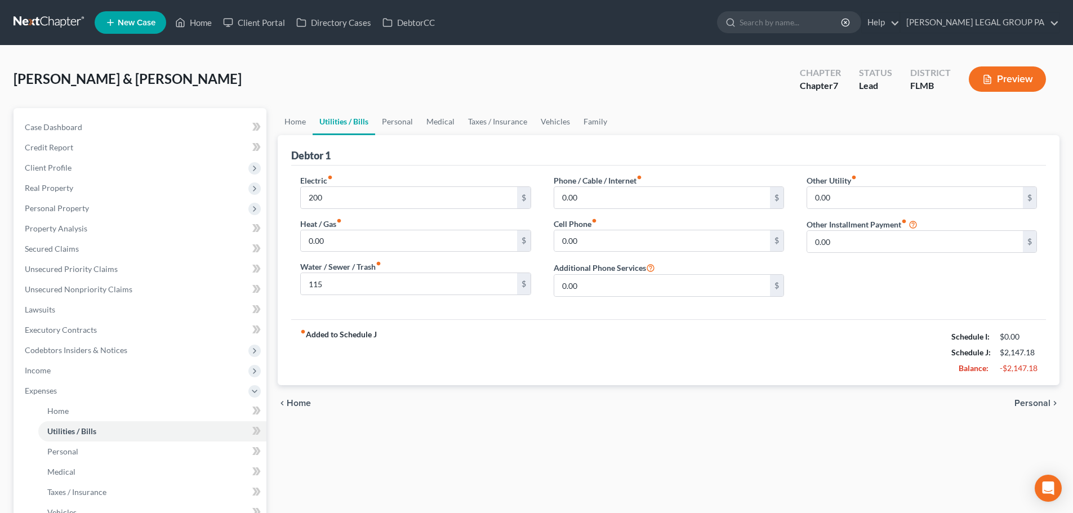
click at [468, 313] on div "Electric fiber_manual_record 200 $ Heat / Gas fiber_manual_record 0.00 $ Water …" at bounding box center [668, 243] width 755 height 154
click at [602, 197] on input "0.00" at bounding box center [662, 197] width 216 height 21
click at [589, 166] on div "Electric fiber_manual_record 200 $ Heat / Gas fiber_manual_record 0.00 $ Water …" at bounding box center [668, 243] width 755 height 154
click at [602, 202] on input "0.00" at bounding box center [662, 197] width 216 height 21
click at [573, 158] on div "Debtor 1" at bounding box center [668, 150] width 755 height 30
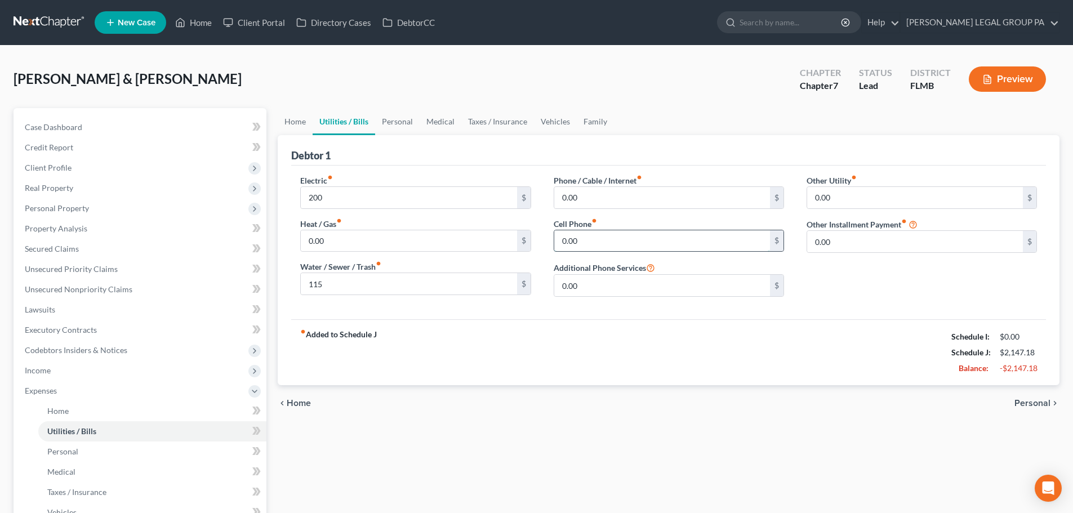
click at [593, 238] on input "0.00" at bounding box center [662, 240] width 216 height 21
type input "113"
click at [587, 197] on input "0.00" at bounding box center [662, 197] width 216 height 21
type input "145"
click at [583, 163] on div "Debtor 1" at bounding box center [668, 150] width 755 height 30
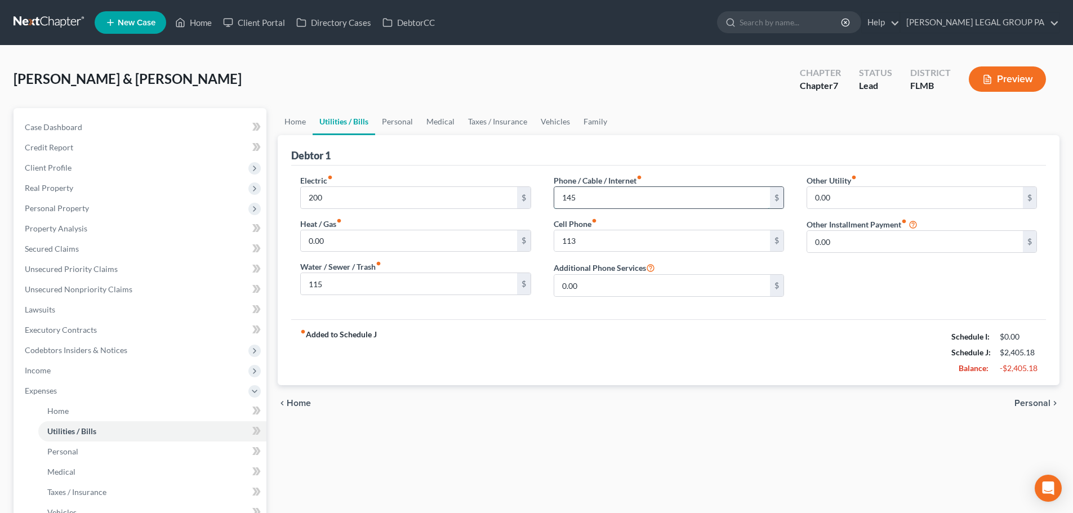
click at [598, 197] on input "145" at bounding box center [662, 197] width 216 height 21
click at [571, 161] on div "Debtor 1" at bounding box center [668, 150] width 755 height 30
click at [880, 194] on input "0.00" at bounding box center [915, 197] width 216 height 21
click at [846, 164] on div "Debtor 1" at bounding box center [668, 150] width 755 height 30
click at [397, 119] on link "Personal" at bounding box center [397, 121] width 45 height 27
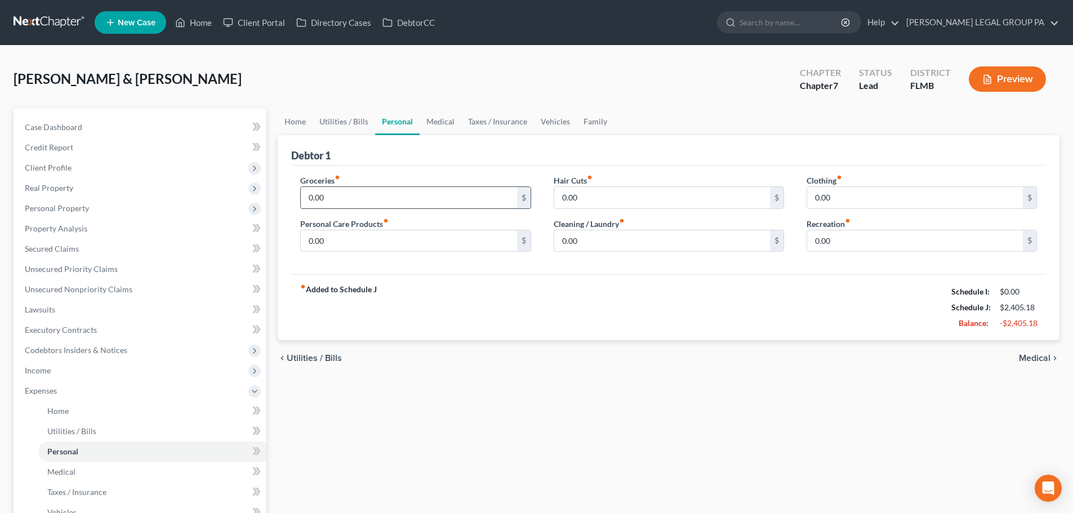
click at [355, 205] on input "0.00" at bounding box center [409, 197] width 216 height 21
type input "500"
click at [376, 181] on div "Groceries fiber_manual_record 500 $" at bounding box center [415, 192] width 230 height 34
click at [372, 242] on input "0.00" at bounding box center [409, 240] width 216 height 21
type input "75"
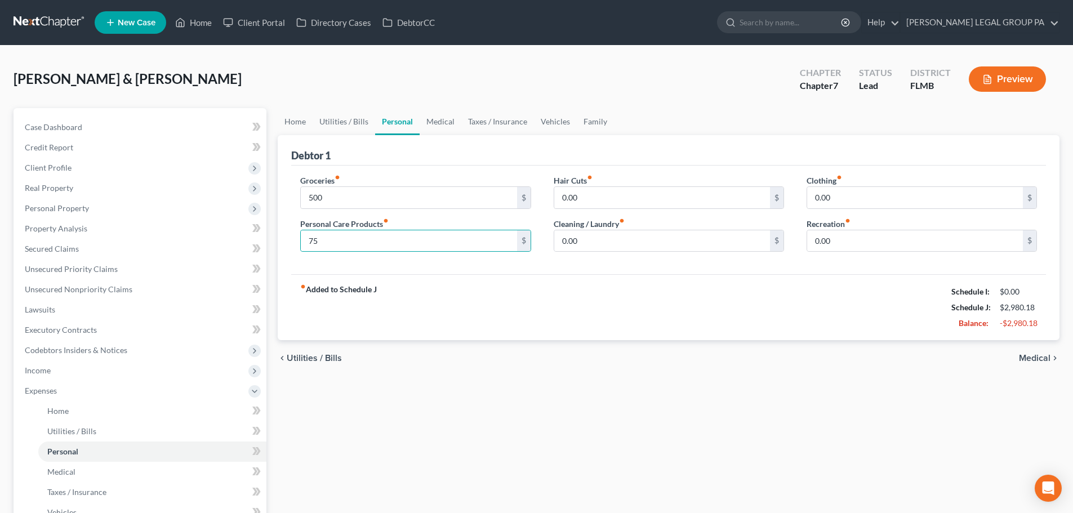
click at [477, 259] on div "Groceries fiber_manual_record 500 $ Personal Care Products fiber_manual_record …" at bounding box center [415, 218] width 253 height 87
click at [604, 239] on input "0.00" at bounding box center [662, 240] width 216 height 21
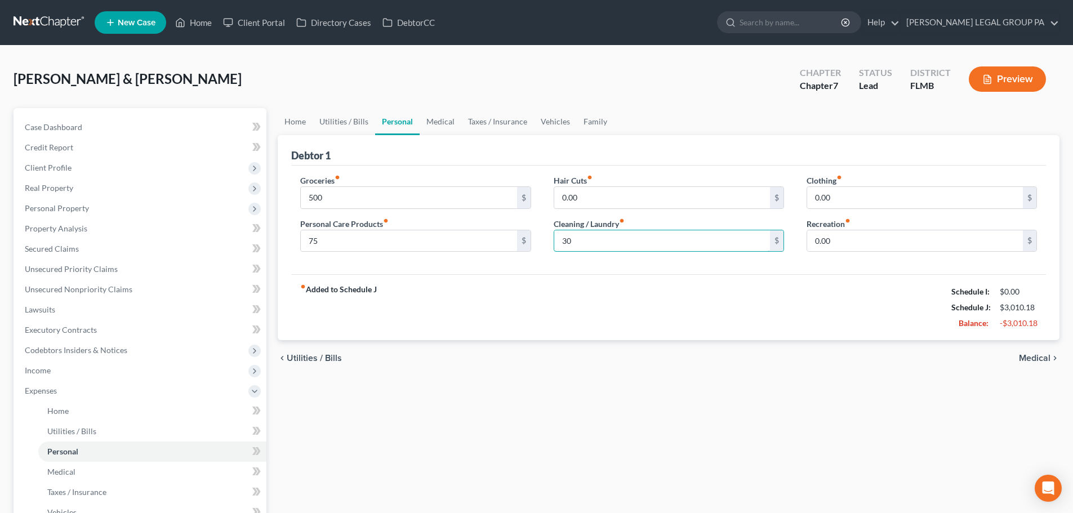
type input "30"
click at [596, 169] on div "Groceries fiber_manual_record 500 $ Personal Care Products fiber_manual_record …" at bounding box center [668, 220] width 755 height 109
click at [847, 199] on input "0.00" at bounding box center [915, 197] width 216 height 21
type input "20"
click at [813, 154] on div "Debtor 1" at bounding box center [668, 150] width 755 height 30
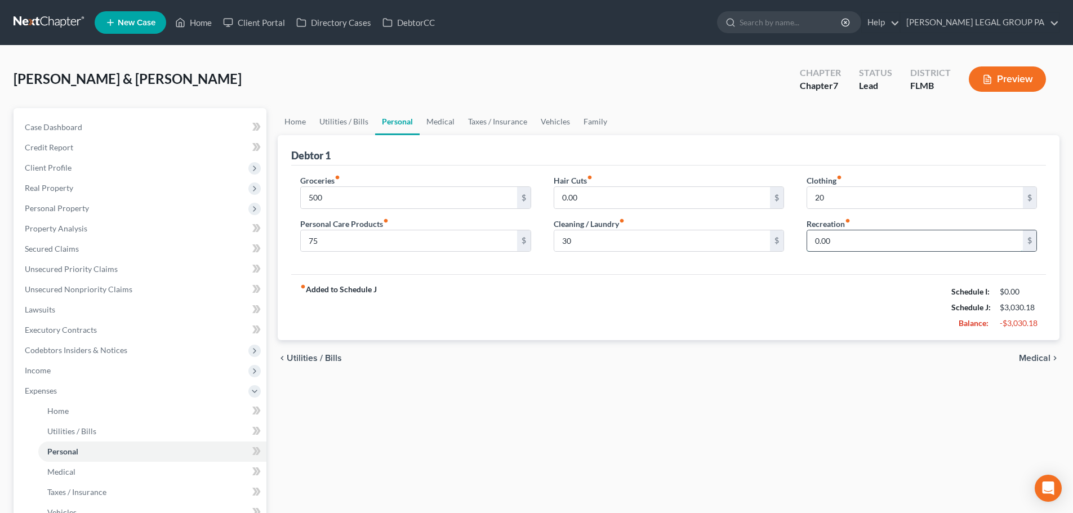
click at [853, 248] on input "0.00" at bounding box center [915, 240] width 216 height 21
type input "80"
click at [850, 132] on ul "Home Utilities / Bills Personal Medical Taxes / Insurance Vehicles Family" at bounding box center [669, 121] width 782 height 27
click at [435, 123] on link "Medical" at bounding box center [441, 121] width 42 height 27
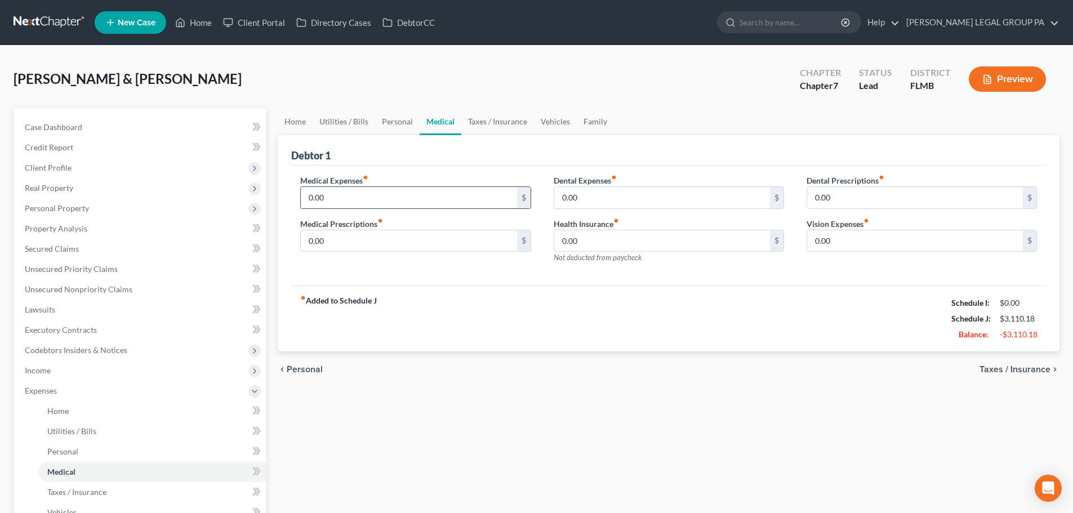
click at [407, 194] on input "0.00" at bounding box center [409, 197] width 216 height 21
click at [423, 180] on div "Medical Expenses fiber_manual_record 0.00 $" at bounding box center [415, 192] width 230 height 34
click at [330, 195] on input "0.00" at bounding box center [409, 197] width 216 height 21
type input "45"
click at [345, 242] on input "0.00" at bounding box center [409, 240] width 216 height 21
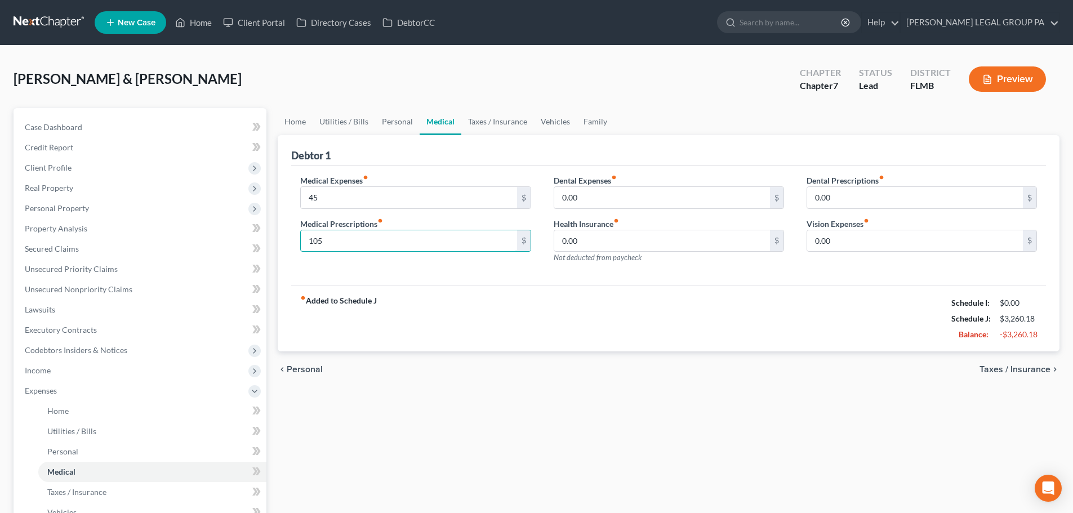
type input "105"
click at [443, 282] on div "Medical Expenses fiber_manual_record 45 $ Medical Prescriptions fiber_manual_re…" at bounding box center [668, 226] width 755 height 121
click at [592, 203] on input "0.00" at bounding box center [662, 197] width 216 height 21
click at [603, 203] on input "0.00" at bounding box center [662, 197] width 216 height 21
click at [597, 196] on input "0.00" at bounding box center [662, 197] width 216 height 21
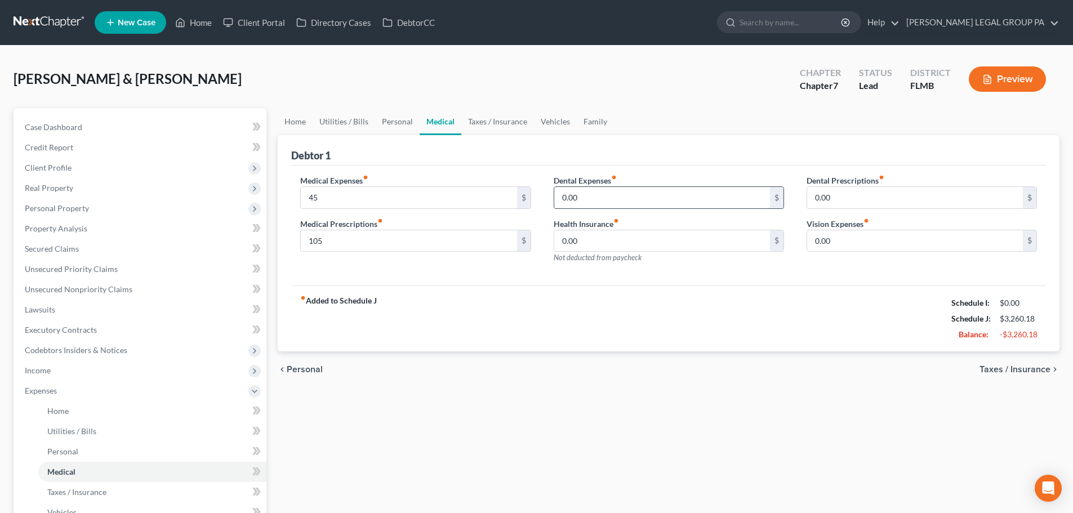
click at [597, 196] on input "0.00" at bounding box center [662, 197] width 216 height 21
click at [574, 143] on div "Debtor 1" at bounding box center [668, 150] width 755 height 30
click at [593, 206] on input "0.00" at bounding box center [662, 197] width 216 height 21
click at [815, 289] on div "fiber_manual_record Added to Schedule J Schedule I: $0.00 Schedule J: $3,260.18…" at bounding box center [668, 319] width 755 height 66
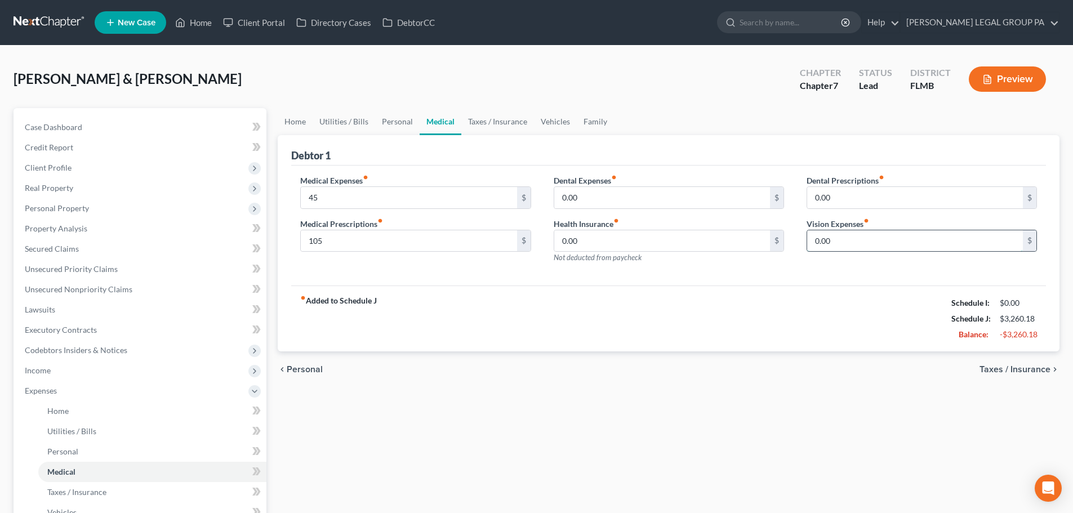
click at [860, 242] on input "0.00" at bounding box center [915, 240] width 216 height 21
click at [861, 272] on div "Dental Prescriptions fiber_manual_record 0.00 $ Vision Expenses fiber_manual_re…" at bounding box center [922, 224] width 253 height 98
click at [851, 235] on input "0.00" at bounding box center [915, 240] width 216 height 21
type input "0"
click at [806, 215] on div "Dental Prescriptions fiber_manual_record 0.00 $ Vision Expenses fiber_manual_re…" at bounding box center [922, 224] width 253 height 98
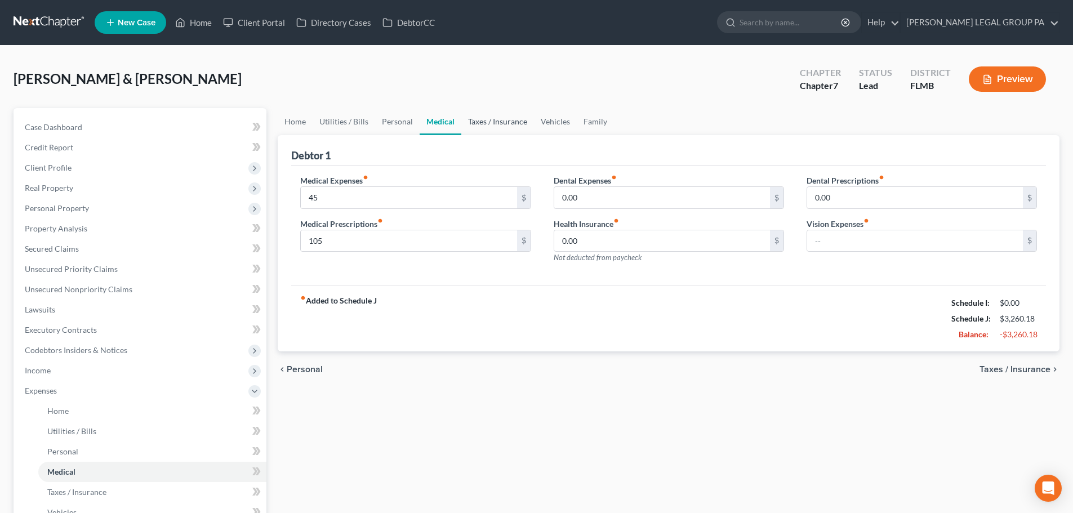
click at [480, 124] on link "Taxes / Insurance" at bounding box center [497, 121] width 73 height 27
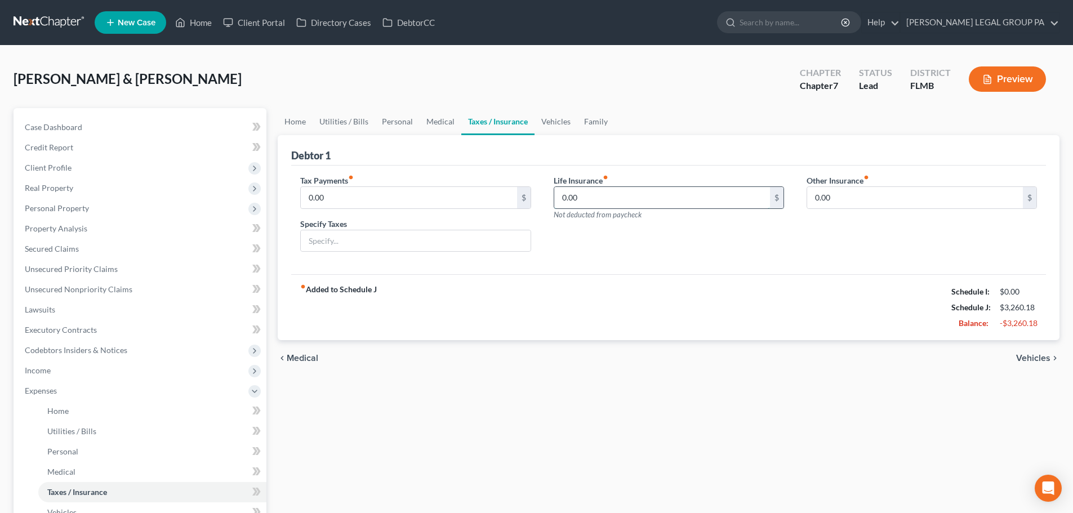
click at [600, 194] on input "0.00" at bounding box center [662, 197] width 216 height 21
click at [597, 167] on div "Tax Payments fiber_manual_record 0.00 $ Specify Taxes Life Insurance fiber_manu…" at bounding box center [668, 220] width 755 height 109
click at [594, 204] on input "0.00" at bounding box center [662, 197] width 216 height 21
type input "67"
click at [609, 167] on div "Tax Payments fiber_manual_record 0.00 $ Specify Taxes Life Insurance fiber_manu…" at bounding box center [668, 220] width 755 height 109
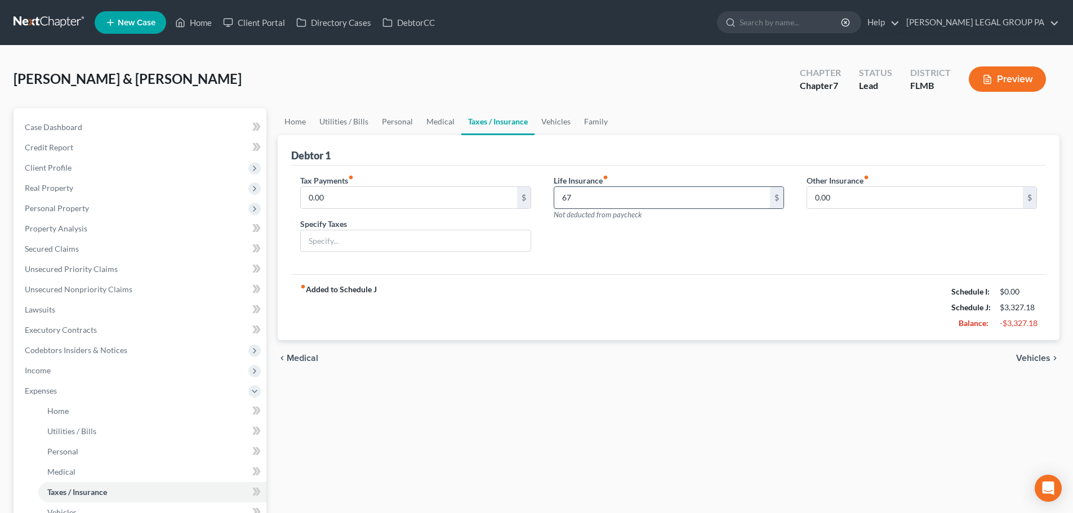
click at [583, 196] on input "67" at bounding box center [662, 197] width 216 height 21
click at [570, 159] on div "Debtor 1" at bounding box center [668, 150] width 755 height 30
click at [548, 121] on link "Vehicles" at bounding box center [556, 121] width 43 height 27
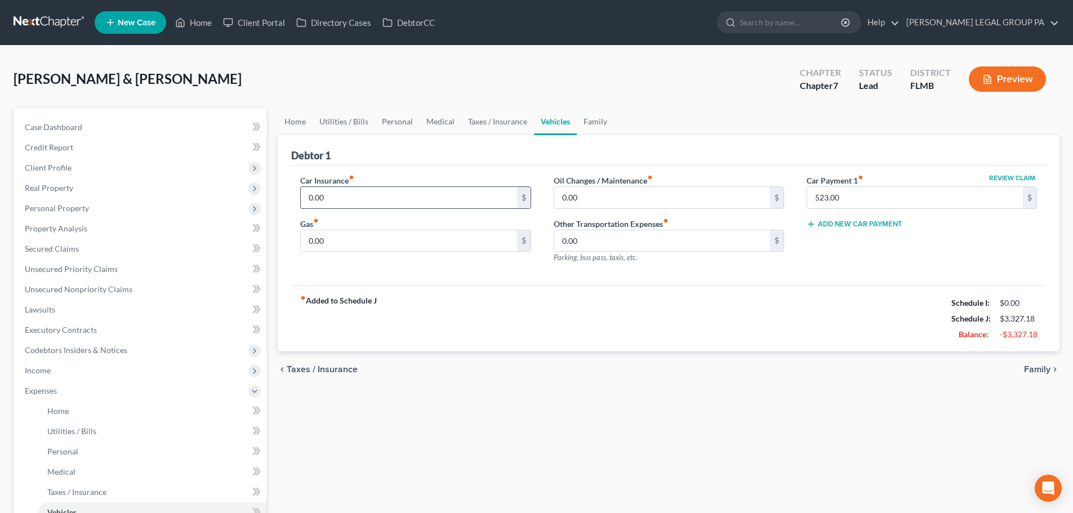
click at [362, 198] on input "0.00" at bounding box center [409, 197] width 216 height 21
type input "274"
click at [483, 127] on link "Taxes / Insurance" at bounding box center [497, 121] width 73 height 27
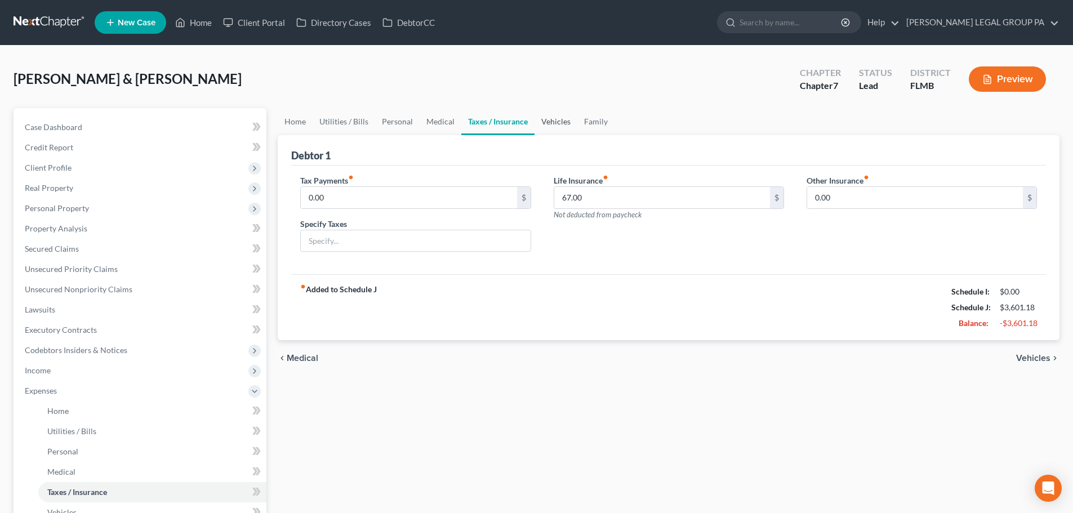
click at [558, 120] on link "Vehicles" at bounding box center [556, 121] width 43 height 27
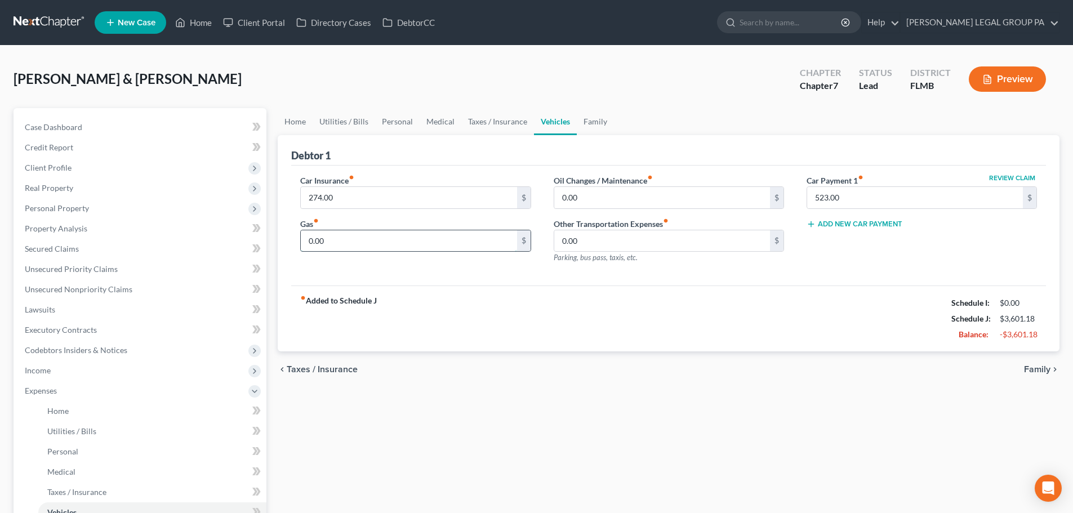
click at [392, 251] on input "0.00" at bounding box center [409, 240] width 216 height 21
type input "150"
click at [446, 306] on div "fiber_manual_record Added to Schedule J Schedule I: $0.00 Schedule J: $3,751.18…" at bounding box center [668, 319] width 755 height 66
click at [610, 195] on input "0.00" at bounding box center [662, 197] width 216 height 21
click at [597, 197] on input "0.00" at bounding box center [662, 197] width 216 height 21
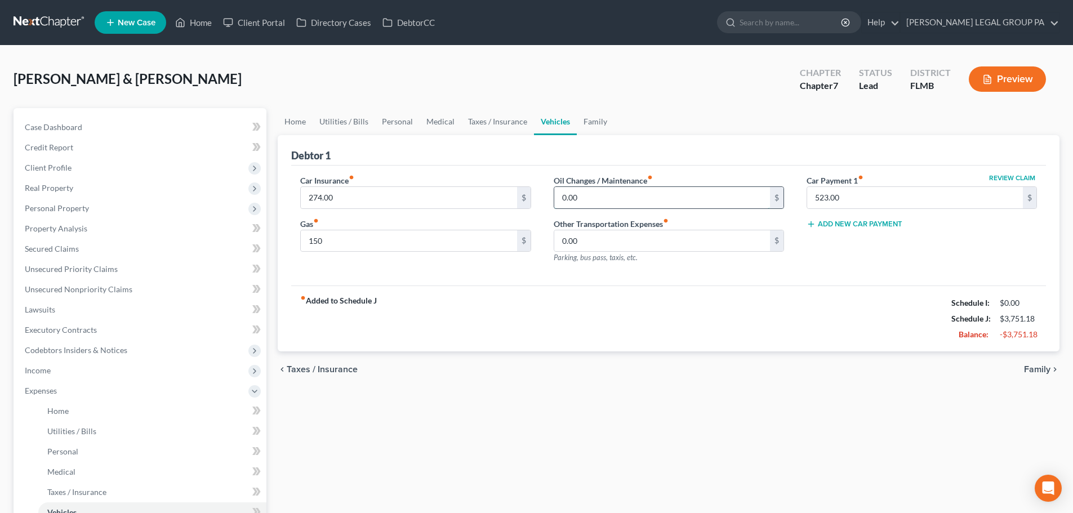
click at [597, 197] on input "0.00" at bounding box center [662, 197] width 216 height 21
type input "25.75"
click at [607, 164] on div "Debtor 1" at bounding box center [668, 150] width 755 height 30
click at [576, 167] on div "Car Insurance fiber_manual_record 274.00 $ Gas fiber_manual_record 150 $ Oil Ch…" at bounding box center [668, 226] width 755 height 121
click at [582, 118] on link "Family" at bounding box center [595, 121] width 37 height 27
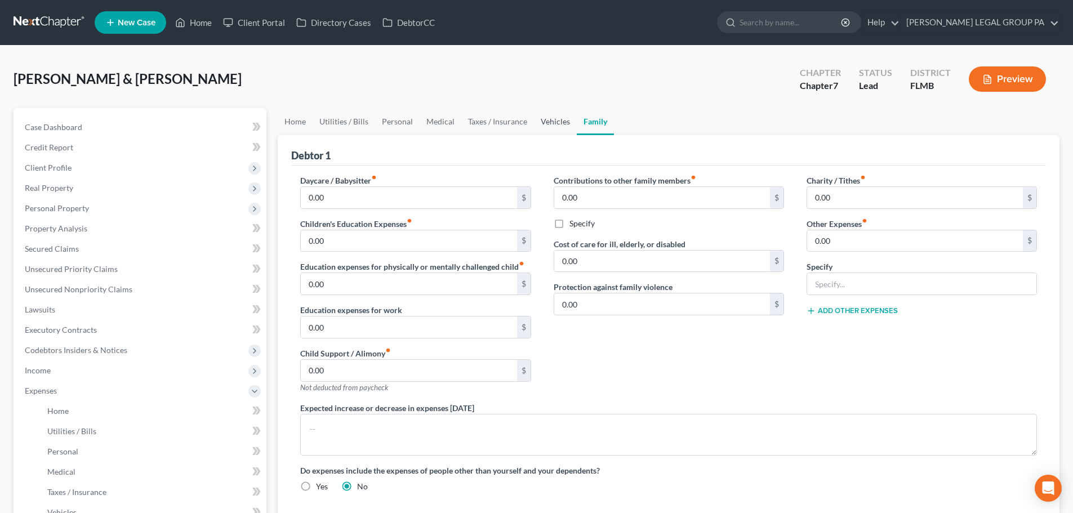
click at [548, 125] on link "Vehicles" at bounding box center [555, 121] width 43 height 27
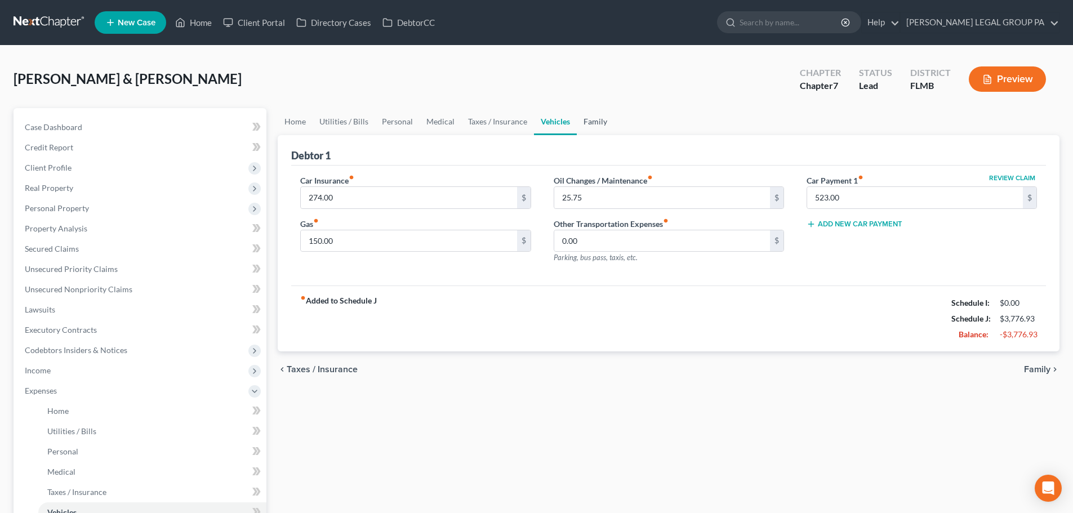
click at [597, 127] on link "Family" at bounding box center [595, 121] width 37 height 27
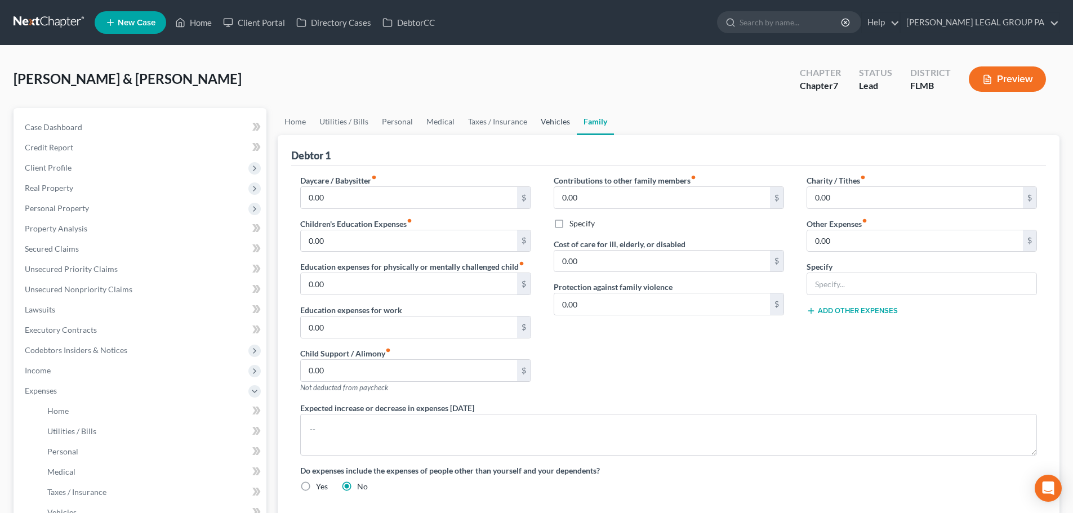
click at [548, 125] on link "Vehicles" at bounding box center [555, 121] width 43 height 27
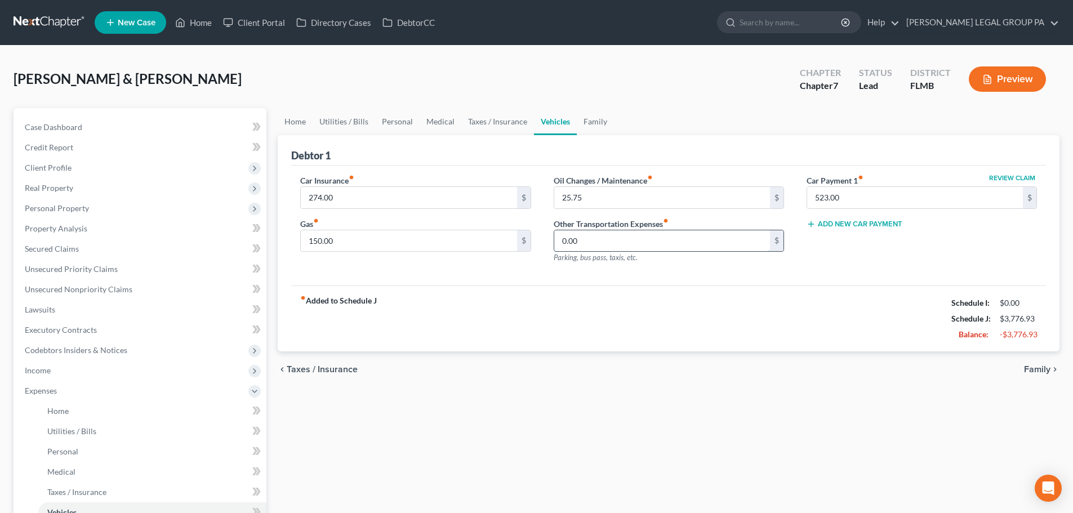
click at [601, 243] on input "0.00" at bounding box center [662, 240] width 216 height 21
type input "2.00"
click at [590, 129] on link "Family" at bounding box center [595, 121] width 37 height 27
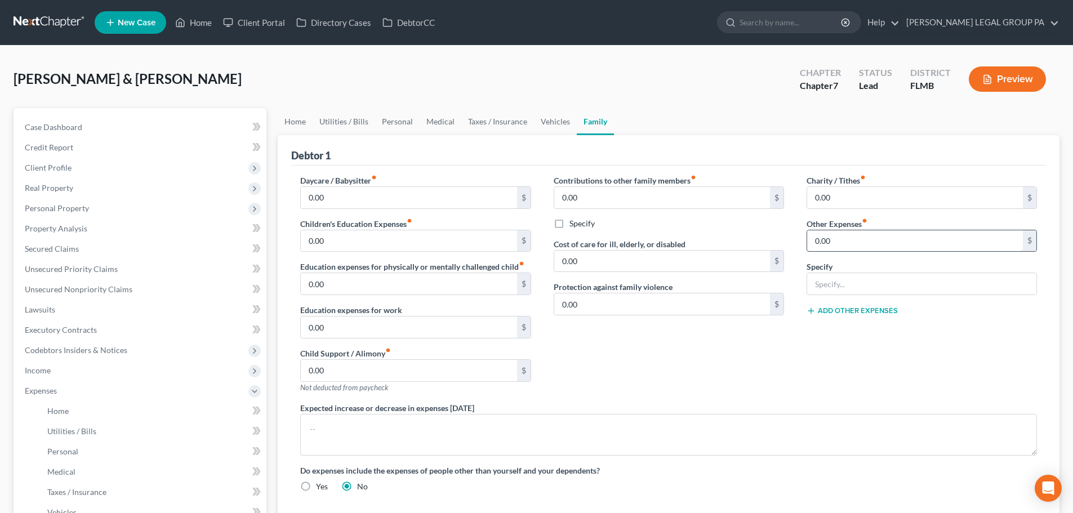
click at [860, 241] on input "0.00" at bounding box center [915, 240] width 216 height 21
click at [751, 142] on div "Debtor 1" at bounding box center [668, 150] width 755 height 30
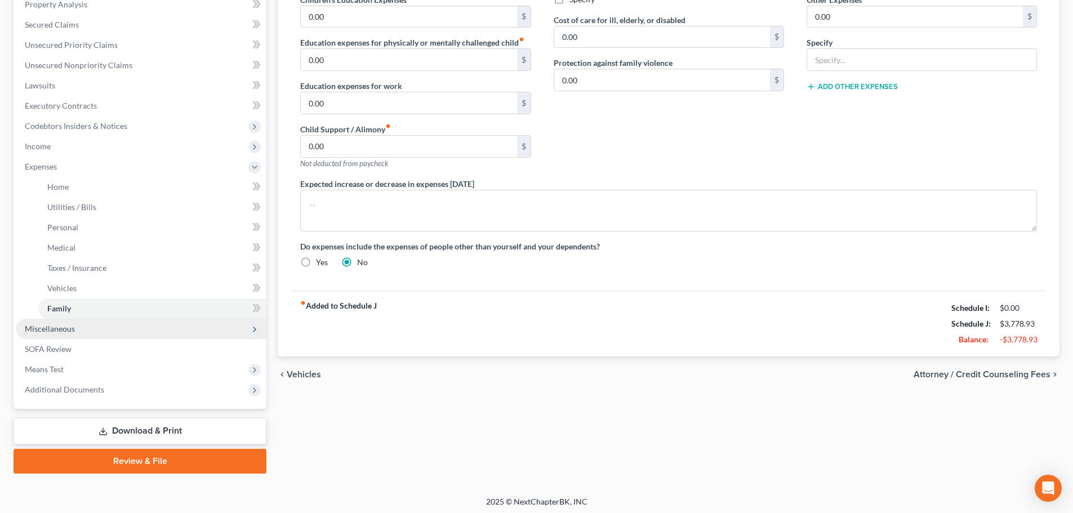
scroll to position [228, 0]
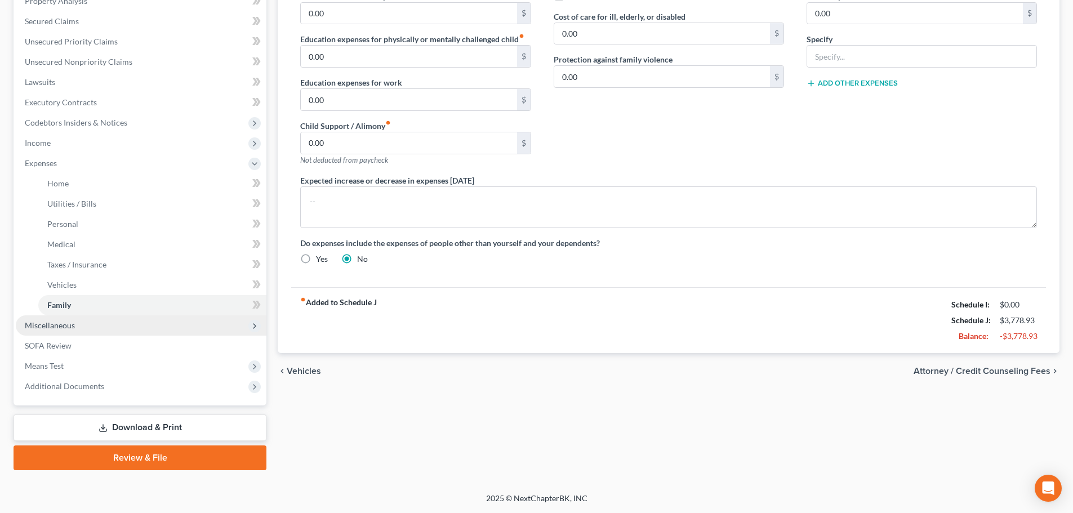
click at [44, 329] on span "Miscellaneous" at bounding box center [50, 326] width 50 height 10
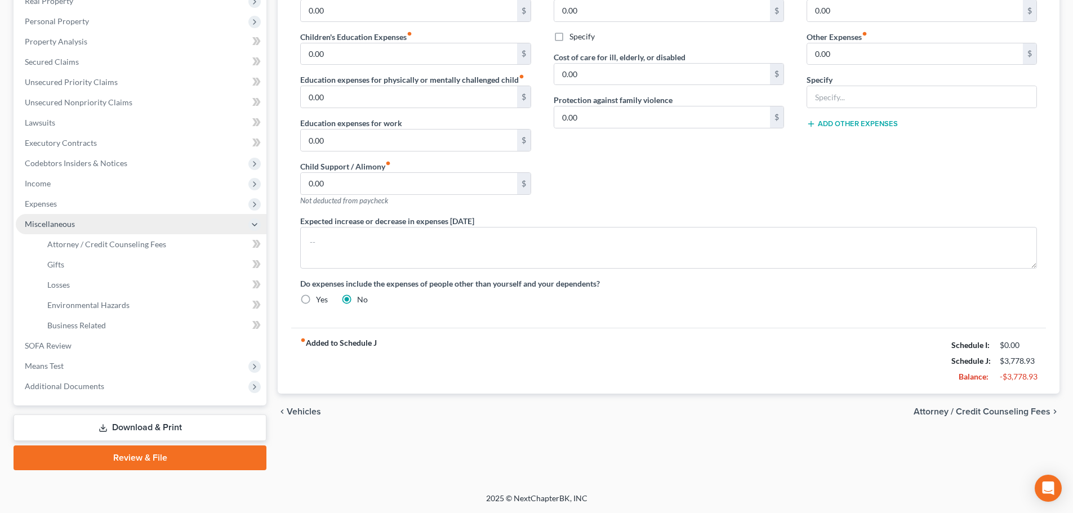
scroll to position [187, 0]
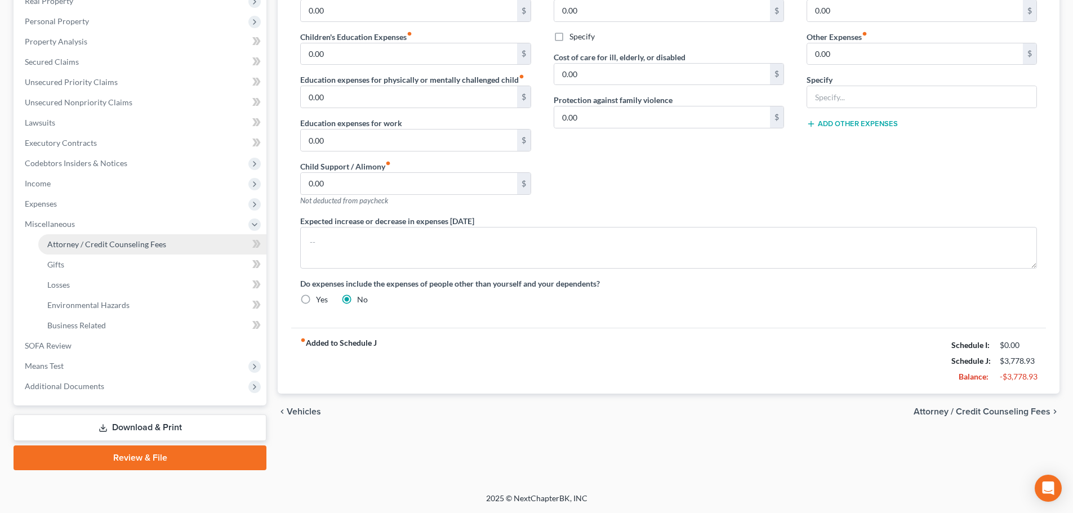
click at [108, 247] on span "Attorney / Credit Counseling Fees" at bounding box center [106, 244] width 119 height 10
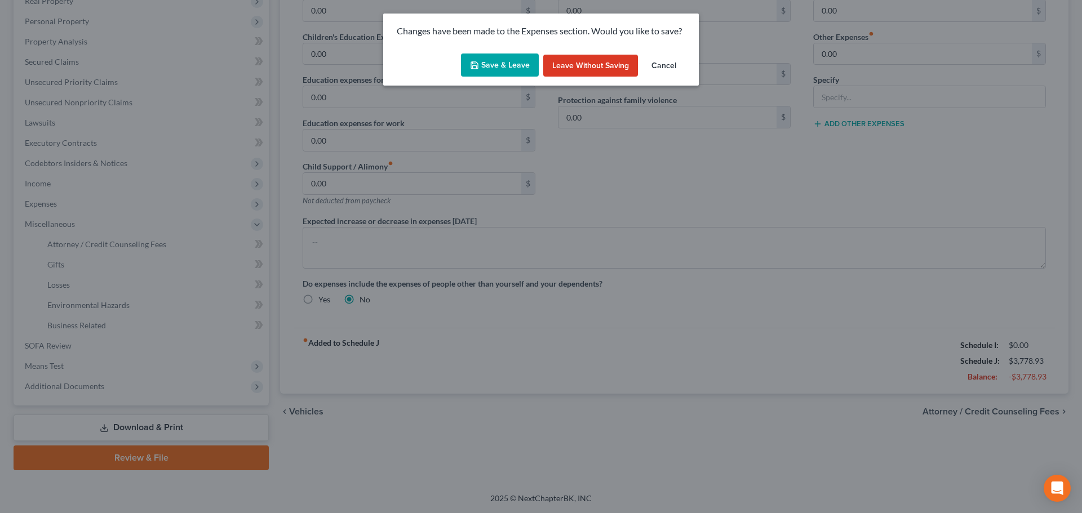
click at [516, 65] on button "Save & Leave" at bounding box center [500, 66] width 78 height 24
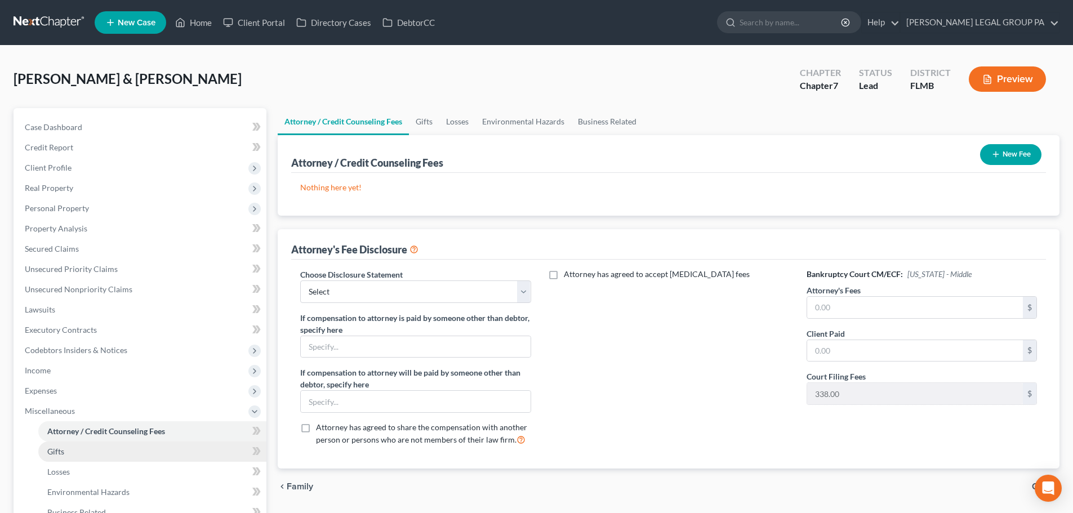
scroll to position [113, 0]
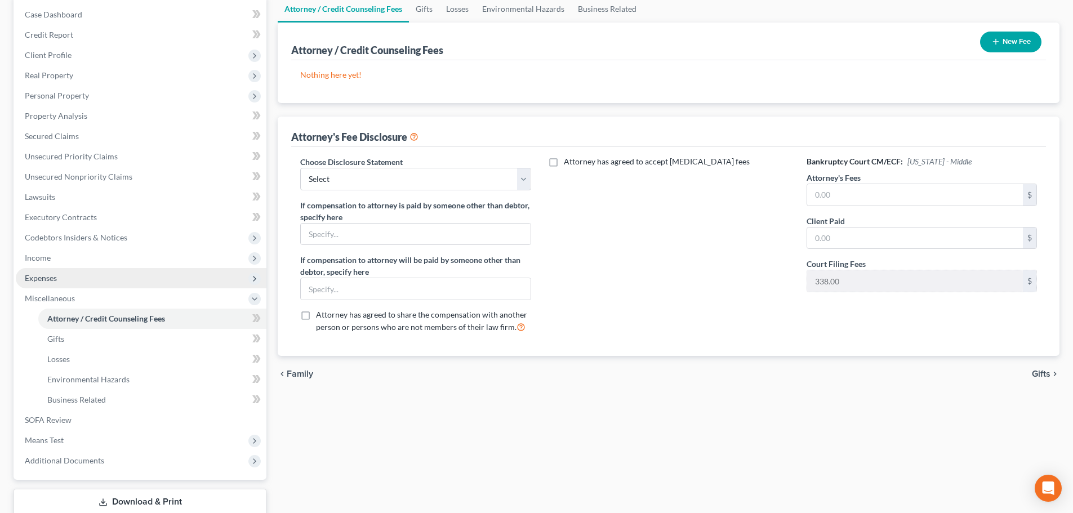
click at [50, 268] on span "Expenses" at bounding box center [141, 278] width 251 height 20
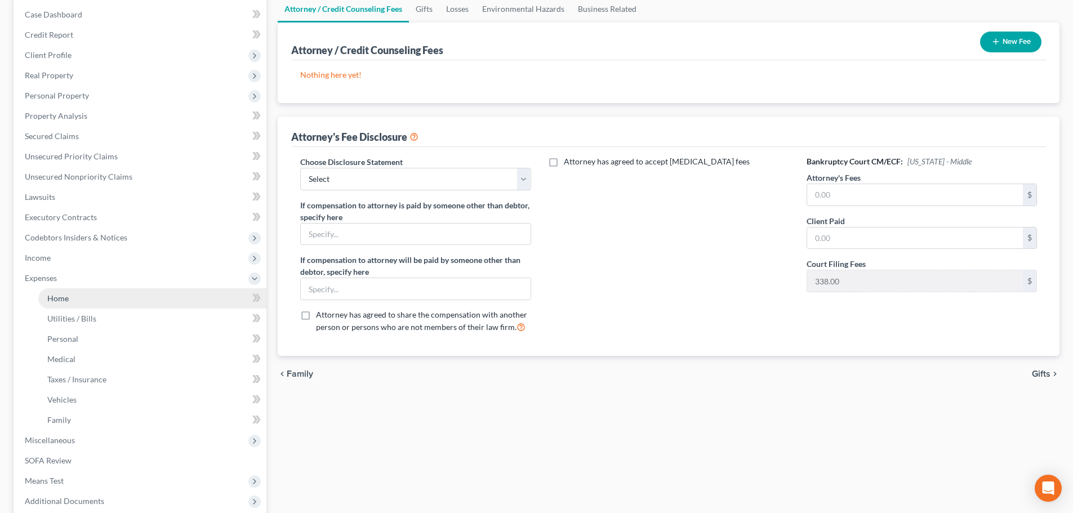
click at [56, 296] on span "Home" at bounding box center [57, 299] width 21 height 10
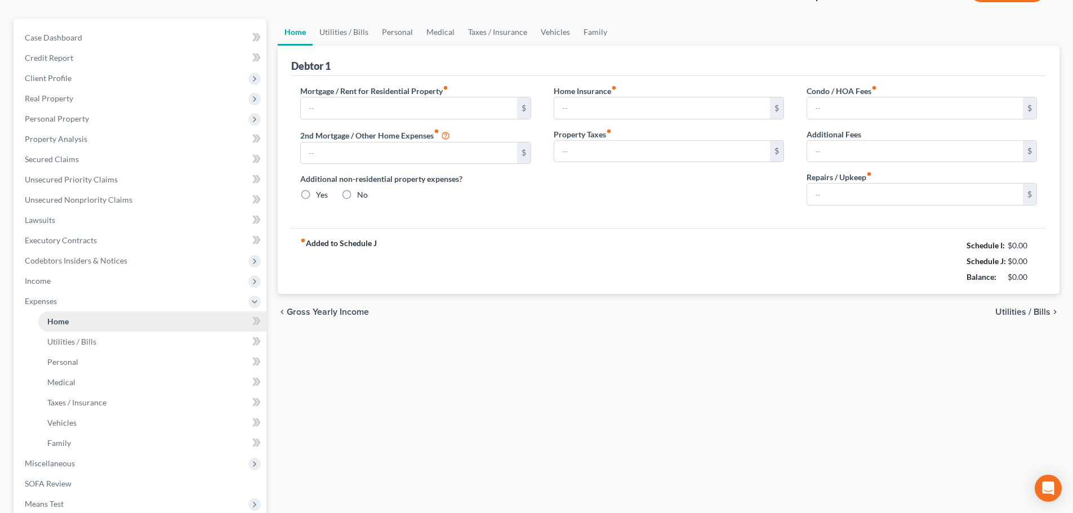
type input "974.18"
type input "0.00"
radio input "true"
type input "275.00"
type input "0.00"
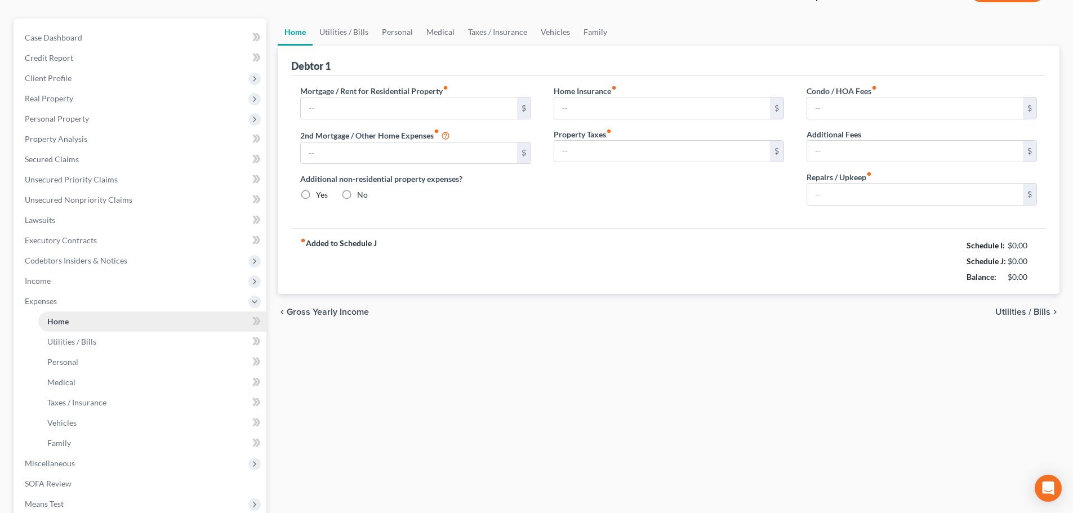
type input "0.00"
type input "60.00"
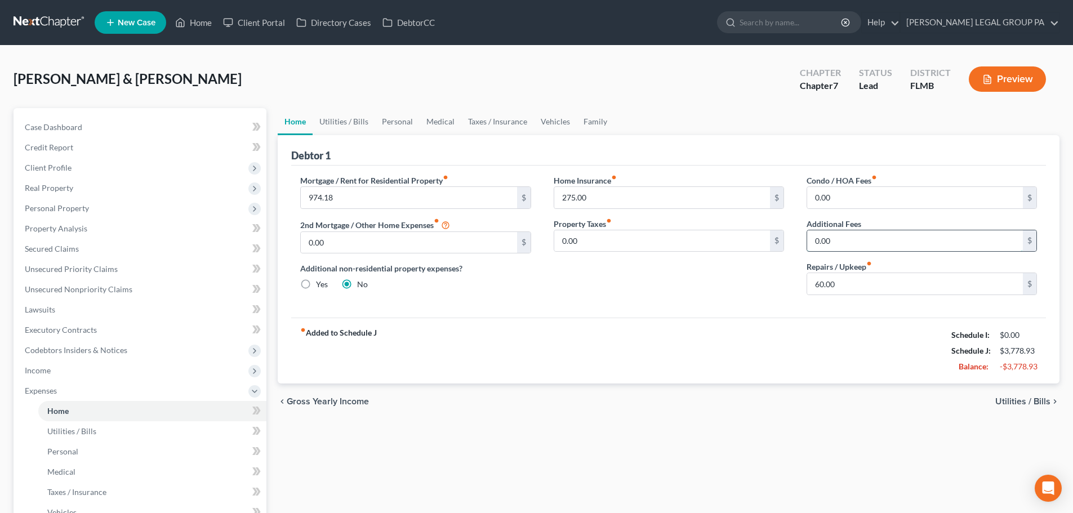
click at [851, 248] on input "0.00" at bounding box center [915, 240] width 216 height 21
type input "67.34"
click at [767, 292] on div "Home Insurance fiber_manual_record 275.00 $ Property Taxes fiber_manual_record …" at bounding box center [669, 240] width 253 height 130
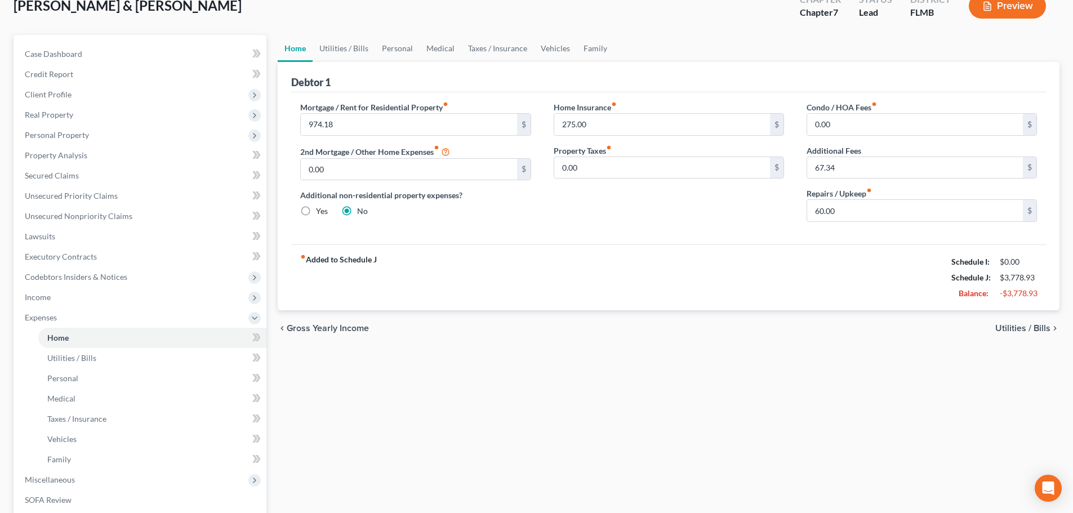
scroll to position [169, 0]
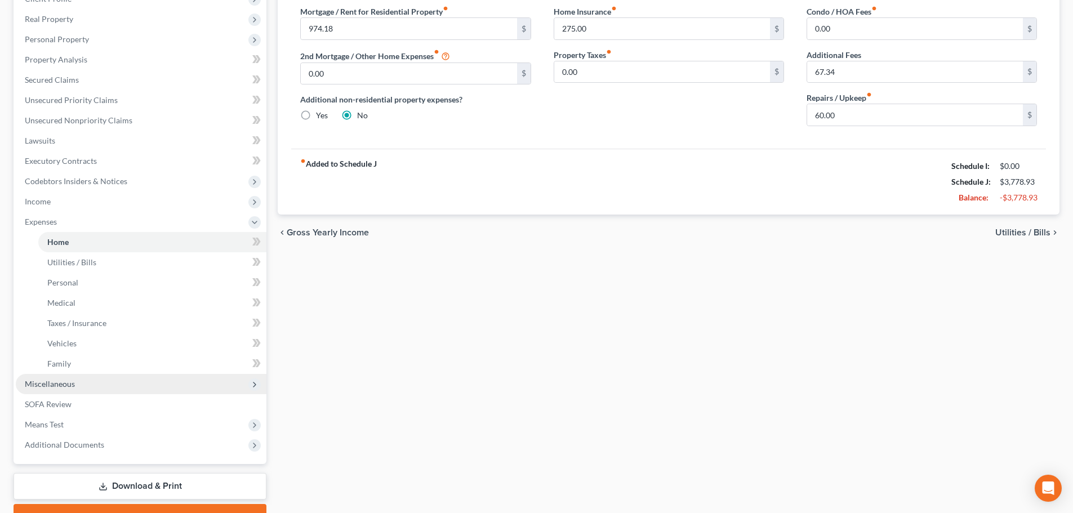
click at [72, 385] on span "Miscellaneous" at bounding box center [50, 384] width 50 height 10
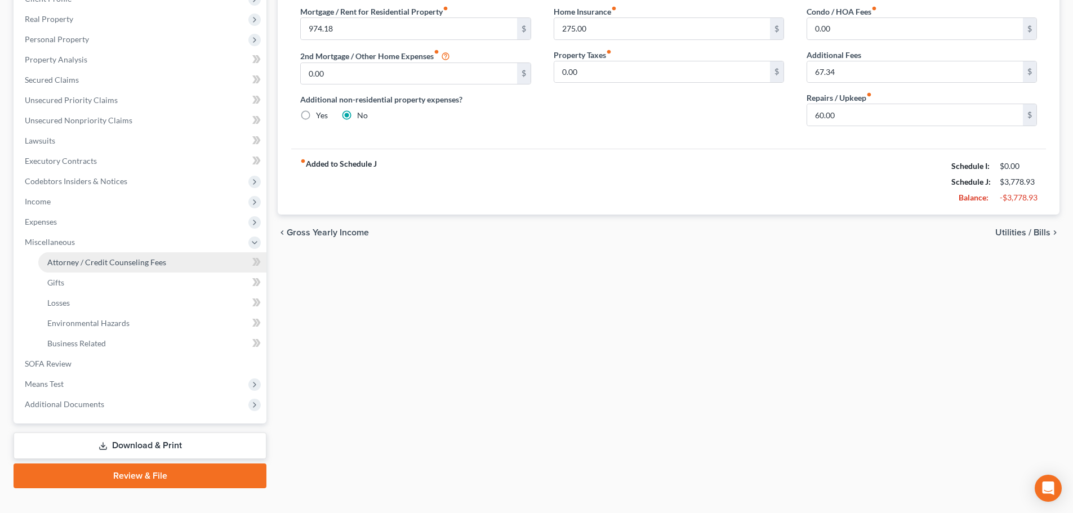
click at [80, 267] on link "Attorney / Credit Counseling Fees" at bounding box center [152, 262] width 228 height 20
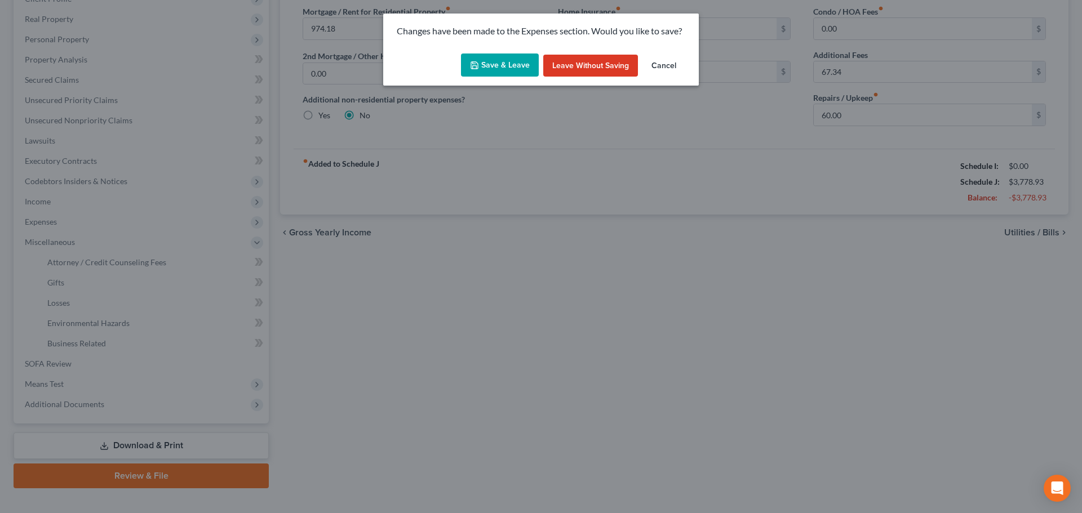
click at [513, 69] on button "Save & Leave" at bounding box center [500, 66] width 78 height 24
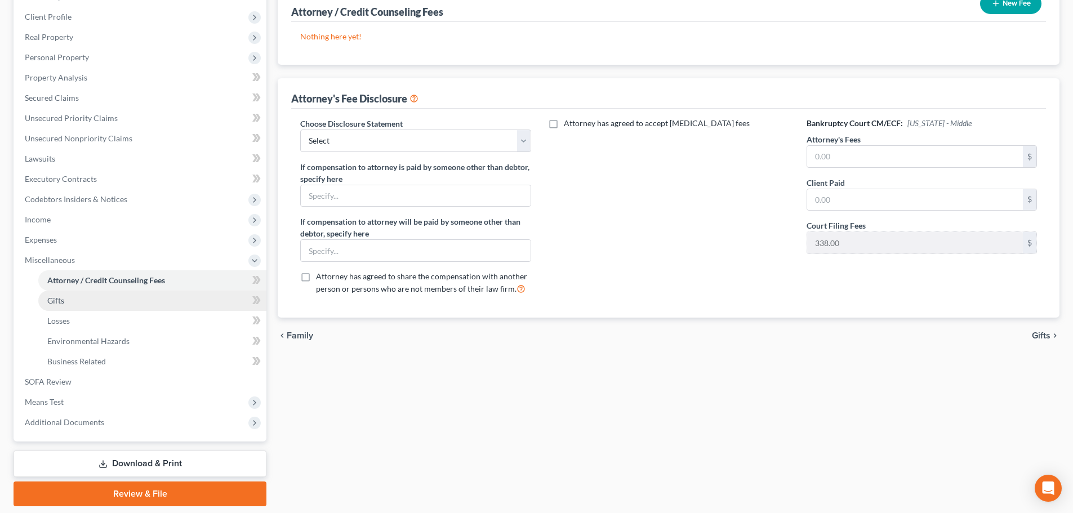
scroll to position [169, 0]
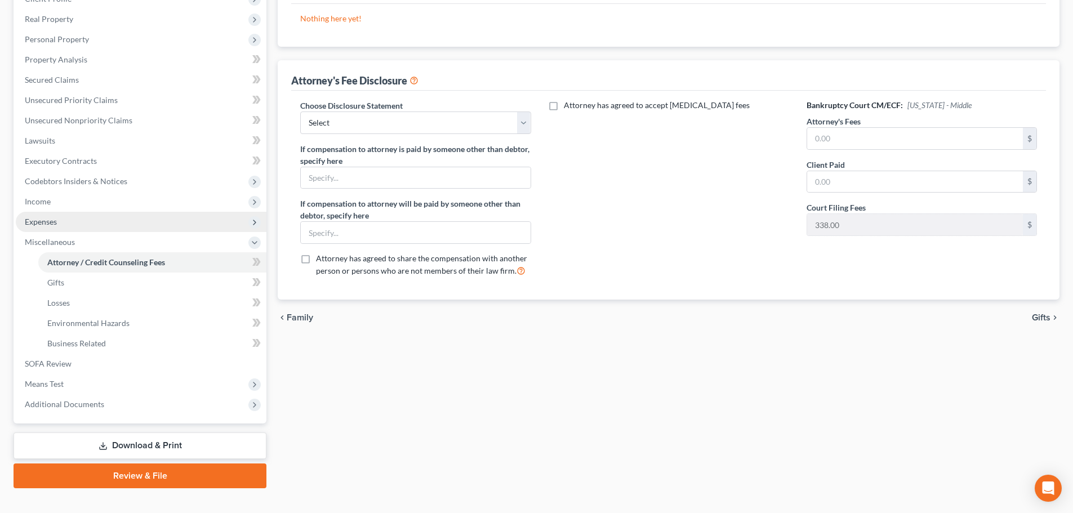
click at [46, 222] on span "Expenses" at bounding box center [41, 222] width 32 height 10
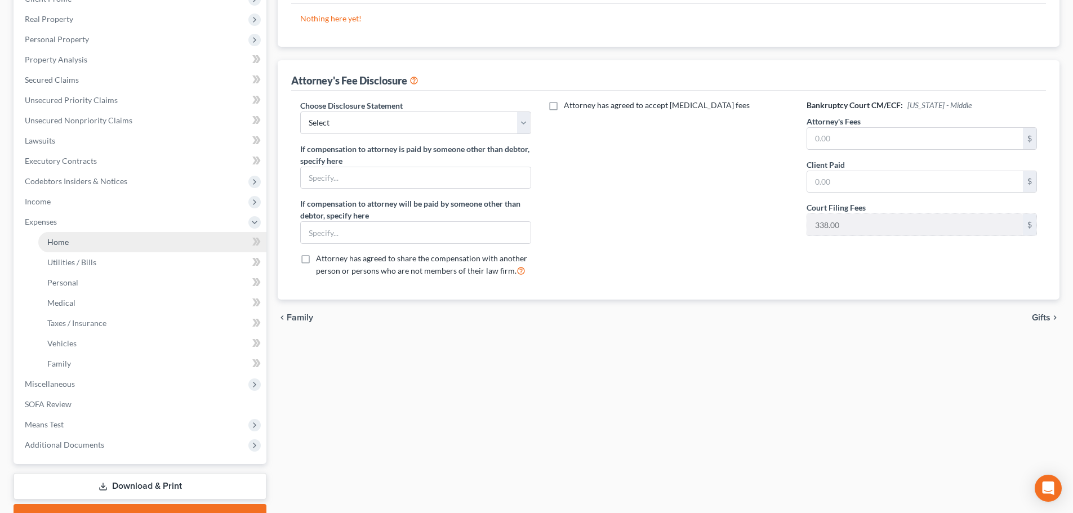
click at [100, 242] on link "Home" at bounding box center [152, 242] width 228 height 20
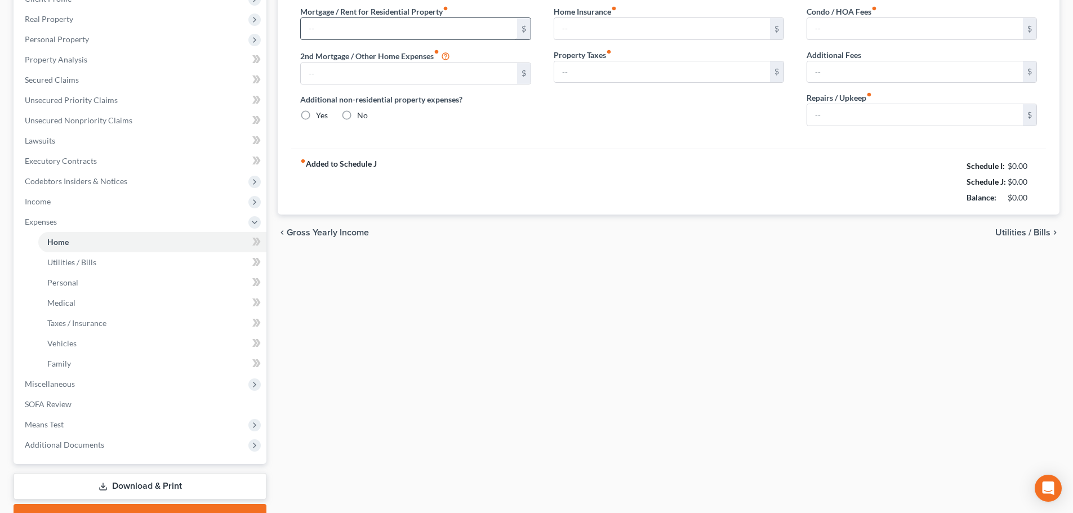
scroll to position [33, 0]
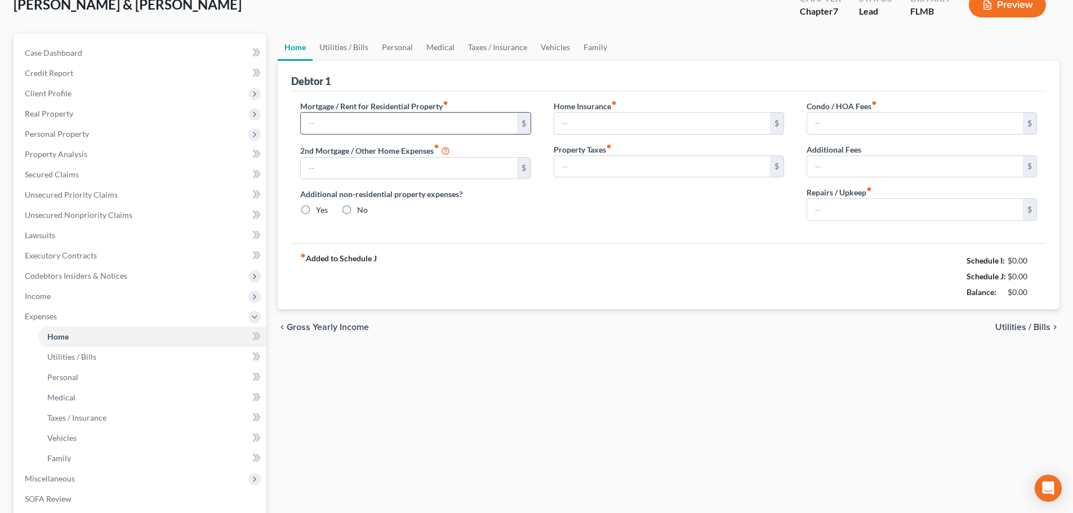
type input "974.18"
type input "0.00"
radio input "true"
type input "275.00"
type input "0.00"
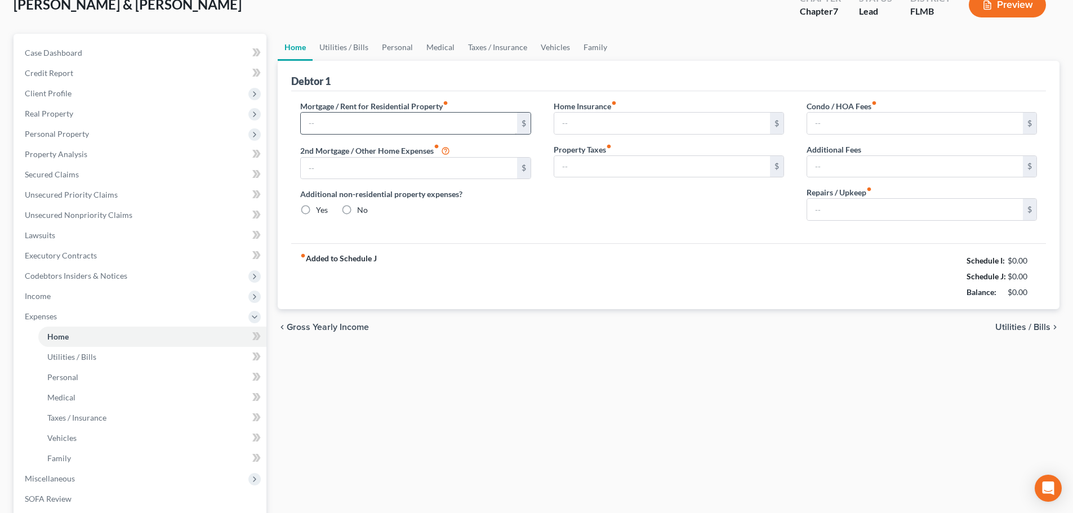
type input "0.00"
type input "67.34"
type input "60.00"
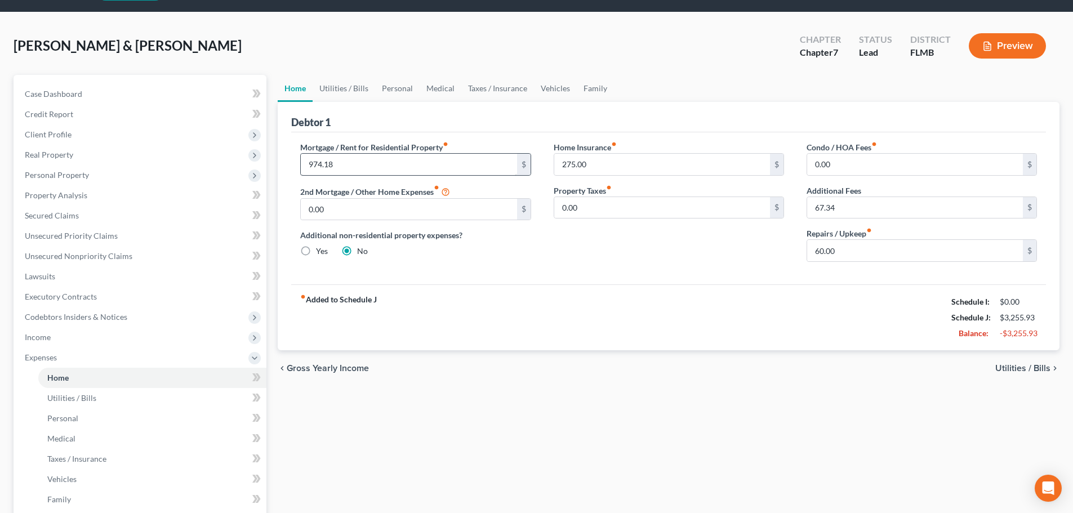
scroll to position [0, 0]
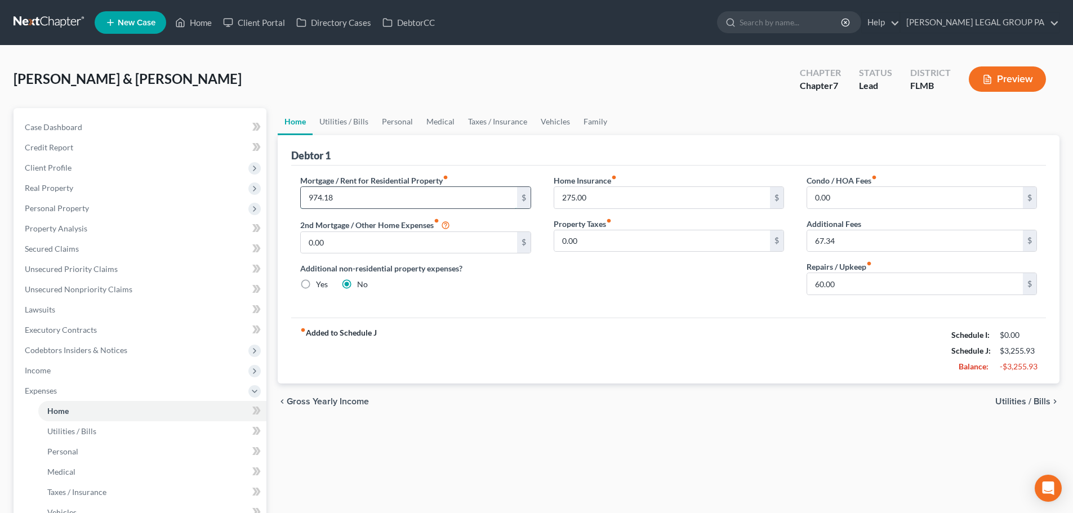
click at [368, 194] on input "974.18" at bounding box center [409, 197] width 216 height 21
type input "1,019.37"
click at [465, 314] on div "Mortgage / Rent for Residential Property fiber_manual_record 1,019.37 $ 2nd Mor…" at bounding box center [668, 242] width 755 height 152
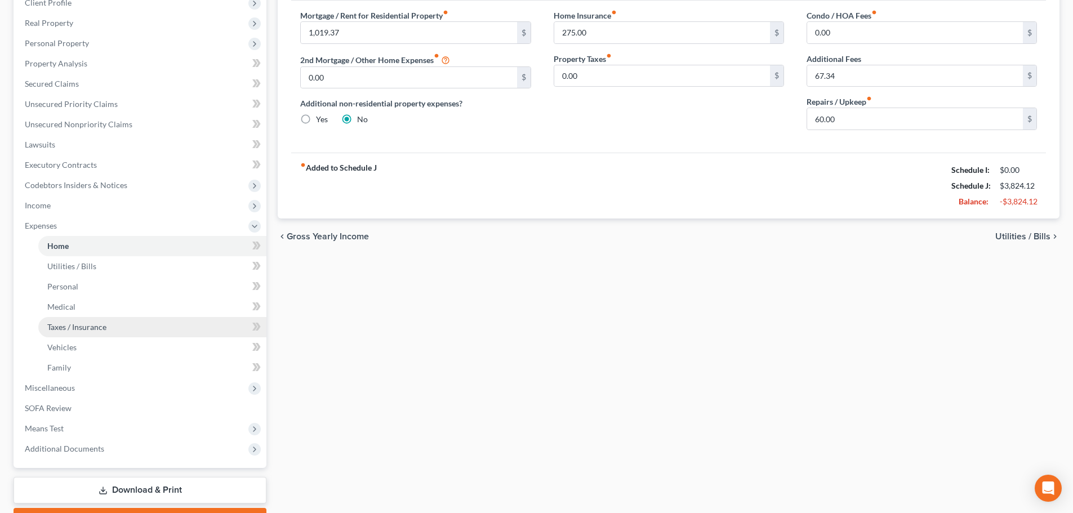
scroll to position [169, 0]
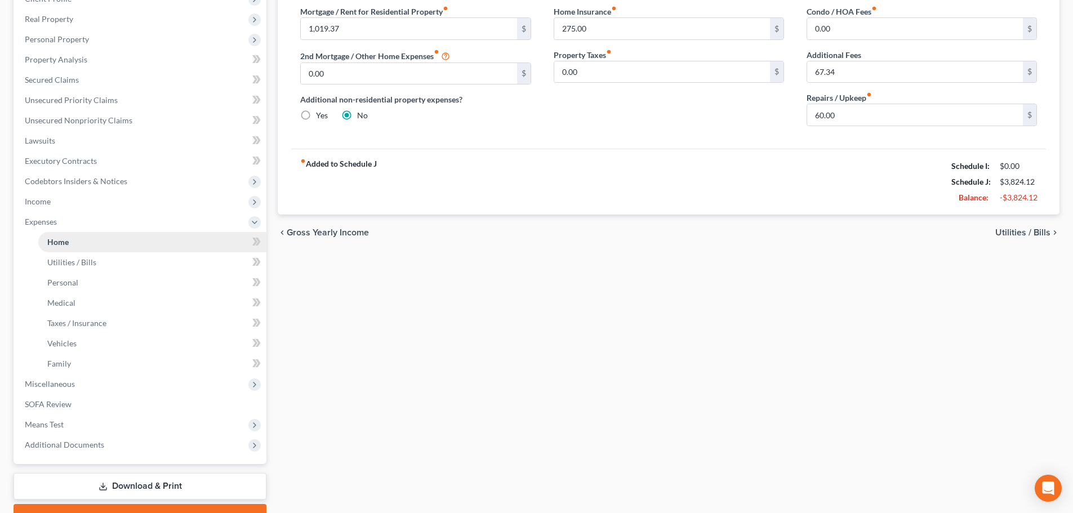
click at [77, 243] on link "Home" at bounding box center [152, 242] width 228 height 20
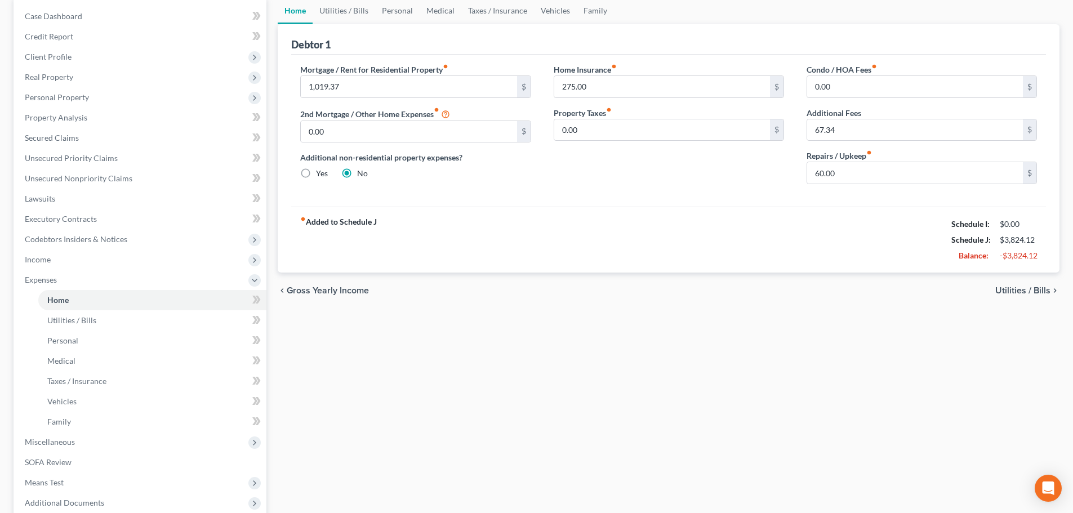
scroll to position [0, 0]
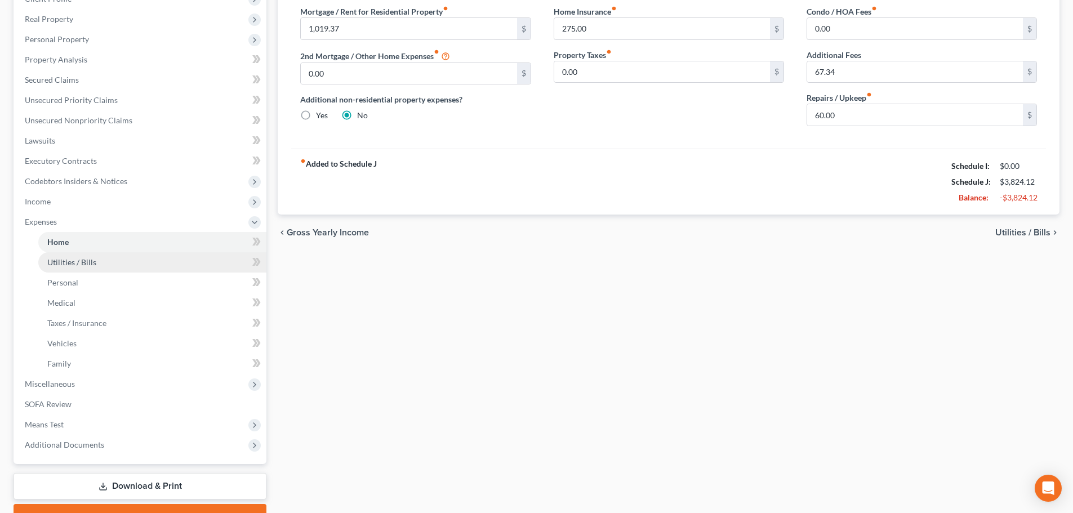
click at [95, 254] on link "Utilities / Bills" at bounding box center [152, 262] width 228 height 20
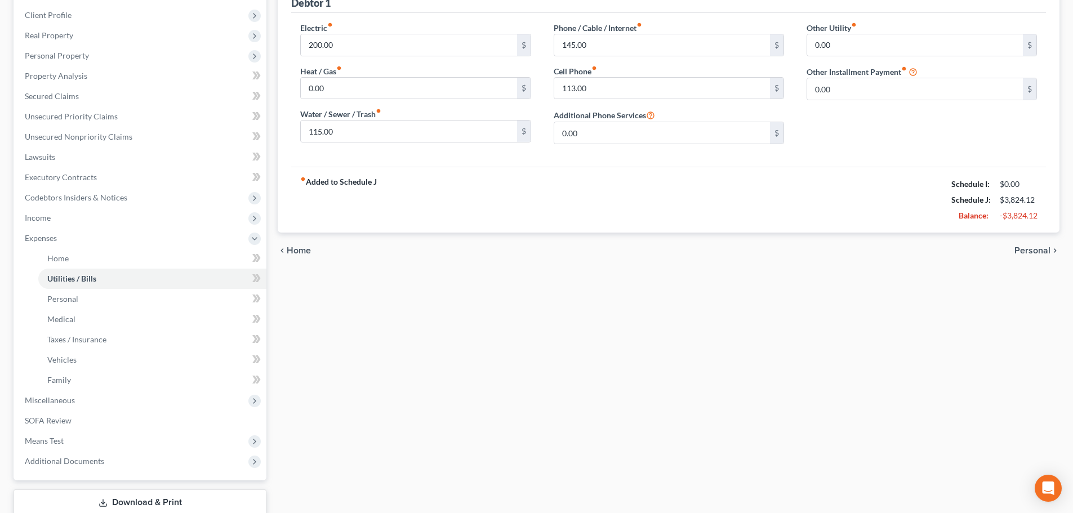
scroll to position [169, 0]
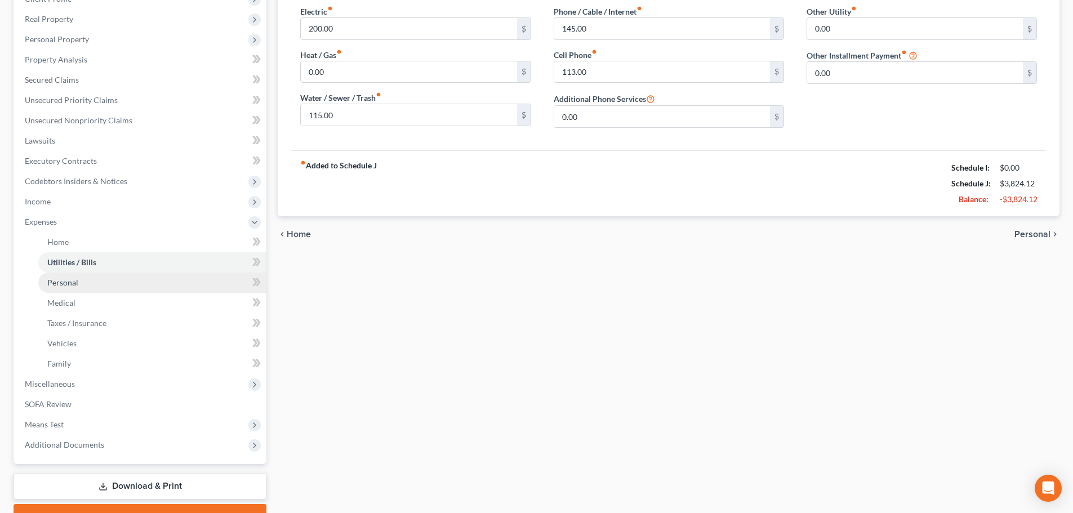
click at [59, 287] on span "Personal" at bounding box center [62, 283] width 31 height 10
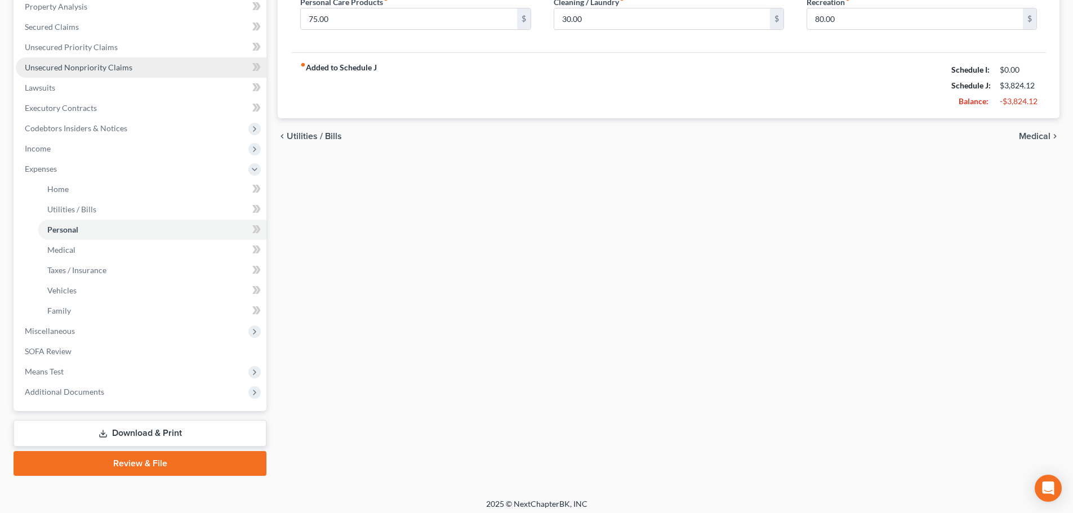
scroll to position [225, 0]
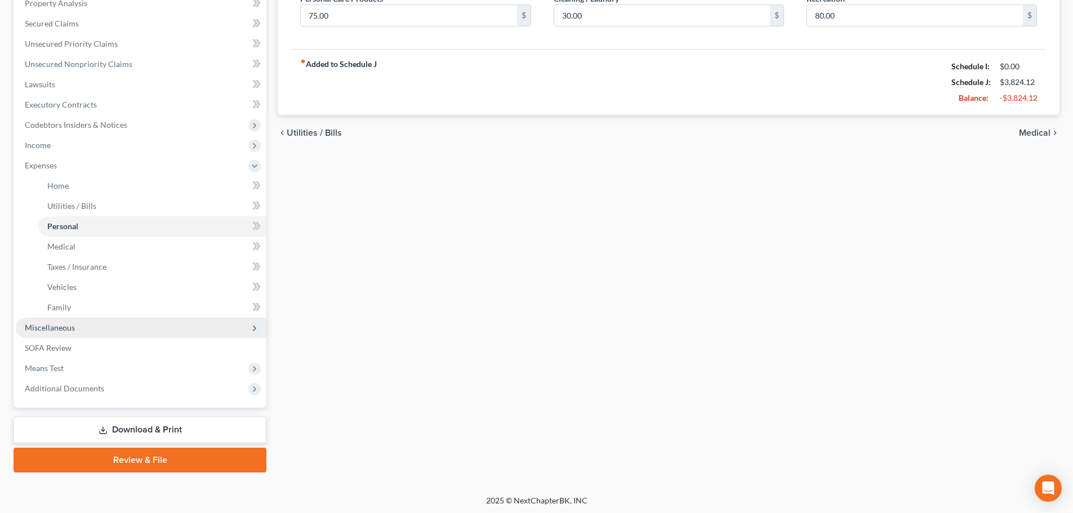
click at [70, 330] on span "Miscellaneous" at bounding box center [50, 328] width 50 height 10
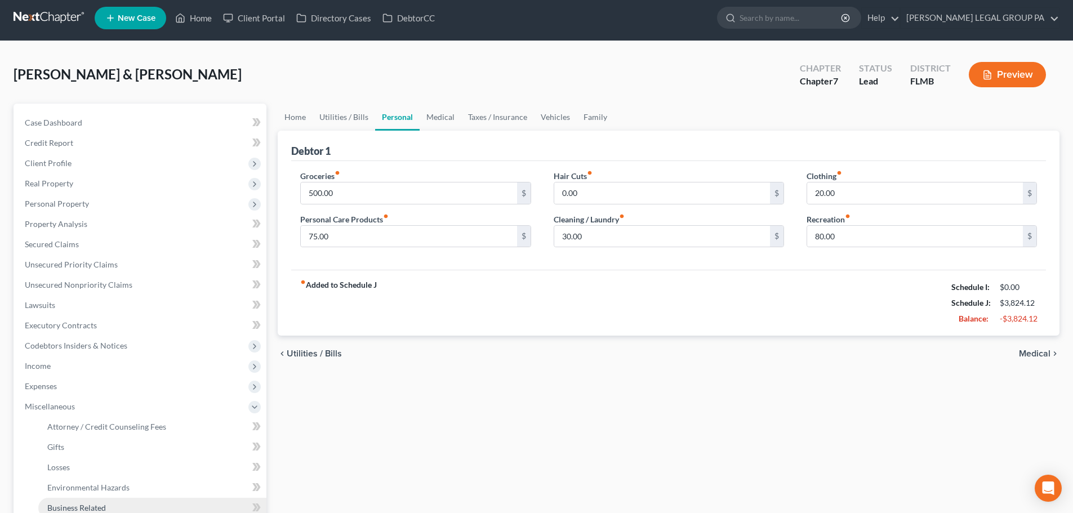
scroll to position [0, 0]
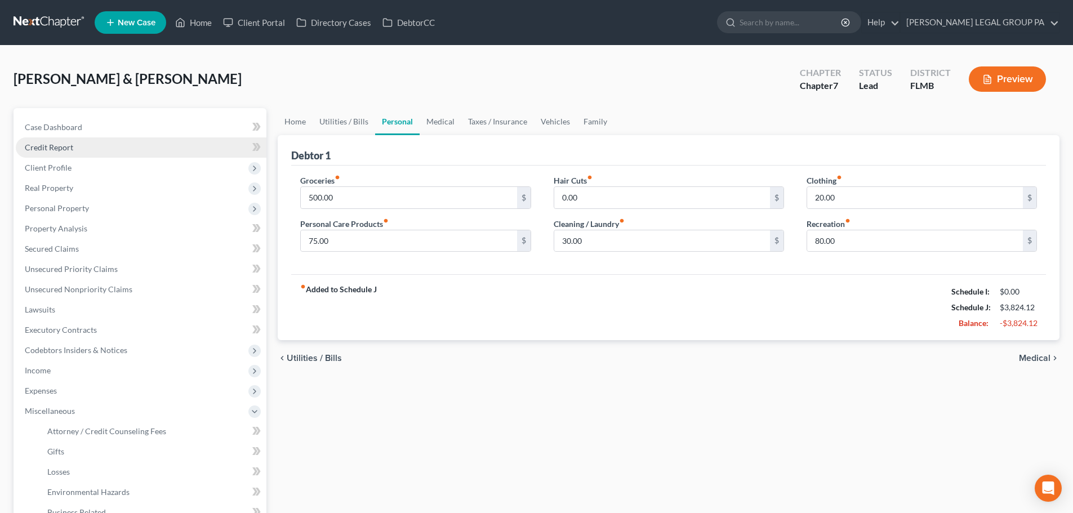
click at [59, 145] on span "Credit Report" at bounding box center [49, 148] width 48 height 10
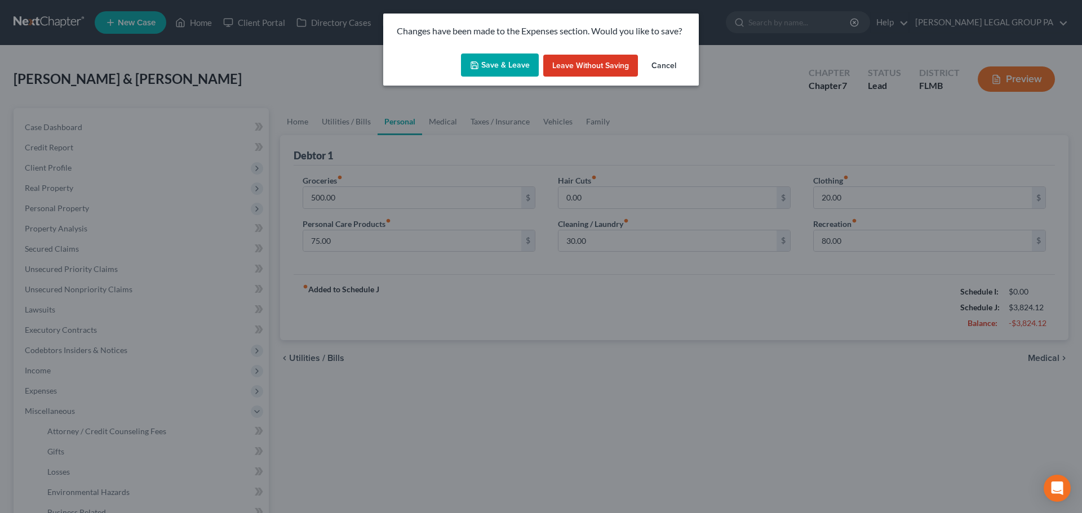
click at [508, 68] on button "Save & Leave" at bounding box center [500, 66] width 78 height 24
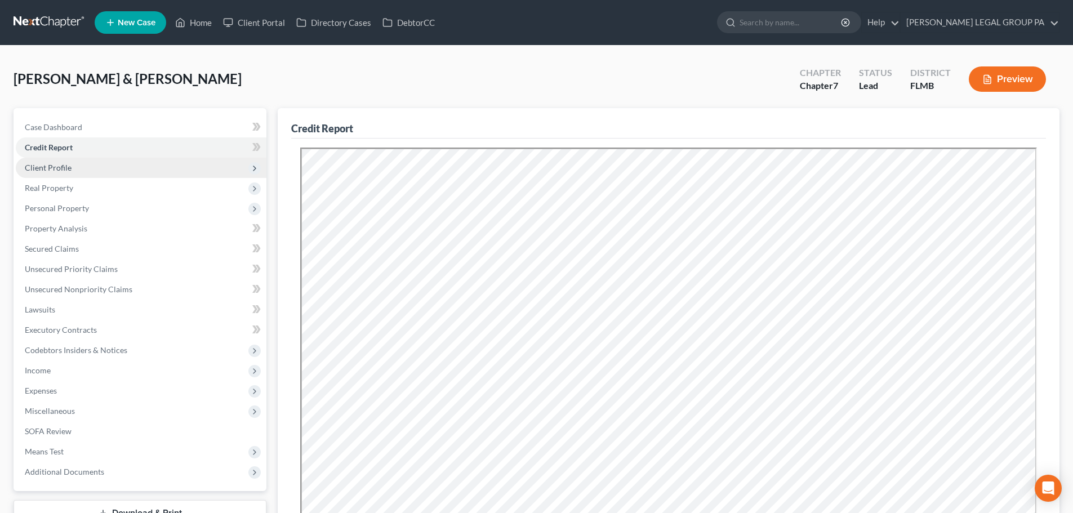
click at [119, 172] on span "Client Profile" at bounding box center [141, 168] width 251 height 20
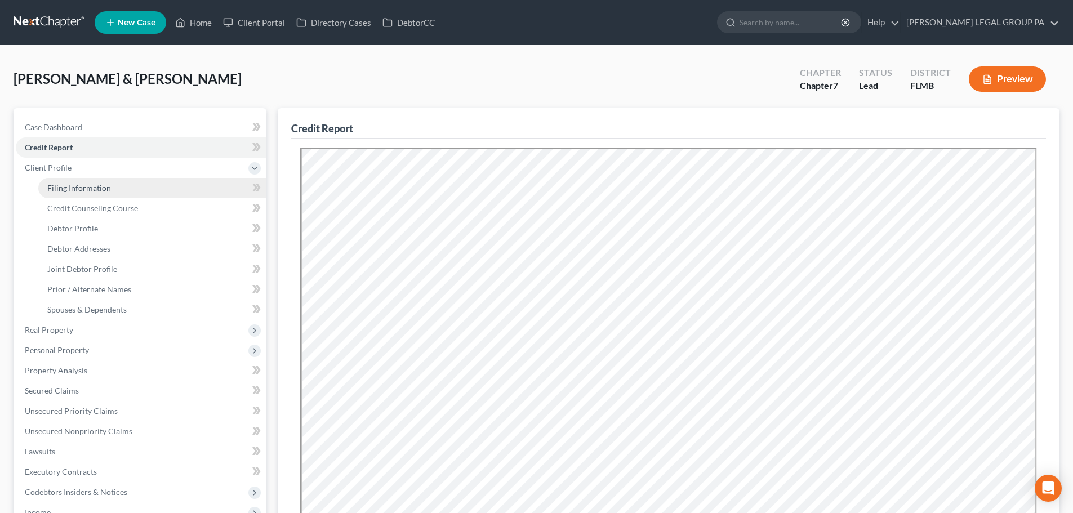
click at [100, 188] on span "Filing Information" at bounding box center [79, 188] width 64 height 10
select select "1"
select select "0"
select select "15"
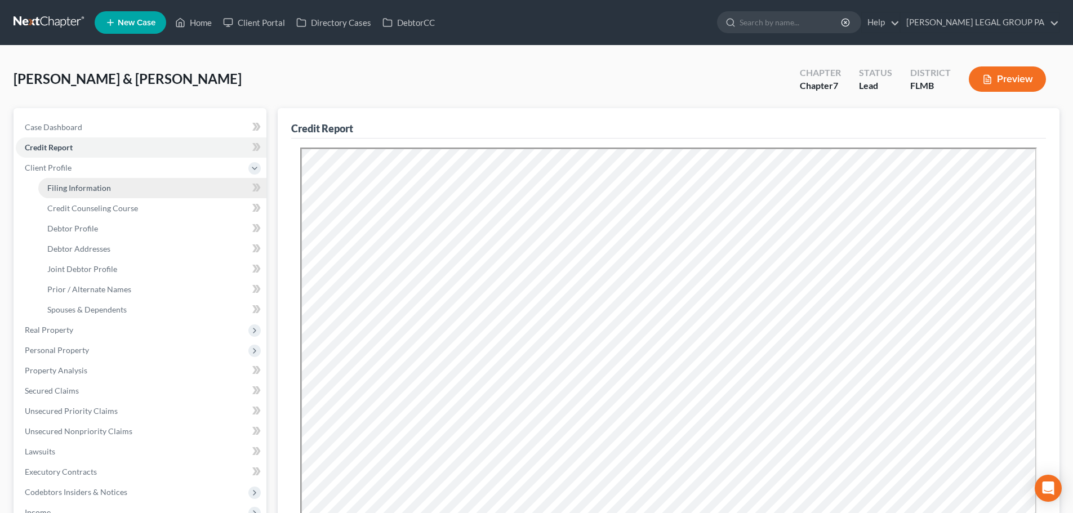
select select "0"
select select "9"
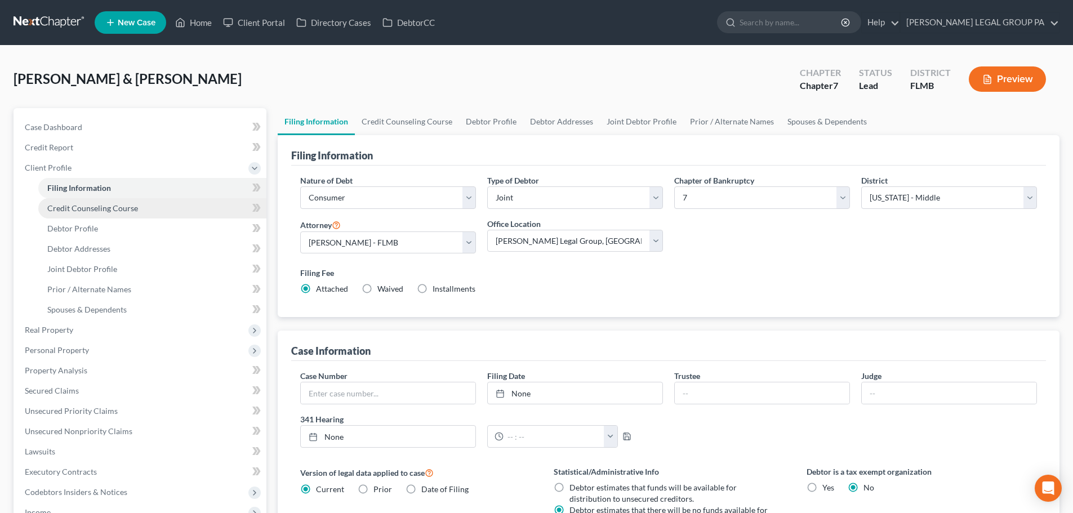
click at [77, 214] on link "Credit Counseling Course" at bounding box center [152, 208] width 228 height 20
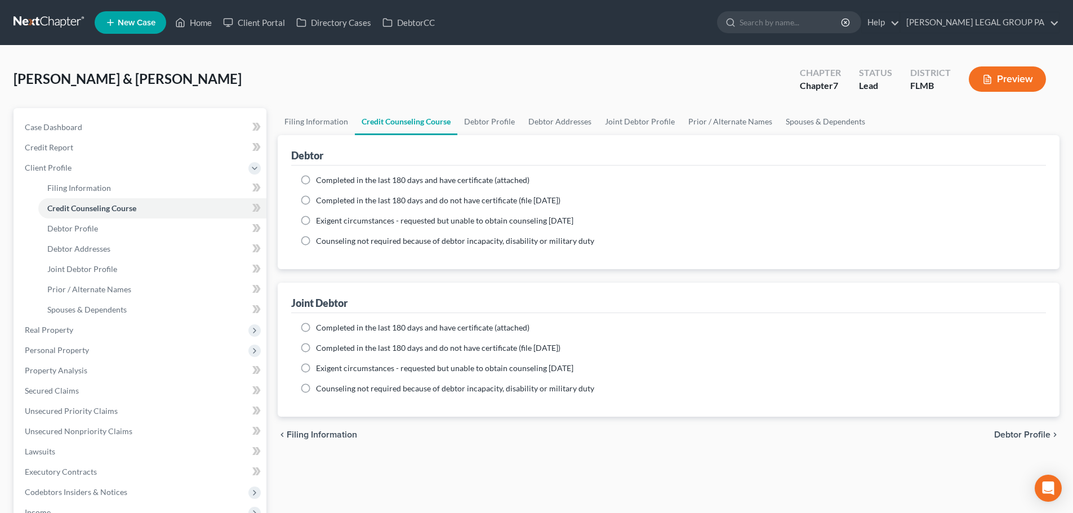
click at [54, 30] on link at bounding box center [50, 22] width 72 height 20
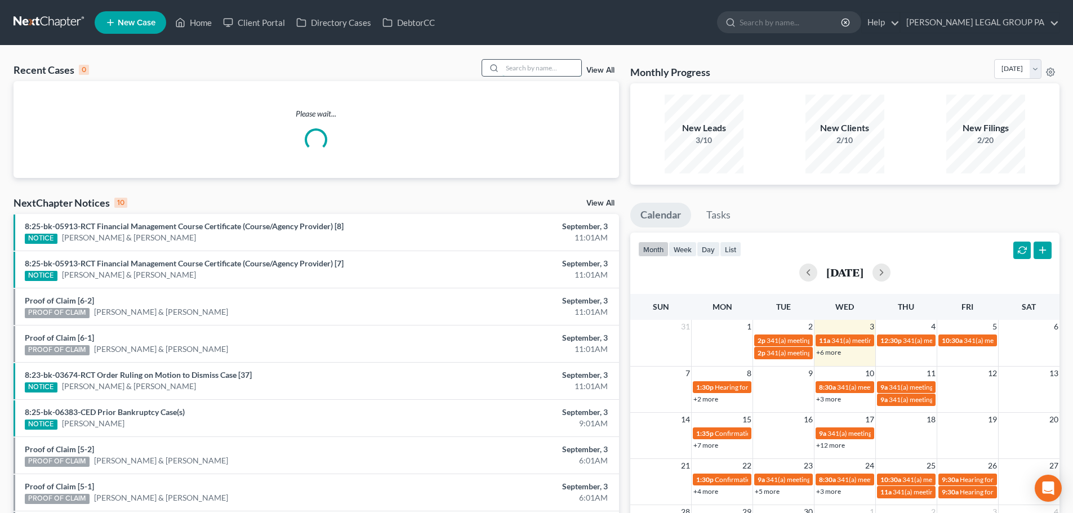
click at [557, 65] on input "search" at bounding box center [542, 68] width 79 height 16
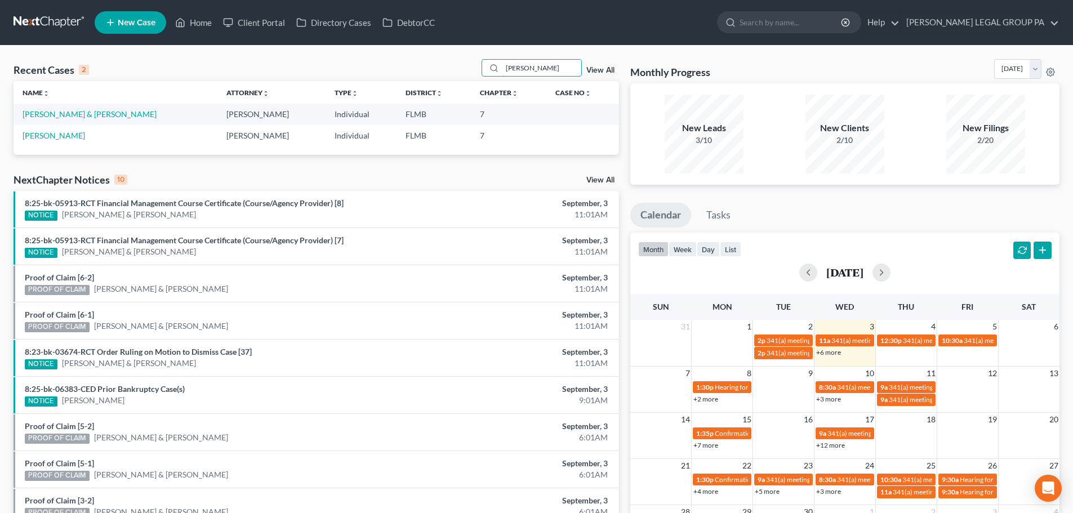
type input "[PERSON_NAME]"
click at [78, 119] on td "[PERSON_NAME] & [PERSON_NAME]" at bounding box center [116, 114] width 204 height 21
click at [74, 115] on link "[PERSON_NAME] & [PERSON_NAME]" at bounding box center [90, 114] width 134 height 10
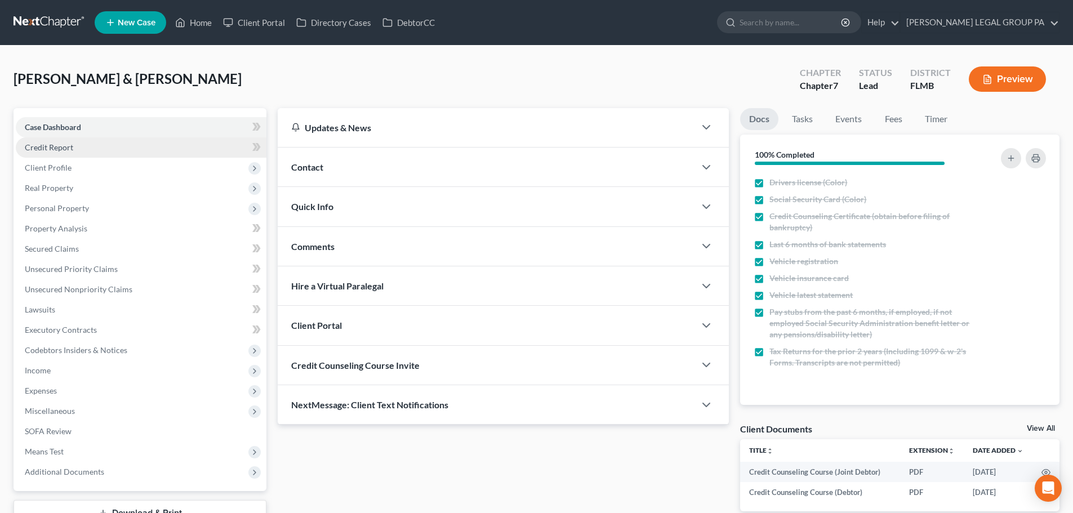
click at [74, 141] on link "Credit Report" at bounding box center [141, 147] width 251 height 20
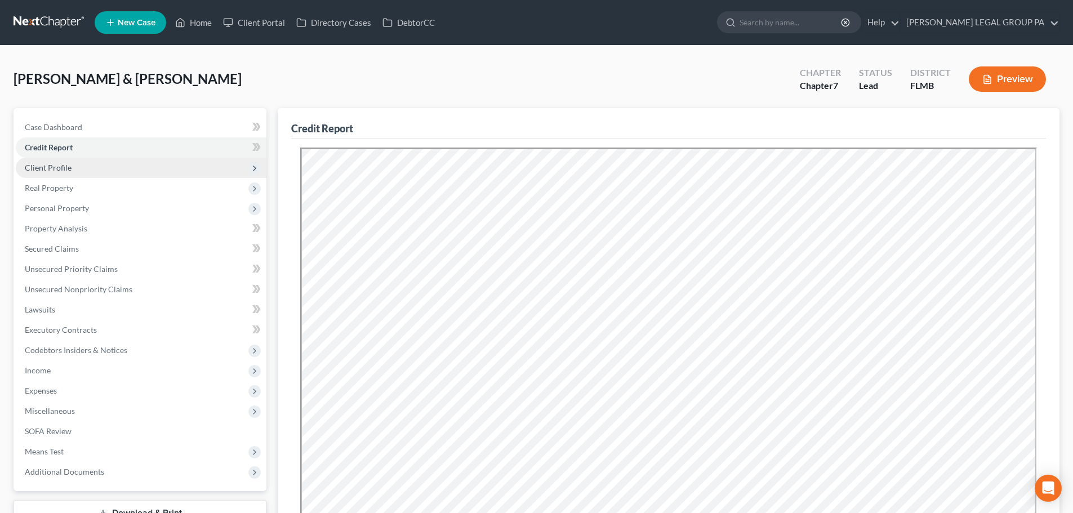
click at [68, 170] on span "Client Profile" at bounding box center [48, 168] width 47 height 10
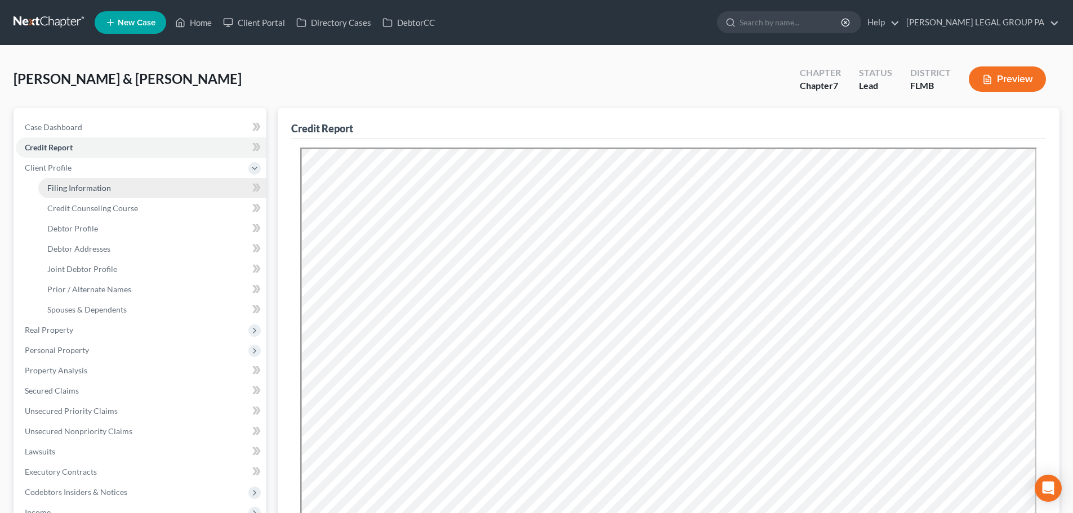
click at [105, 184] on span "Filing Information" at bounding box center [79, 188] width 64 height 10
select select "0"
select select "3"
select select "1"
select select "0"
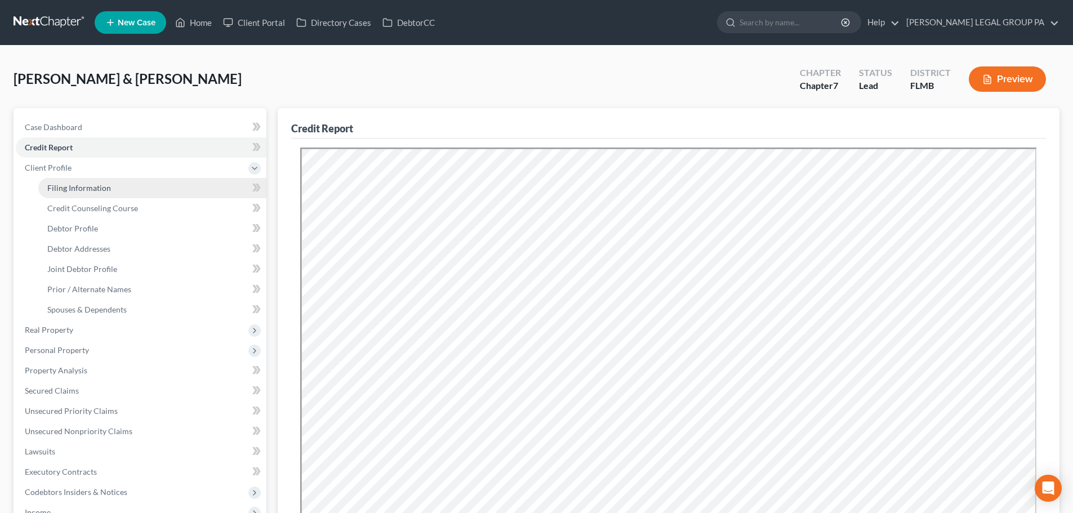
select select "0"
select select "9"
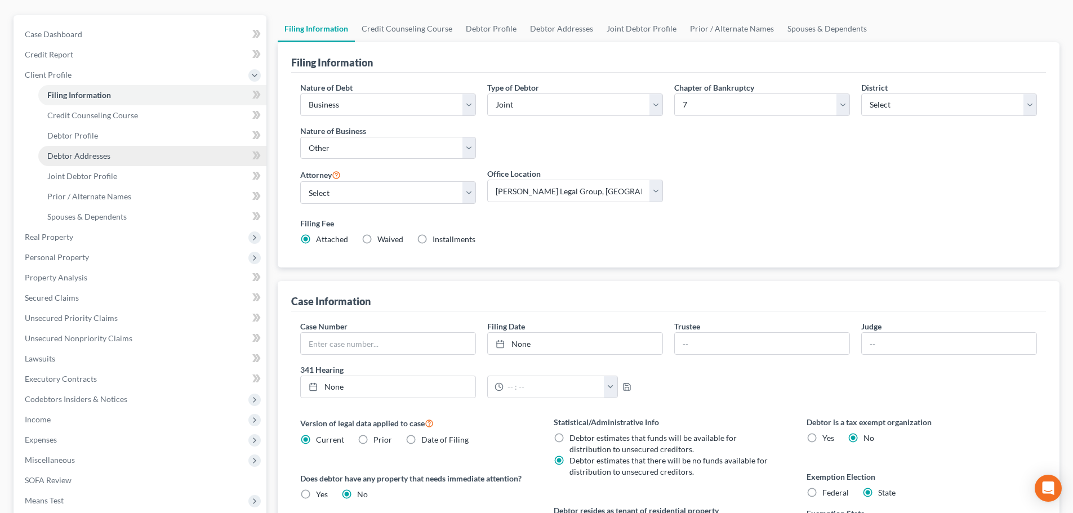
scroll to position [113, 0]
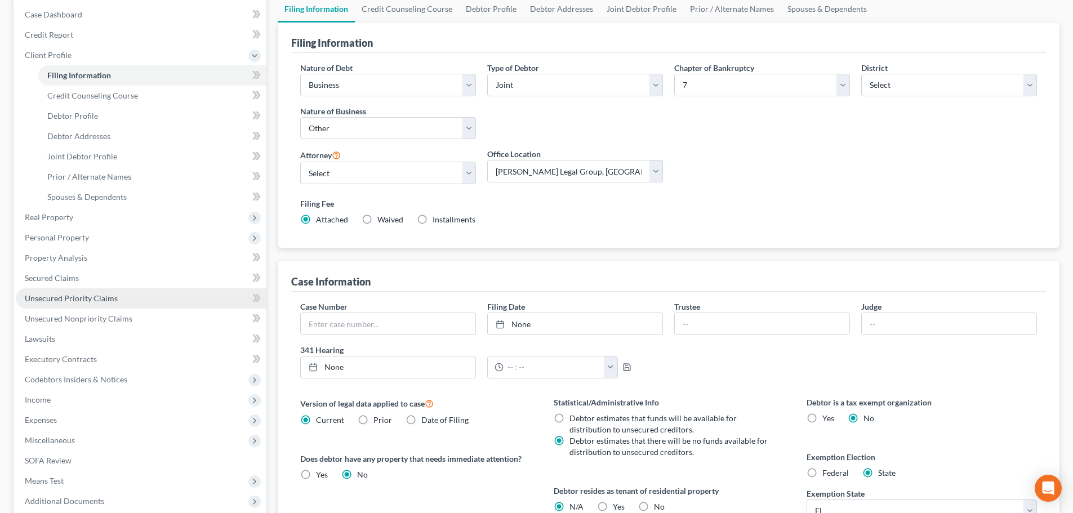
click at [95, 298] on span "Unsecured Priority Claims" at bounding box center [71, 299] width 93 height 10
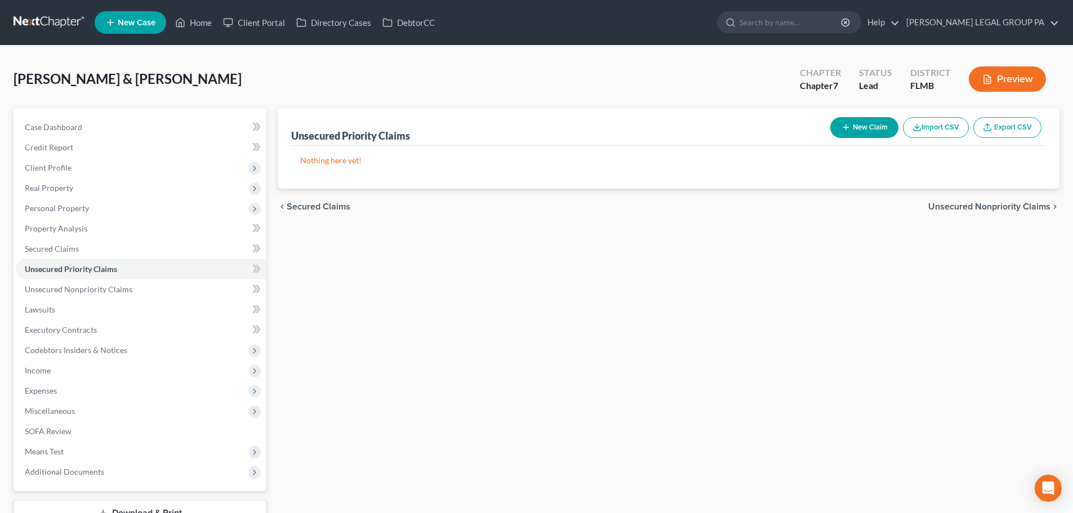
click at [848, 136] on button "New Claim" at bounding box center [865, 127] width 68 height 21
select select "2"
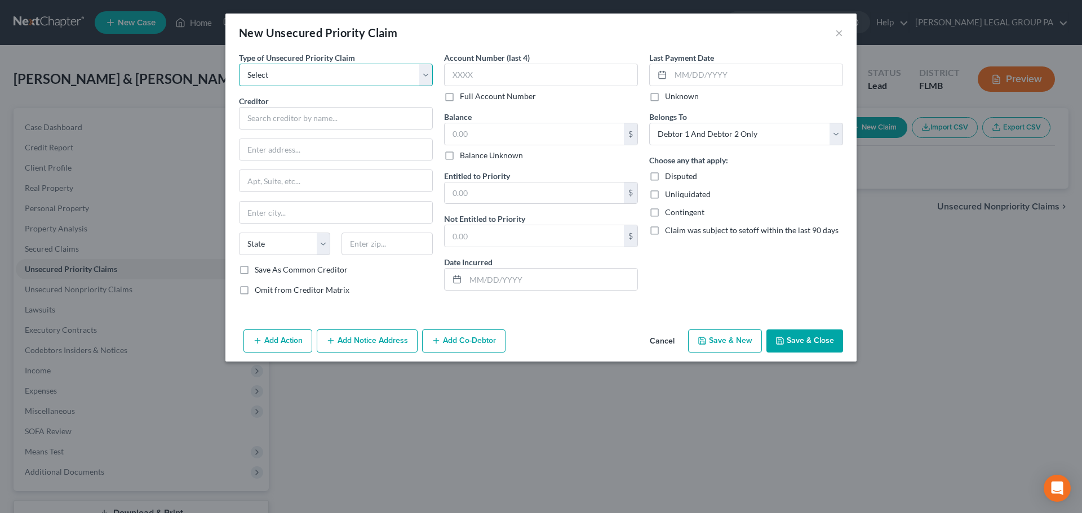
click at [349, 82] on select "Select Taxes & Other Government Units Domestic Support Obligations Extensions o…" at bounding box center [336, 75] width 194 height 23
click at [810, 326] on div "Add Action Add Notice Address Add Co-Debtor Cancel Save & New Save & Close" at bounding box center [540, 343] width 631 height 37
click at [811, 352] on button "Save & Close" at bounding box center [804, 342] width 77 height 24
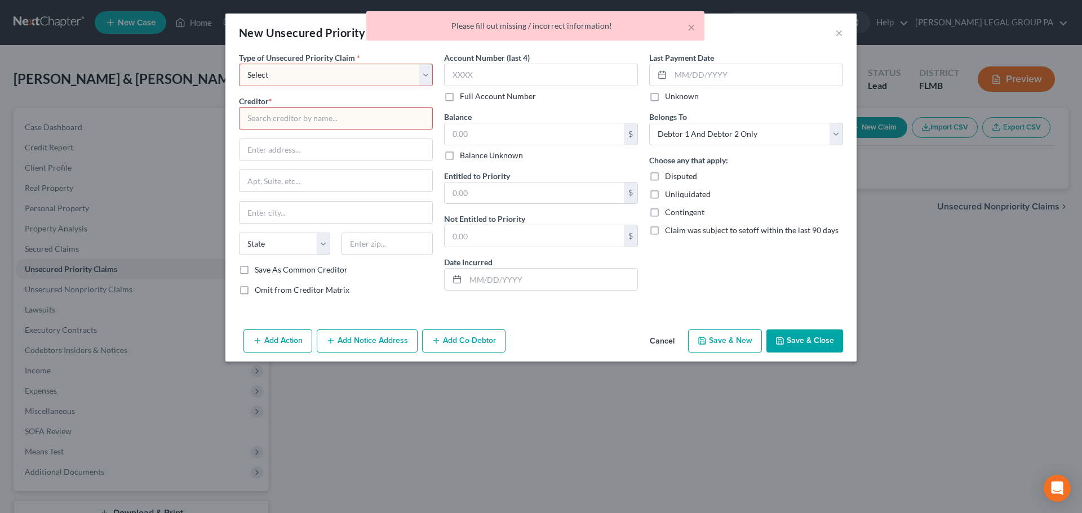
click at [805, 330] on button "Save & Close" at bounding box center [804, 342] width 77 height 24
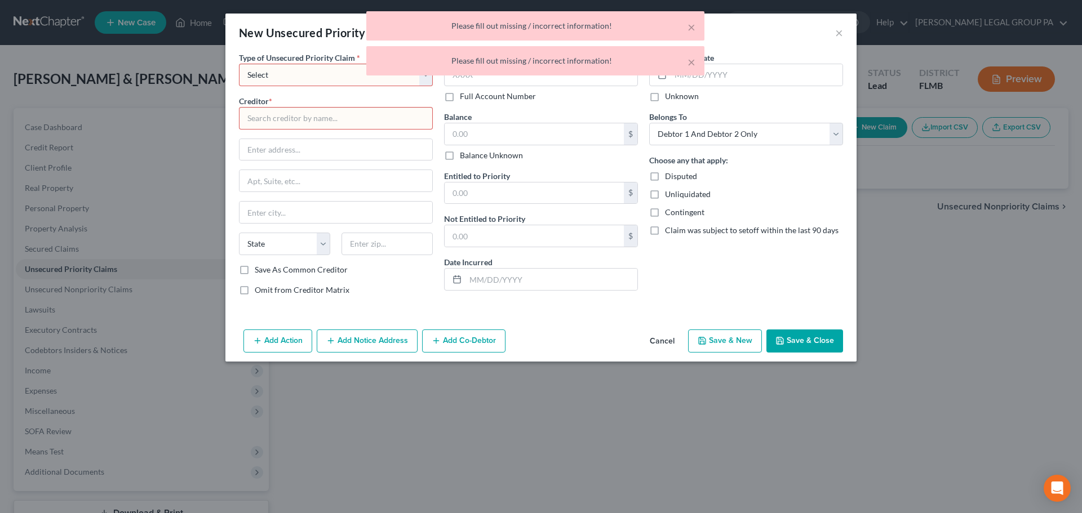
click at [835, 31] on div "× Please fill out missing / incorrect information! × Please fill out missing / …" at bounding box center [535, 46] width 1082 height 70
click at [838, 35] on div "× Please fill out missing / incorrect information! × Please fill out missing / …" at bounding box center [535, 46] width 1082 height 70
click at [725, 348] on button "Save & New" at bounding box center [725, 342] width 74 height 24
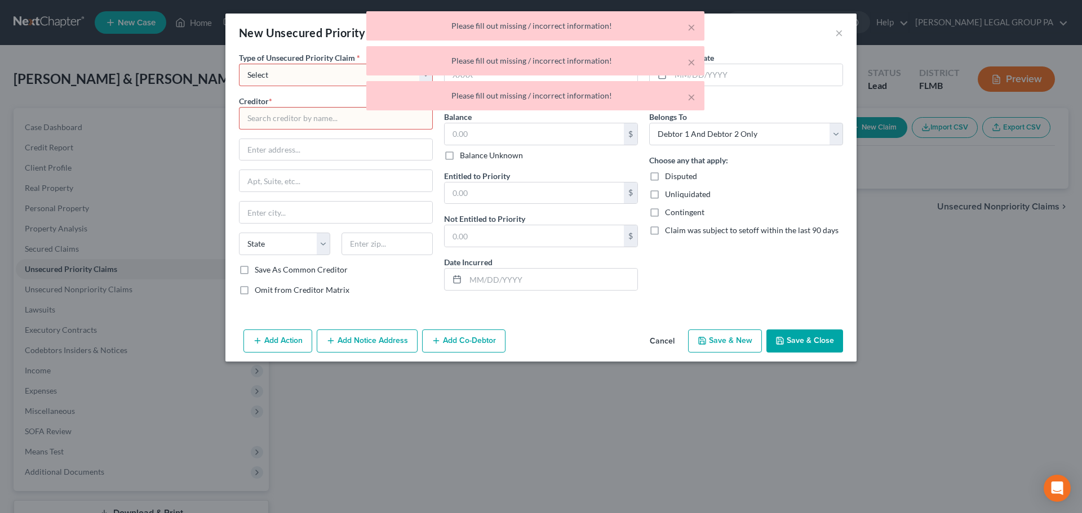
click at [659, 345] on button "Cancel" at bounding box center [662, 342] width 43 height 23
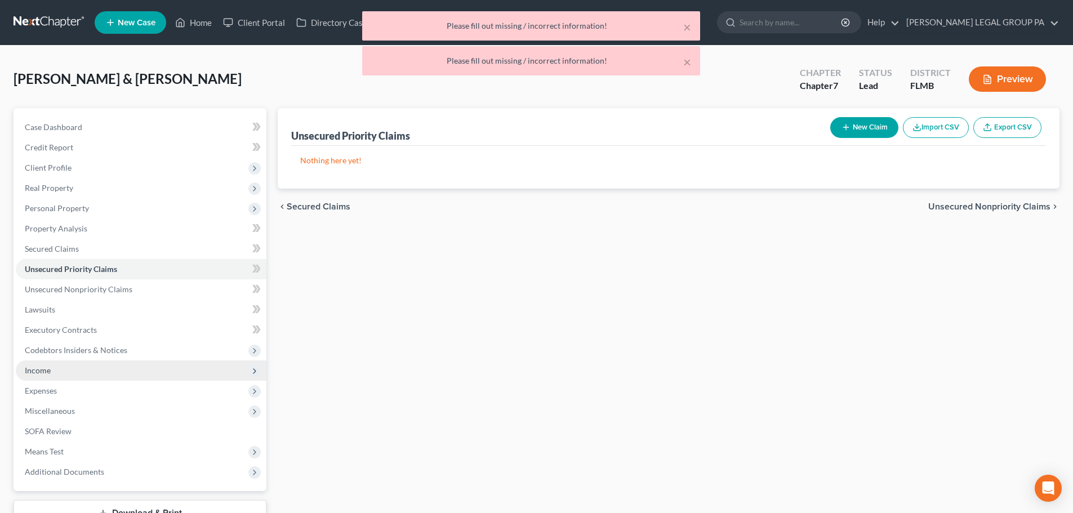
click at [42, 366] on span "Income" at bounding box center [38, 371] width 26 height 10
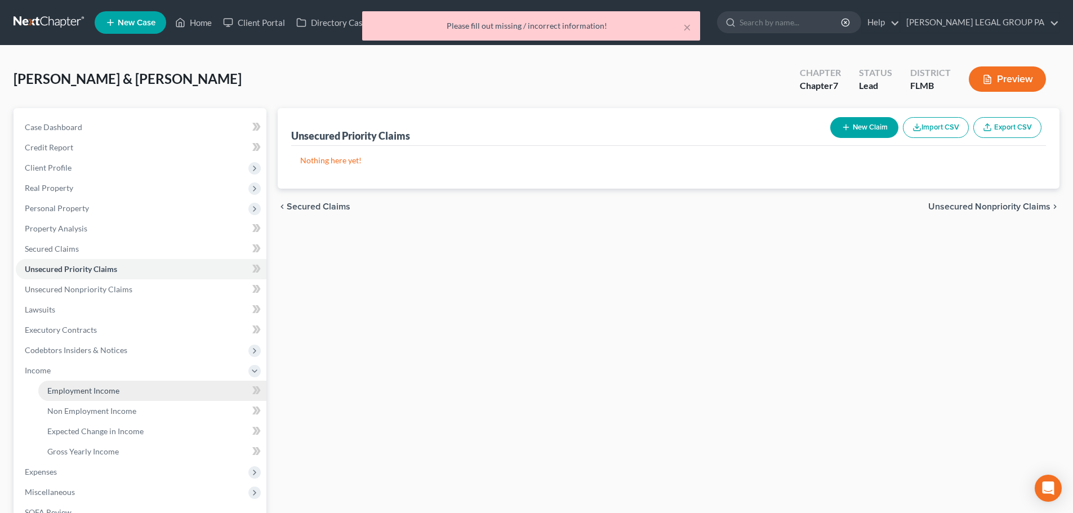
click at [105, 393] on span "Employment Income" at bounding box center [83, 391] width 72 height 10
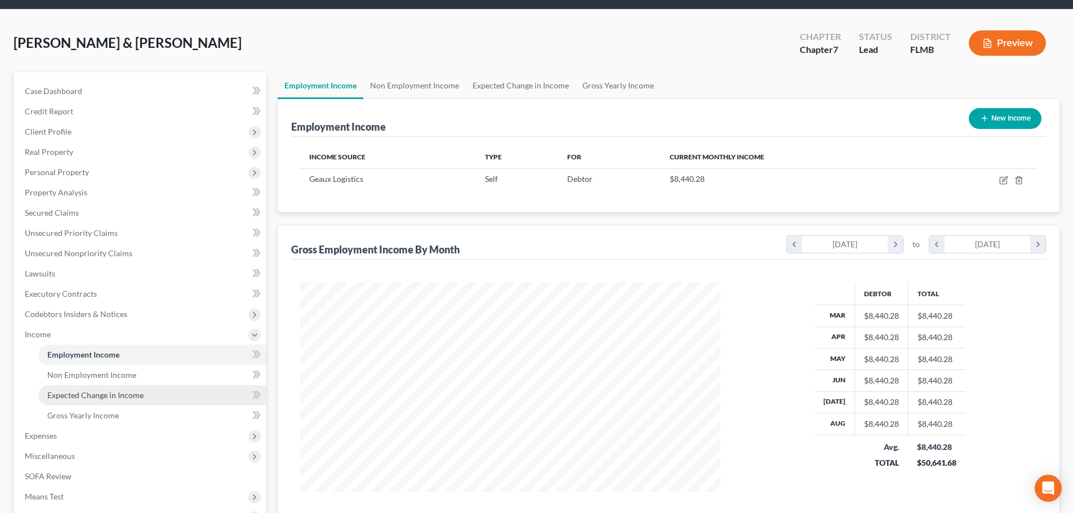
scroll to position [56, 0]
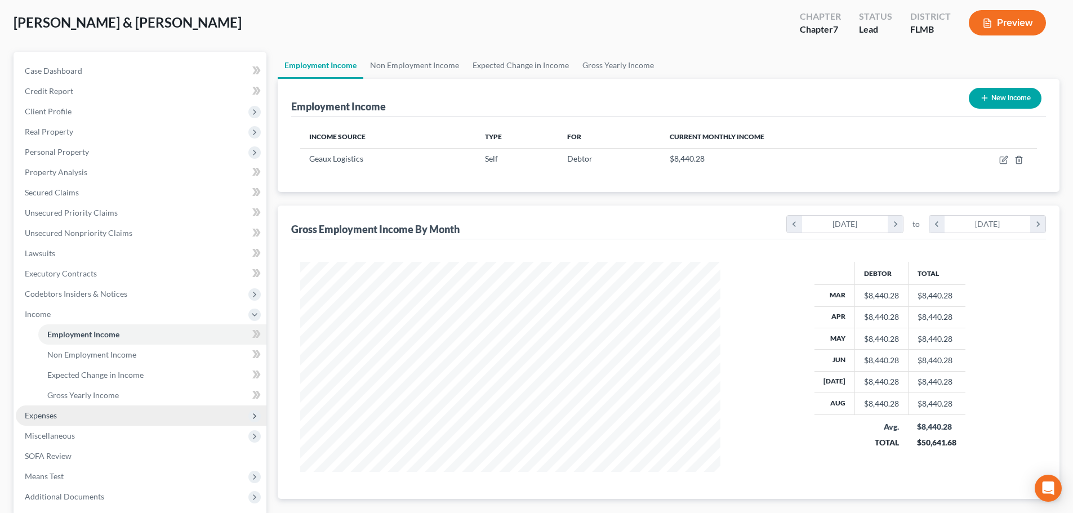
click at [66, 421] on span "Expenses" at bounding box center [141, 416] width 251 height 20
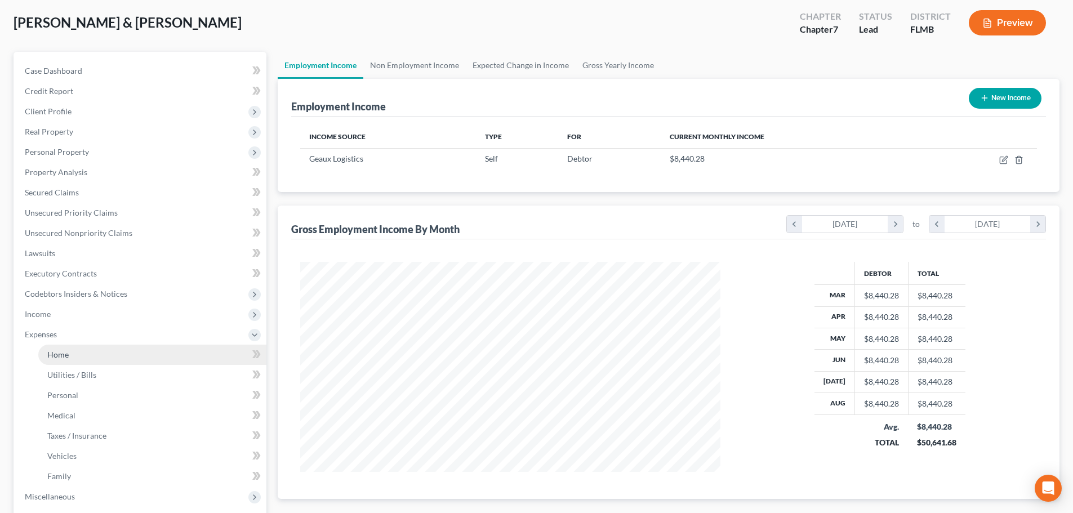
click at [59, 351] on span "Home" at bounding box center [57, 355] width 21 height 10
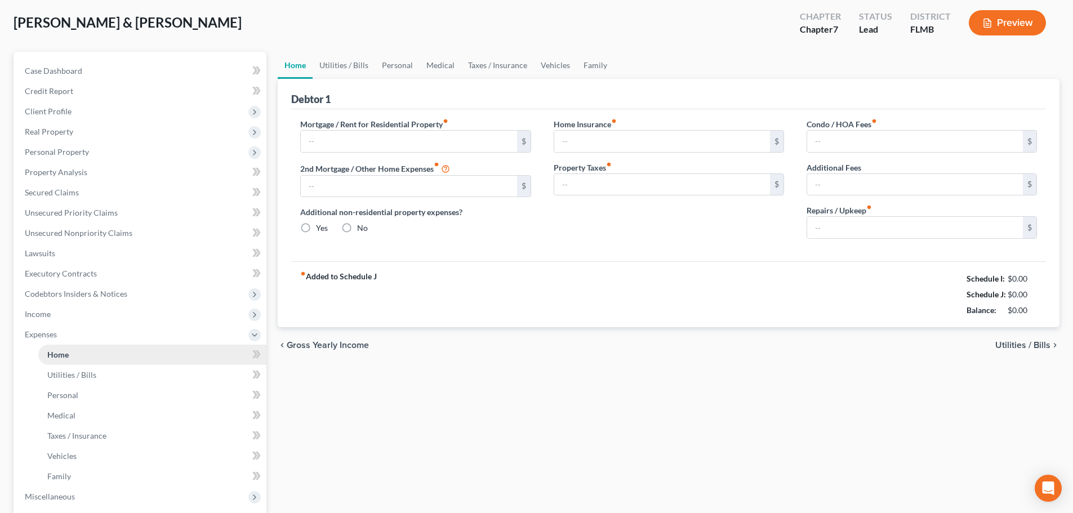
scroll to position [11, 0]
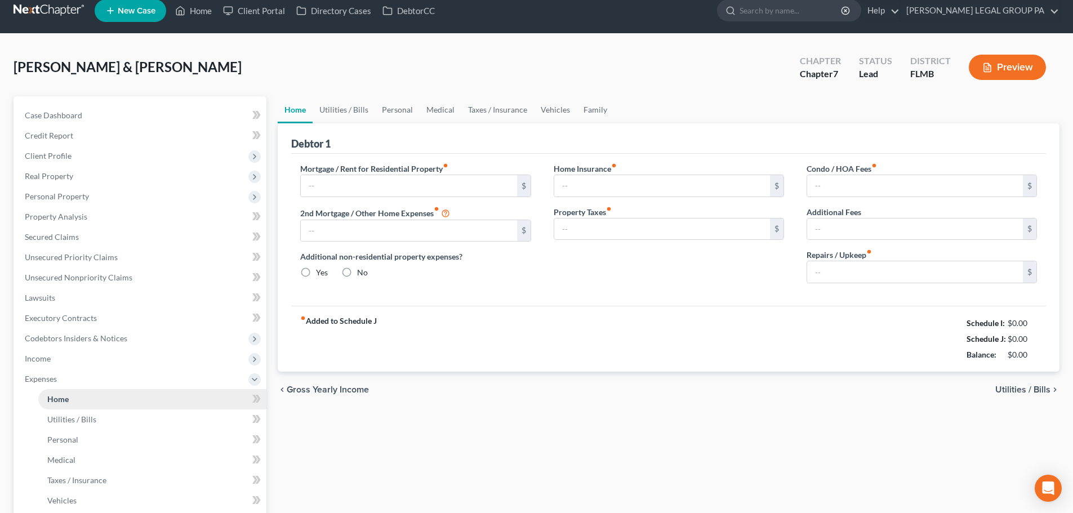
type input "1,950.00"
type input "0.00"
radio input "true"
type input "0.00"
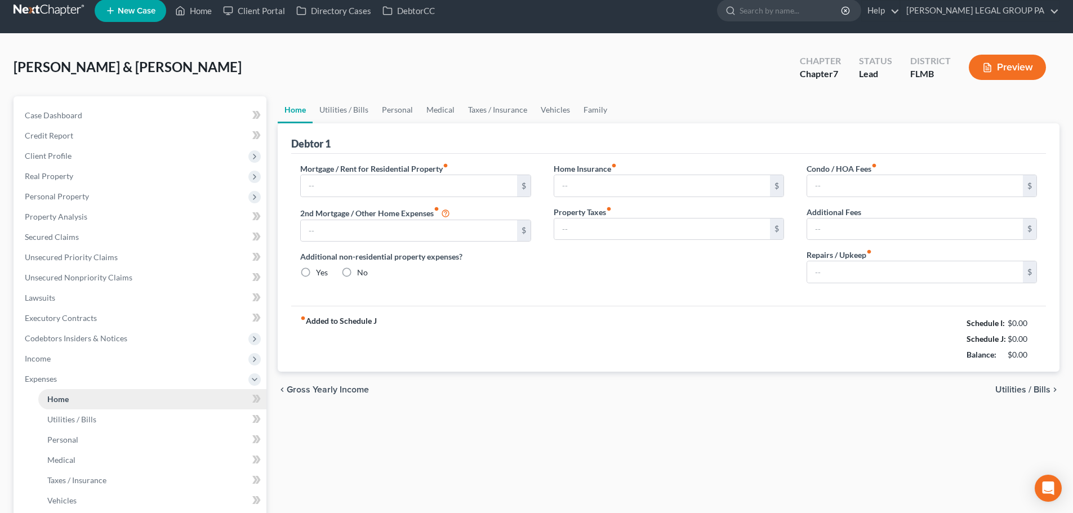
type input "400.00"
type input "0.00"
type input "100.00"
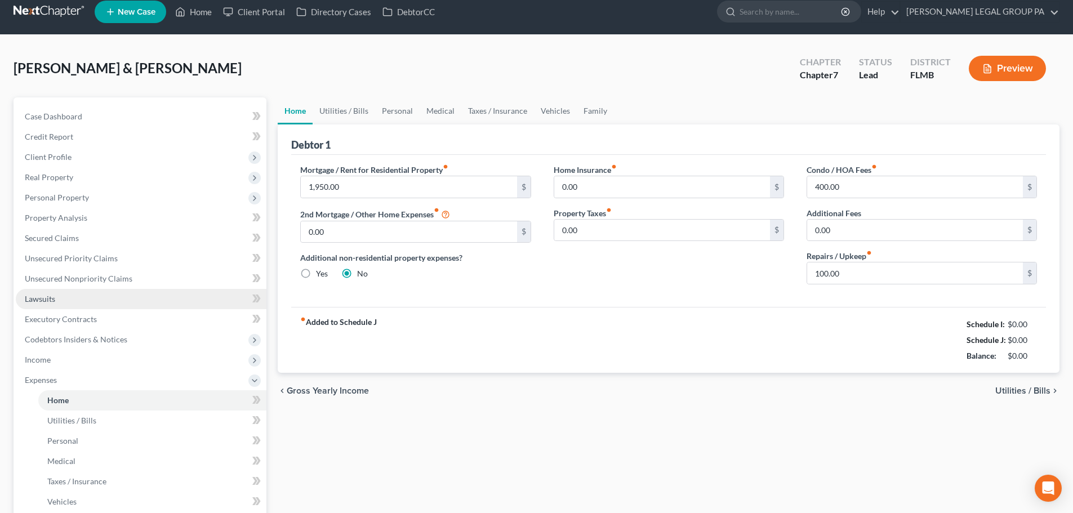
scroll to position [0, 0]
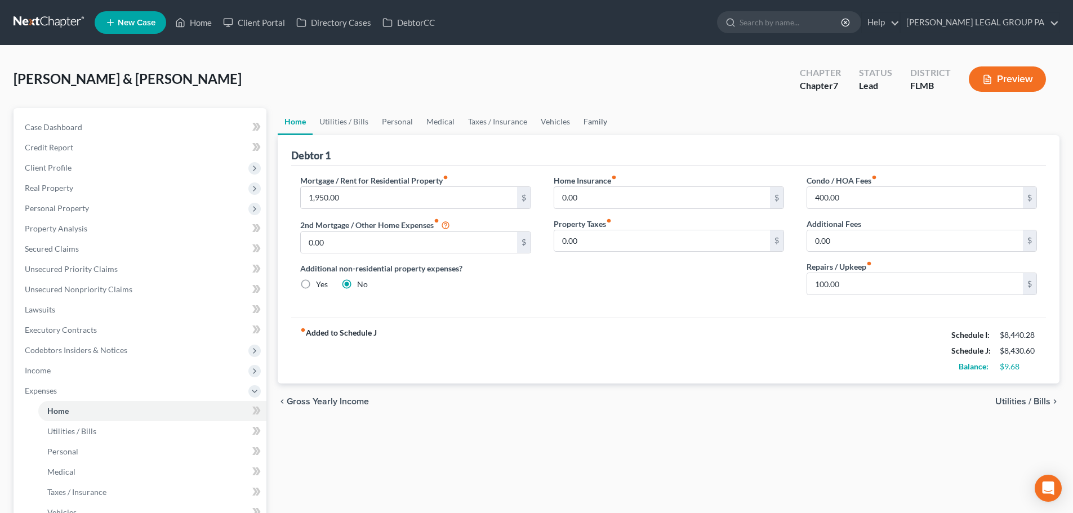
click at [585, 124] on link "Family" at bounding box center [595, 121] width 37 height 27
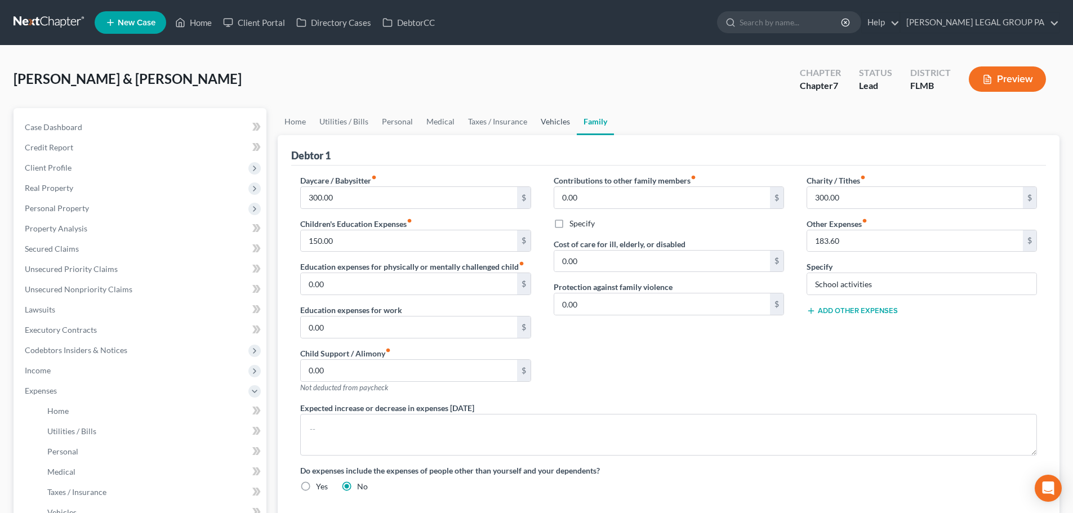
click at [542, 123] on link "Vehicles" at bounding box center [555, 121] width 43 height 27
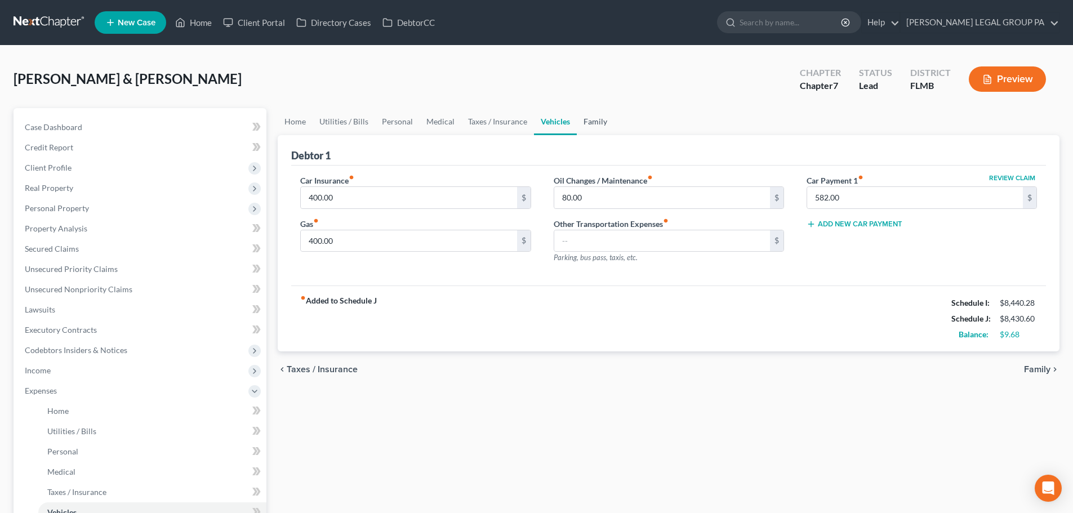
click at [595, 121] on link "Family" at bounding box center [595, 121] width 37 height 27
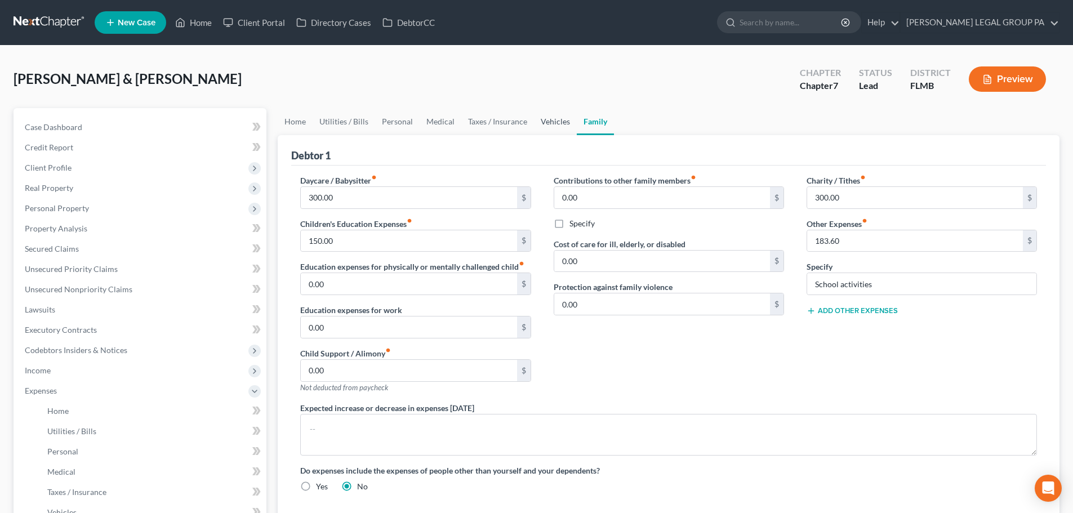
click at [552, 120] on link "Vehicles" at bounding box center [555, 121] width 43 height 27
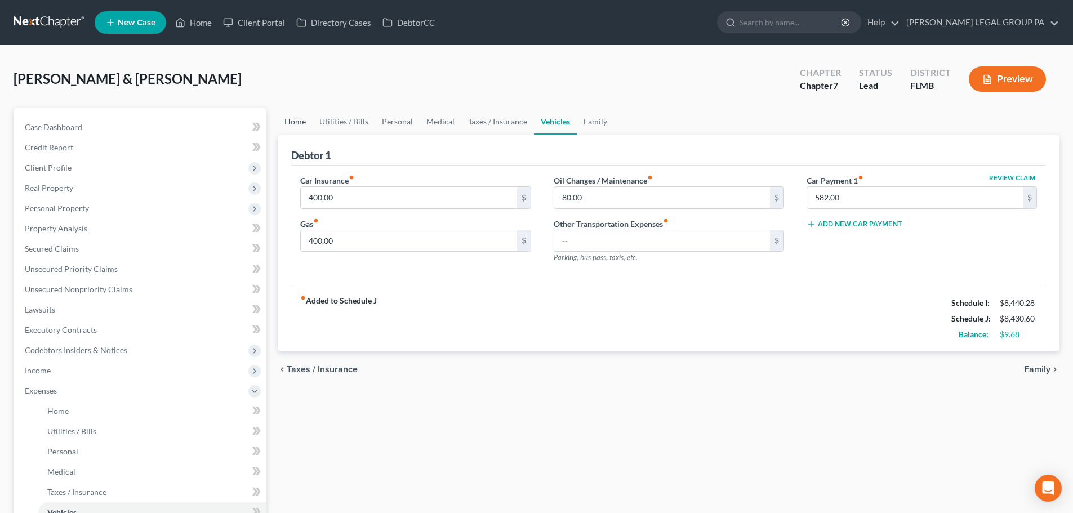
click at [301, 119] on link "Home" at bounding box center [295, 121] width 35 height 27
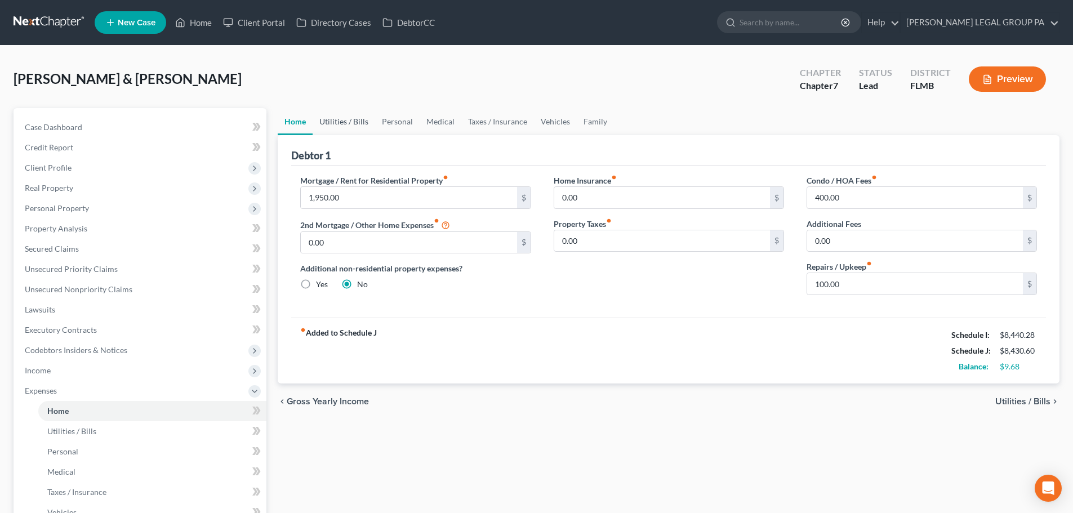
click at [326, 121] on link "Utilities / Bills" at bounding box center [344, 121] width 63 height 27
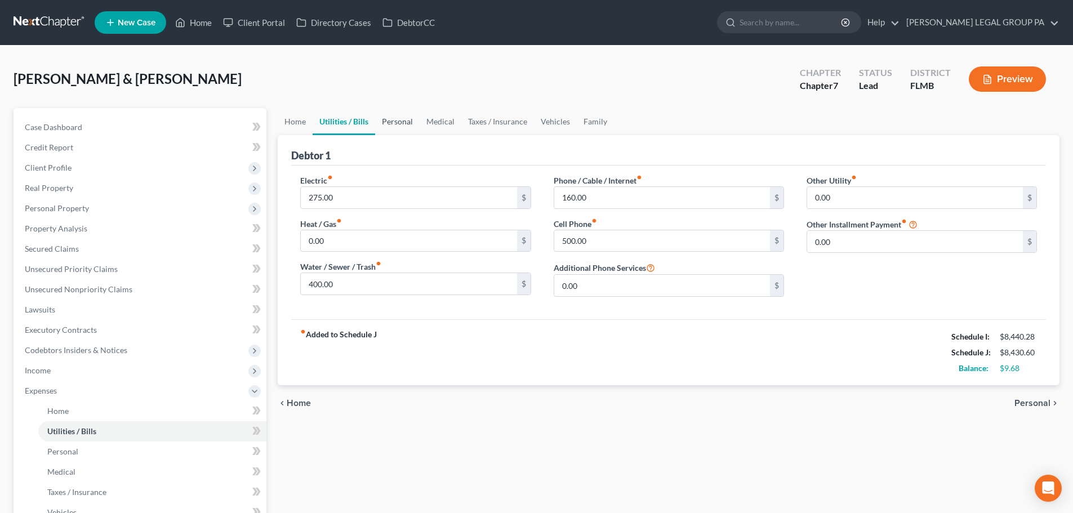
click at [409, 121] on link "Personal" at bounding box center [397, 121] width 45 height 27
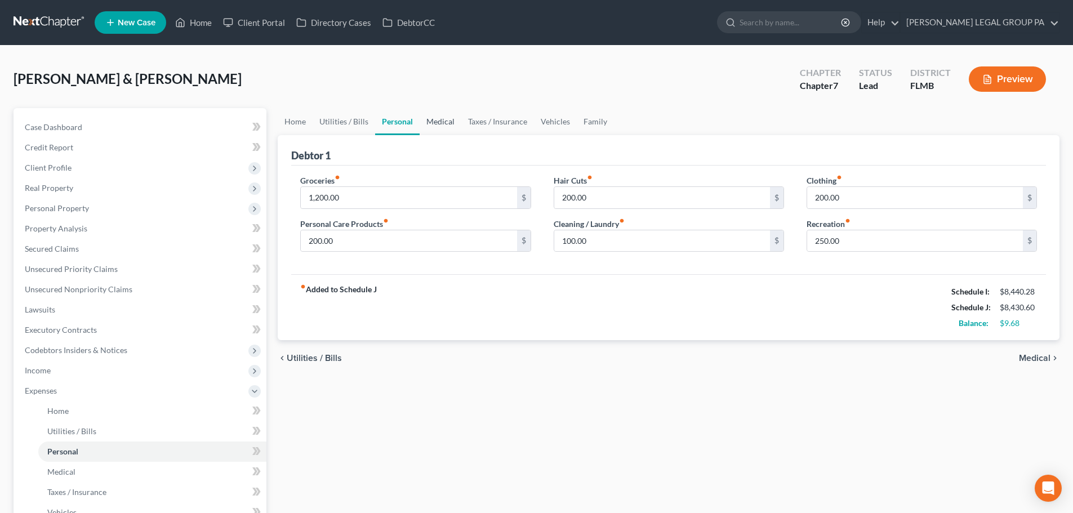
click at [429, 122] on link "Medical" at bounding box center [441, 121] width 42 height 27
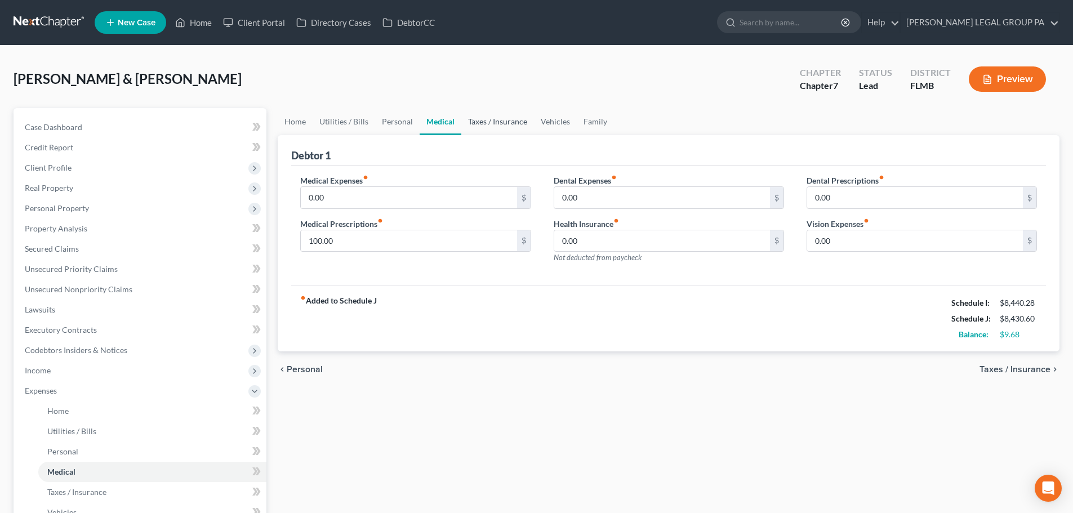
click at [484, 121] on link "Taxes / Insurance" at bounding box center [497, 121] width 73 height 27
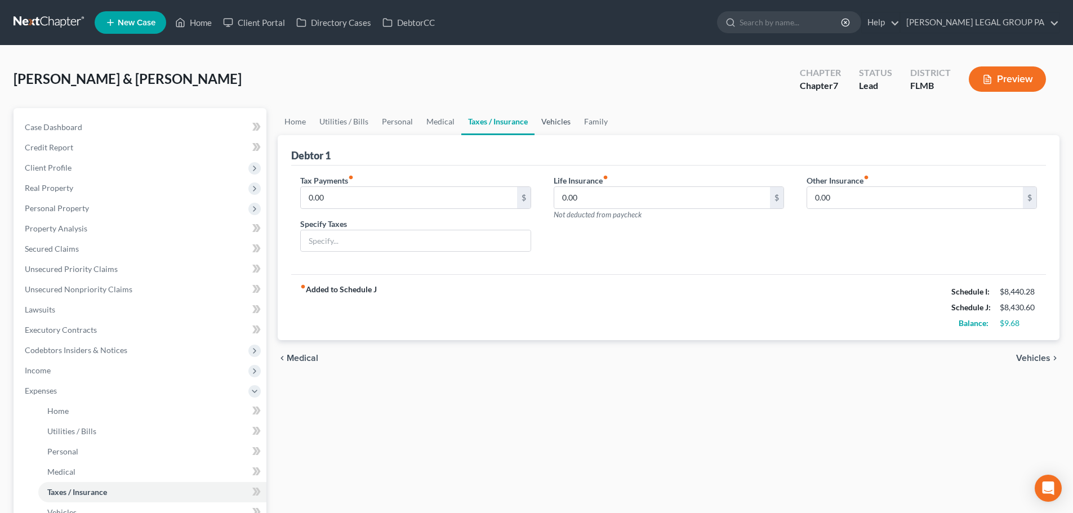
click at [546, 121] on link "Vehicles" at bounding box center [556, 121] width 43 height 27
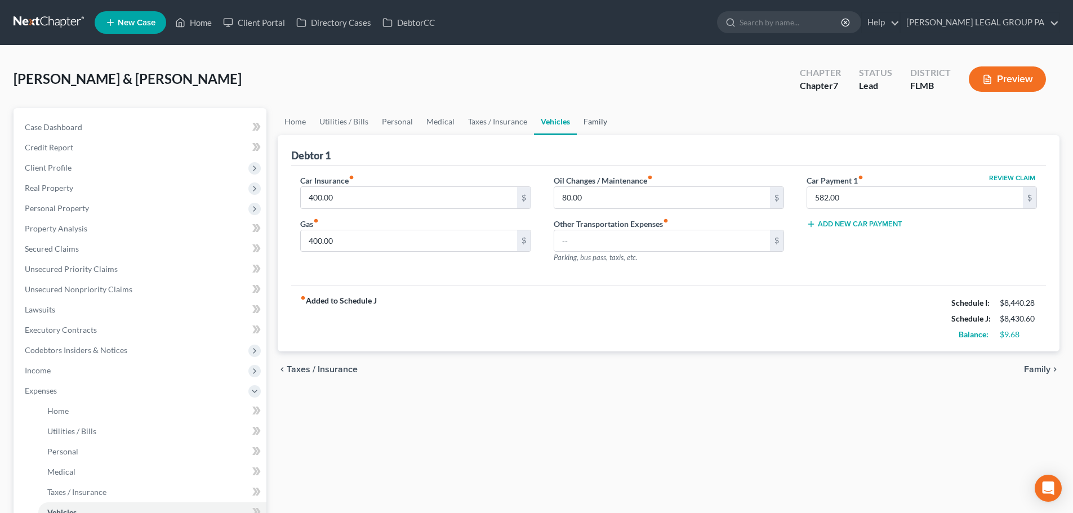
click at [597, 123] on link "Family" at bounding box center [595, 121] width 37 height 27
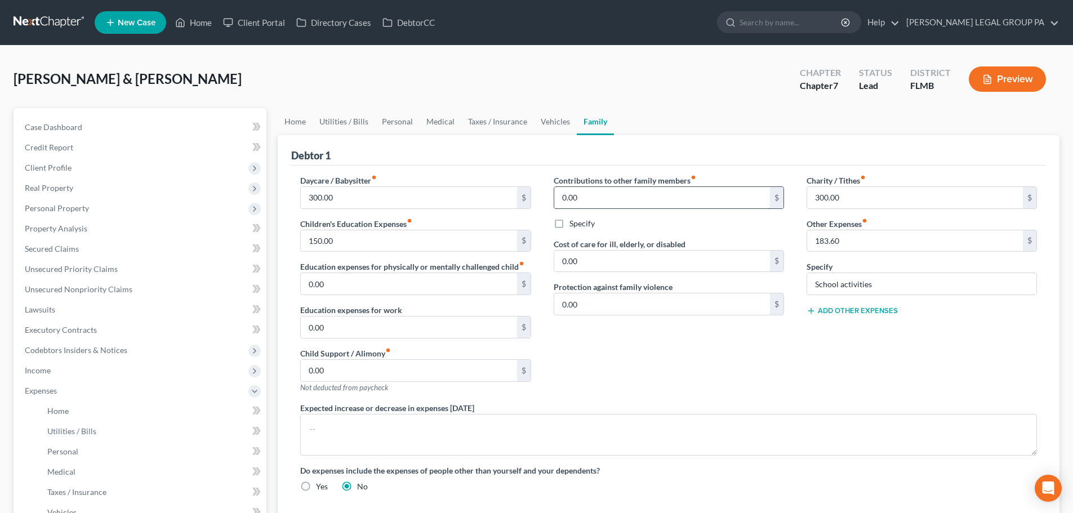
click at [608, 204] on input "0.00" at bounding box center [662, 197] width 216 height 21
click at [571, 149] on div "Debtor 1" at bounding box center [668, 150] width 755 height 30
click at [588, 201] on input "0.00" at bounding box center [662, 197] width 216 height 21
click at [561, 162] on div "Debtor 1" at bounding box center [668, 150] width 755 height 30
click at [580, 199] on input "0.00" at bounding box center [662, 197] width 216 height 21
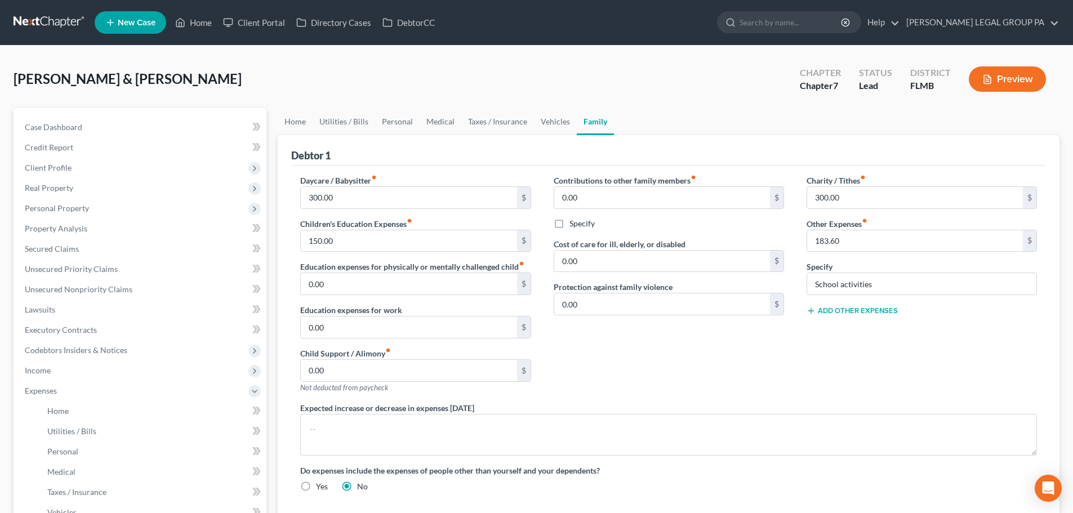
click at [563, 175] on label "Contributions to other family members fiber_manual_record" at bounding box center [625, 181] width 143 height 12
click at [580, 192] on input "0.00" at bounding box center [662, 197] width 216 height 21
click at [562, 167] on div "Daycare / Babysitter fiber_manual_record 300.00 $ Children's Education Expenses…" at bounding box center [668, 340] width 755 height 349
click at [582, 193] on input "0.00" at bounding box center [662, 197] width 216 height 21
click at [557, 159] on div "Debtor 1" at bounding box center [668, 150] width 755 height 30
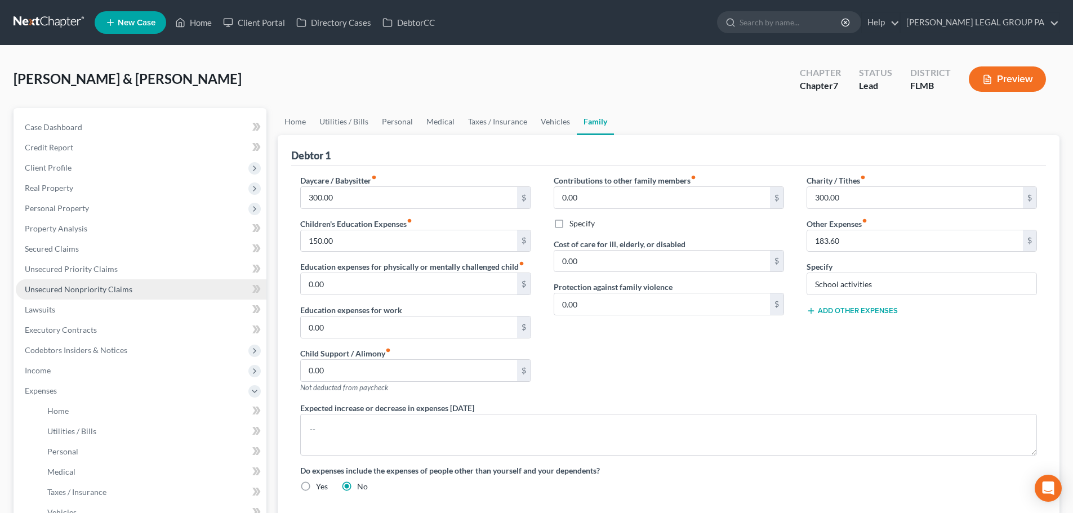
click at [77, 292] on span "Unsecured Nonpriority Claims" at bounding box center [79, 290] width 108 height 10
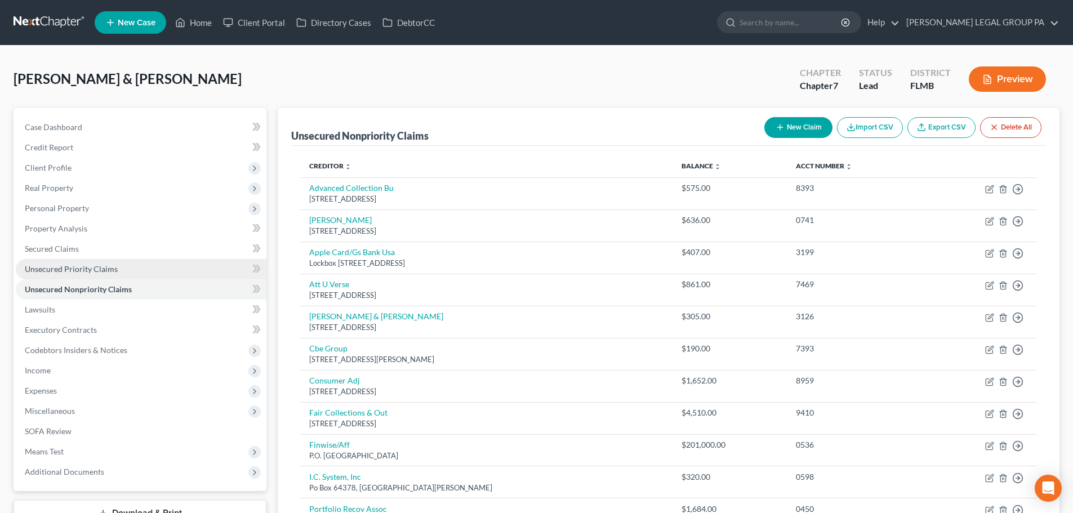
click at [76, 272] on span "Unsecured Priority Claims" at bounding box center [71, 269] width 93 height 10
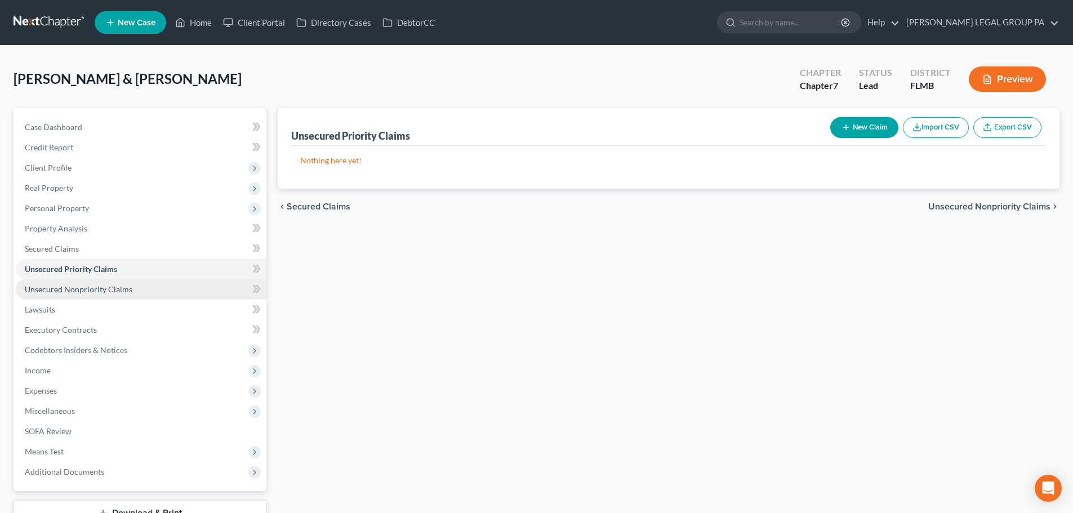
click at [84, 289] on span "Unsecured Nonpriority Claims" at bounding box center [79, 290] width 108 height 10
